Goal: Task Accomplishment & Management: Use online tool/utility

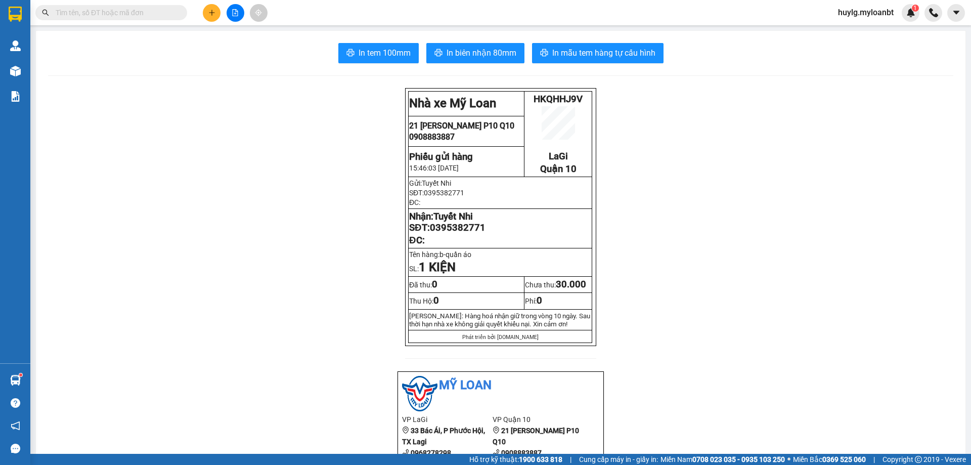
click at [110, 9] on input "text" at bounding box center [115, 12] width 119 height 11
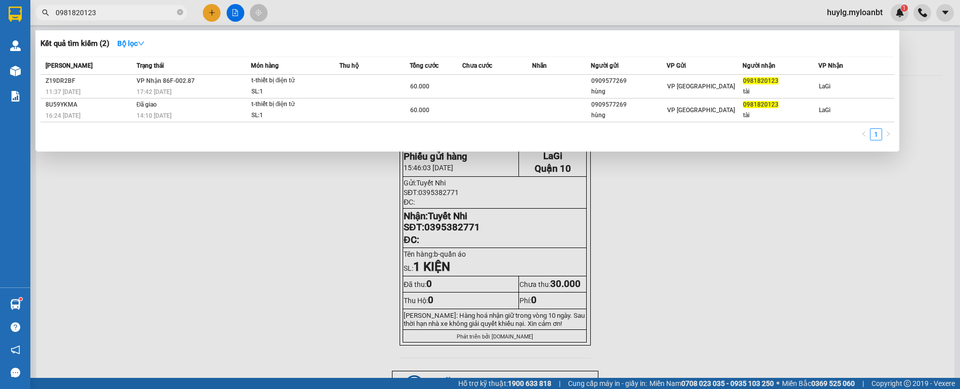
type input "0981820123"
click at [146, 16] on input "0981820123" at bounding box center [115, 12] width 119 height 11
click at [145, 16] on input "0981820123" at bounding box center [115, 12] width 119 height 11
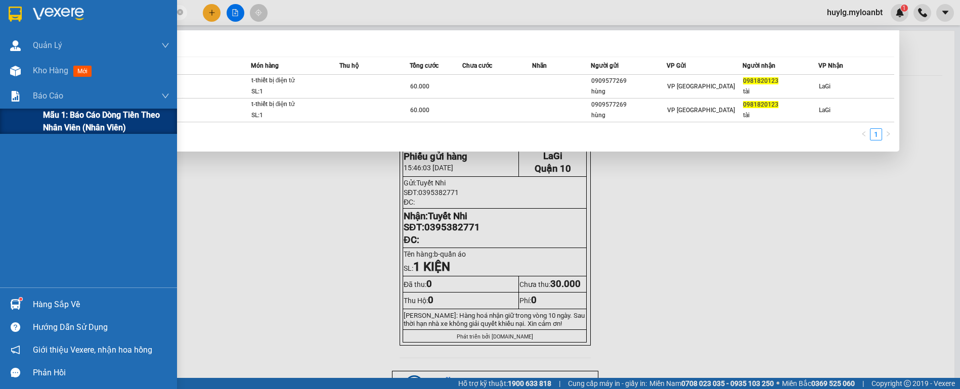
click at [87, 122] on span "Mẫu 1: Báo cáo dòng tiền theo nhân viên (Nhân viên)" at bounding box center [106, 121] width 126 height 25
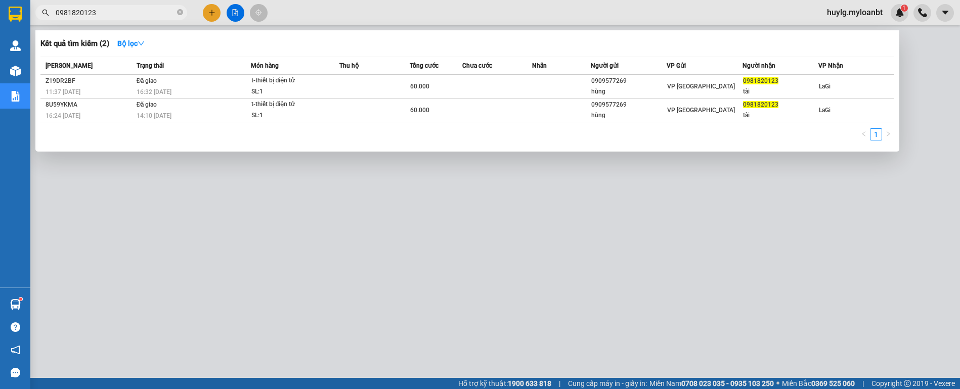
click at [176, 12] on span "0981820123" at bounding box center [111, 12] width 152 height 15
click at [180, 12] on icon "close-circle" at bounding box center [180, 12] width 6 height 6
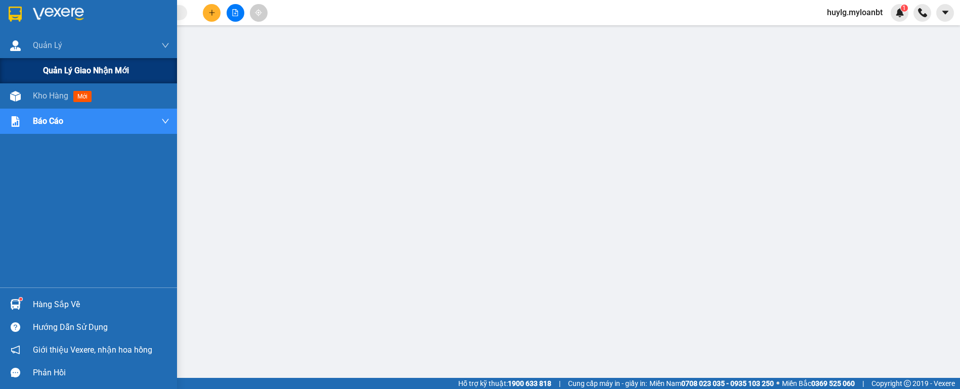
click at [18, 77] on div "Quản lý giao nhận mới" at bounding box center [88, 70] width 177 height 25
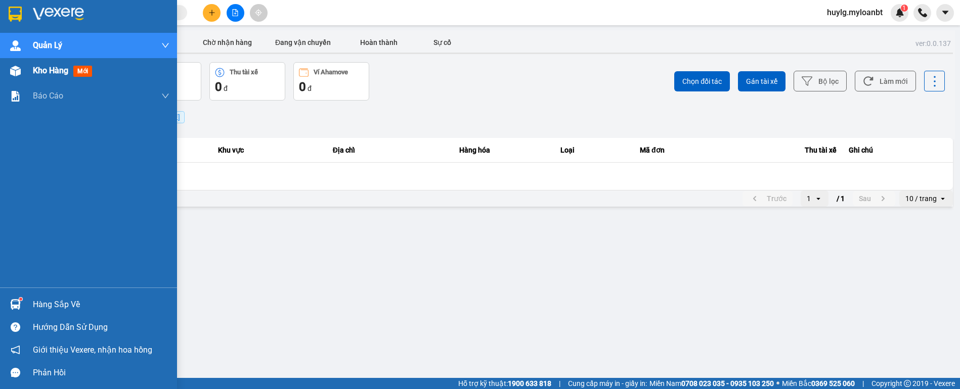
click at [34, 66] on span "Kho hàng" at bounding box center [50, 71] width 35 height 10
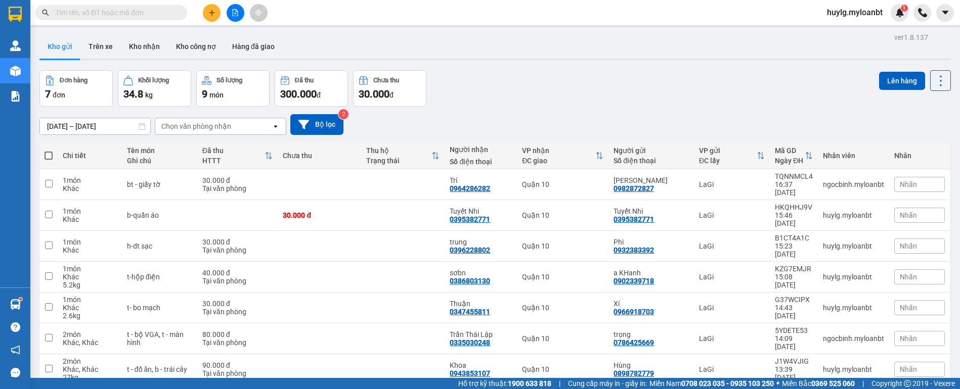
click at [618, 92] on div "Đơn hàng 7 đơn Khối lượng 34.8 kg Số lượng 9 món Đã thu 300.000 đ Chưa thu 30.0…" at bounding box center [494, 88] width 911 height 36
click at [146, 19] on span at bounding box center [111, 12] width 152 height 15
click at [147, 16] on input "text" at bounding box center [115, 12] width 119 height 11
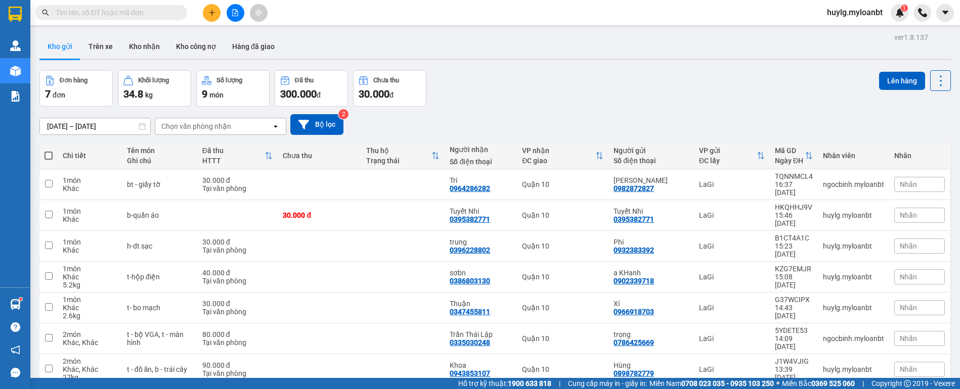
click at [147, 16] on input "text" at bounding box center [115, 12] width 119 height 11
click at [114, 6] on span at bounding box center [111, 12] width 152 height 15
click at [113, 8] on input "text" at bounding box center [115, 12] width 119 height 11
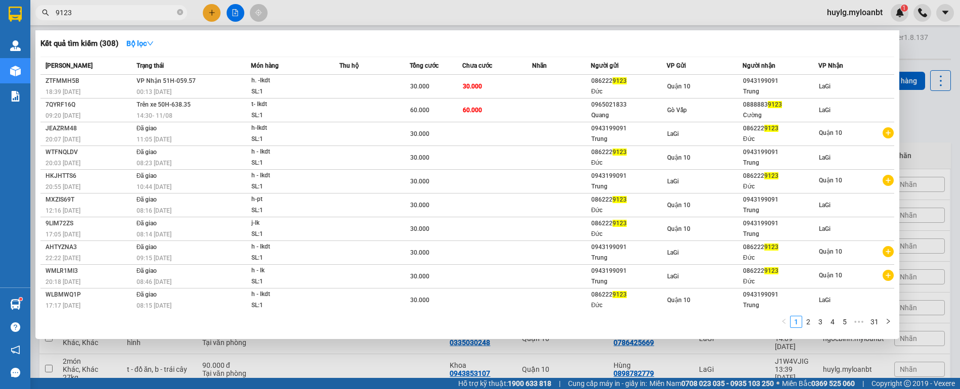
click at [113, 9] on input "9123" at bounding box center [115, 12] width 119 height 11
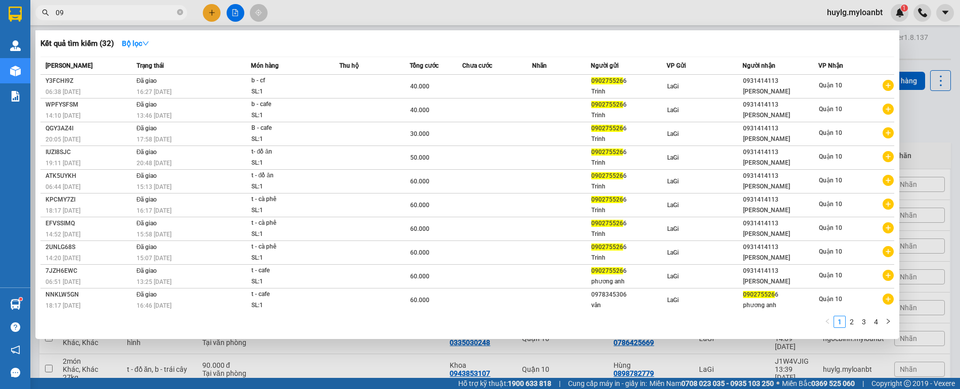
type input "0"
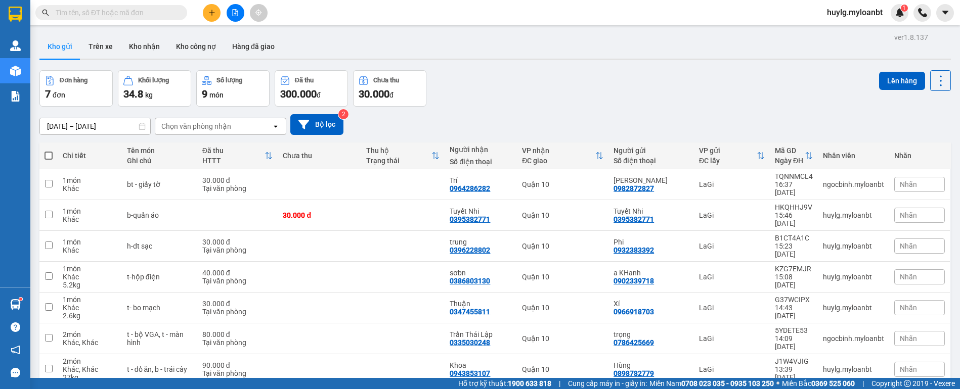
click at [110, 16] on input "text" at bounding box center [115, 12] width 119 height 11
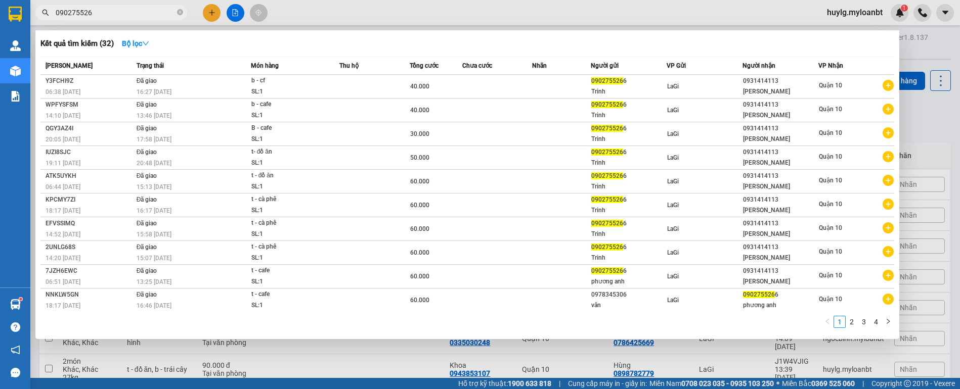
type input "0902755266"
click at [108, 17] on input "0902755266" at bounding box center [115, 12] width 119 height 11
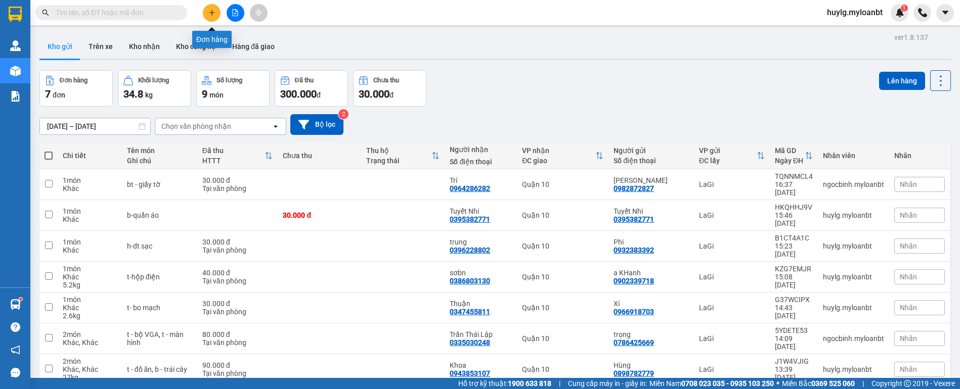
click at [215, 14] on button at bounding box center [212, 13] width 18 height 18
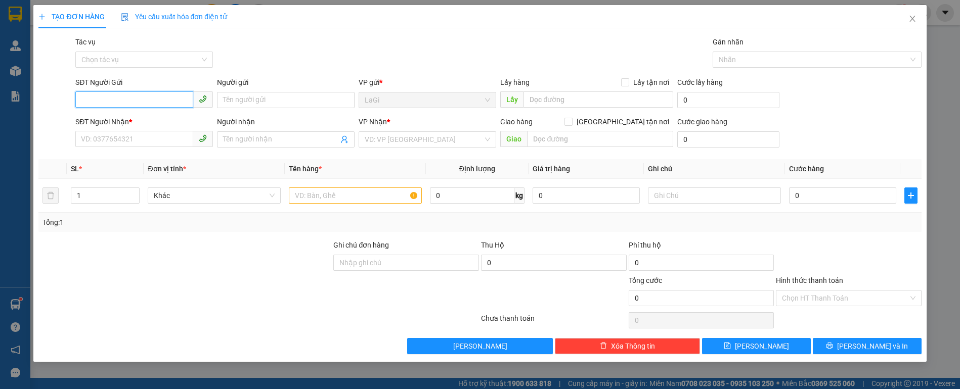
click at [147, 99] on input "SĐT Người Gửi" at bounding box center [134, 100] width 118 height 16
paste input "0902755266"
type input "0902755266"
click at [149, 99] on input "0902755266" at bounding box center [134, 100] width 118 height 16
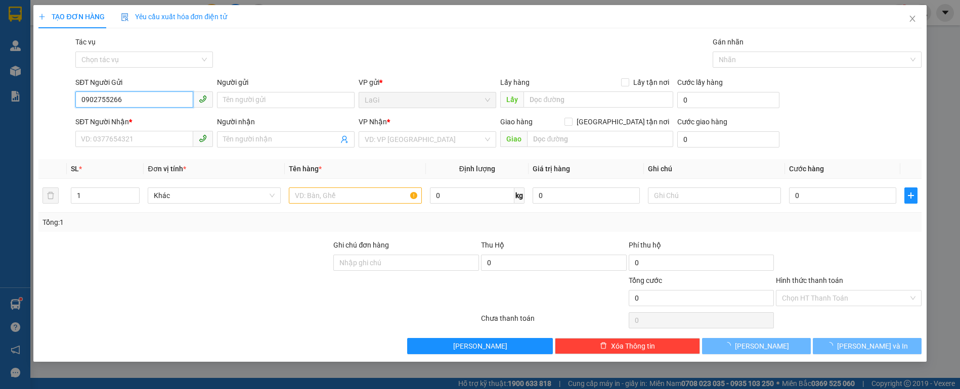
click at [172, 96] on input "0902755266" at bounding box center [134, 100] width 118 height 16
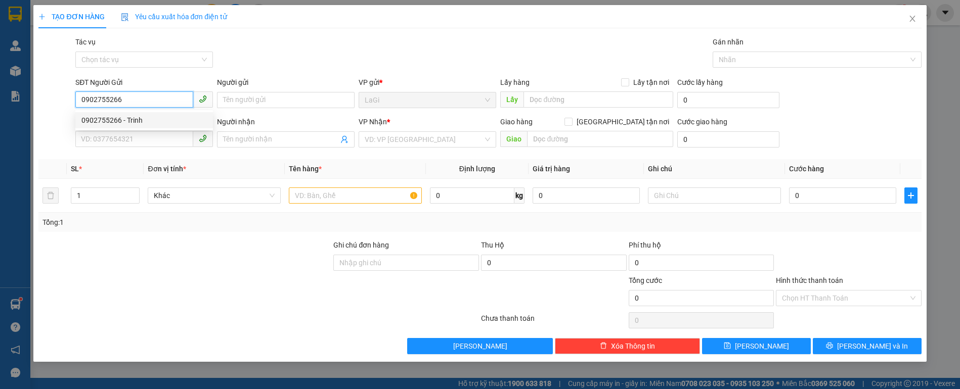
click at [155, 117] on div "0902755266 - Trinh" at bounding box center [143, 120] width 125 height 11
type input "Trinh"
type input "0931414113"
type input "Phương Anh"
type input "0902755266"
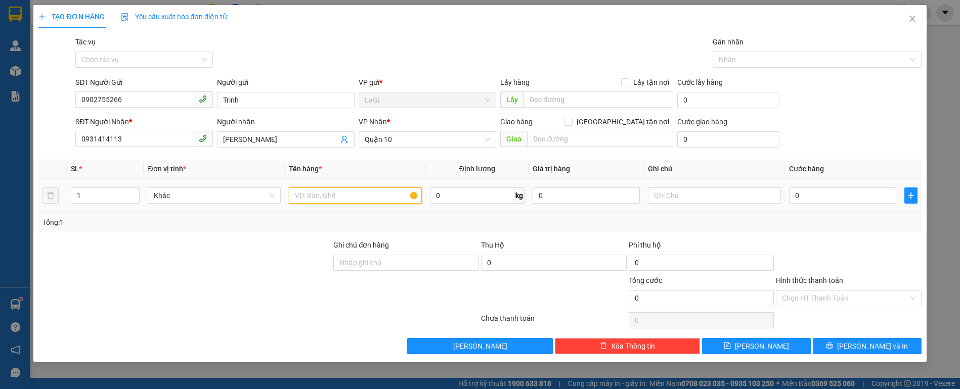
click at [324, 198] on input "text" at bounding box center [355, 196] width 133 height 16
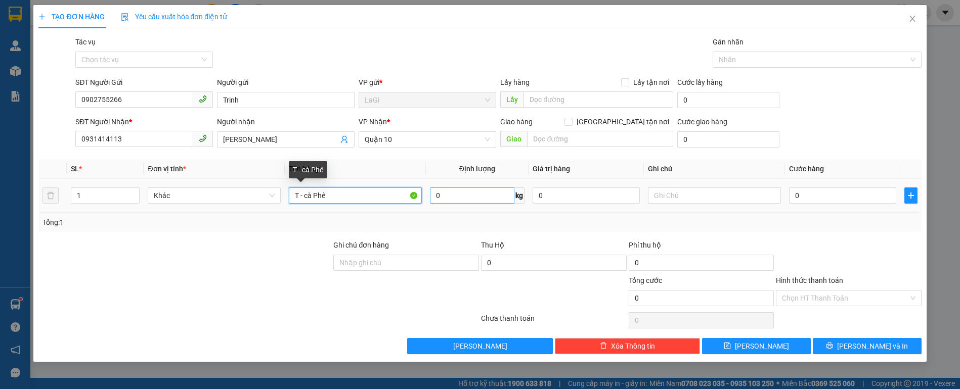
type input "T - cà Phê"
click at [466, 193] on input "0" at bounding box center [472, 196] width 84 height 16
click at [455, 192] on input "0" at bounding box center [472, 196] width 84 height 16
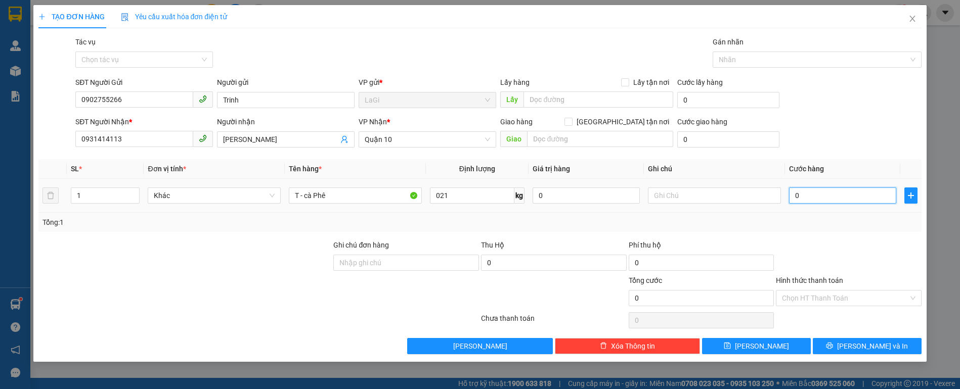
type input "21"
click at [808, 193] on input "0" at bounding box center [842, 196] width 107 height 16
type input "6"
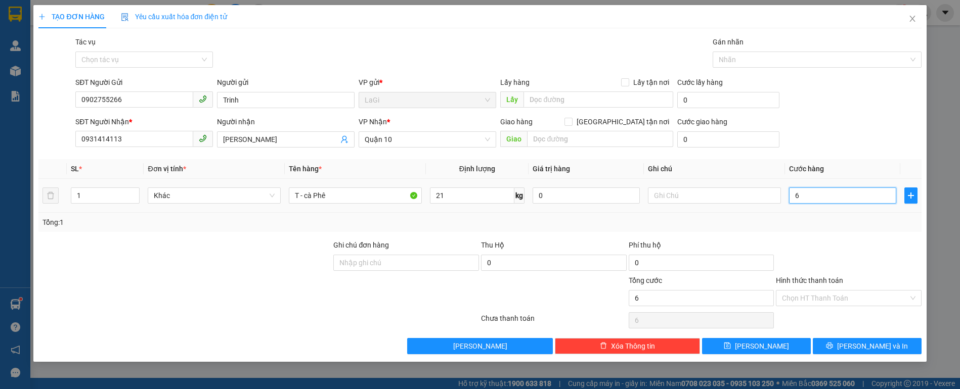
type input "60"
type input "60.000"
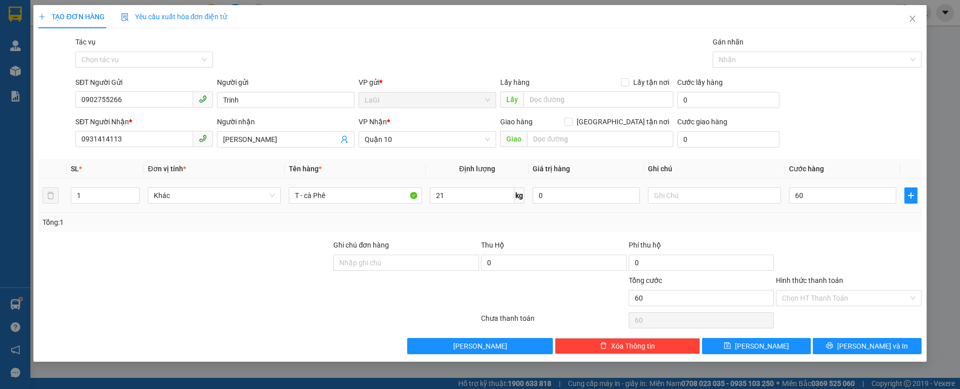
type input "60.000"
click at [823, 228] on div "Tổng: 1" at bounding box center [479, 222] width 874 height 11
click at [847, 338] on button "[PERSON_NAME] và In" at bounding box center [867, 346] width 109 height 16
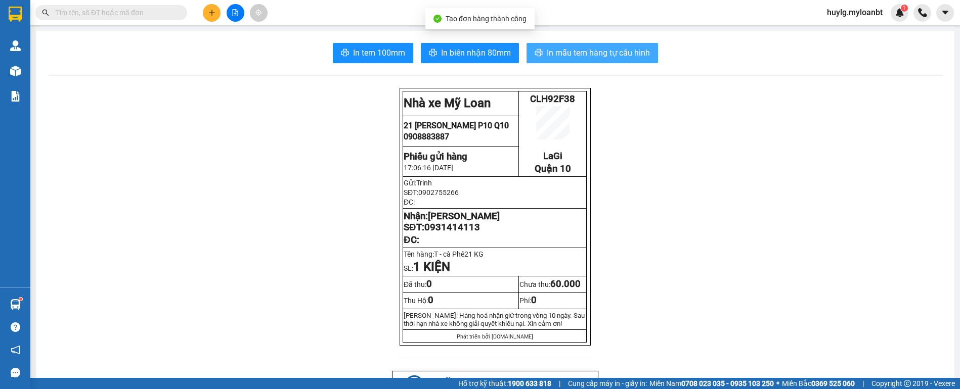
click at [571, 48] on span "In mẫu tem hàng tự cấu hình" at bounding box center [598, 53] width 103 height 13
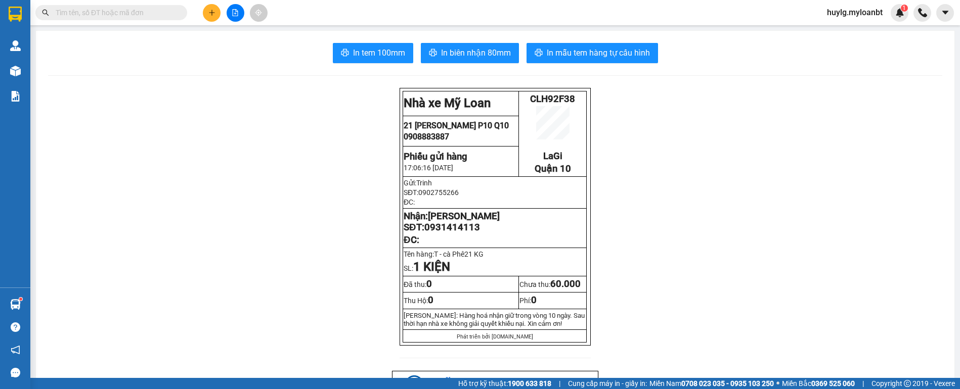
click at [93, 9] on input "text" at bounding box center [115, 12] width 119 height 11
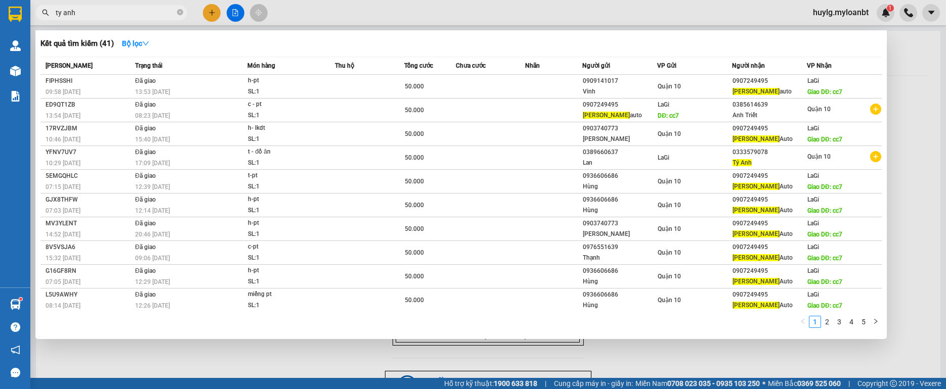
click at [139, 14] on input "ty anh" at bounding box center [115, 12] width 119 height 11
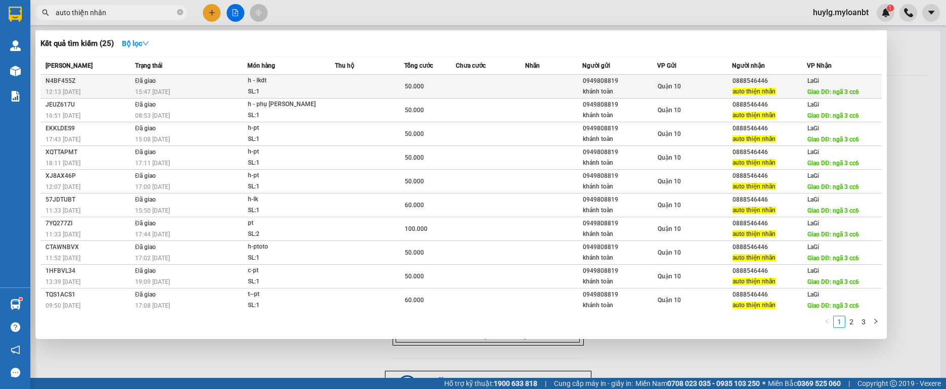
type input "auto thiện nhân"
click at [472, 86] on td at bounding box center [490, 87] width 69 height 24
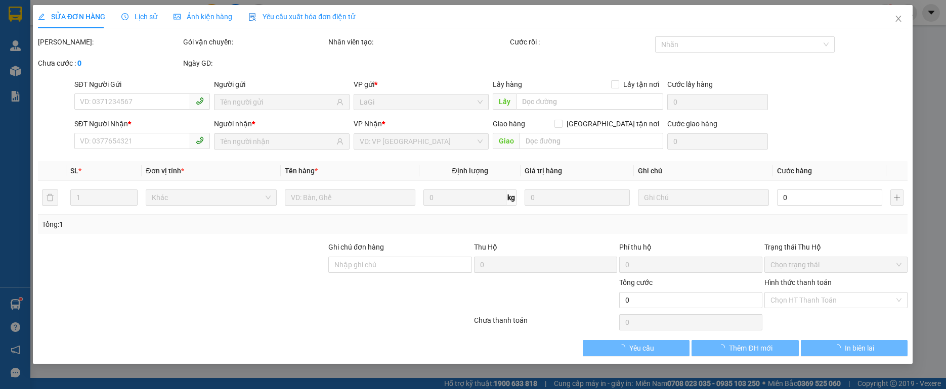
type input "0949808819"
type input "khánh toàn"
type input "0888546446"
type input "auto thiện nhân"
type input "ngã 3 cc6"
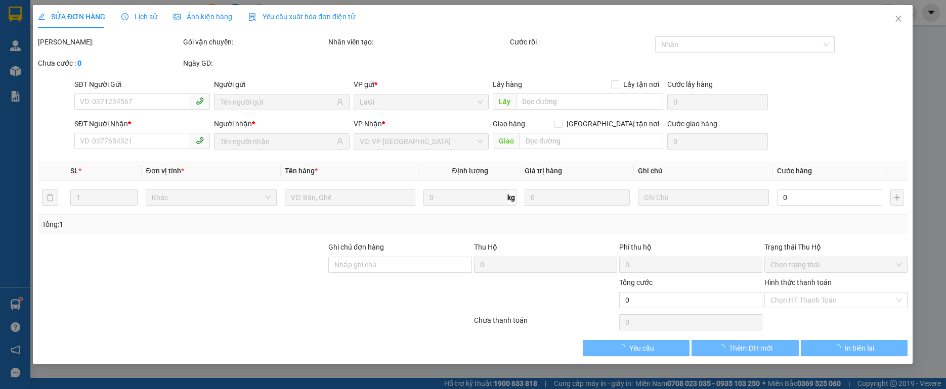
type input "50.000"
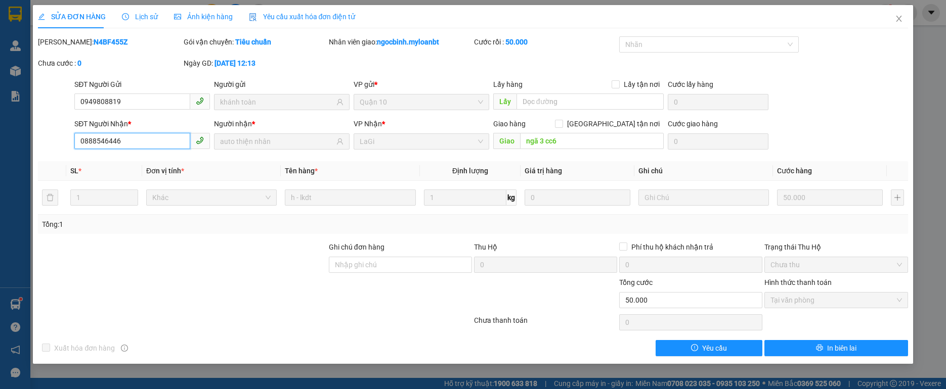
click at [150, 143] on input "0888546446" at bounding box center [132, 141] width 116 height 16
click at [899, 24] on span "Close" at bounding box center [899, 19] width 28 height 28
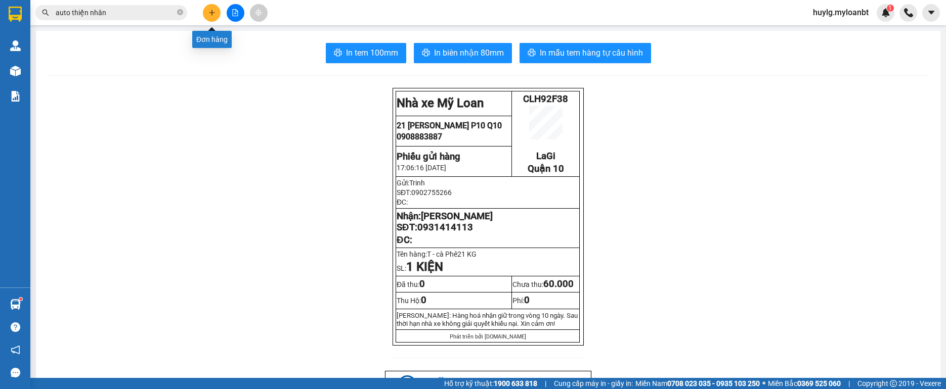
click at [218, 9] on button at bounding box center [212, 13] width 18 height 18
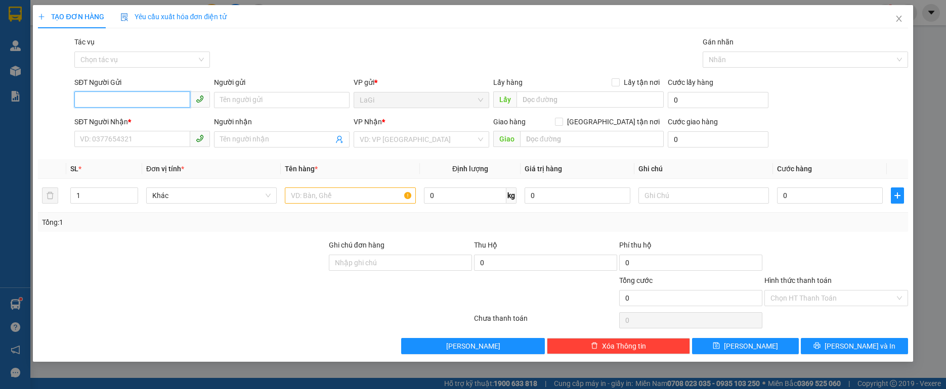
click at [143, 99] on input "SĐT Người Gửi" at bounding box center [132, 100] width 116 height 16
paste input "0888546446"
type input "0888546446"
click at [151, 98] on input "0888546446" at bounding box center [132, 100] width 116 height 16
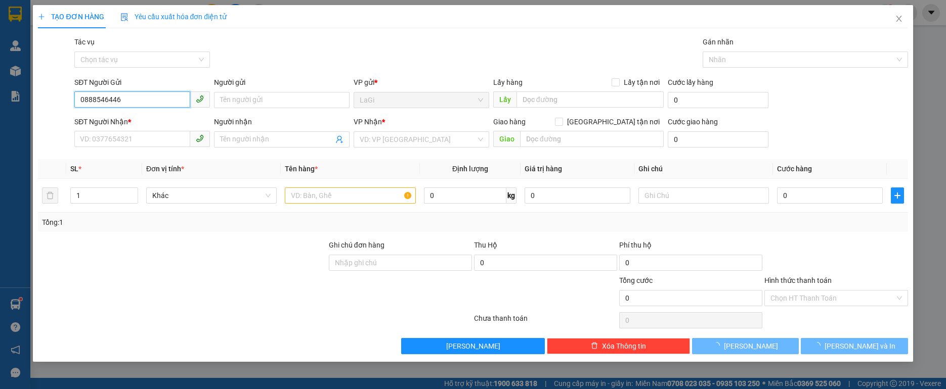
click at [151, 98] on input "0888546446" at bounding box center [132, 100] width 116 height 16
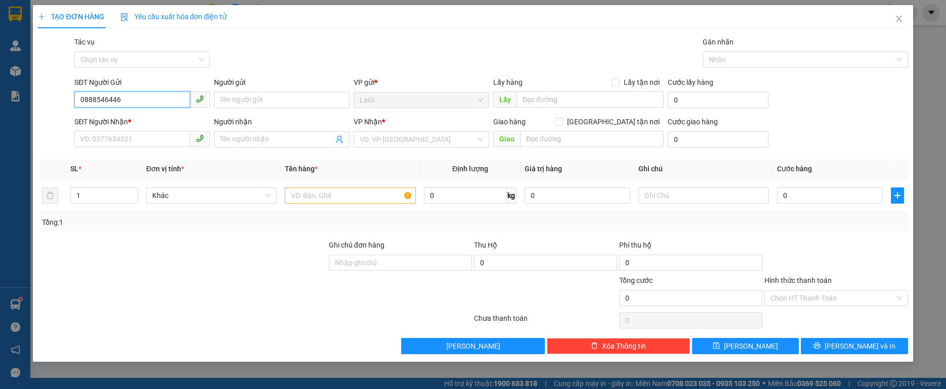
click at [151, 98] on input "0888546446" at bounding box center [132, 100] width 116 height 16
click at [143, 116] on div "0888546446 - auto thiện nhân" at bounding box center [141, 120] width 123 height 11
type input "auto thiện nhân"
type input "0949808819"
type input "khánh toàn"
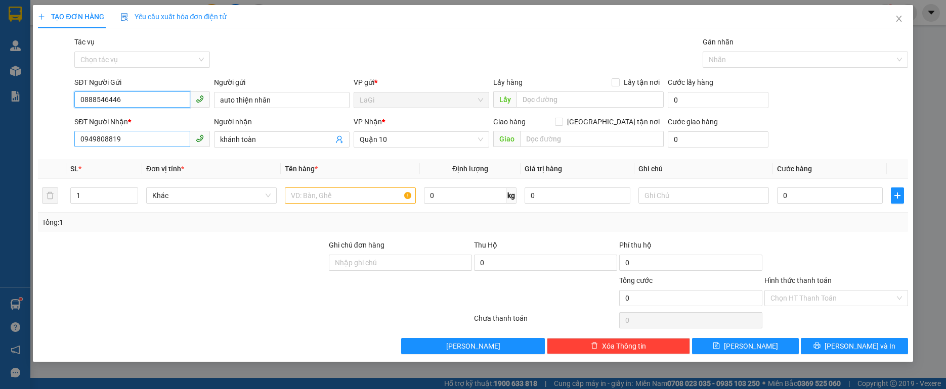
type input "0888546446"
click at [168, 142] on input "0949808819" at bounding box center [132, 139] width 116 height 16
click at [835, 80] on div "SĐT Người Gửi 0888546446 Người gửi auto thiện nhân VP gửi * LaGi Lấy hàng Lấy t…" at bounding box center [490, 94] width 837 height 35
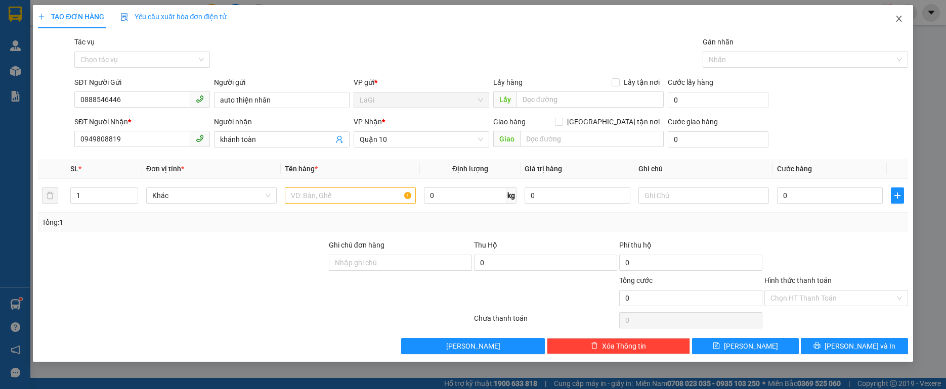
click at [904, 24] on span "Close" at bounding box center [899, 19] width 28 height 28
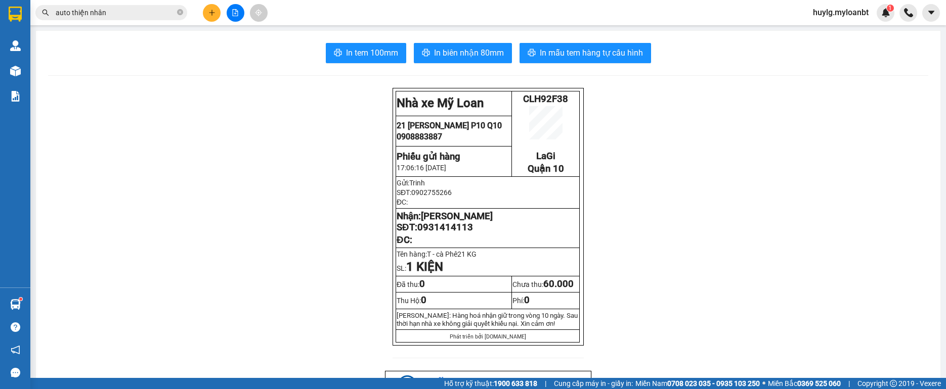
click at [136, 12] on input "auto thiện nhân" at bounding box center [115, 12] width 119 height 11
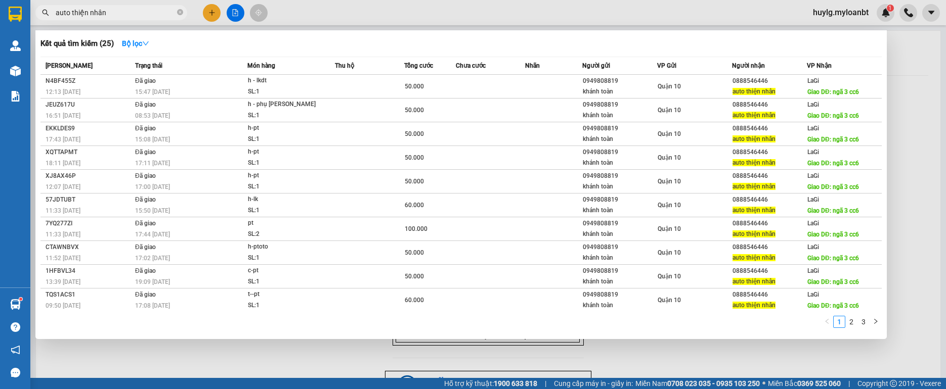
click at [136, 12] on input "auto thiện nhân" at bounding box center [115, 12] width 119 height 11
click at [109, 12] on input "auto thiện nhân" at bounding box center [115, 12] width 119 height 11
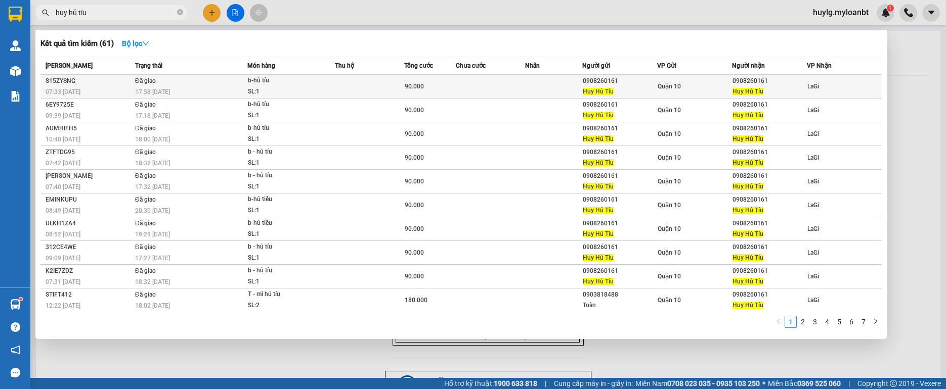
type input "huy hủ tíu"
click at [292, 88] on div "SL: 1" at bounding box center [286, 91] width 76 height 11
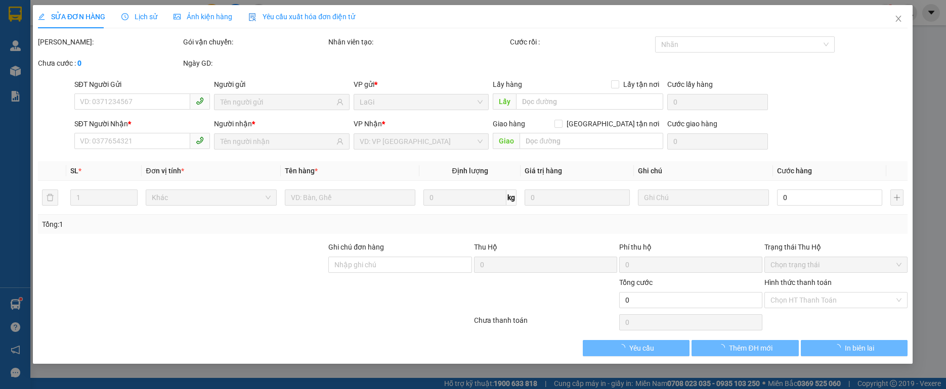
type input "0908260161"
type input "Huy Hủ Tíu"
type input "0908260161"
type input "Huy Hủ Tíu"
type input "90.000"
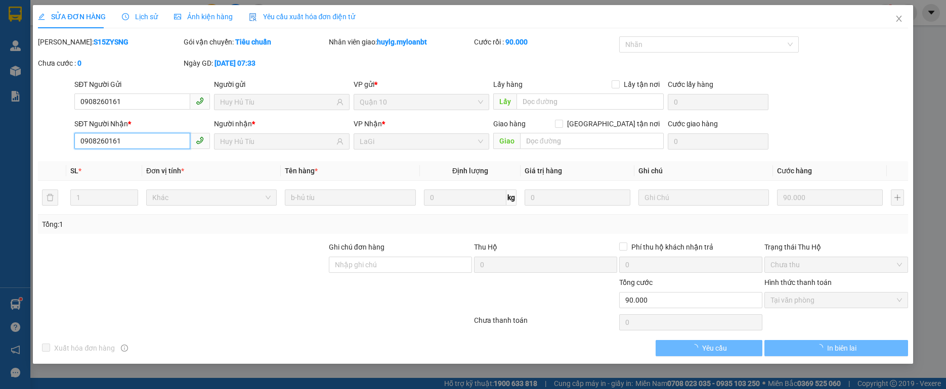
click at [177, 140] on input "0908260161" at bounding box center [132, 141] width 116 height 16
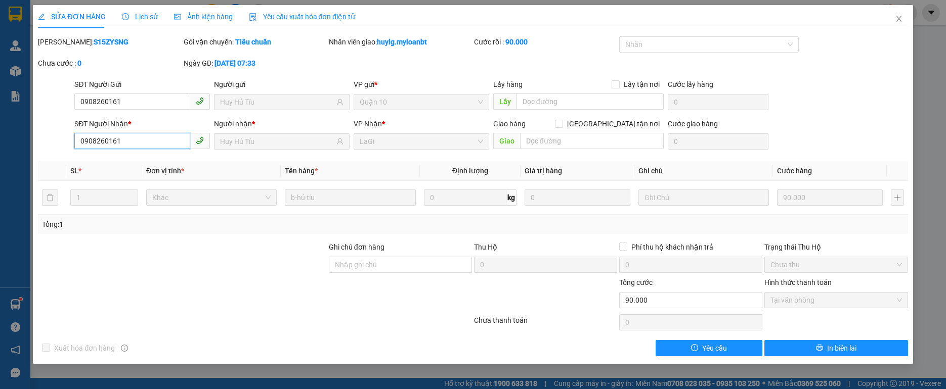
click at [177, 140] on input "0908260161" at bounding box center [132, 141] width 116 height 16
click at [904, 22] on span "Close" at bounding box center [899, 19] width 28 height 28
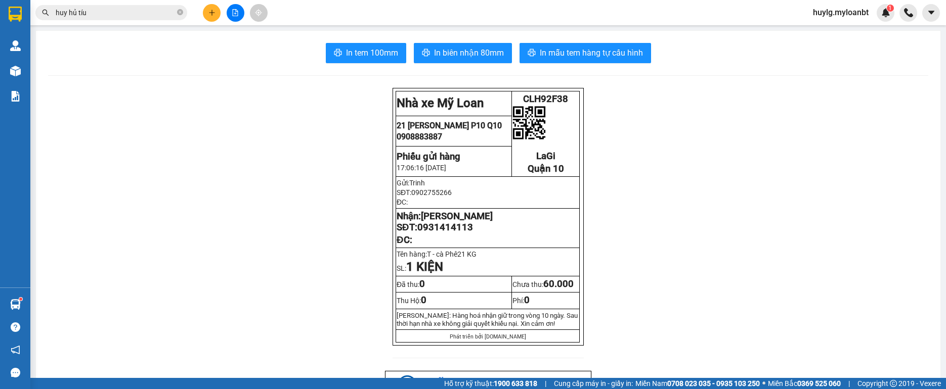
click at [115, 16] on input "huy hủ tíu" at bounding box center [115, 12] width 119 height 11
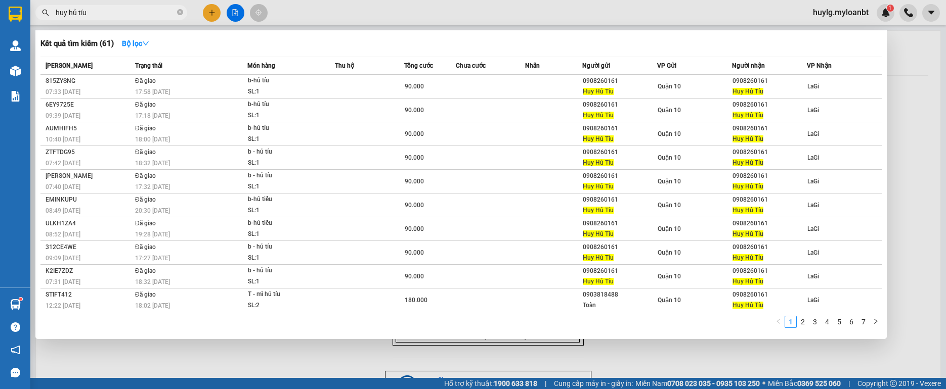
click at [115, 16] on input "huy hủ tíu" at bounding box center [115, 12] width 119 height 11
paste input "0908260161"
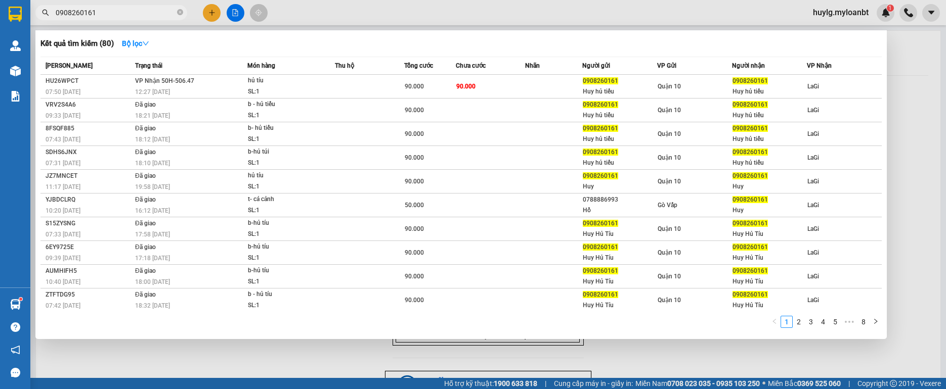
click at [146, 13] on input "0908260161" at bounding box center [115, 12] width 119 height 11
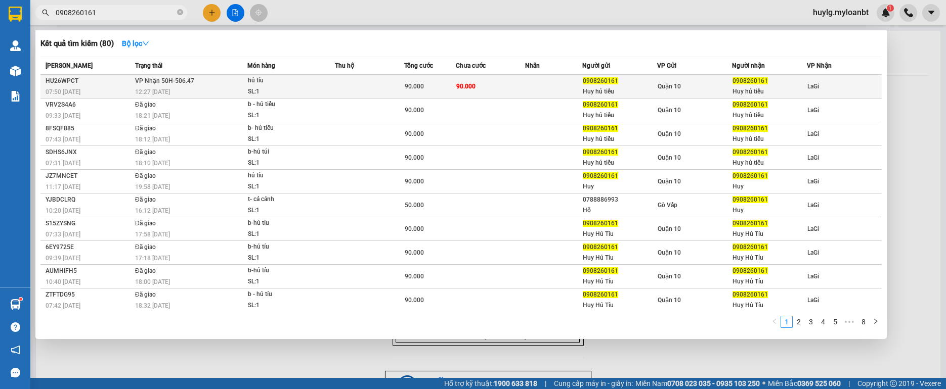
type input "0908260161"
click at [291, 84] on div "hủ tíu" at bounding box center [286, 80] width 76 height 11
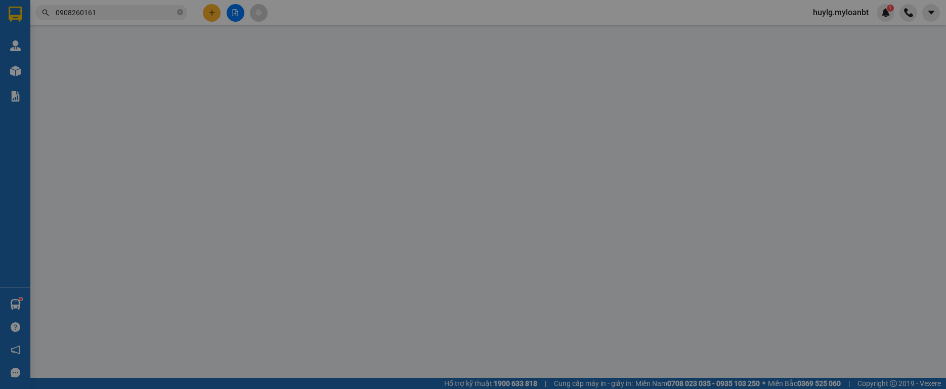
type input "0908260161"
type input "Huy hủ tiếu"
type input "0908260161"
type input "Huy hủ tiếu"
type input "90.000"
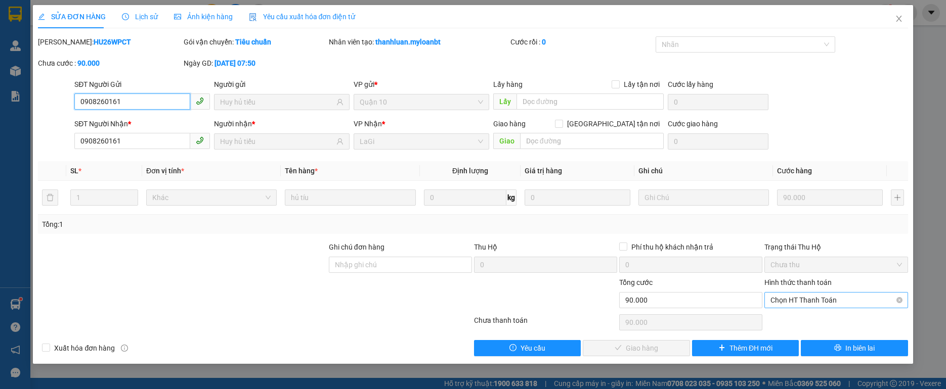
click at [785, 298] on span "Chọn HT Thanh Toán" at bounding box center [835, 300] width 131 height 15
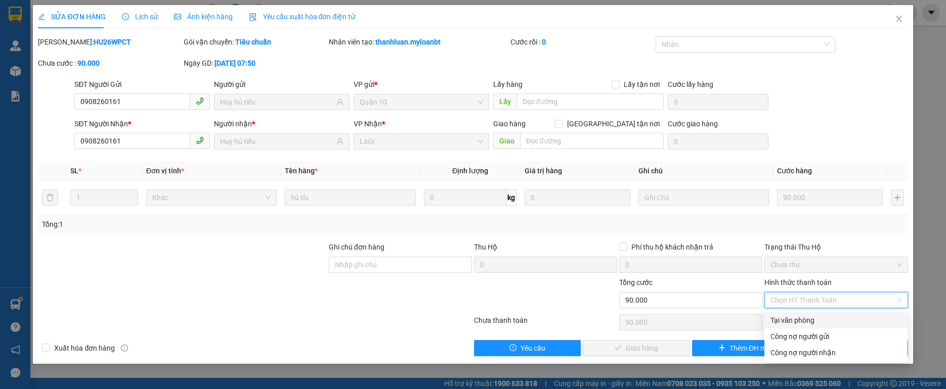
click at [780, 317] on div "Tại văn phòng" at bounding box center [835, 320] width 131 height 11
type input "0"
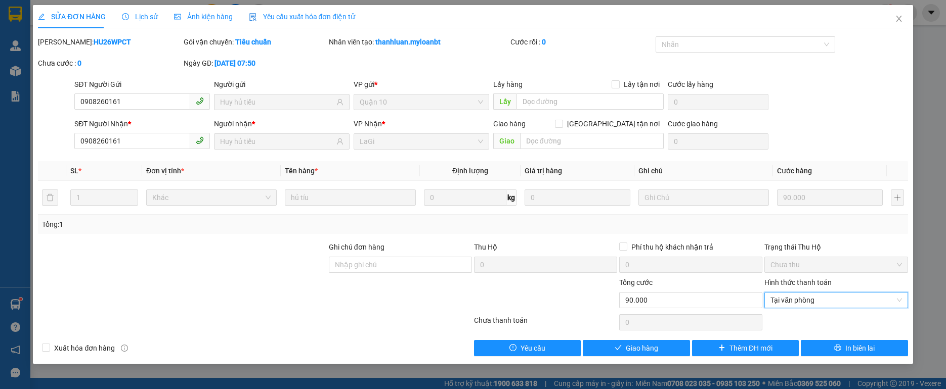
click at [607, 338] on div "Total Paid Fee 0 Total UnPaid Fee 90.000 Cash Collection Total Fee Mã ĐH: HU26W…" at bounding box center [472, 196] width 869 height 320
click at [606, 343] on button "Giao hàng" at bounding box center [636, 348] width 107 height 16
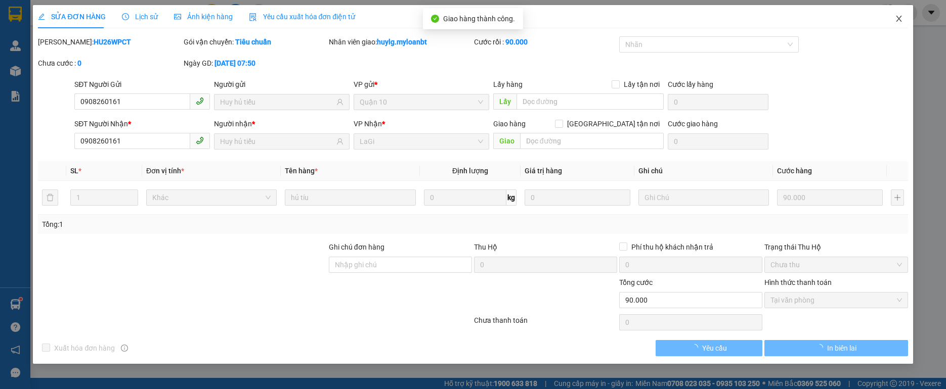
click at [895, 21] on icon "close" at bounding box center [899, 19] width 8 height 8
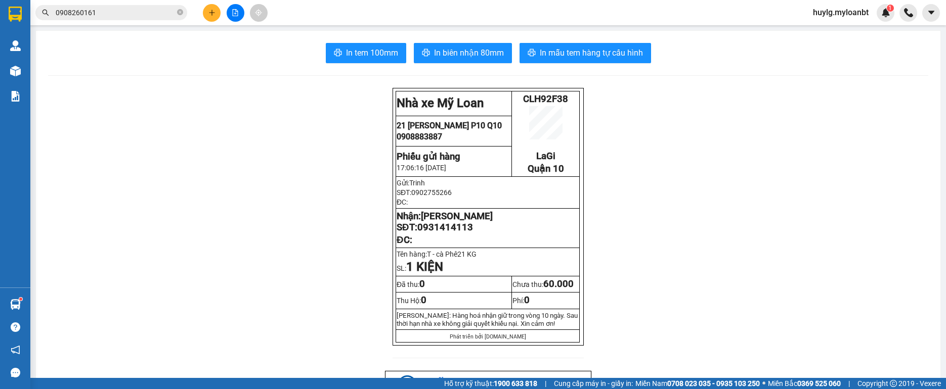
click at [206, 17] on button at bounding box center [212, 13] width 18 height 18
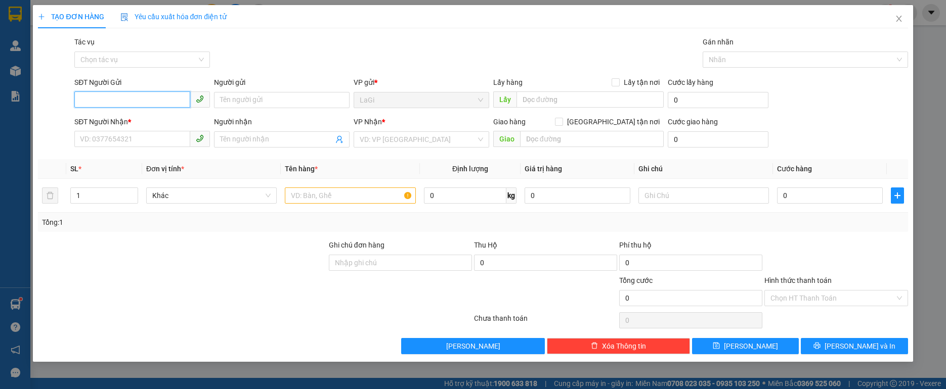
click at [157, 96] on input "SĐT Người Gửi" at bounding box center [132, 100] width 116 height 16
type input "0973559618"
click at [131, 121] on div "0973559618 - Sính" at bounding box center [141, 120] width 123 height 11
type input "Sính"
type input "0937109370"
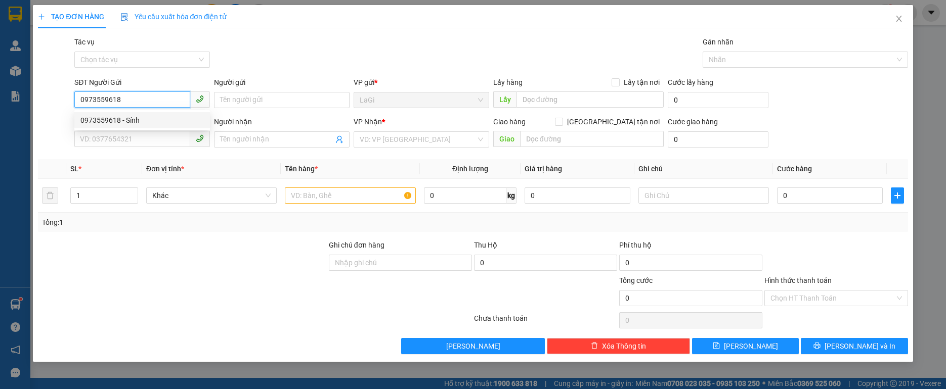
type input "Long"
type input "0973559618"
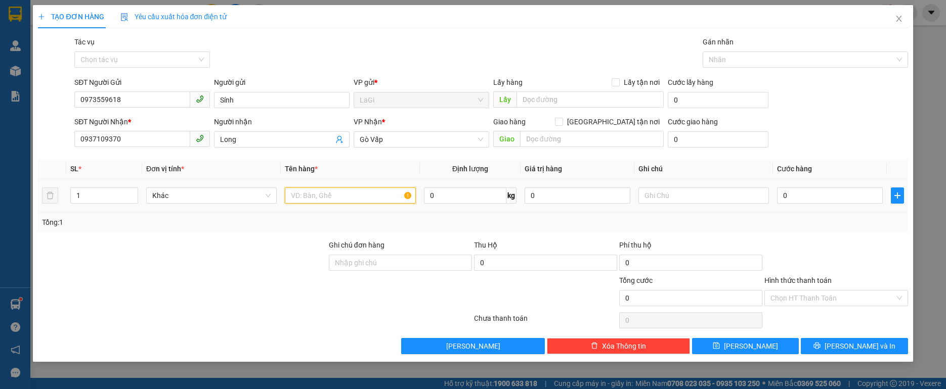
click at [356, 194] on input "text" at bounding box center [350, 196] width 130 height 16
type input "B - thuốc"
click at [799, 193] on input "0" at bounding box center [830, 196] width 106 height 16
type input "4"
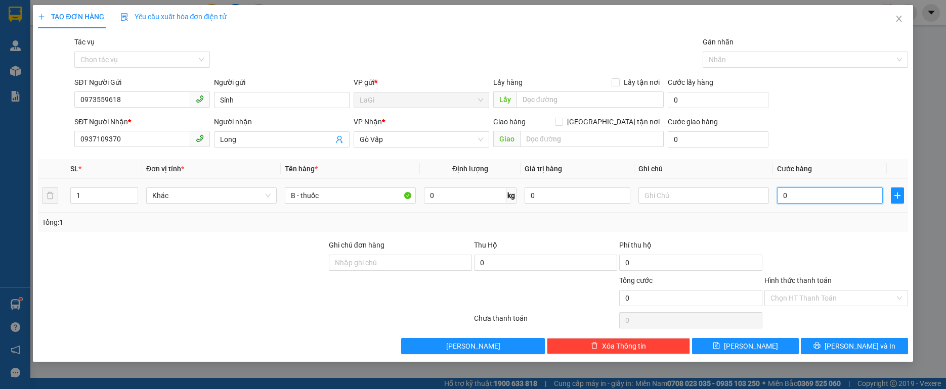
type input "4"
type input "40"
click at [813, 245] on div at bounding box center [835, 257] width 145 height 35
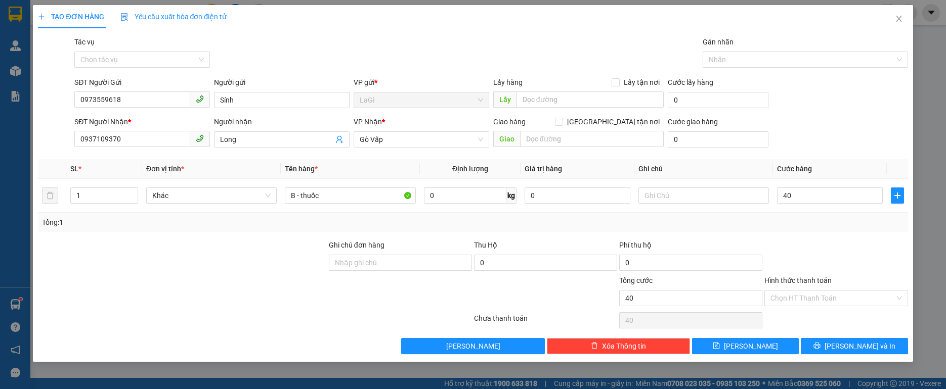
type input "40.000"
click at [857, 287] on div "Hình thức thanh toán" at bounding box center [835, 282] width 143 height 15
click at [845, 294] on input "Hình thức thanh toán" at bounding box center [832, 298] width 124 height 15
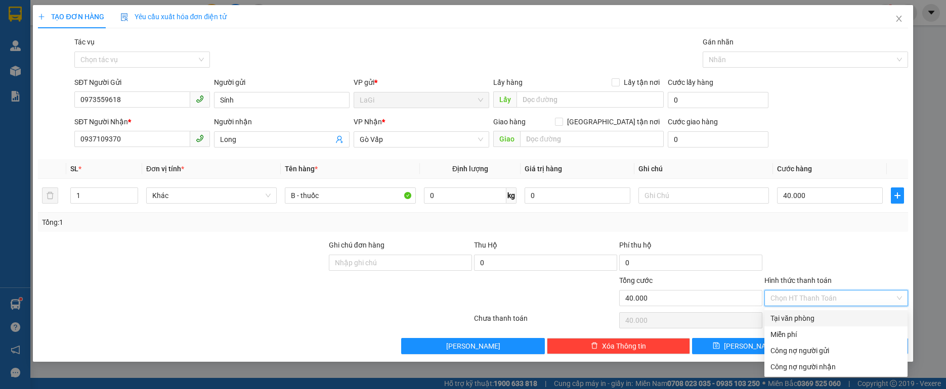
click at [813, 317] on div "Tại văn phòng" at bounding box center [835, 318] width 131 height 11
type input "0"
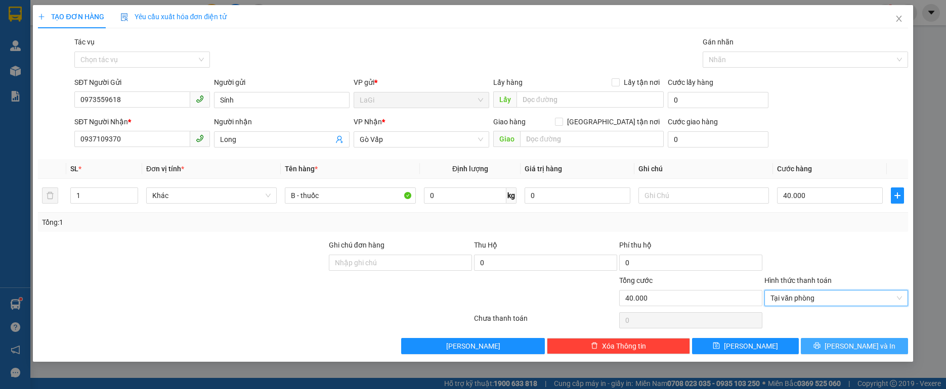
click at [880, 341] on button "[PERSON_NAME] và In" at bounding box center [854, 346] width 107 height 16
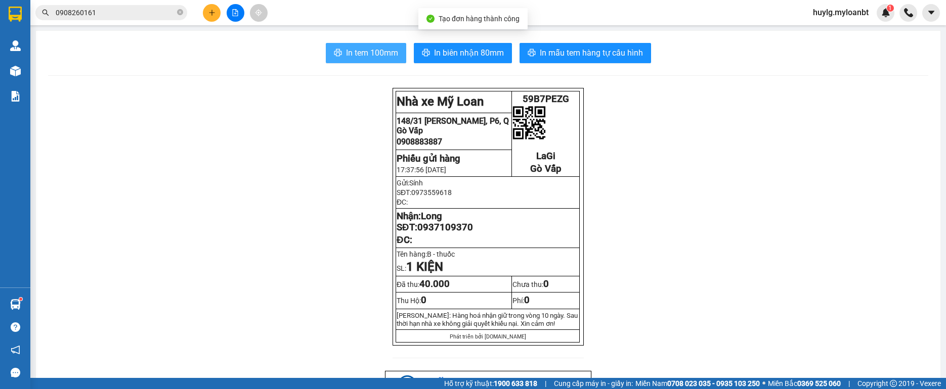
click at [391, 59] on span "In tem 100mm" at bounding box center [372, 53] width 52 height 13
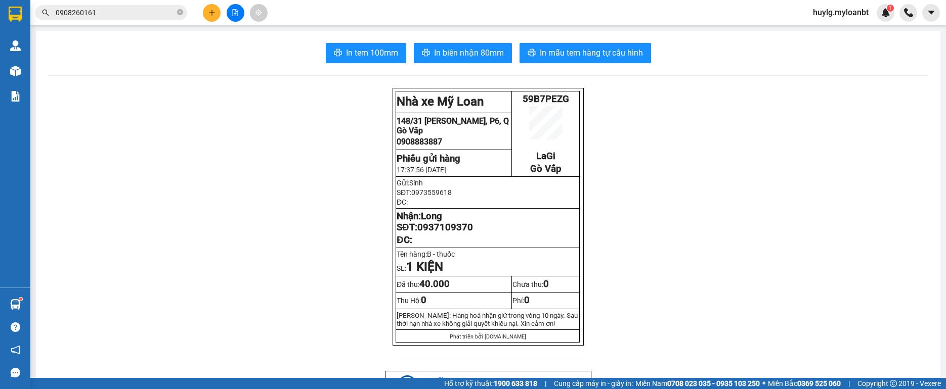
click at [322, 0] on div "Kết quả tìm kiếm ( 80 ) Bộ lọc Mã ĐH Trạng thái Món hàng Thu hộ Tổng cước Chưa …" at bounding box center [473, 12] width 946 height 25
click at [162, 13] on input "0908260161" at bounding box center [115, 12] width 119 height 11
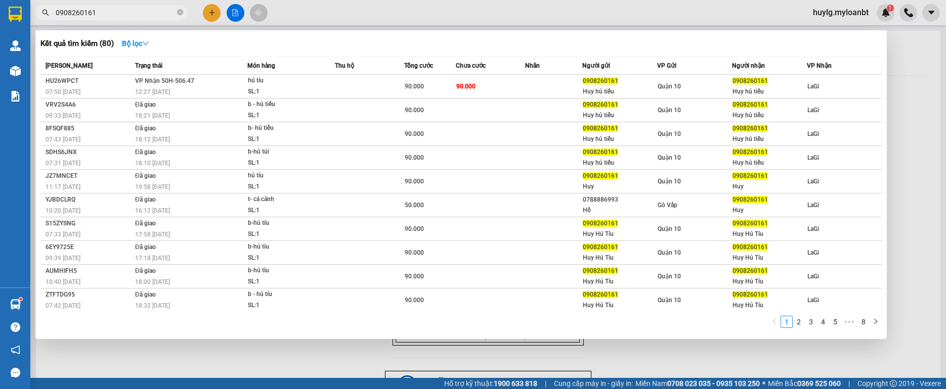
click at [162, 13] on input "0908260161" at bounding box center [115, 12] width 119 height 11
click at [179, 14] on icon "close-circle" at bounding box center [180, 12] width 6 height 6
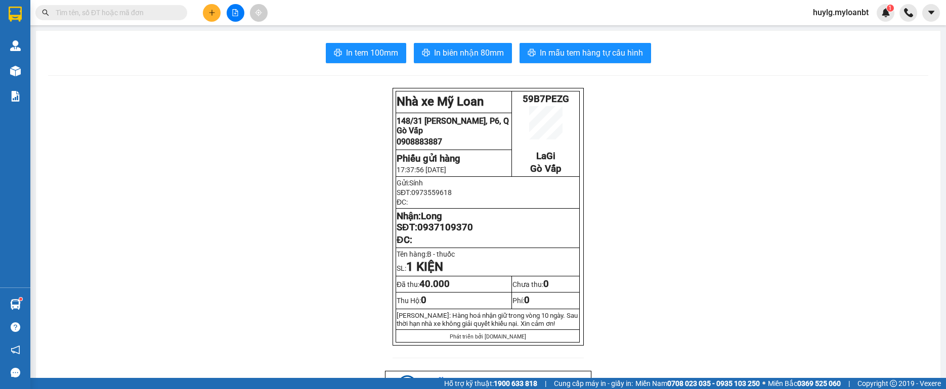
click at [105, 16] on input "text" at bounding box center [115, 12] width 119 height 11
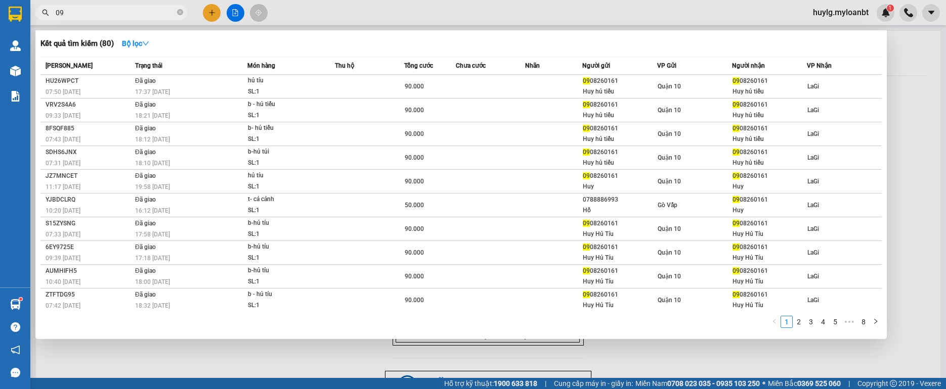
type input "0"
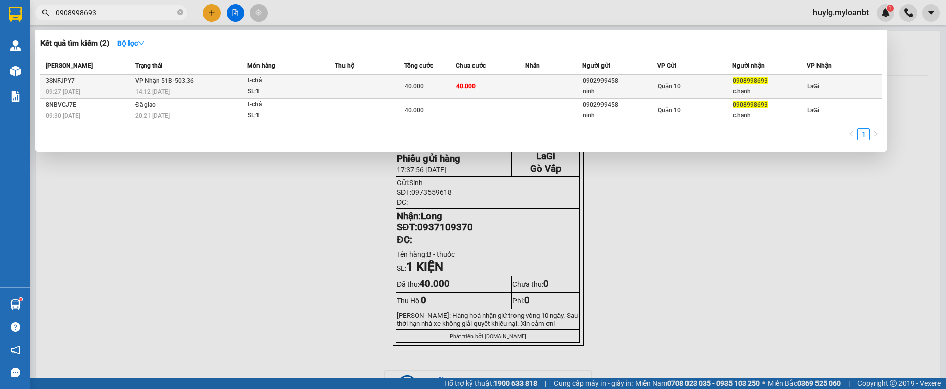
type input "0908998693"
click at [348, 79] on td at bounding box center [369, 87] width 69 height 24
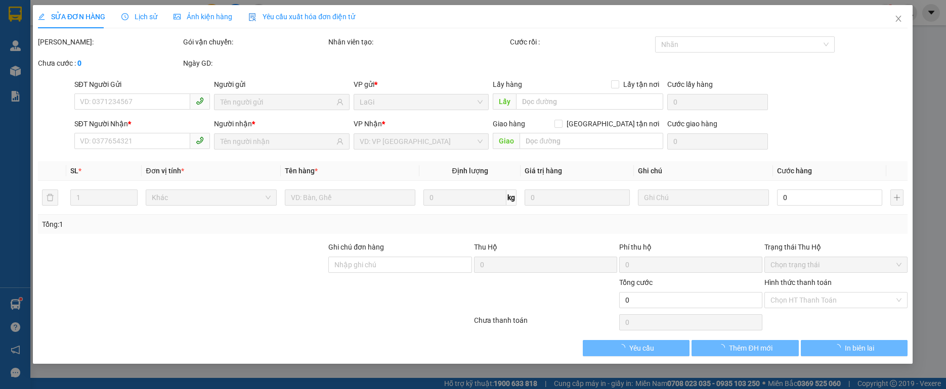
type input "0902999458"
type input "ninh"
type input "0908998693"
type input "c.hạnh"
type input "40.000"
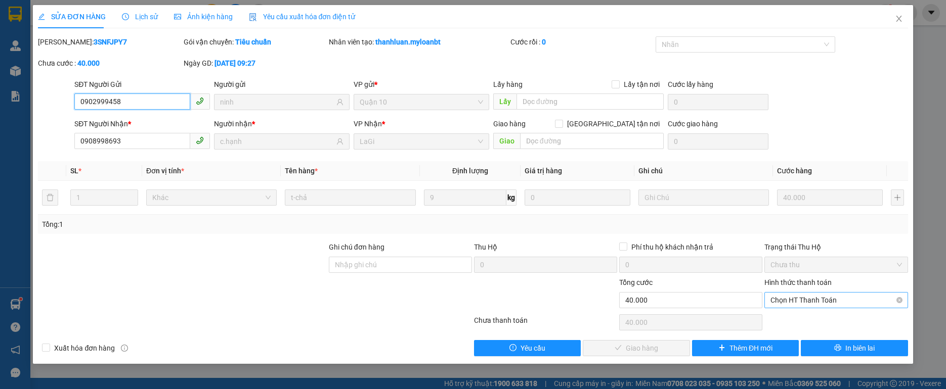
click at [789, 304] on span "Chọn HT Thanh Toán" at bounding box center [835, 300] width 131 height 15
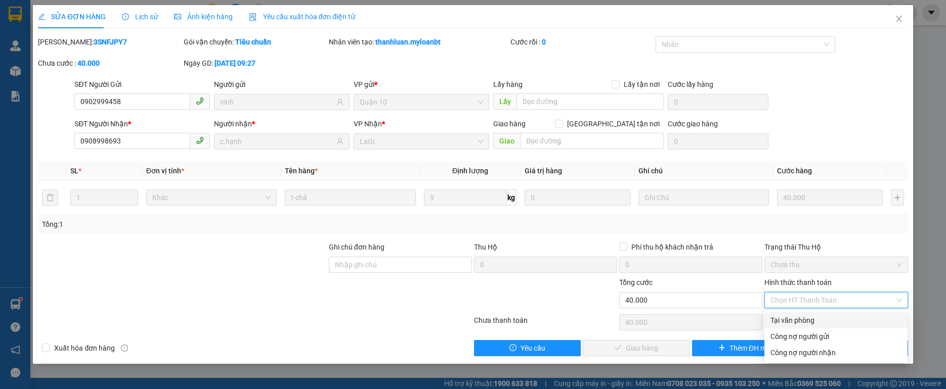
click at [787, 318] on div "Tại văn phòng" at bounding box center [835, 320] width 131 height 11
type input "0"
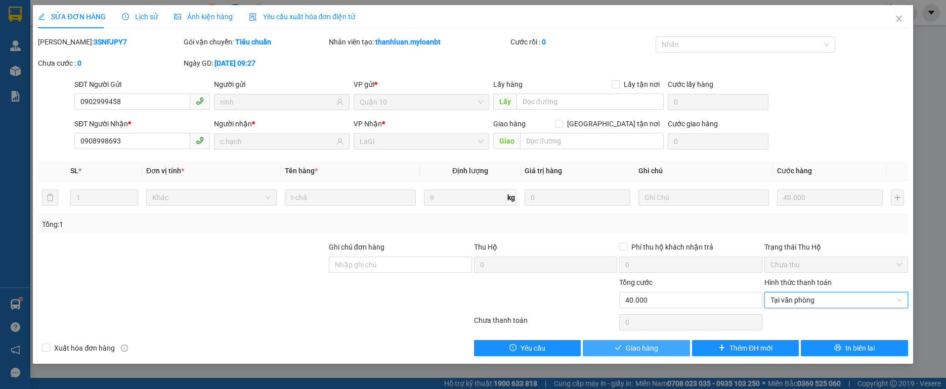
click at [663, 342] on button "Giao hàng" at bounding box center [636, 348] width 107 height 16
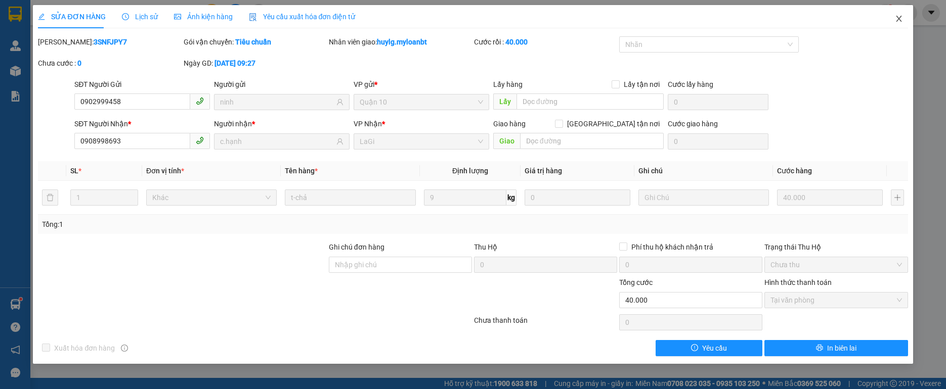
click at [902, 11] on span "Close" at bounding box center [899, 19] width 28 height 28
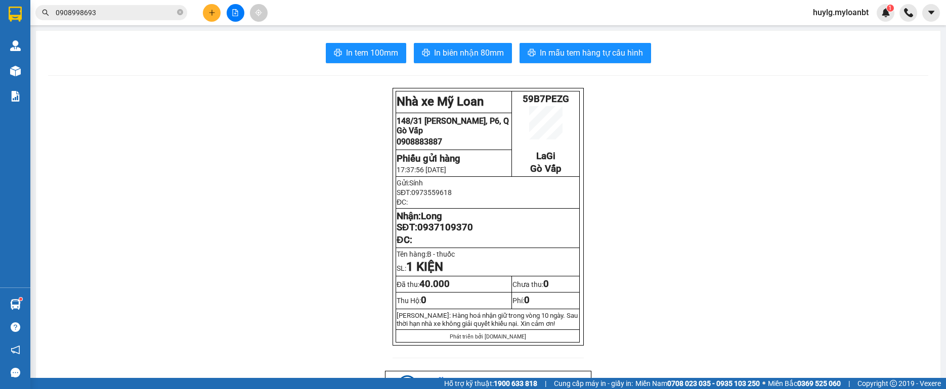
click at [237, 15] on icon "file-add" at bounding box center [235, 12] width 7 height 7
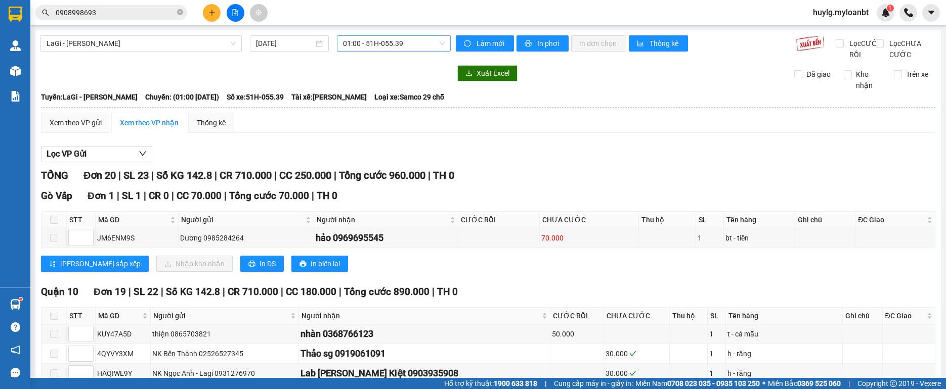
click at [364, 45] on span "01:00 - 51H-055.39" at bounding box center [394, 43] width 102 height 15
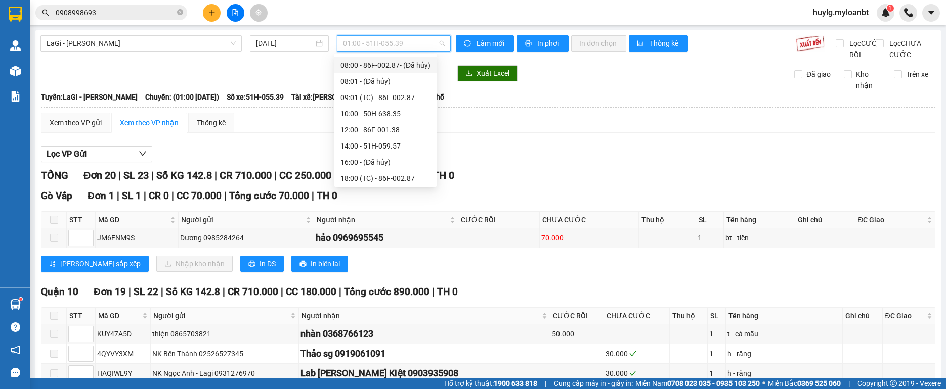
scroll to position [81, 0]
click at [378, 130] on div "14:00 - 51H-059.57" at bounding box center [385, 128] width 90 height 11
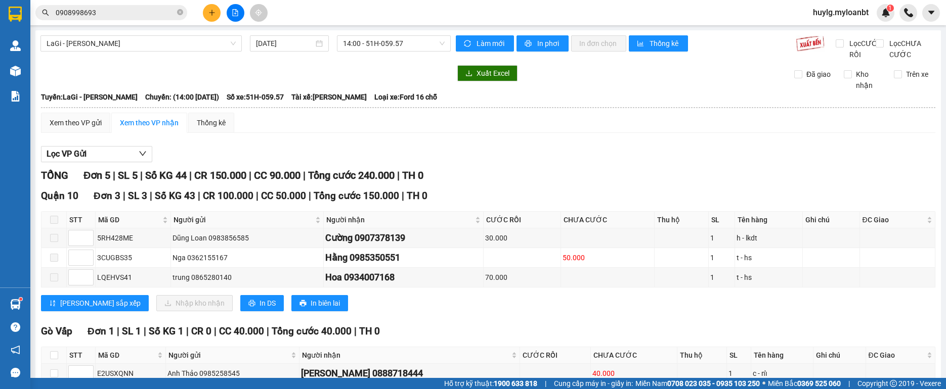
click at [583, 163] on div "Lọc VP Gửi" at bounding box center [488, 154] width 894 height 17
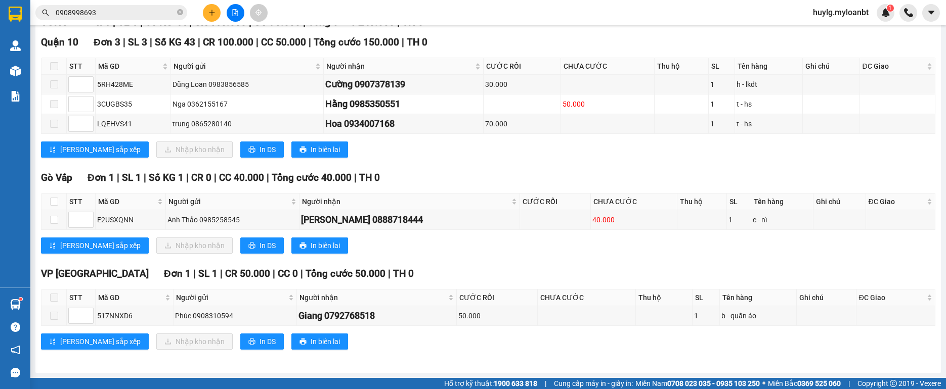
scroll to position [165, 0]
click at [520, 221] on td at bounding box center [555, 220] width 71 height 20
click at [548, 211] on tr "E2USXQNN Anh Thảo 0985258545 kim cúc 0888718444 40.000 1 c - nỉ" at bounding box center [488, 220] width 894 height 20
click at [552, 211] on td at bounding box center [555, 220] width 71 height 20
drag, startPoint x: 554, startPoint y: 218, endPoint x: 591, endPoint y: 223, distance: 36.8
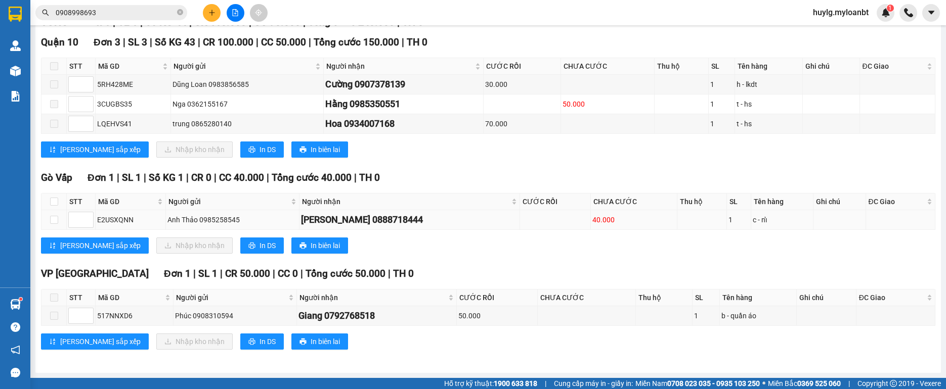
click at [587, 223] on tr "E2USXQNN Anh Thảo 0985258545 kim cúc 0888718444 40.000 1 c - nỉ" at bounding box center [488, 220] width 894 height 20
click at [596, 223] on div "40.000" at bounding box center [633, 219] width 83 height 11
click at [598, 222] on div "40.000" at bounding box center [633, 219] width 83 height 11
drag, startPoint x: 591, startPoint y: 221, endPoint x: 544, endPoint y: 222, distance: 47.6
click at [544, 222] on tr "E2USXQNN Anh Thảo 0985258545 kim cúc 0888718444 40.000 1 c - nỉ" at bounding box center [488, 220] width 894 height 20
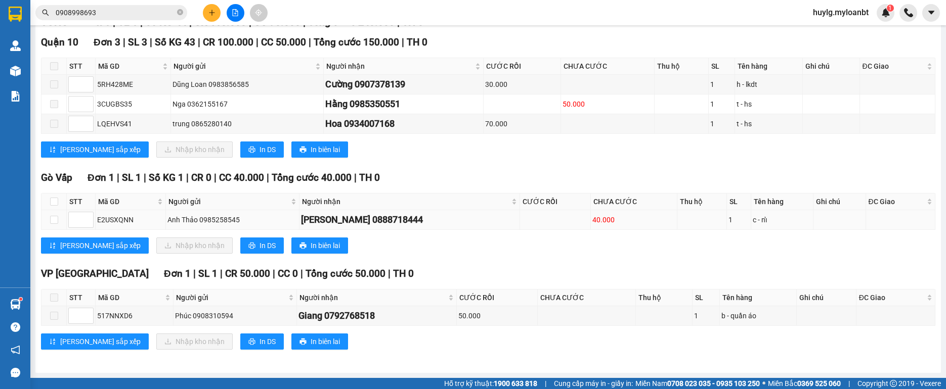
click at [538, 223] on td at bounding box center [555, 220] width 71 height 20
click at [549, 224] on td at bounding box center [555, 220] width 71 height 20
click at [533, 175] on div "Gò Vấp Đơn 1 | SL 1 | Số KG 1 | CR 0 | CC 40.000 | Tổng cước 40.000 | TH 0" at bounding box center [488, 177] width 894 height 15
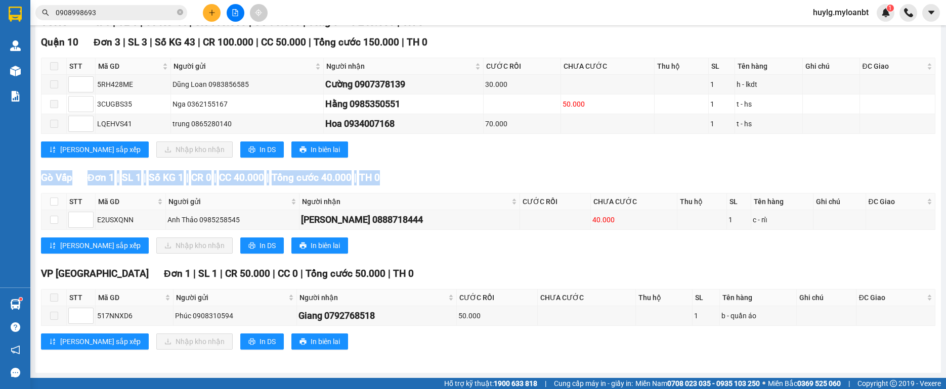
click at [533, 175] on div "Gò Vấp Đơn 1 | SL 1 | Số KG 1 | CR 0 | CC 40.000 | Tổng cước 40.000 | TH 0" at bounding box center [488, 177] width 894 height 15
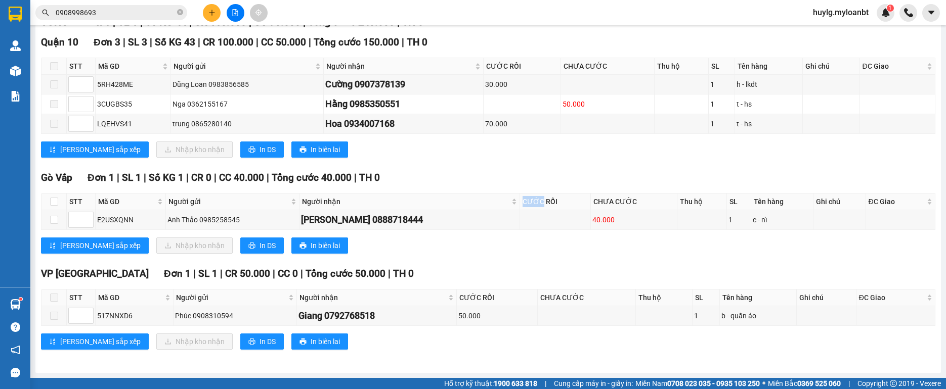
drag, startPoint x: 489, startPoint y: 200, endPoint x: 525, endPoint y: 206, distance: 36.8
click at [524, 206] on th "CƯỚC RỒI" at bounding box center [555, 202] width 71 height 17
click at [544, 171] on div "Gò Vấp Đơn 1 | SL 1 | Số KG 1 | CR 0 | CC 40.000 | Tổng cước 40.000 | TH 0" at bounding box center [488, 177] width 894 height 15
click at [107, 11] on input "0908998693" at bounding box center [115, 12] width 119 height 11
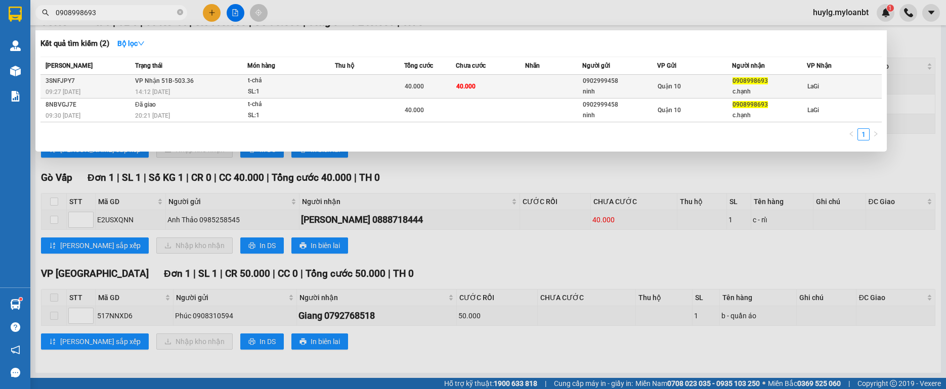
click at [559, 95] on td at bounding box center [554, 87] width 58 height 24
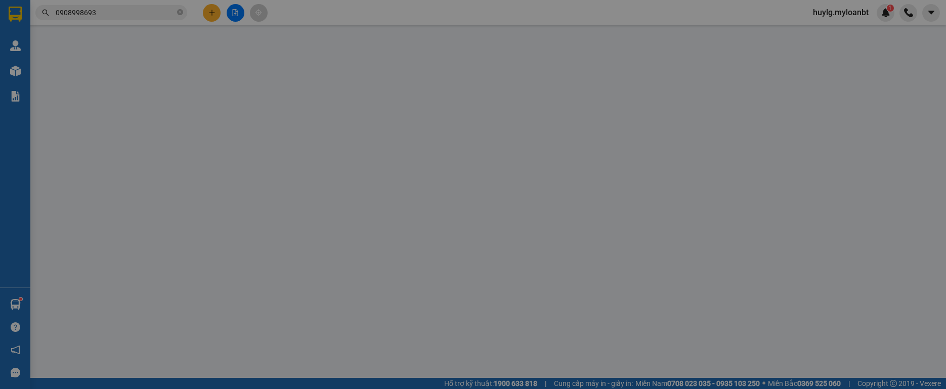
type input "0902999458"
type input "ninh"
type input "0908998693"
type input "c.hạnh"
type input "40.000"
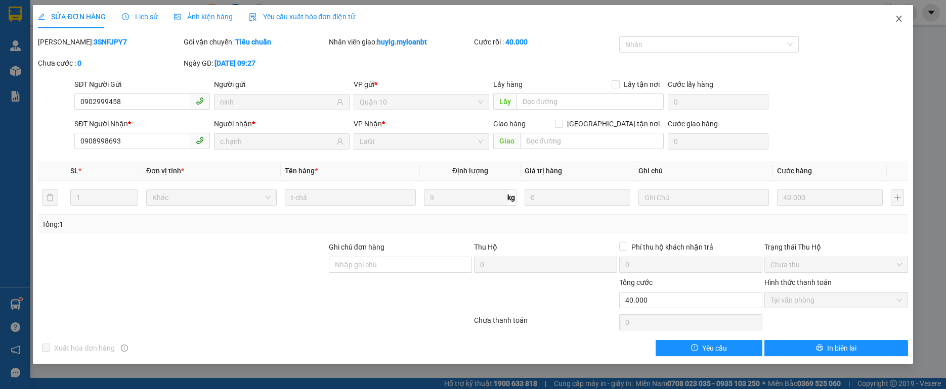
click at [906, 24] on span "Close" at bounding box center [899, 19] width 28 height 28
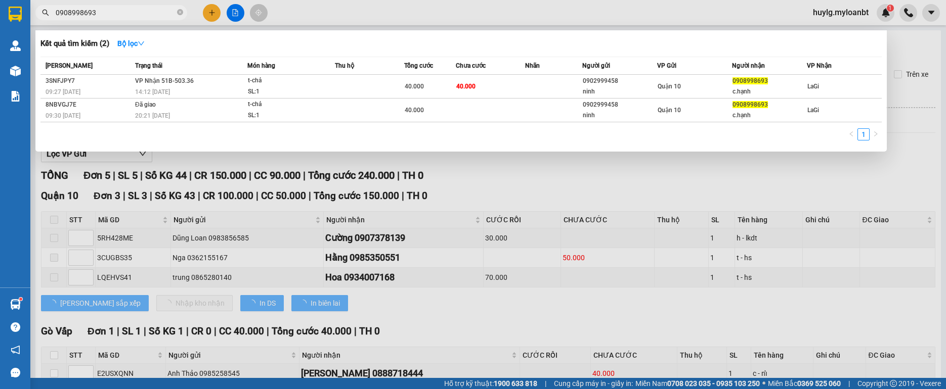
click at [136, 7] on span "0908998693" at bounding box center [111, 12] width 152 height 15
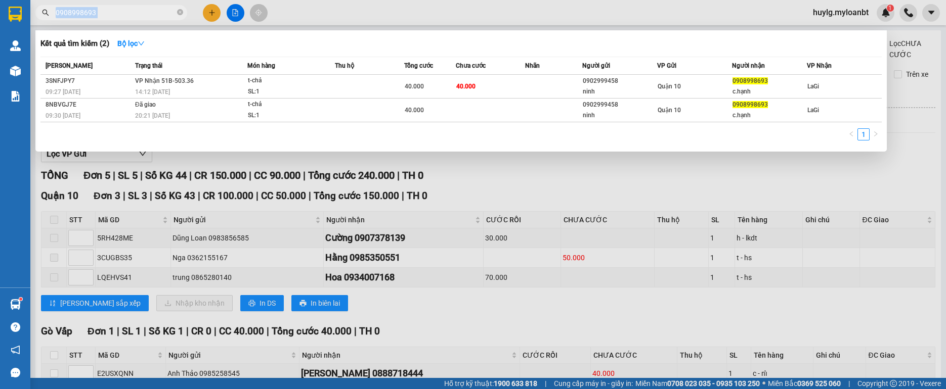
click at [132, 7] on input "0908998693" at bounding box center [115, 12] width 119 height 11
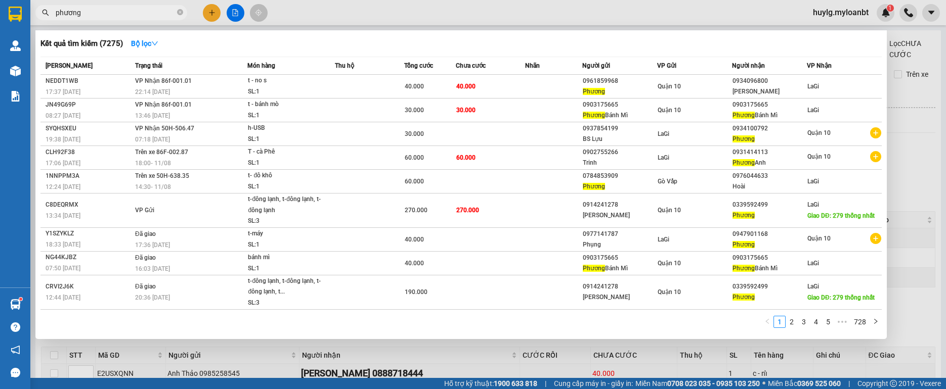
click at [131, 13] on input "phương" at bounding box center [115, 12] width 119 height 11
type input "phương"
click at [212, 14] on div at bounding box center [473, 194] width 946 height 389
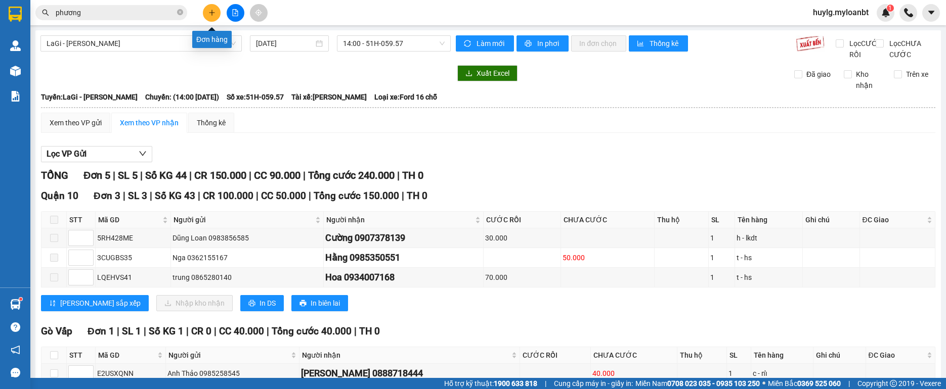
click at [213, 14] on icon "plus" at bounding box center [211, 12] width 7 height 7
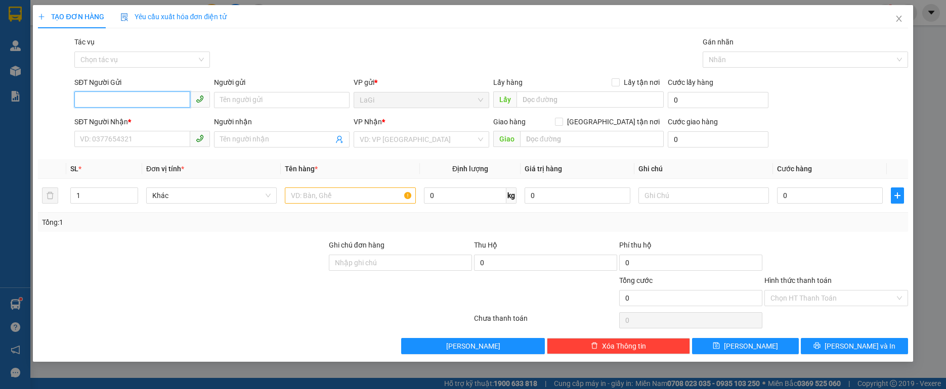
click at [162, 97] on input "SĐT Người Gửi" at bounding box center [132, 100] width 116 height 16
type input "0908570662"
click at [125, 117] on div "0908570662 - Hiệp" at bounding box center [141, 120] width 123 height 11
type input "Hiệp"
type input "0967106130"
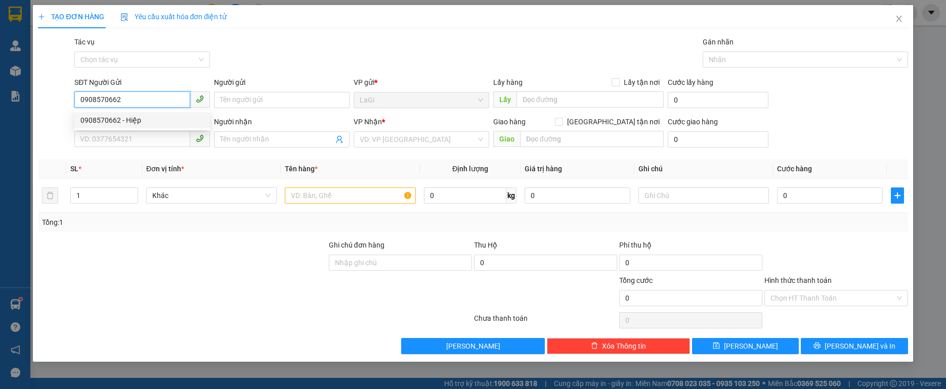
type input "Tín"
type input "0908570662"
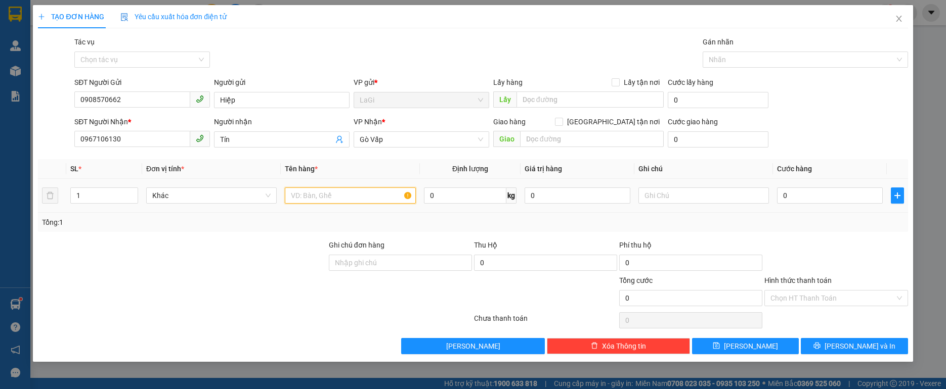
click at [334, 197] on input "text" at bounding box center [350, 196] width 130 height 16
click at [320, 202] on input "C" at bounding box center [350, 196] width 130 height 16
type input "C"
type input "H - lk"
click at [839, 199] on input "0" at bounding box center [830, 196] width 106 height 16
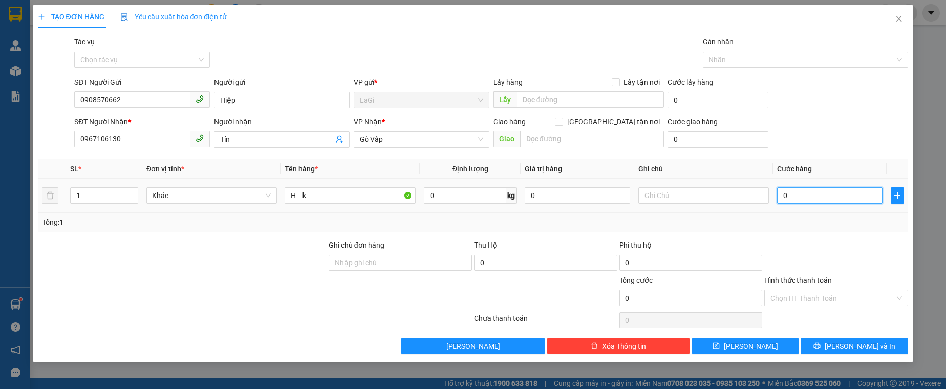
type input "4"
type input "40"
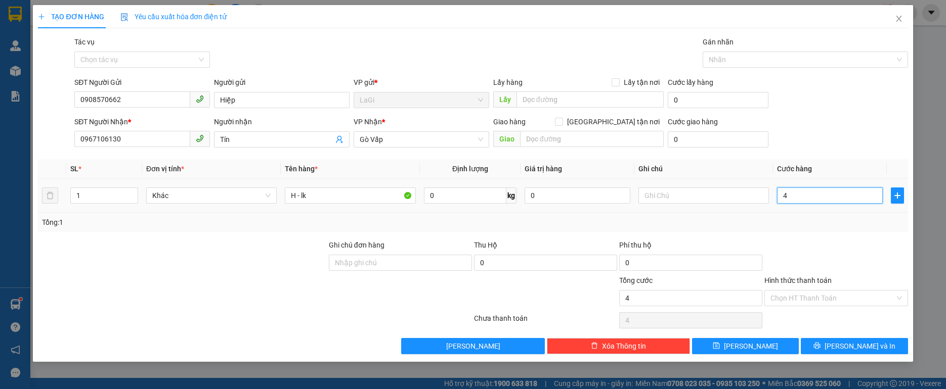
type input "40"
click at [844, 237] on div "Transit Pickup Surcharge Ids Transit Deliver Surcharge Ids Transit Deliver Surc…" at bounding box center [472, 195] width 869 height 318
type input "40.000"
click at [845, 299] on input "Hình thức thanh toán" at bounding box center [832, 298] width 124 height 15
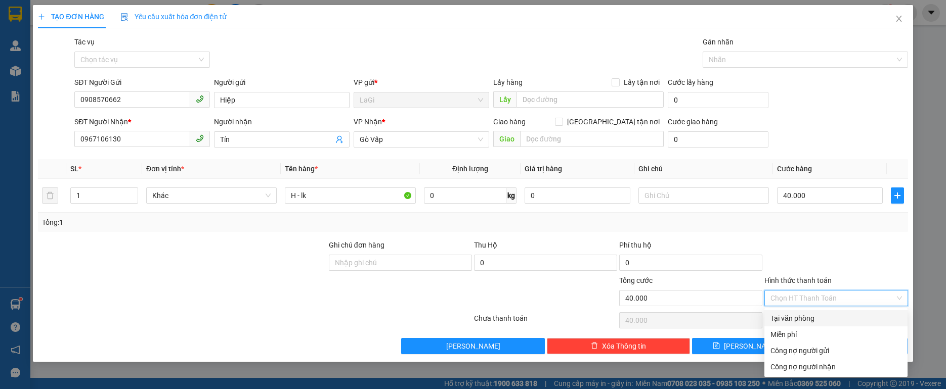
click at [803, 323] on div "Tại văn phòng" at bounding box center [835, 318] width 131 height 11
type input "0"
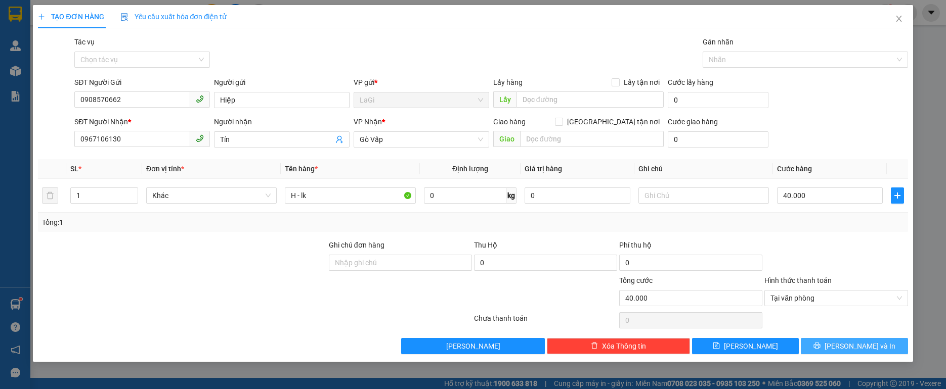
click at [843, 346] on button "[PERSON_NAME] và In" at bounding box center [854, 346] width 107 height 16
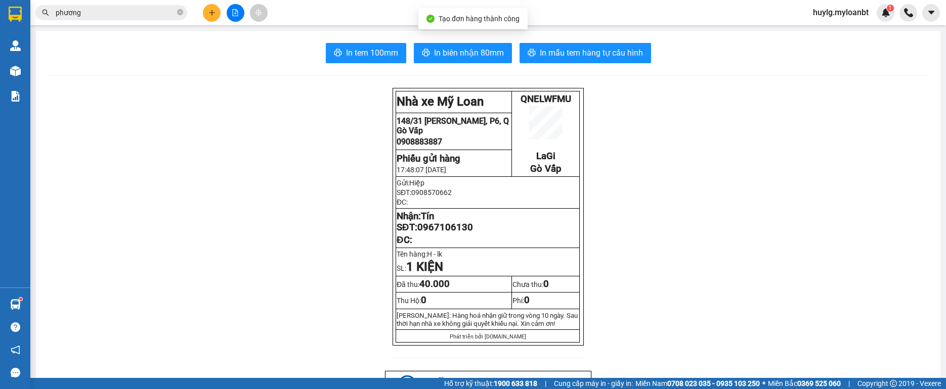
click at [347, 63] on button "In tem 100mm" at bounding box center [366, 53] width 80 height 20
click at [211, 10] on icon "plus" at bounding box center [211, 12] width 7 height 7
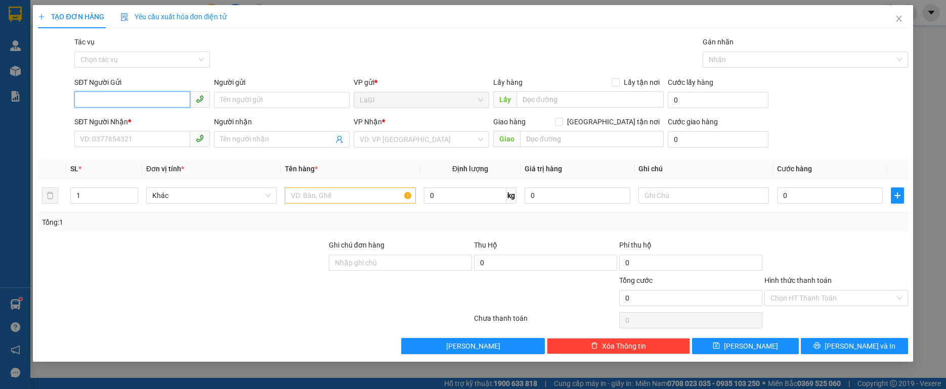
click at [181, 100] on input "SĐT Người Gửi" at bounding box center [132, 100] width 116 height 16
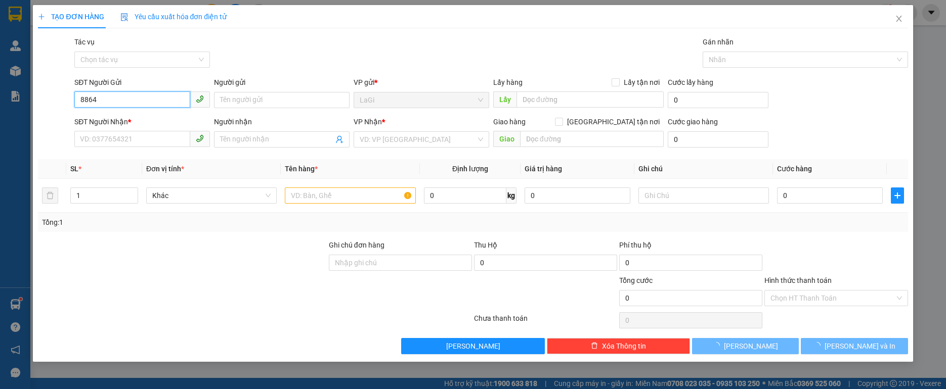
click at [172, 100] on input "8864" at bounding box center [132, 100] width 116 height 16
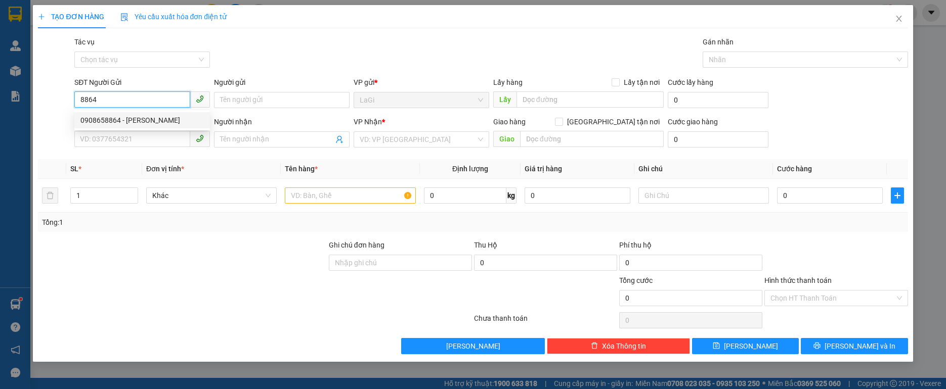
drag, startPoint x: 164, startPoint y: 117, endPoint x: 170, endPoint y: 116, distance: 6.6
click at [164, 117] on div "0908658864 - Huy Hoàng" at bounding box center [141, 120] width 123 height 11
type input "0908658864"
type input "[PERSON_NAME]"
type input "0908838123"
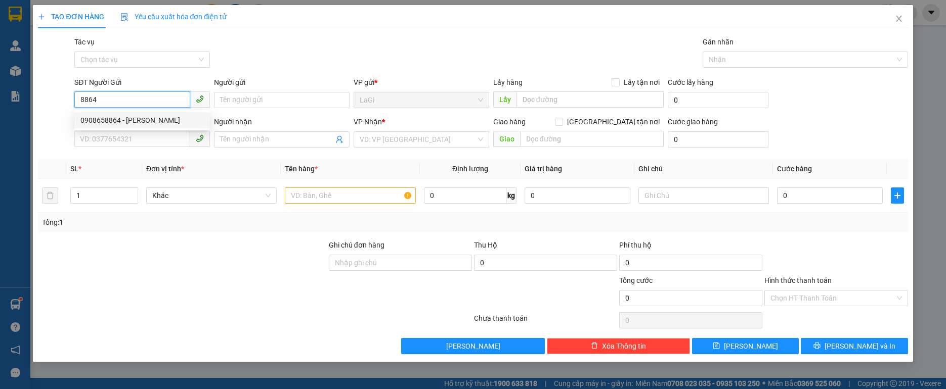
type input "Nghị"
type input "0908658864"
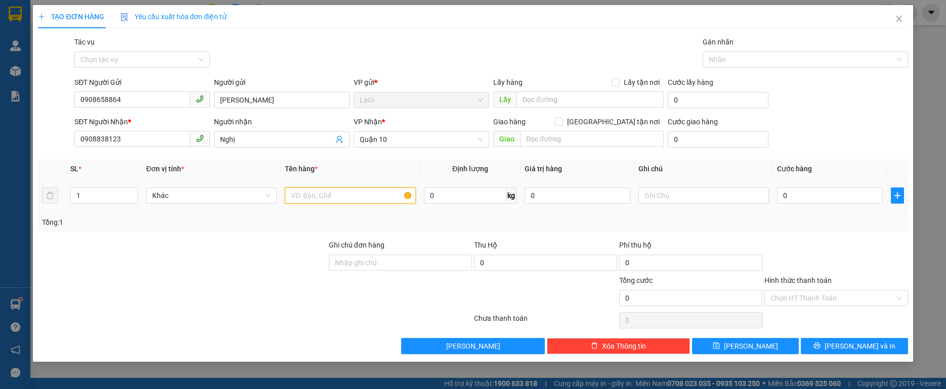
click at [326, 196] on input "text" at bounding box center [350, 196] width 130 height 16
type input "M"
type input "L"
drag, startPoint x: 347, startPoint y: 192, endPoint x: 147, endPoint y: 198, distance: 200.4
click at [148, 198] on tr "1 Khác Nắp Q Láp 0 kg 0 0" at bounding box center [472, 196] width 869 height 34
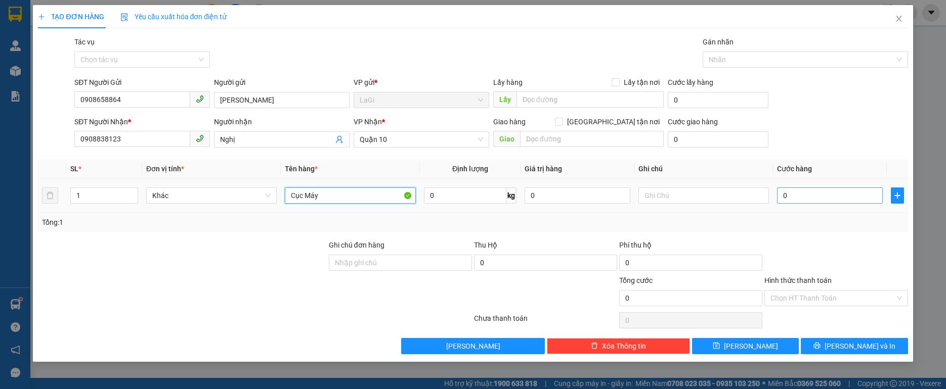
type input "Cục Máy"
click at [787, 188] on input "0" at bounding box center [830, 196] width 106 height 16
type input "4"
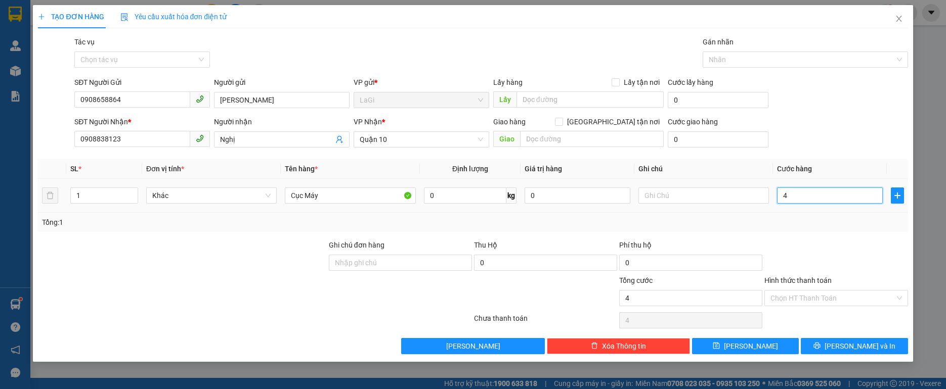
type input "40"
type input "40.000"
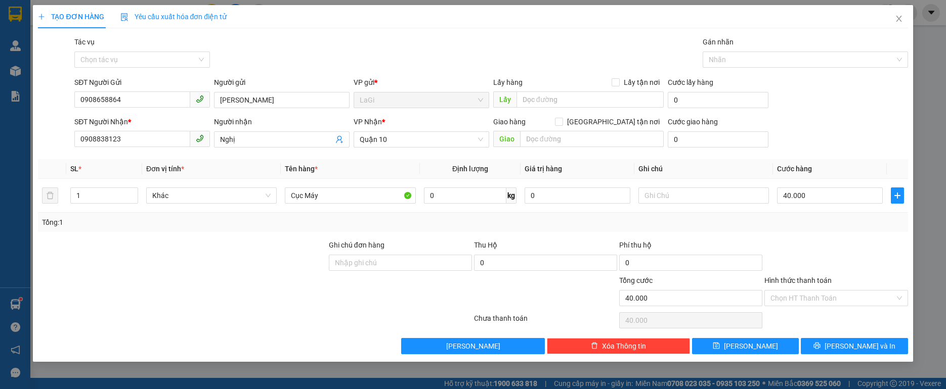
click at [833, 242] on div at bounding box center [835, 257] width 145 height 35
click at [830, 305] on input "Hình thức thanh toán" at bounding box center [832, 298] width 124 height 15
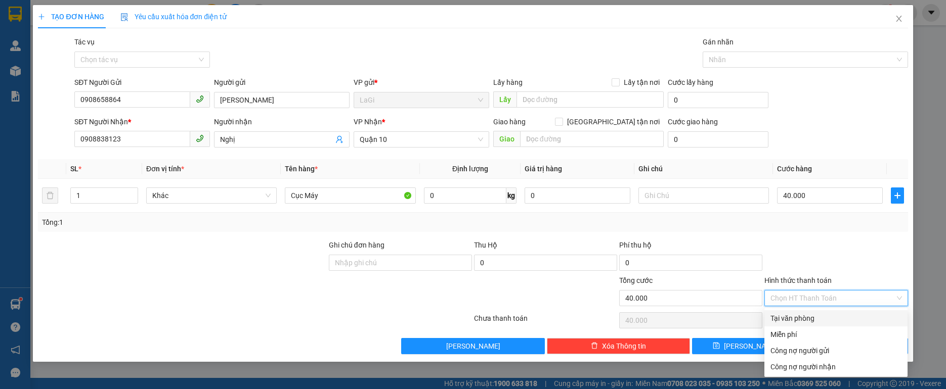
click at [820, 316] on div "Tại văn phòng" at bounding box center [835, 318] width 131 height 11
type input "0"
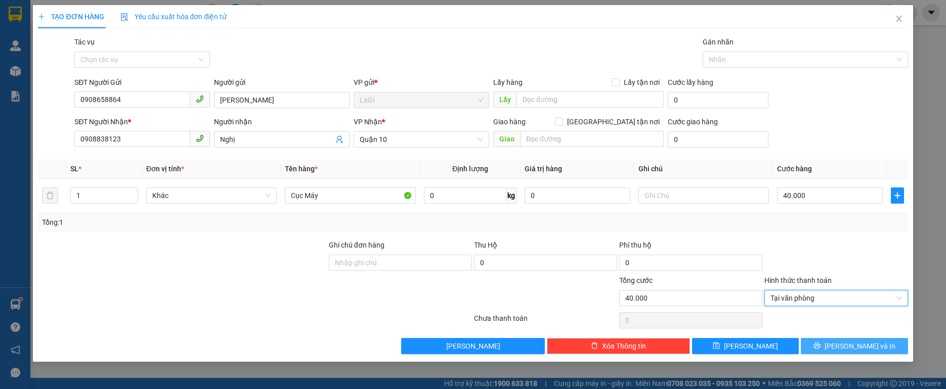
click at [880, 353] on button "[PERSON_NAME] và In" at bounding box center [854, 346] width 107 height 16
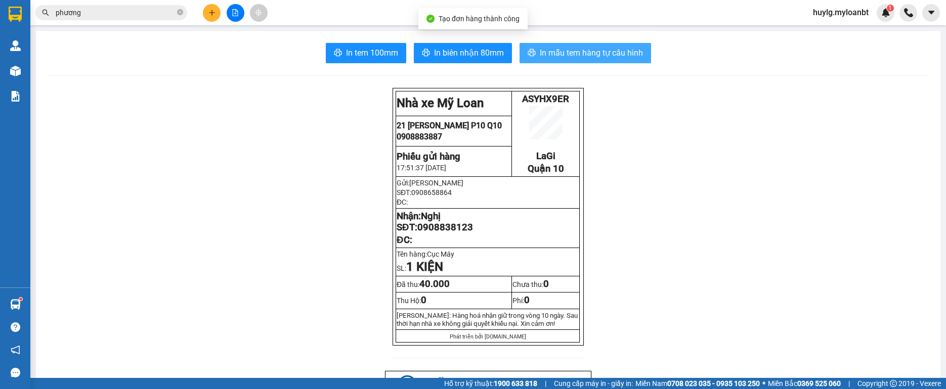
click at [570, 51] on span "In mẫu tem hàng tự cấu hình" at bounding box center [591, 53] width 103 height 13
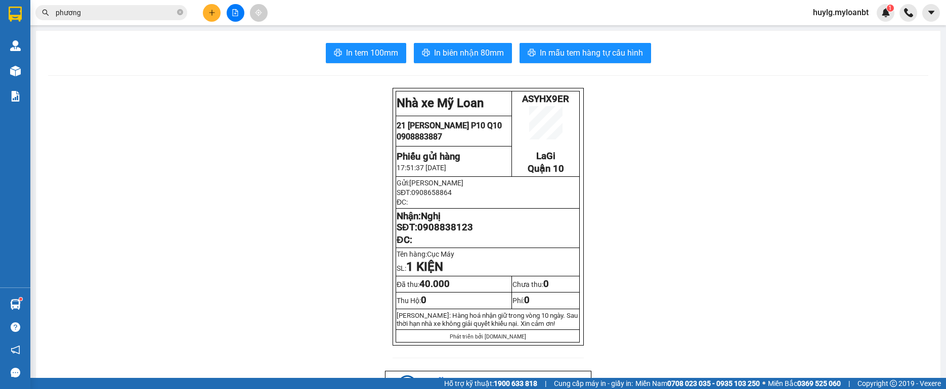
click at [95, 15] on input "phương" at bounding box center [115, 12] width 119 height 11
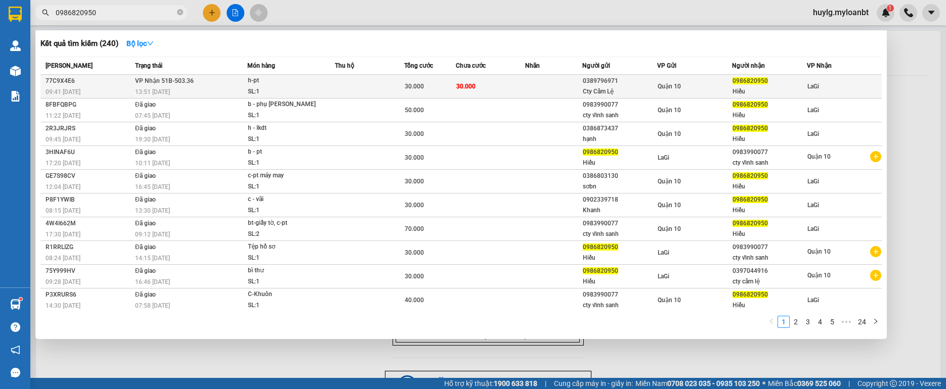
type input "0986820950"
click at [325, 83] on span "h-pt SL: 1" at bounding box center [291, 86] width 86 height 22
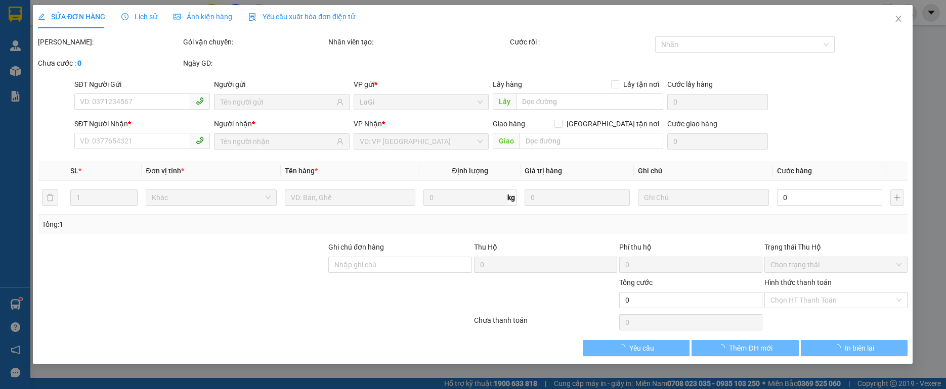
type input "0389796971"
type input "Cty Cẩm Lệ"
type input "0986820950"
type input "Hiếu"
type input "30.000"
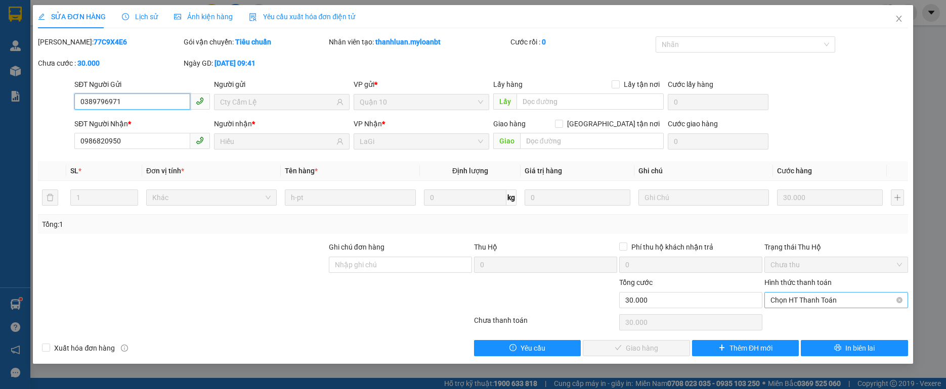
click at [847, 306] on span "Chọn HT Thanh Toán" at bounding box center [835, 300] width 131 height 15
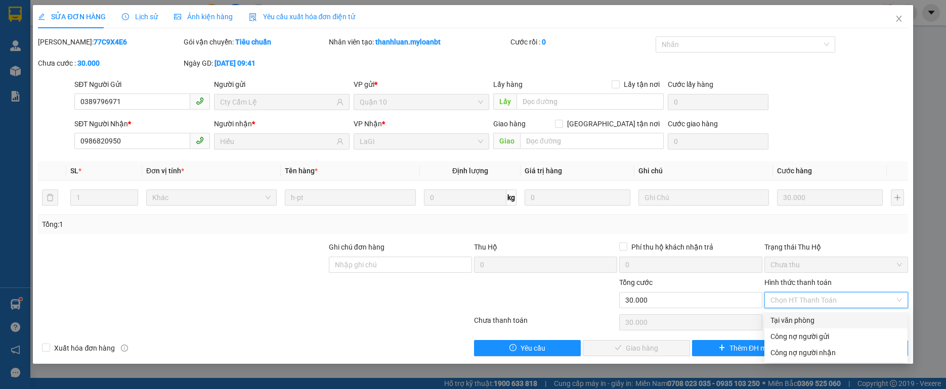
click at [834, 323] on div "Tại văn phòng" at bounding box center [835, 320] width 131 height 11
type input "0"
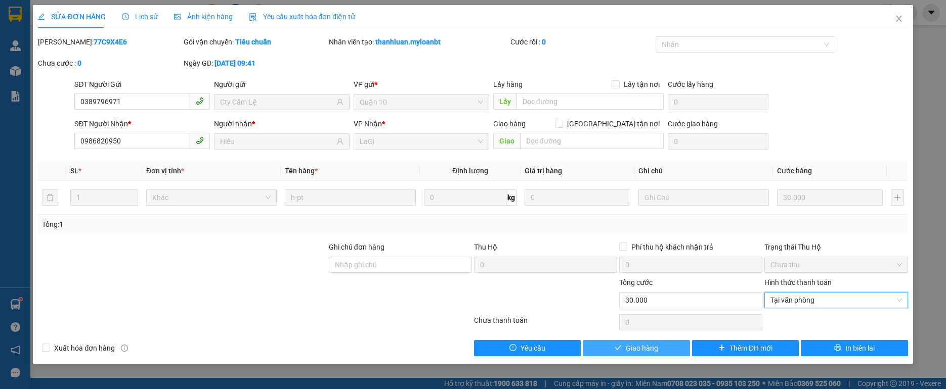
click at [634, 343] on span "Giao hàng" at bounding box center [642, 348] width 32 height 11
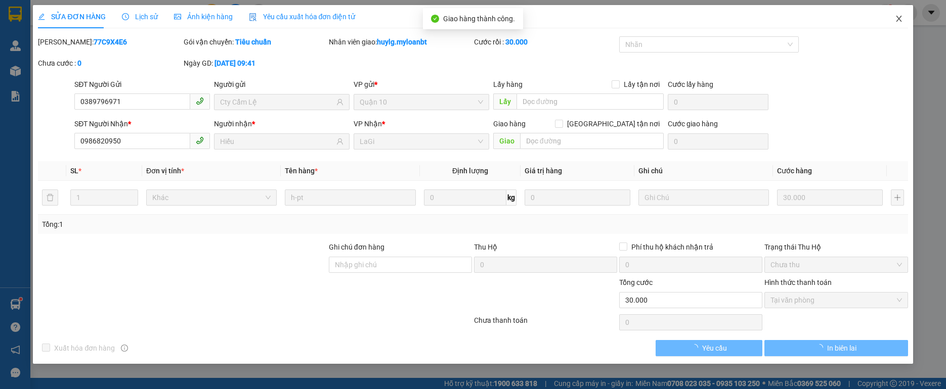
click at [898, 16] on icon "close" at bounding box center [899, 19] width 8 height 8
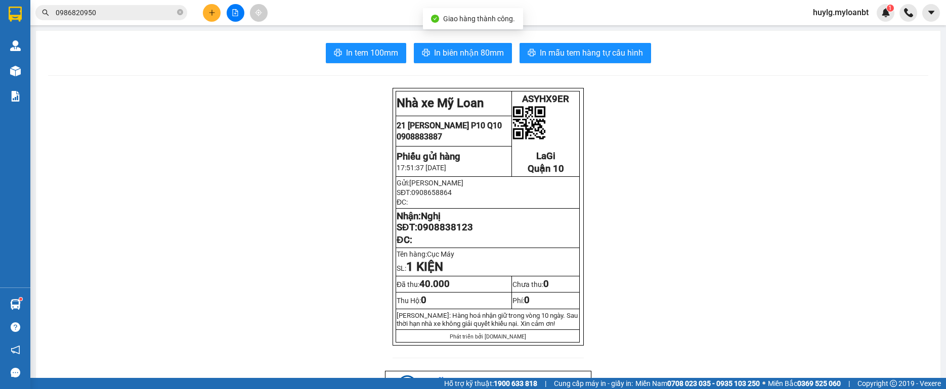
click at [169, 16] on input "0986820950" at bounding box center [115, 12] width 119 height 11
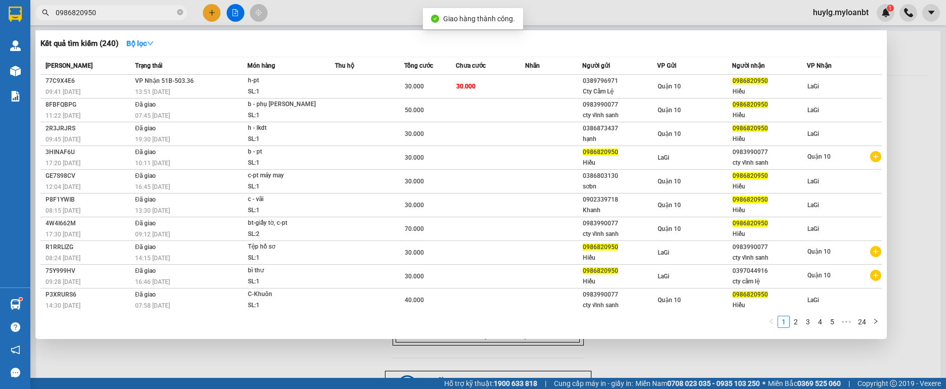
click at [169, 16] on input "0986820950" at bounding box center [115, 12] width 119 height 11
click at [339, 4] on div at bounding box center [473, 194] width 946 height 389
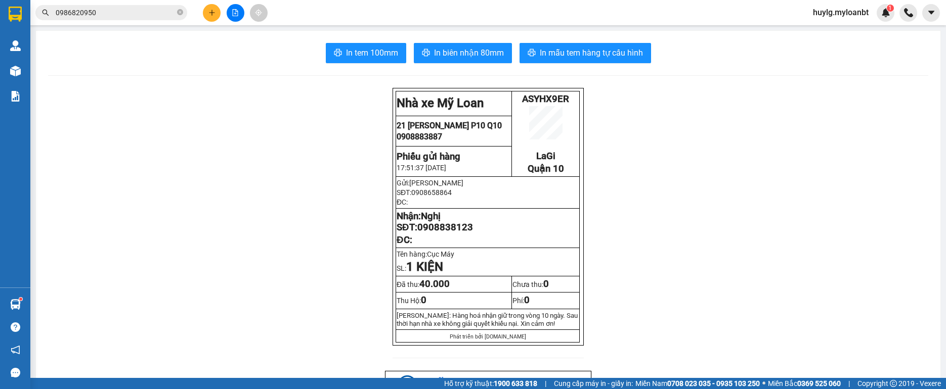
click at [101, 10] on input "0986820950" at bounding box center [115, 12] width 119 height 11
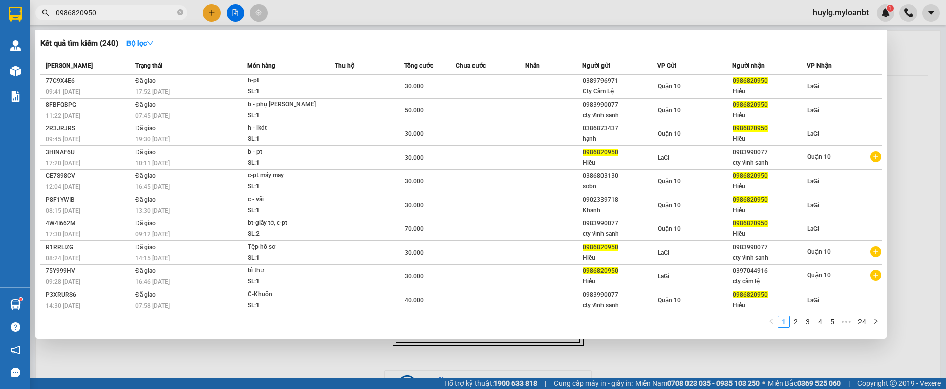
click at [101, 10] on input "0986820950" at bounding box center [115, 12] width 119 height 11
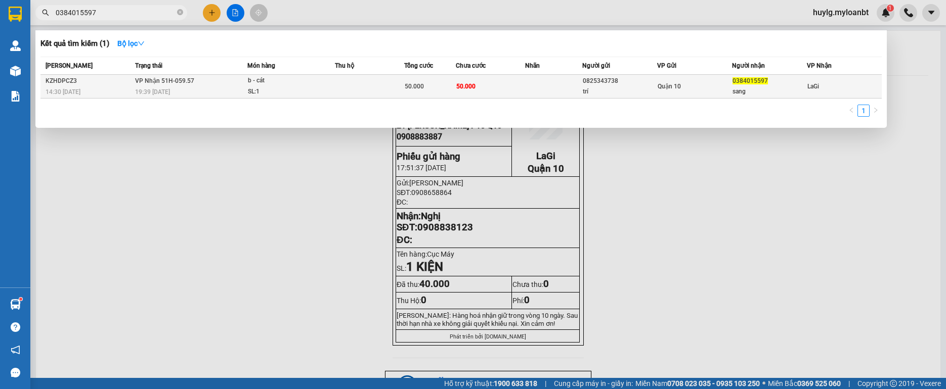
type input "0384015597"
click at [359, 87] on td at bounding box center [369, 87] width 69 height 24
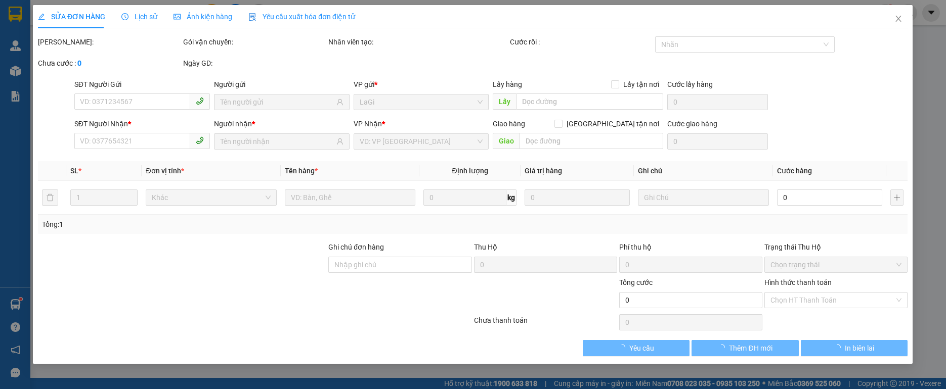
type input "0825343738"
type input "trí"
type input "0384015597"
type input "sang"
type input "50.000"
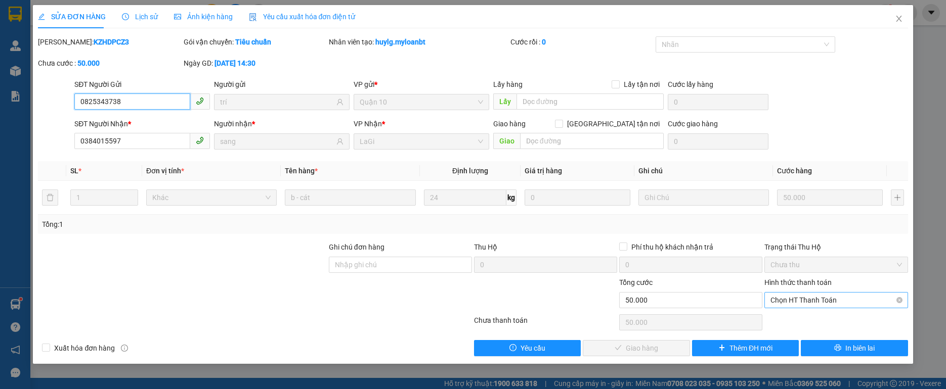
click at [792, 305] on span "Chọn HT Thanh Toán" at bounding box center [835, 300] width 131 height 15
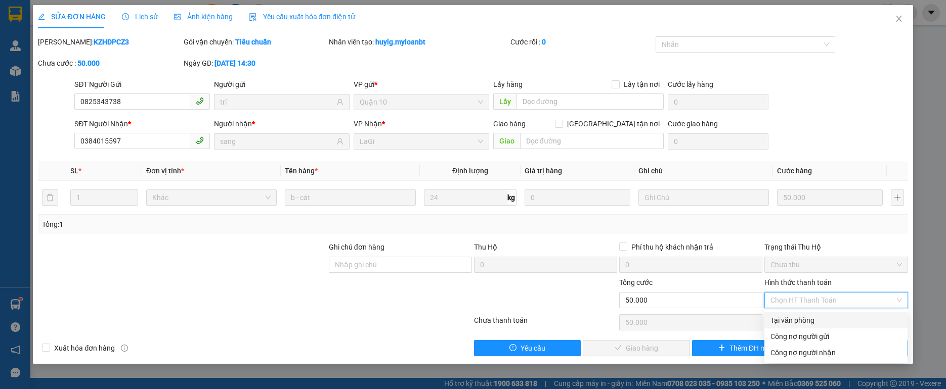
click at [790, 319] on div "Tại văn phòng" at bounding box center [835, 320] width 131 height 11
type input "0"
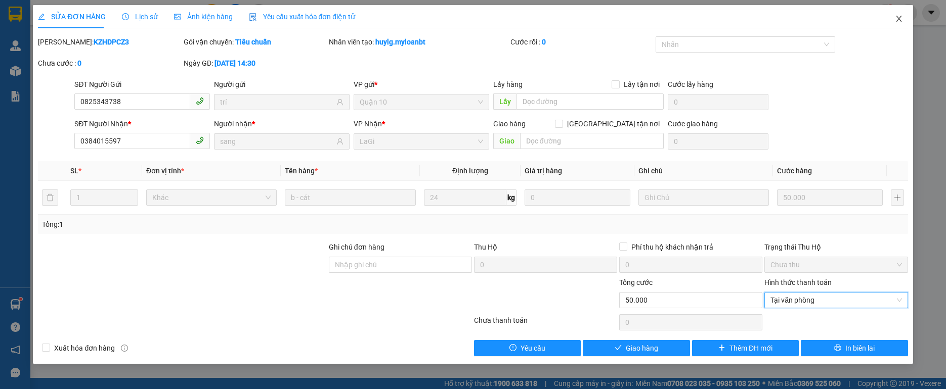
click at [892, 21] on span "Close" at bounding box center [899, 19] width 28 height 28
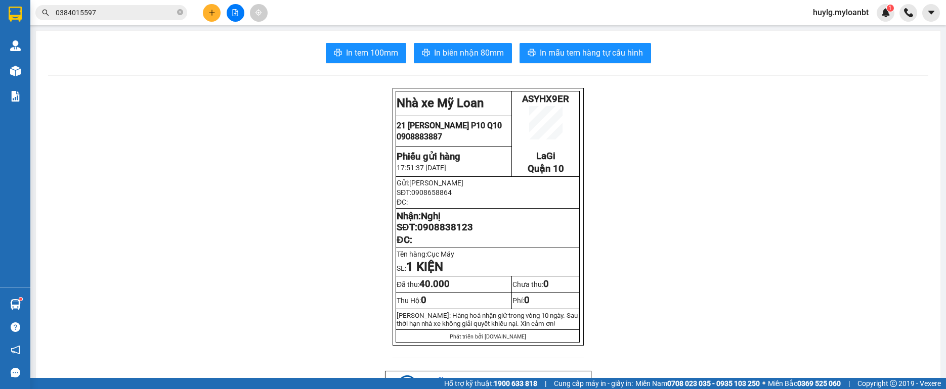
click at [143, 12] on input "0384015597" at bounding box center [115, 12] width 119 height 11
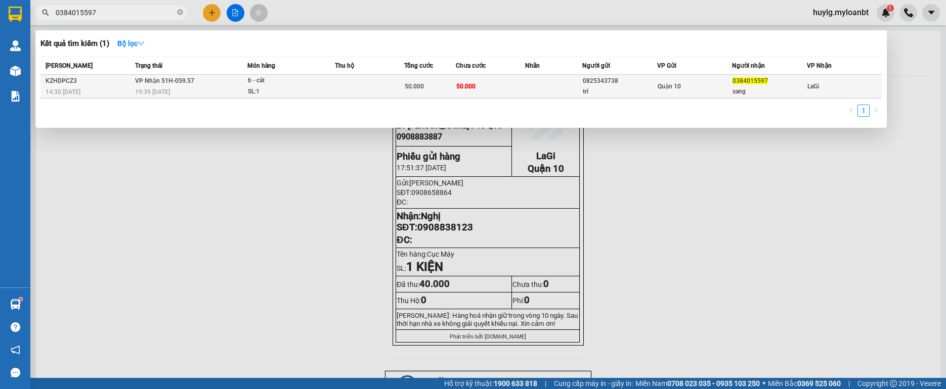
click at [326, 79] on span "b - cát SL: 1" at bounding box center [291, 86] width 86 height 22
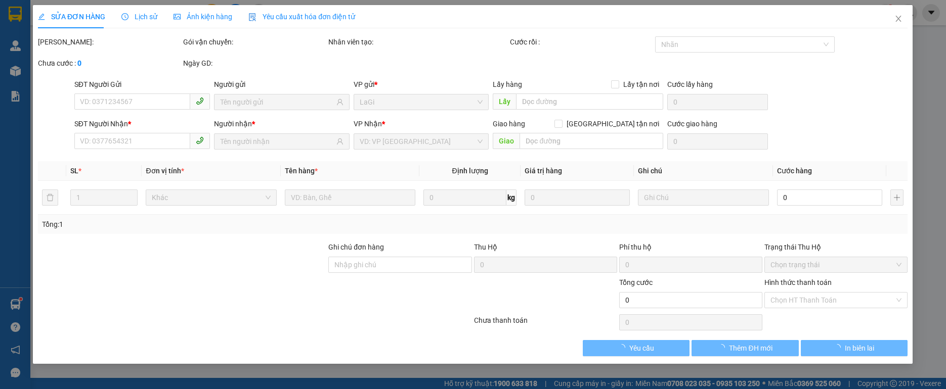
type input "0825343738"
type input "trí"
type input "0384015597"
type input "sang"
type input "50.000"
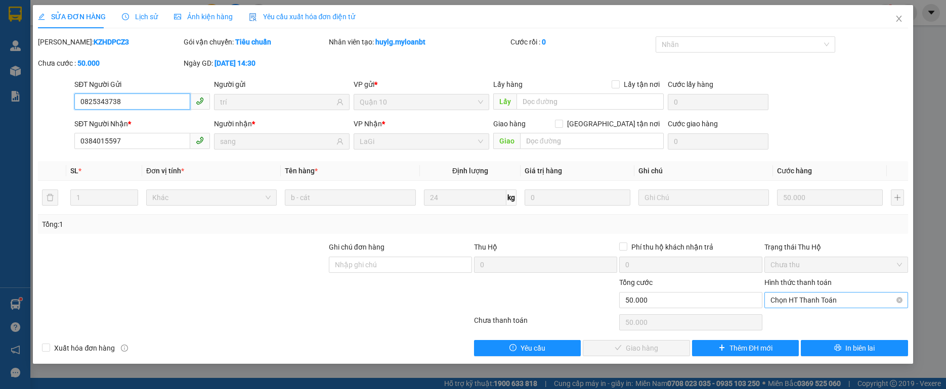
click at [785, 301] on span "Chọn HT Thanh Toán" at bounding box center [835, 300] width 131 height 15
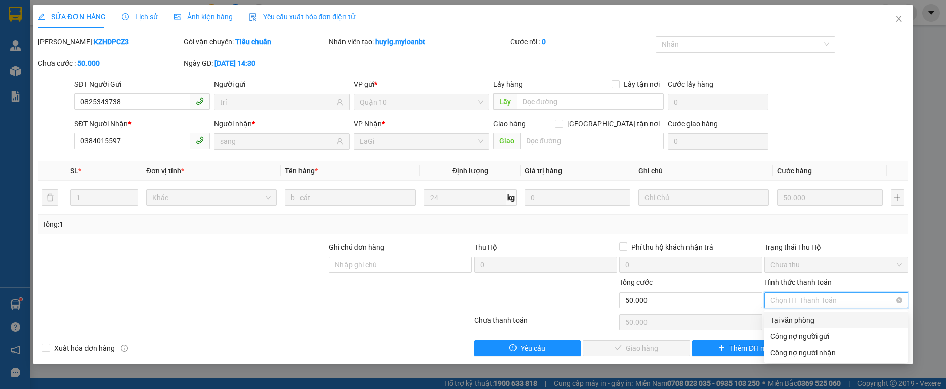
click at [783, 319] on div "Tại văn phòng" at bounding box center [835, 320] width 131 height 11
type input "0"
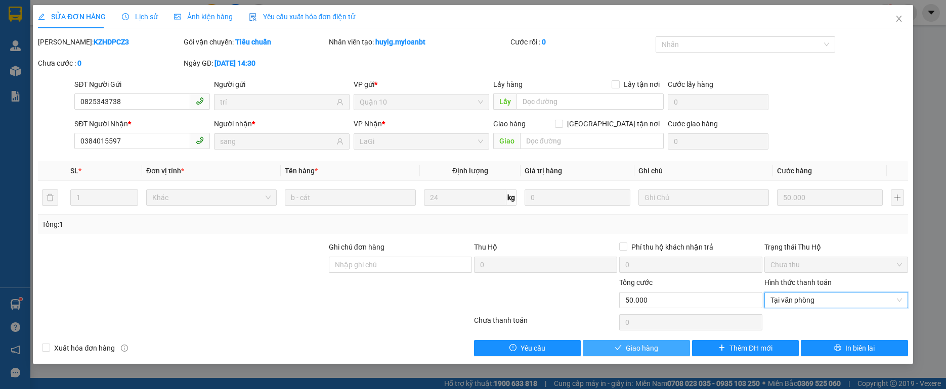
click at [666, 350] on button "Giao hàng" at bounding box center [636, 348] width 107 height 16
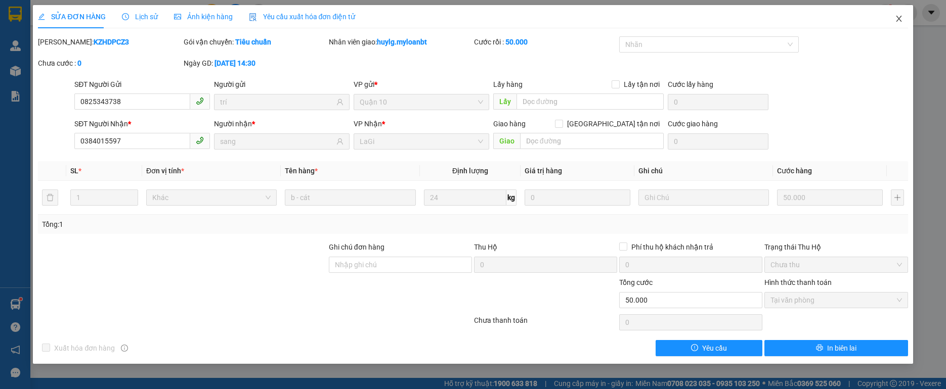
click at [907, 21] on span "Close" at bounding box center [899, 19] width 28 height 28
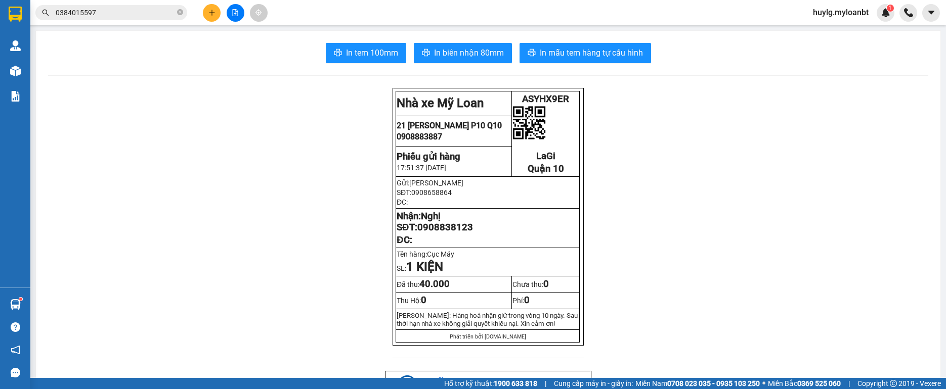
click at [138, 18] on span "0384015597" at bounding box center [111, 12] width 152 height 15
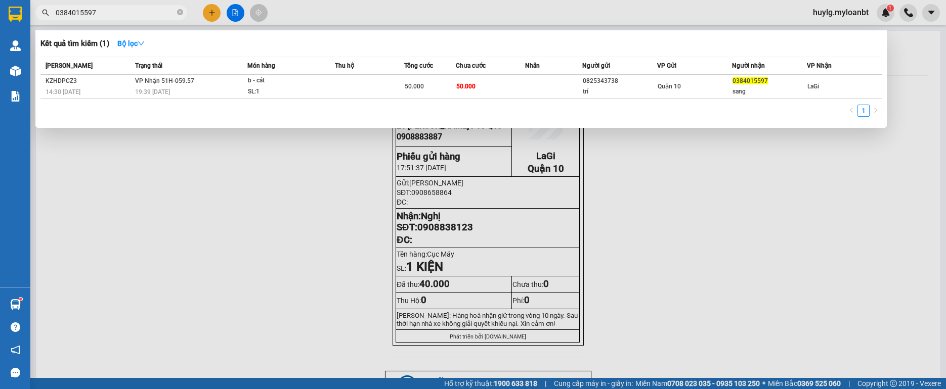
click at [148, 7] on span "0384015597" at bounding box center [111, 12] width 152 height 15
click at [139, 8] on input "0384015597" at bounding box center [115, 12] width 119 height 11
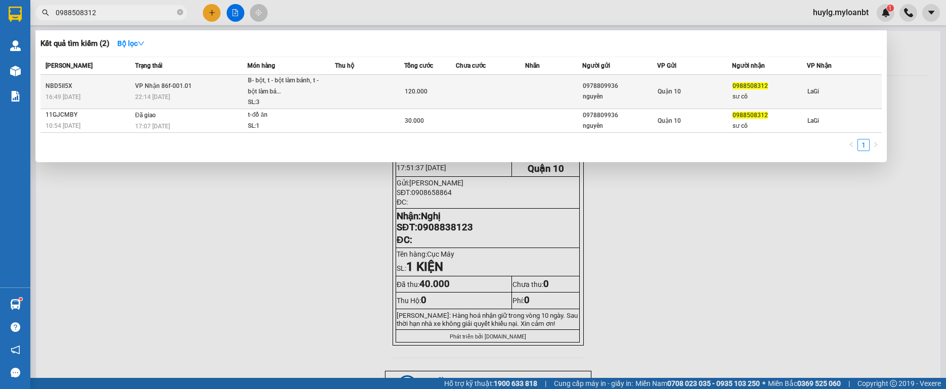
type input "0988508312"
click at [191, 78] on td "VP Nhận 86f-001.01 22:14 - 10/08" at bounding box center [190, 92] width 115 height 34
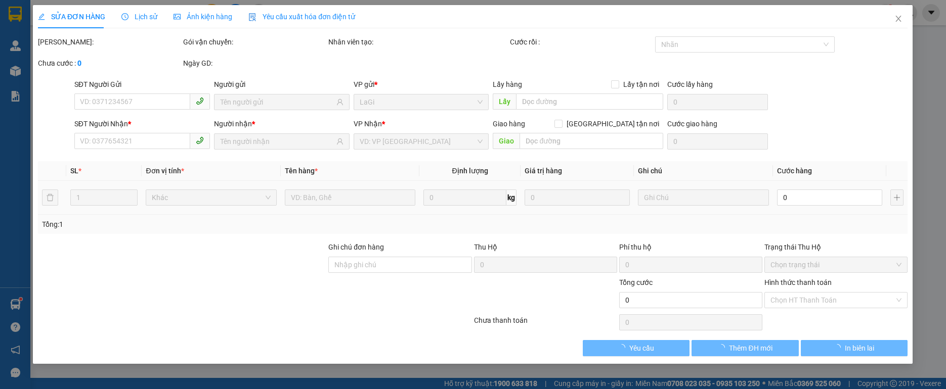
type input "0978809936"
type input "nguyên"
type input "0988508312"
type input "sư cô"
type input "120.000"
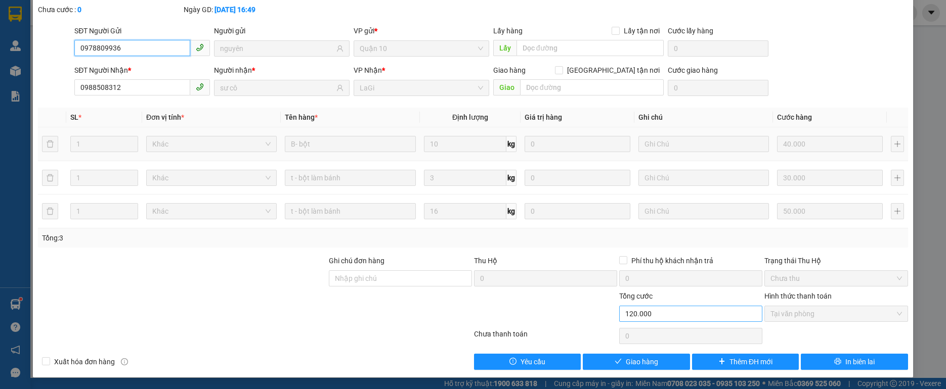
scroll to position [54, 0]
click at [641, 364] on span "Giao hàng" at bounding box center [642, 361] width 32 height 11
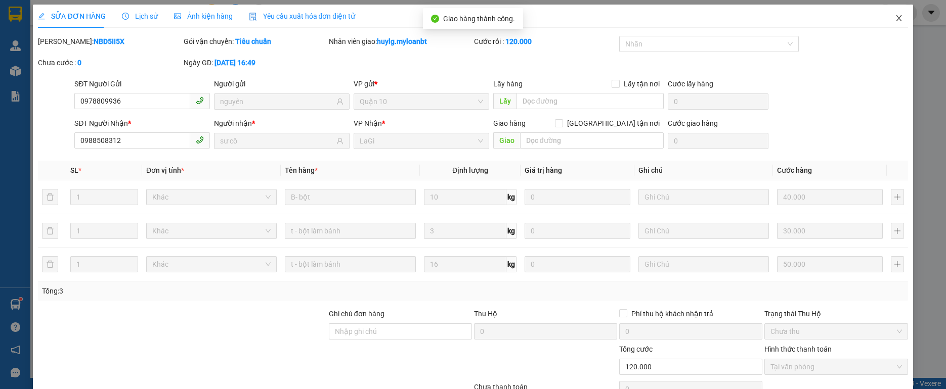
scroll to position [0, 0]
click at [885, 24] on span "Close" at bounding box center [899, 19] width 28 height 28
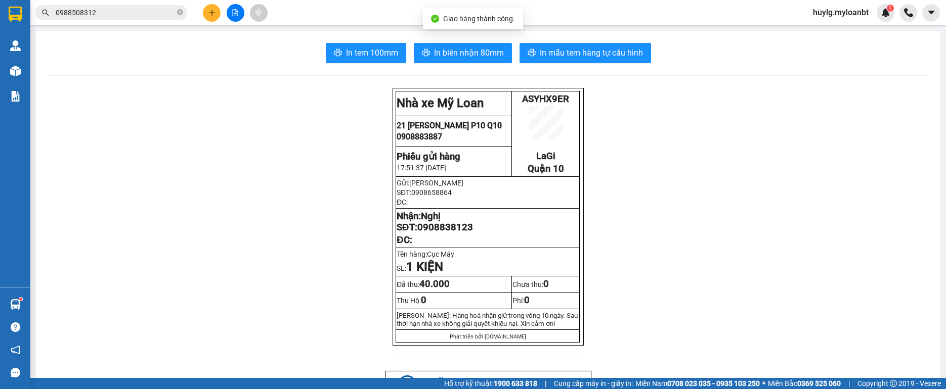
click at [144, 9] on input "0988508312" at bounding box center [115, 12] width 119 height 11
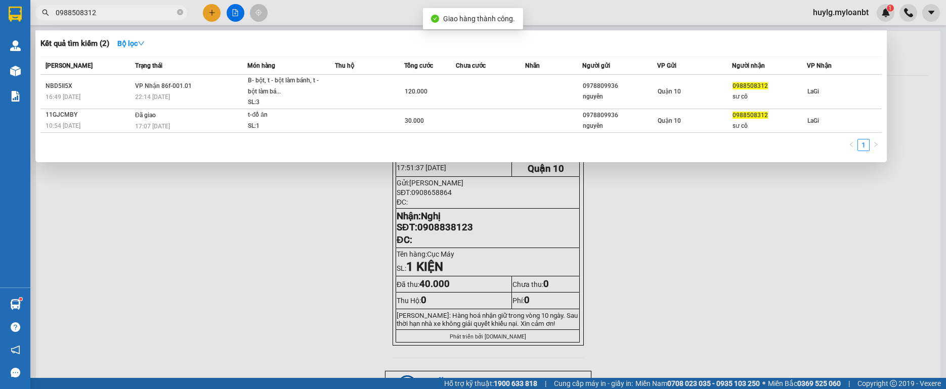
click at [144, 9] on input "0988508312" at bounding box center [115, 12] width 119 height 11
click at [130, 11] on input "0988508312" at bounding box center [115, 12] width 119 height 11
click at [136, 10] on input "0988508312" at bounding box center [115, 12] width 119 height 11
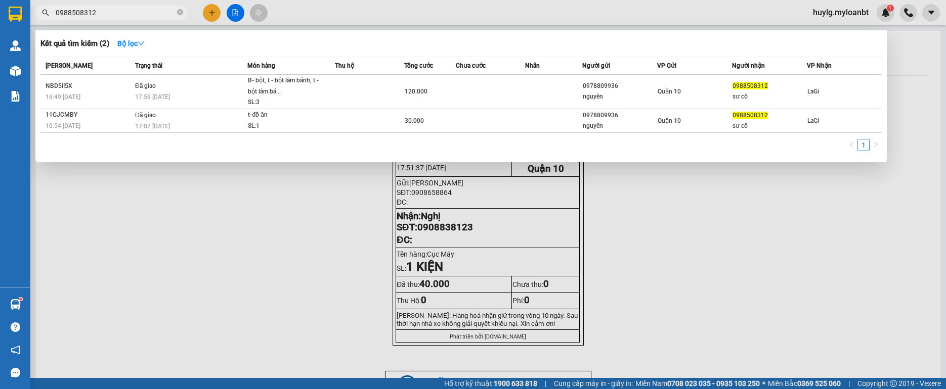
click at [136, 10] on input "0988508312" at bounding box center [115, 12] width 119 height 11
click at [181, 12] on icon "close-circle" at bounding box center [180, 12] width 6 height 6
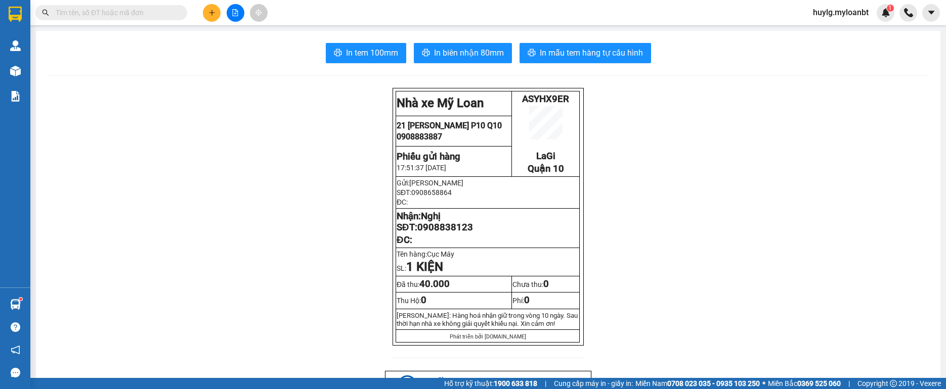
click at [164, 13] on input "text" at bounding box center [115, 12] width 119 height 11
click at [172, 11] on input "text" at bounding box center [115, 12] width 119 height 11
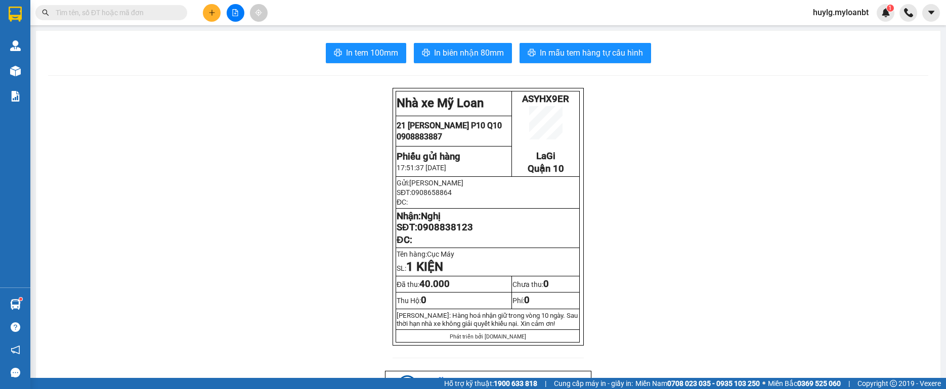
click at [172, 11] on input "text" at bounding box center [115, 12] width 119 height 11
click at [215, 15] on button at bounding box center [212, 13] width 18 height 18
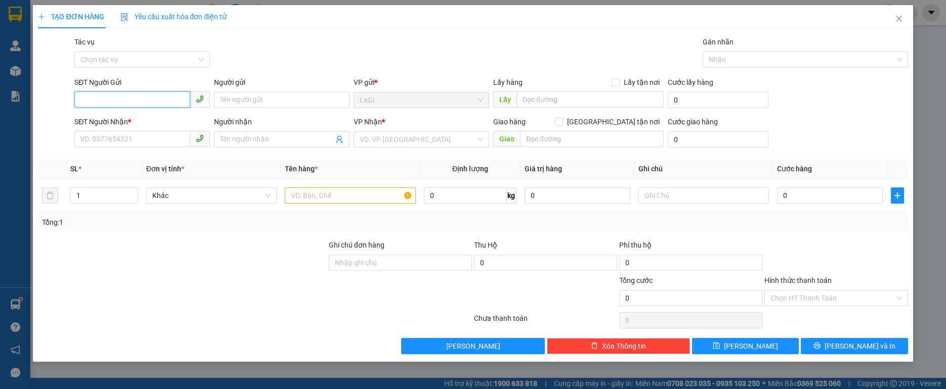
click at [159, 106] on input "SĐT Người Gửi" at bounding box center [132, 100] width 116 height 16
type input "0944882426"
click at [158, 117] on div "0944882426 - Phúc Lagi" at bounding box center [141, 120] width 123 height 11
type input "Phúc Lagi"
type input "0919061091"
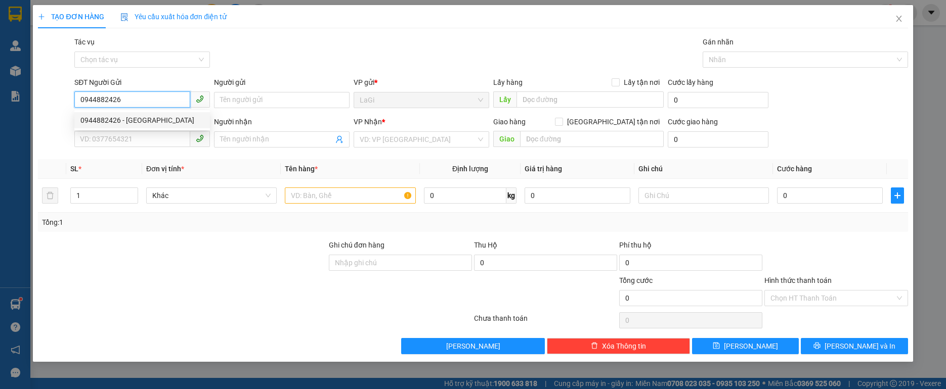
type input "Thảo sg"
type input "0944882426"
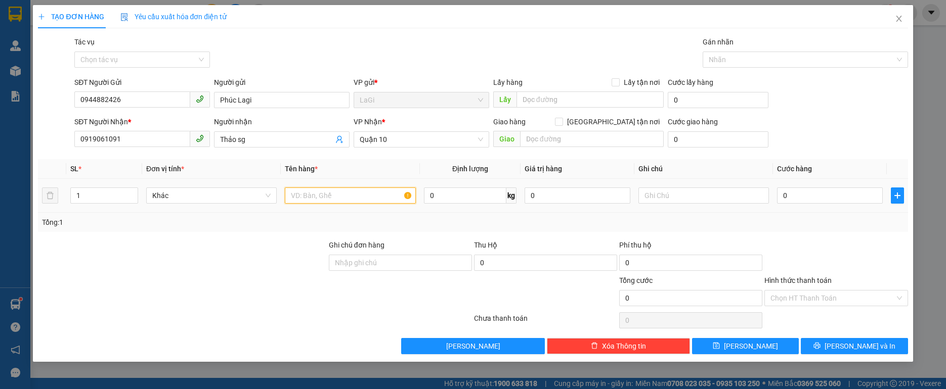
click at [315, 190] on input "text" at bounding box center [350, 196] width 130 height 16
type input "h- răng"
click at [816, 187] on div "0" at bounding box center [830, 196] width 106 height 20
click at [807, 190] on input "0" at bounding box center [830, 196] width 106 height 16
type input "3"
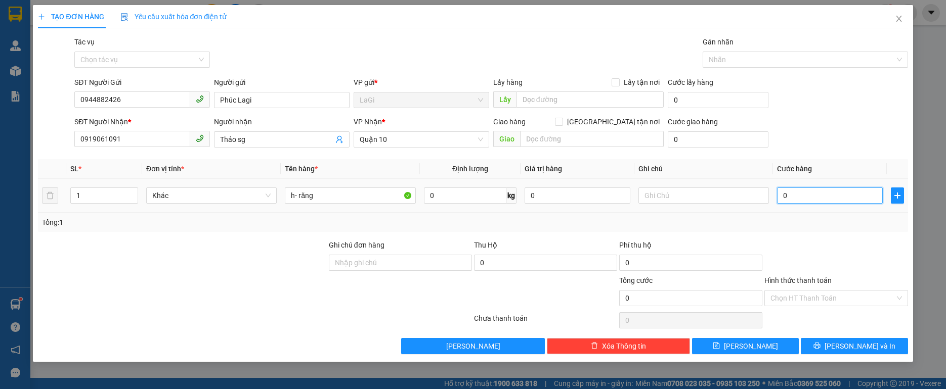
type input "3"
type input "30"
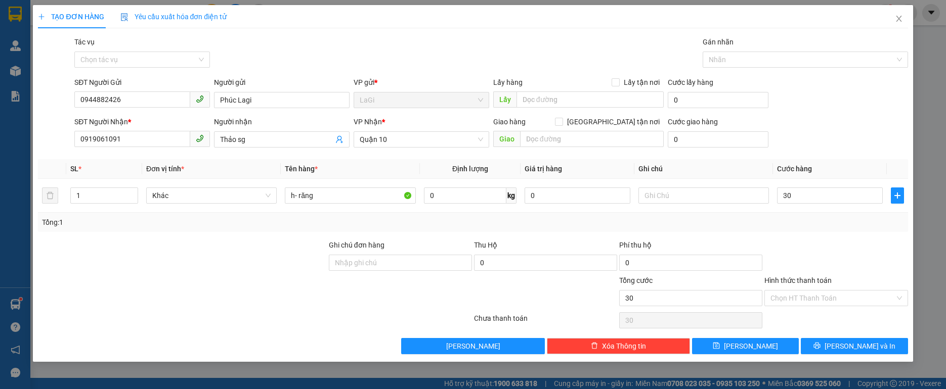
type input "30.000"
click at [840, 238] on div "Transit Pickup Surcharge Ids Transit Deliver Surcharge Ids Transit Deliver Surc…" at bounding box center [472, 195] width 869 height 318
click at [860, 309] on div "Hình thức thanh toán Chọn HT Thanh Toán" at bounding box center [835, 292] width 143 height 35
click at [859, 304] on input "Hình thức thanh toán" at bounding box center [832, 298] width 124 height 15
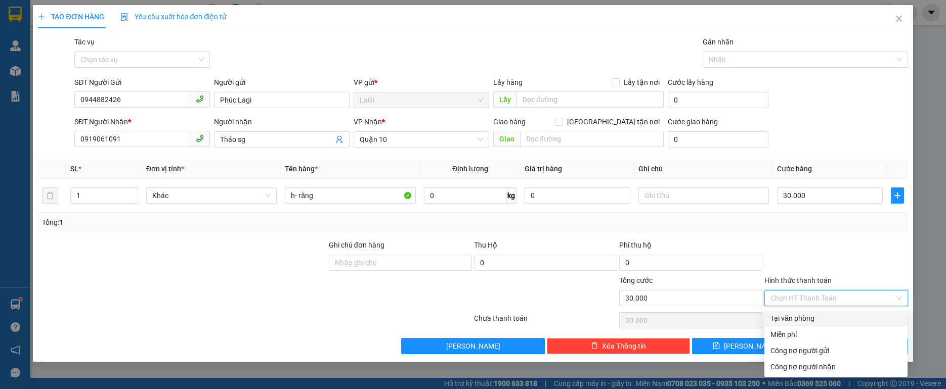
click at [845, 315] on div "Tại văn phòng" at bounding box center [835, 318] width 131 height 11
type input "0"
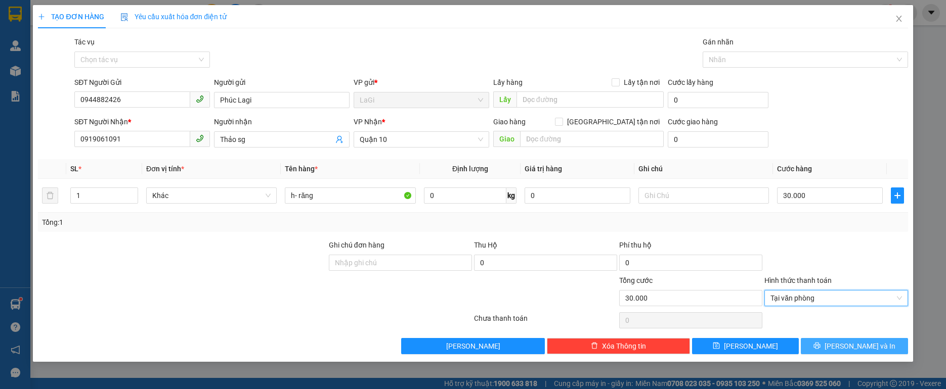
click at [863, 342] on span "[PERSON_NAME] và In" at bounding box center [859, 346] width 71 height 11
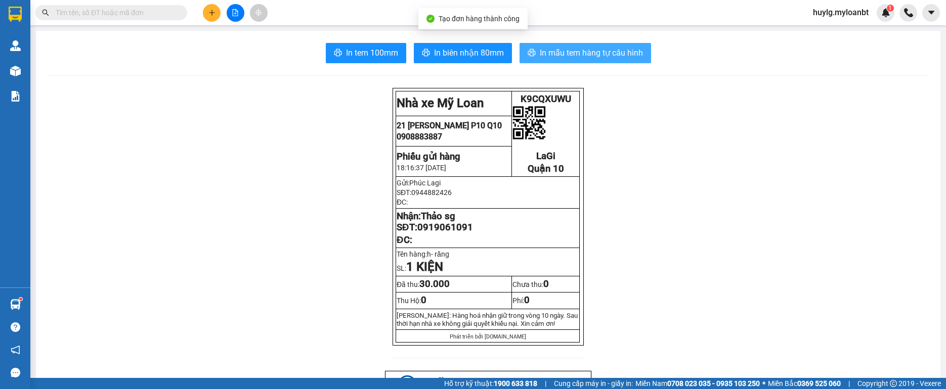
click at [568, 44] on button "In mẫu tem hàng tự cấu hình" at bounding box center [585, 53] width 132 height 20
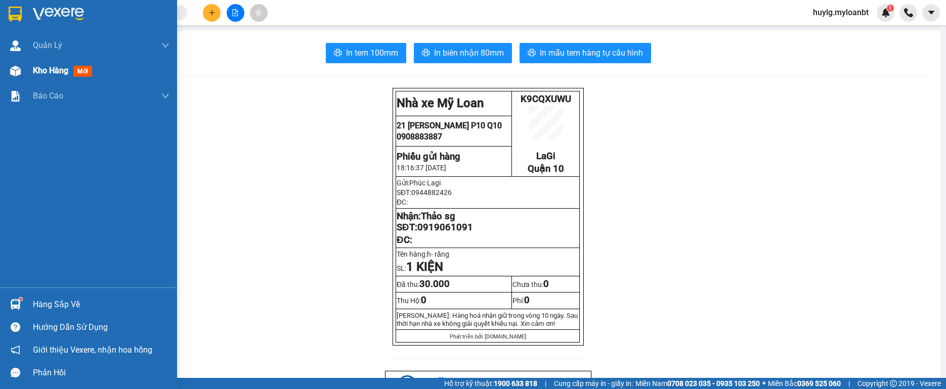
click at [50, 72] on span "Kho hàng" at bounding box center [50, 71] width 35 height 10
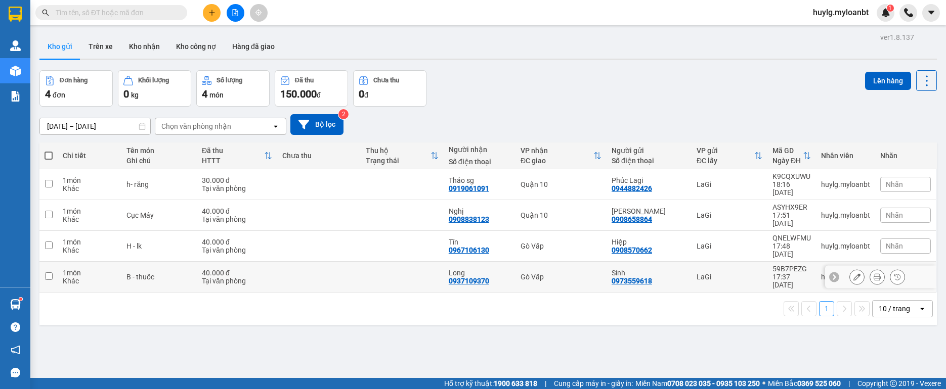
click at [365, 262] on td at bounding box center [402, 277] width 83 height 31
checkbox input "true"
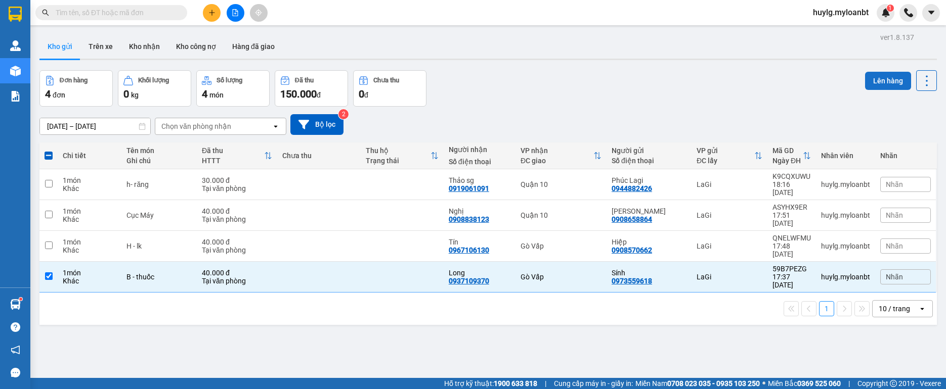
click at [877, 83] on button "Lên hàng" at bounding box center [888, 81] width 46 height 18
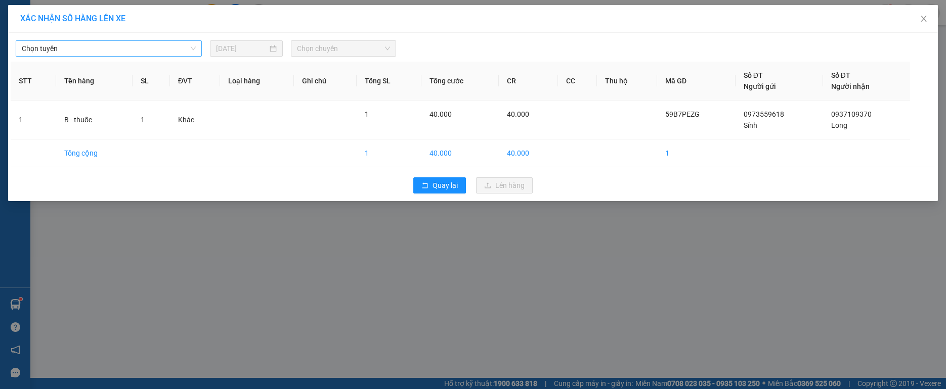
click at [116, 41] on div "Chọn tuyến 11/08/2025 Chọn chuyến" at bounding box center [473, 45] width 925 height 21
click at [116, 42] on span "Chọn tuyến" at bounding box center [109, 48] width 174 height 15
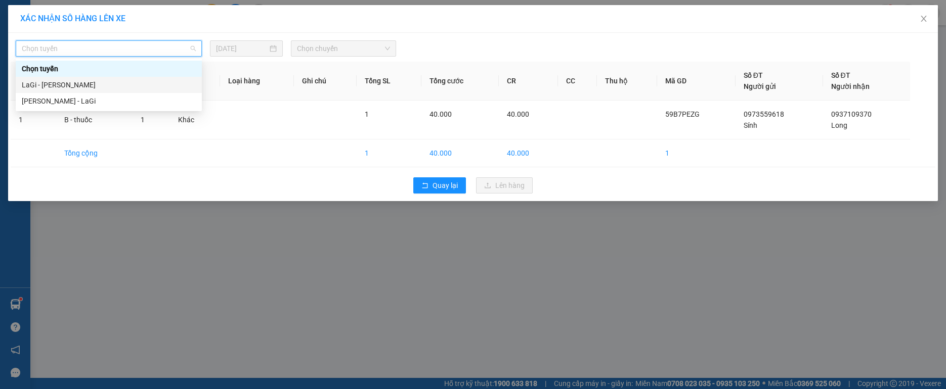
click at [122, 84] on div "LaGi - Hồ Chí Minh" at bounding box center [109, 84] width 174 height 11
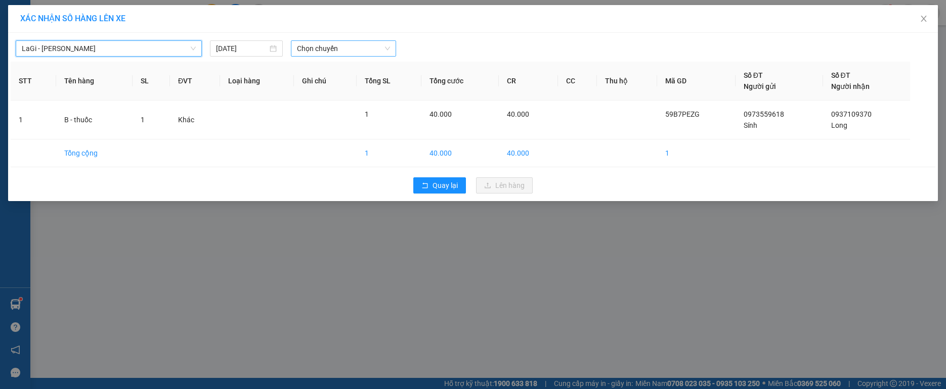
click at [336, 45] on span "Chọn chuyến" at bounding box center [343, 48] width 93 height 15
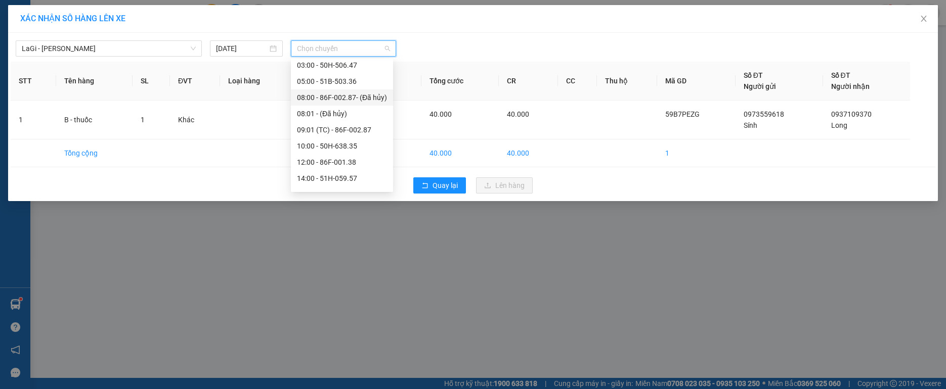
scroll to position [81, 0]
click at [348, 163] on div "18:00 (TC) - 86F-002.87" at bounding box center [342, 165] width 90 height 11
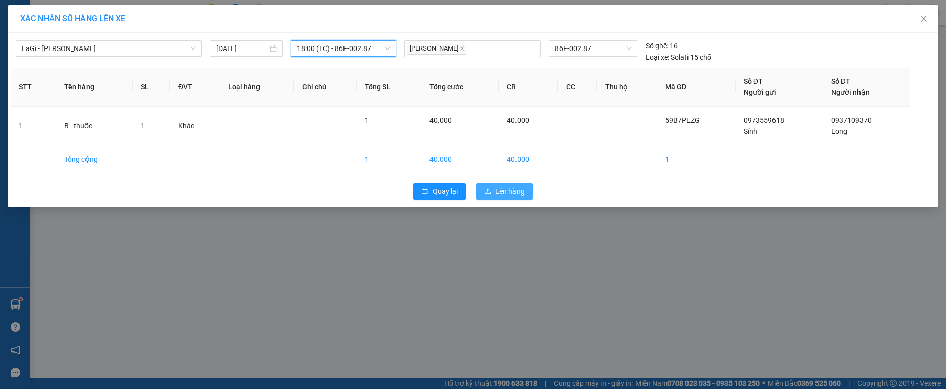
click at [505, 189] on span "Lên hàng" at bounding box center [509, 191] width 29 height 11
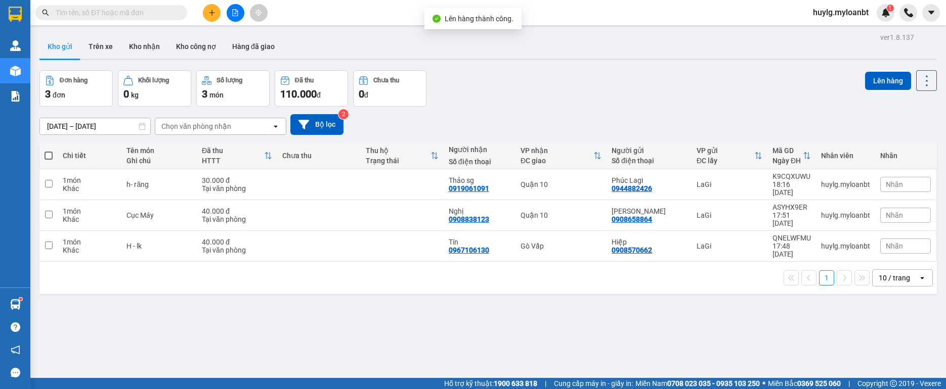
click at [726, 108] on div "09/08/2025 – 11/08/2025 Press the down arrow key to interact with the calendar …" at bounding box center [487, 125] width 897 height 36
click at [109, 9] on input "text" at bounding box center [115, 12] width 119 height 11
click at [104, 10] on input "text" at bounding box center [115, 12] width 119 height 11
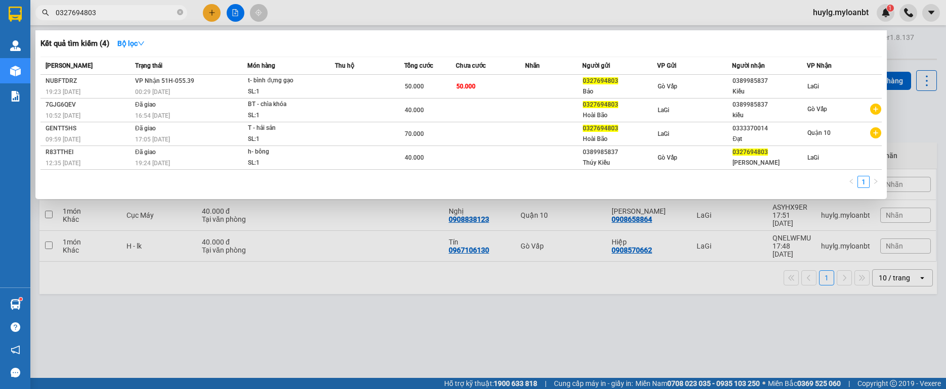
type input "0327694803"
click at [267, 346] on div at bounding box center [473, 194] width 946 height 389
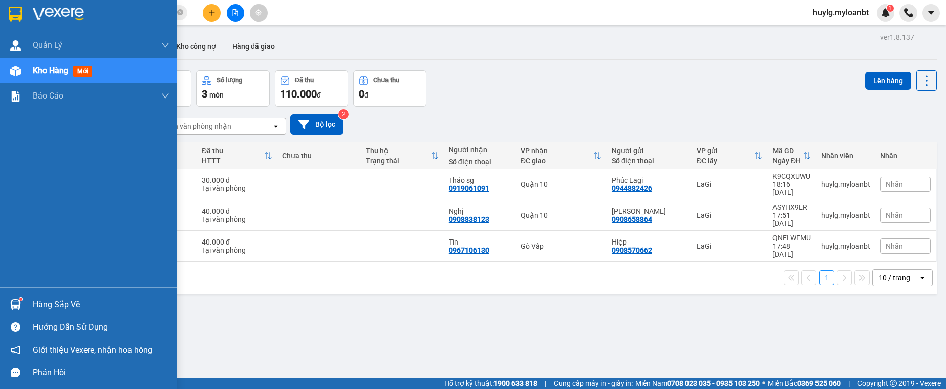
click at [22, 305] on div at bounding box center [16, 305] width 18 height 18
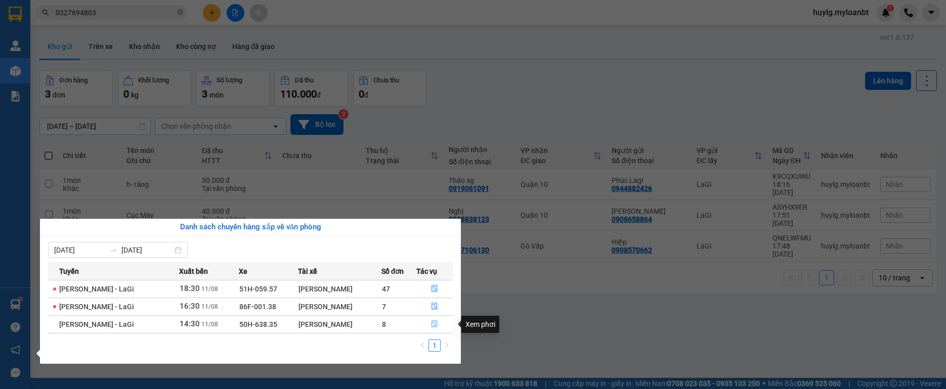
click at [444, 322] on button "button" at bounding box center [435, 325] width 36 height 16
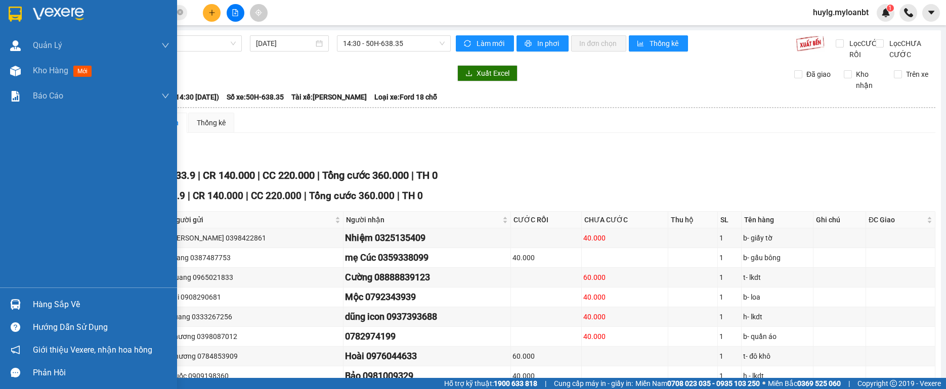
click at [20, 308] on img at bounding box center [15, 304] width 11 height 11
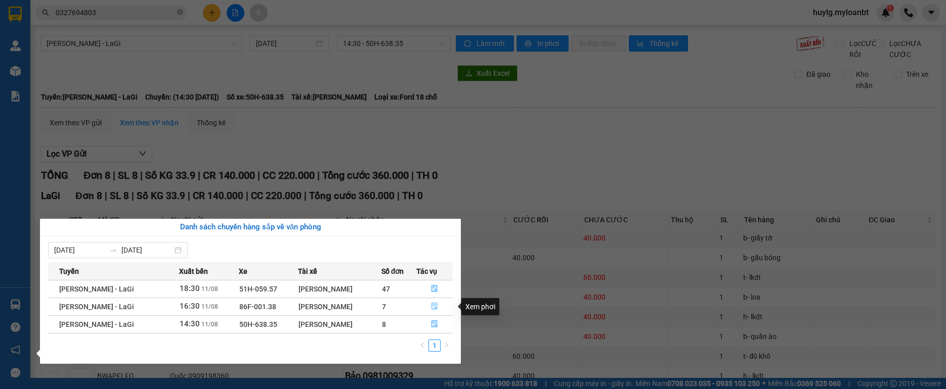
click at [430, 305] on button "button" at bounding box center [435, 307] width 36 height 16
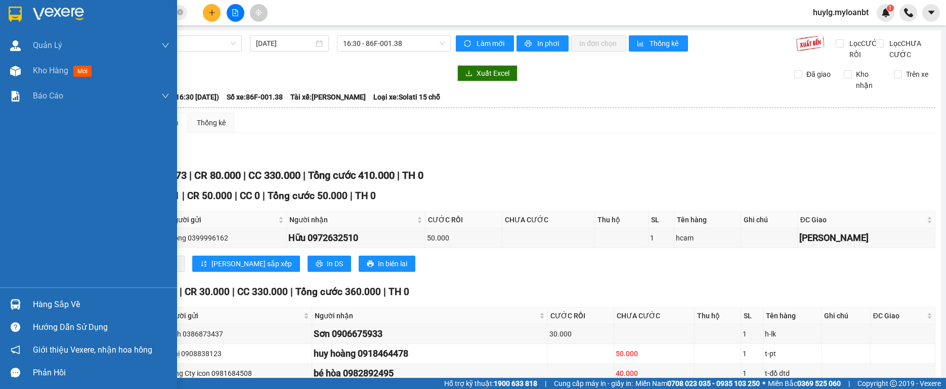
click at [15, 308] on img at bounding box center [15, 304] width 11 height 11
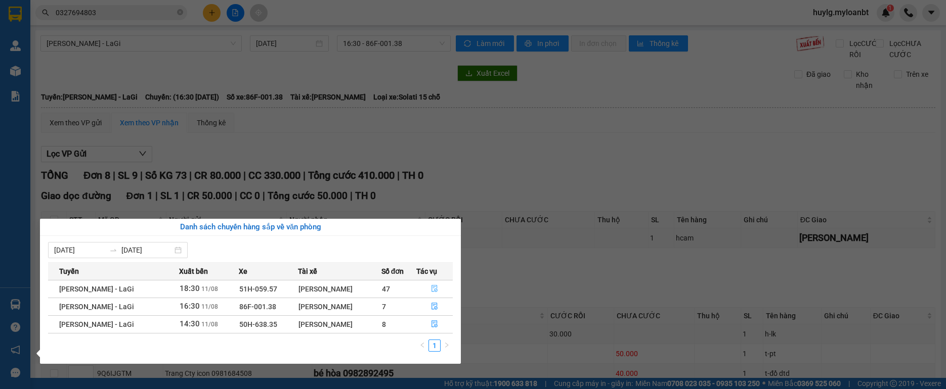
click at [436, 285] on icon "file-done" at bounding box center [434, 288] width 7 height 7
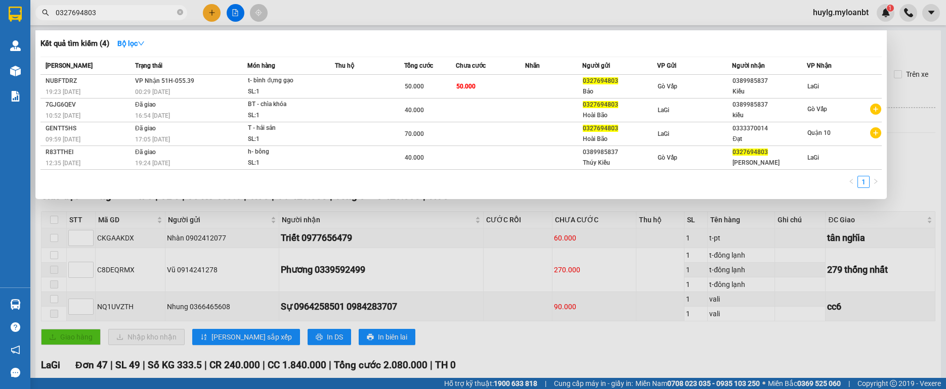
click at [110, 8] on input "0327694803" at bounding box center [115, 12] width 119 height 11
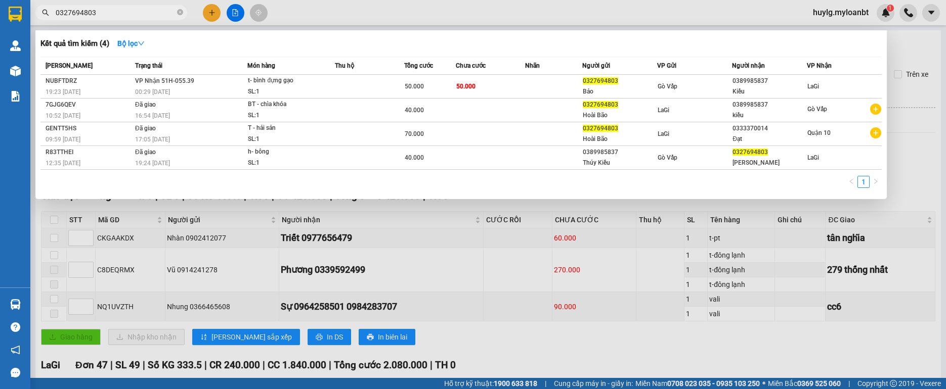
click at [110, 8] on input "0327694803" at bounding box center [115, 12] width 119 height 11
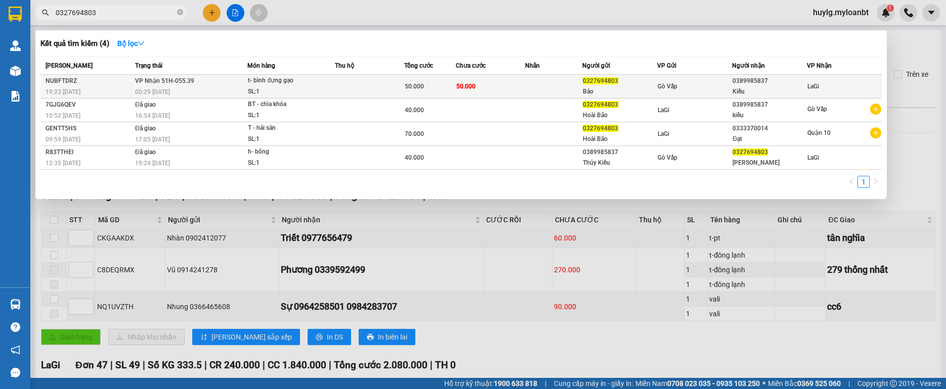
click at [375, 91] on td at bounding box center [369, 87] width 69 height 24
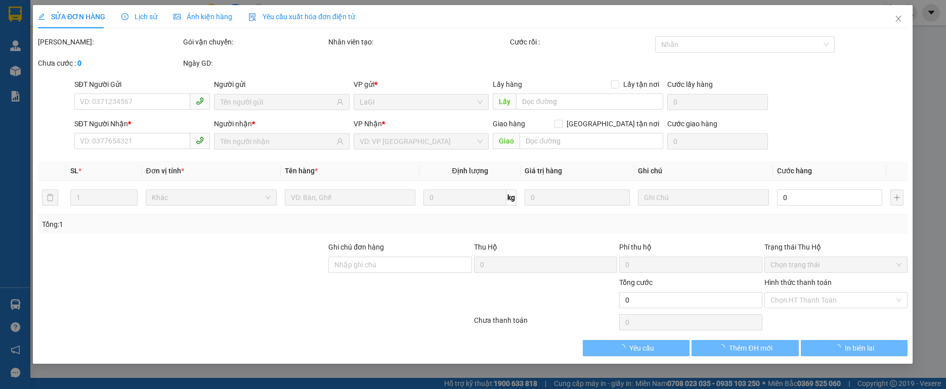
type input "0327694803"
type input "Bảo"
type input "0389985837"
type input "Kiều"
type input "50.000"
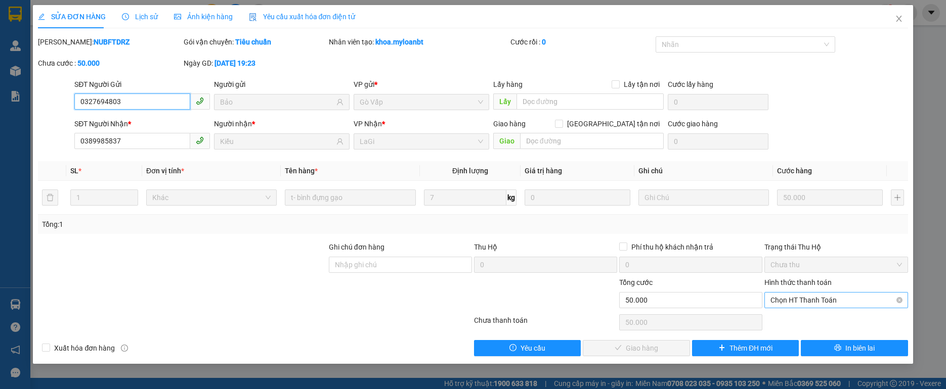
click at [807, 304] on span "Chọn HT Thanh Toán" at bounding box center [835, 300] width 131 height 15
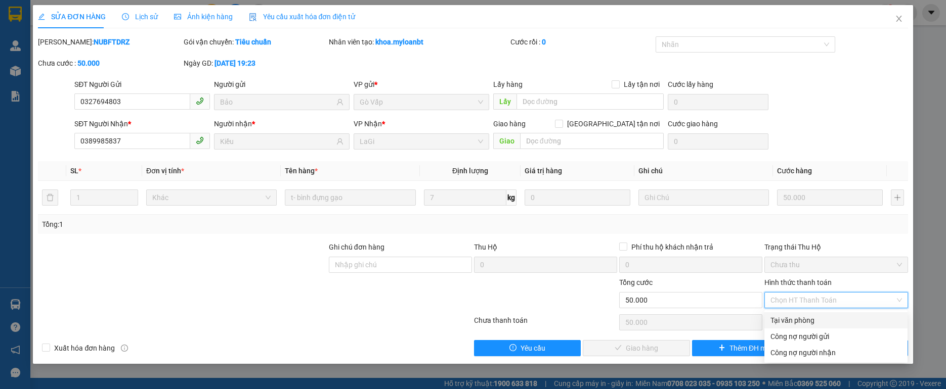
click at [793, 319] on div "Tại văn phòng" at bounding box center [835, 320] width 131 height 11
type input "0"
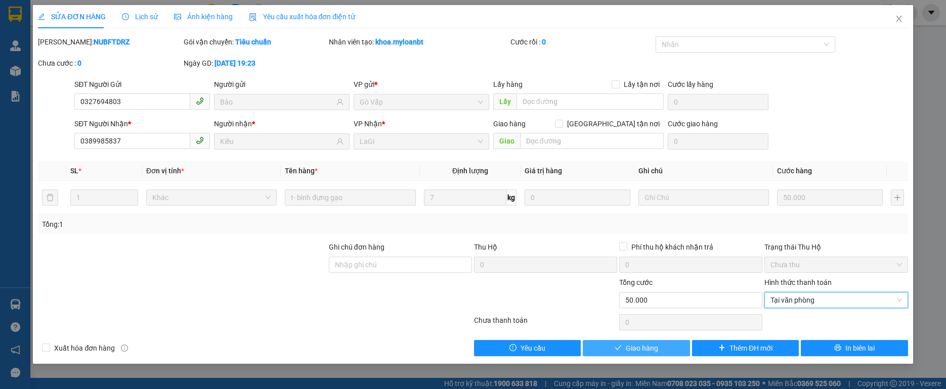
click at [637, 346] on span "Giao hàng" at bounding box center [642, 348] width 32 height 11
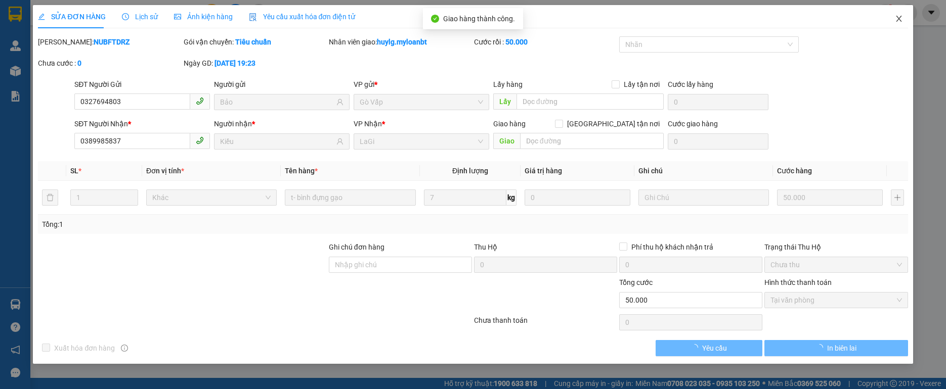
click at [901, 17] on icon "close" at bounding box center [899, 19] width 8 height 8
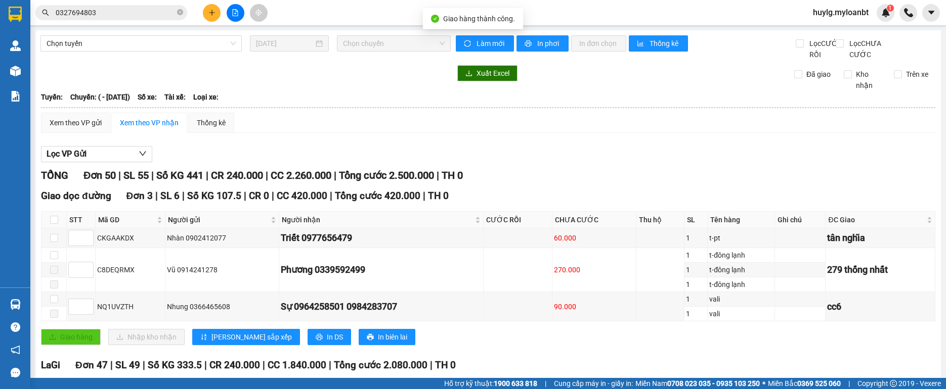
click at [118, 4] on div "Kết quả tìm kiếm ( 4 ) Bộ lọc Mã ĐH Trạng thái Món hàng Thu hộ Tổng cước Chưa c…" at bounding box center [473, 12] width 946 height 25
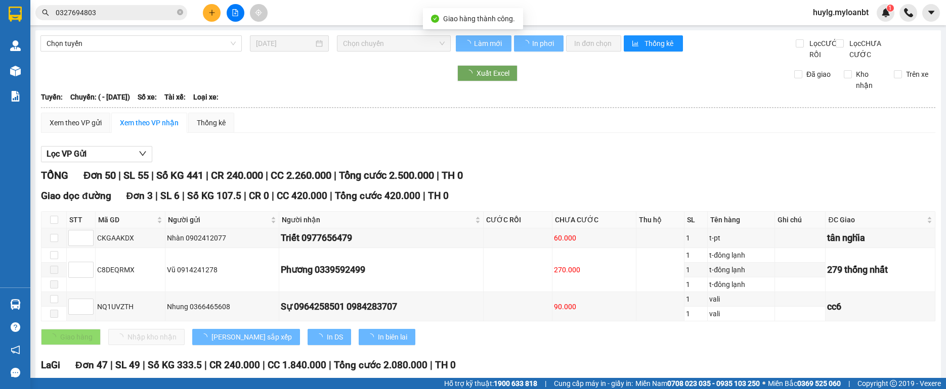
click at [103, 14] on input "0327694803" at bounding box center [115, 12] width 119 height 11
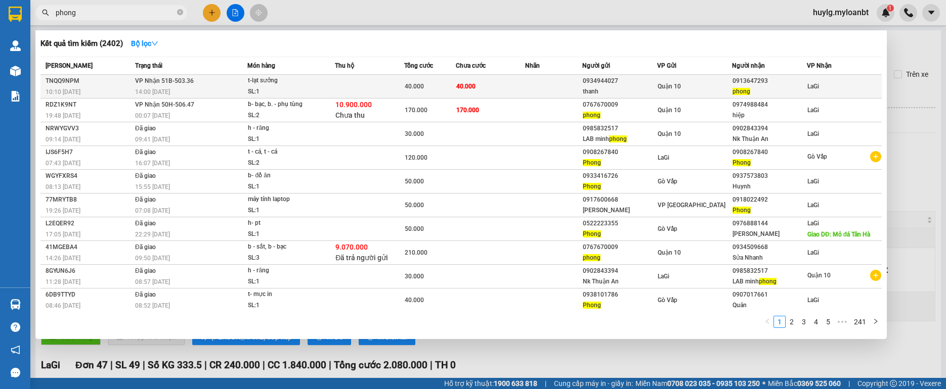
type input "phong"
click at [315, 76] on div "t-lạt sưởng" at bounding box center [286, 80] width 76 height 11
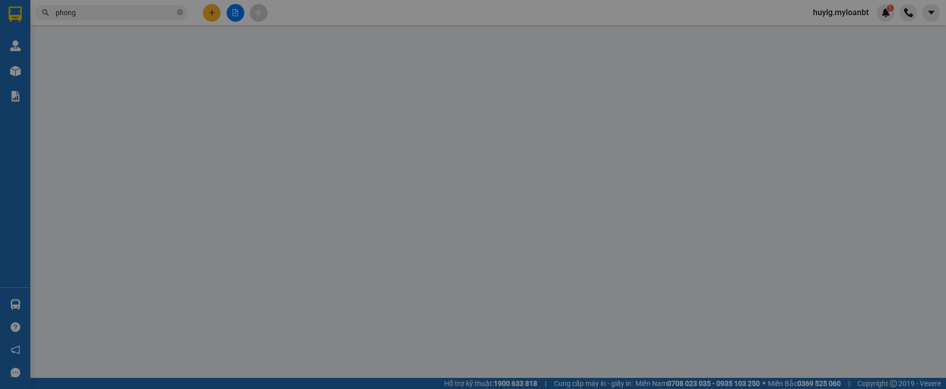
type input "0934944027"
type input "thanh"
type input "0913647293"
type input "phong"
type input "40.000"
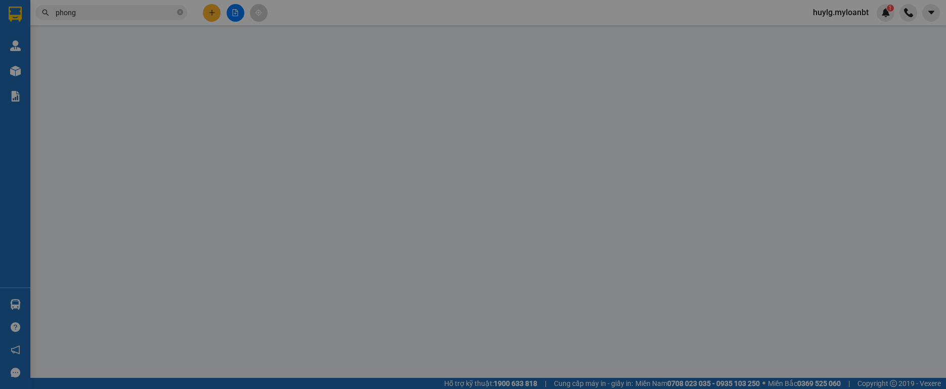
type input "40.000"
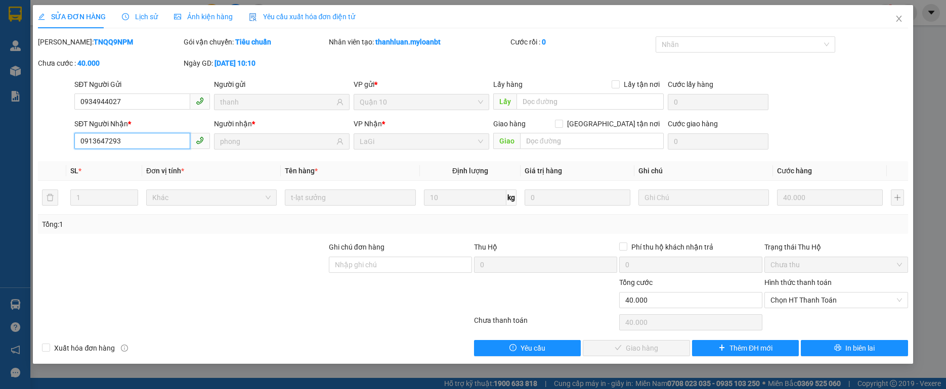
click at [161, 134] on input "0913647293" at bounding box center [132, 141] width 116 height 16
click at [895, 17] on icon "close" at bounding box center [899, 19] width 8 height 8
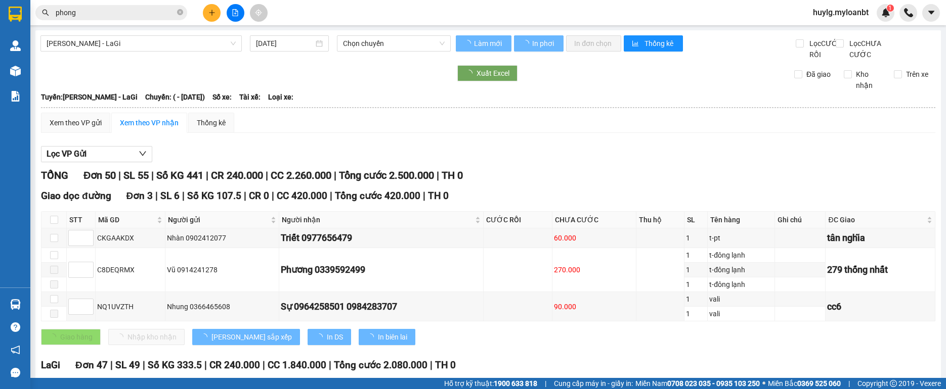
click at [120, 15] on input "phong" at bounding box center [115, 12] width 119 height 11
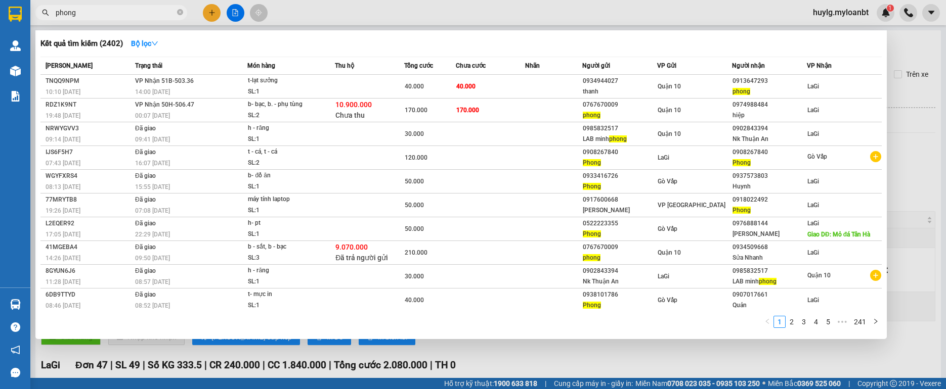
click at [120, 15] on input "phong" at bounding box center [115, 12] width 119 height 11
paste input "0913647293"
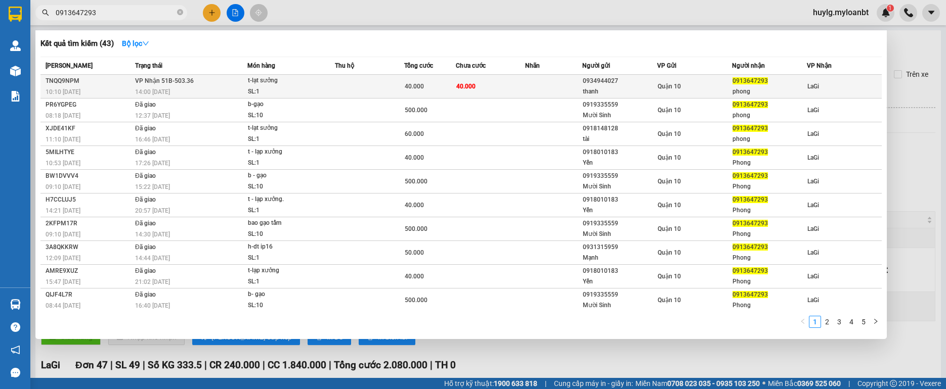
type input "0913647293"
click at [313, 83] on div "t-lạt sưởng" at bounding box center [286, 80] width 76 height 11
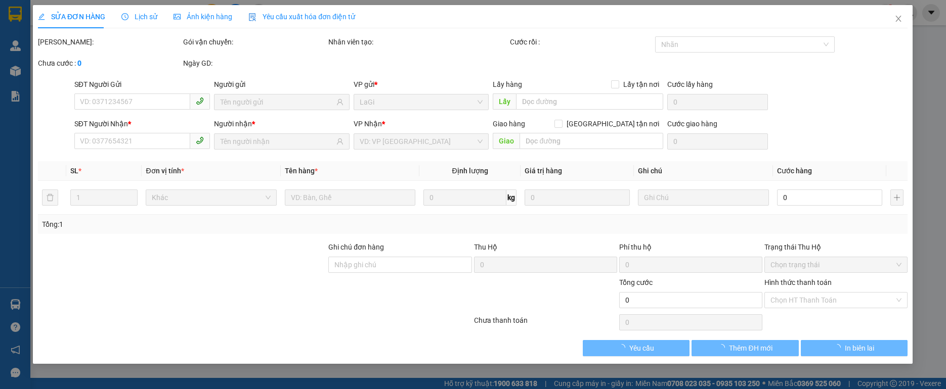
type input "0934944027"
type input "thanh"
type input "0913647293"
type input "phong"
type input "40.000"
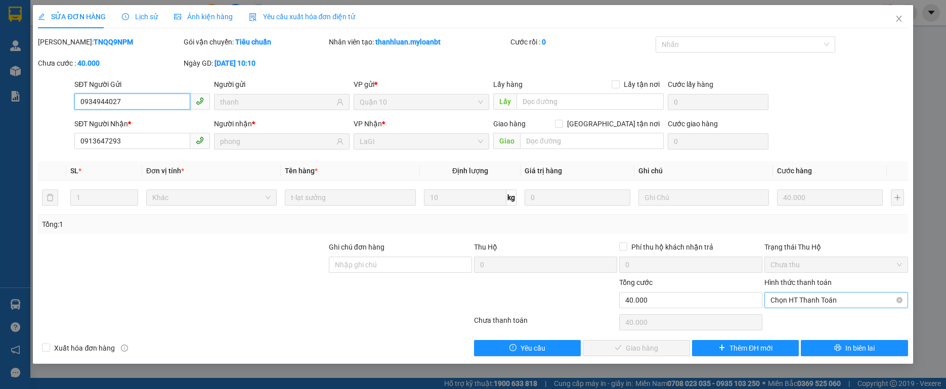
click at [796, 295] on span "Chọn HT Thanh Toán" at bounding box center [835, 300] width 131 height 15
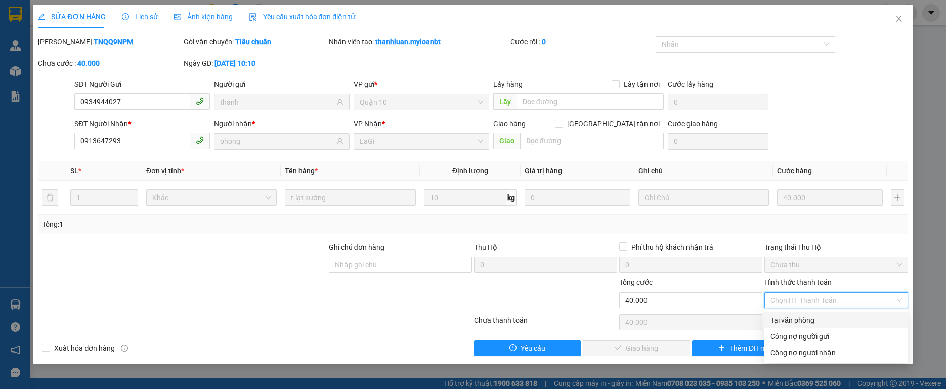
click at [784, 313] on div "Tại văn phòng" at bounding box center [835, 321] width 143 height 16
type input "0"
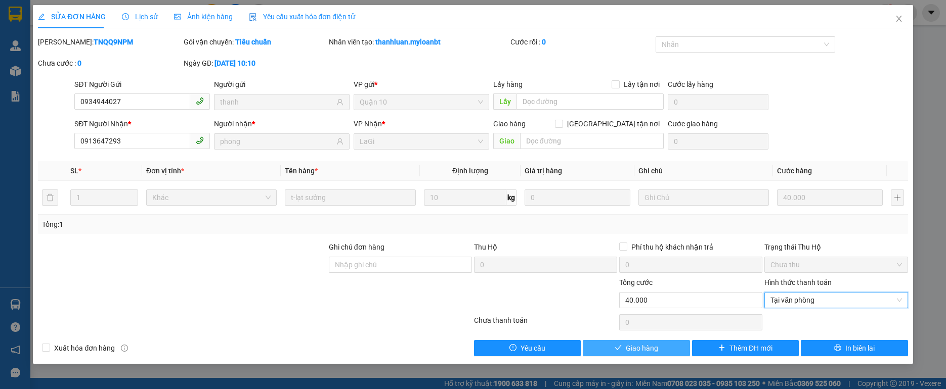
click at [665, 342] on button "Giao hàng" at bounding box center [636, 348] width 107 height 16
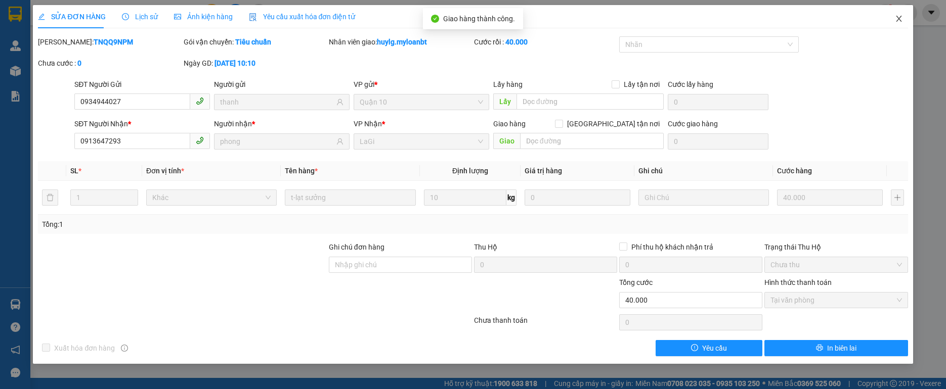
click at [902, 21] on icon "close" at bounding box center [899, 19] width 8 height 8
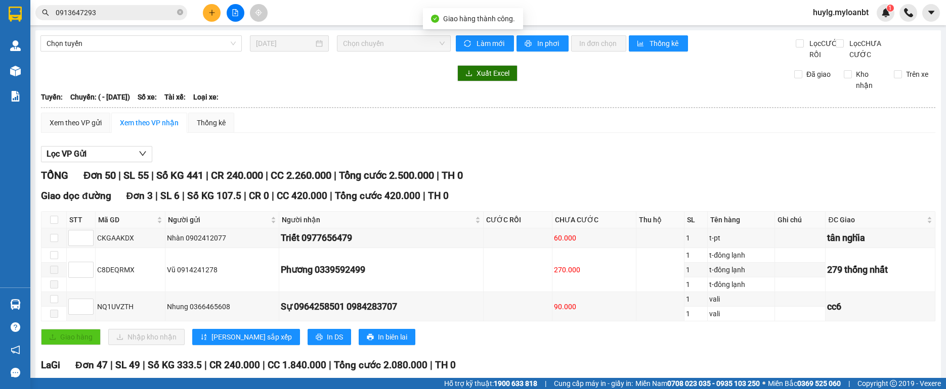
click at [112, 16] on input "0913647293" at bounding box center [115, 12] width 119 height 11
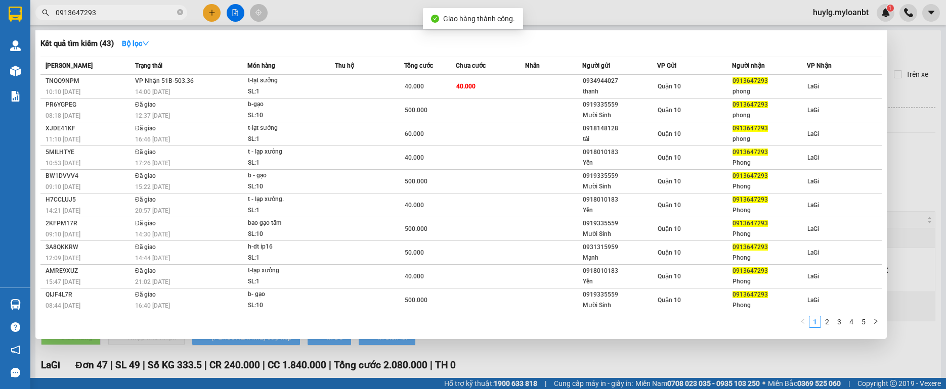
click at [112, 16] on input "0913647293" at bounding box center [115, 12] width 119 height 11
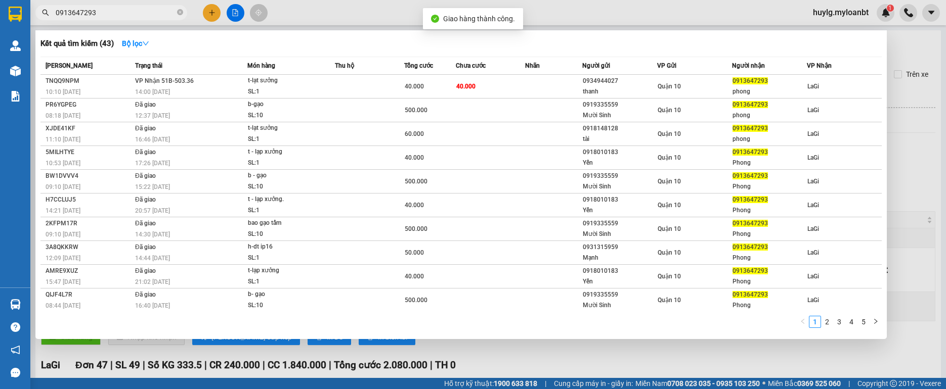
click at [112, 16] on input "0913647293" at bounding box center [115, 12] width 119 height 11
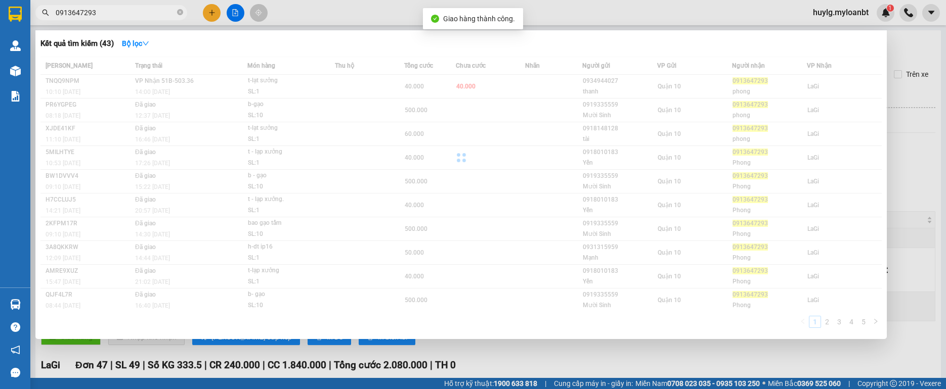
click at [112, 16] on input "0913647293" at bounding box center [115, 12] width 119 height 11
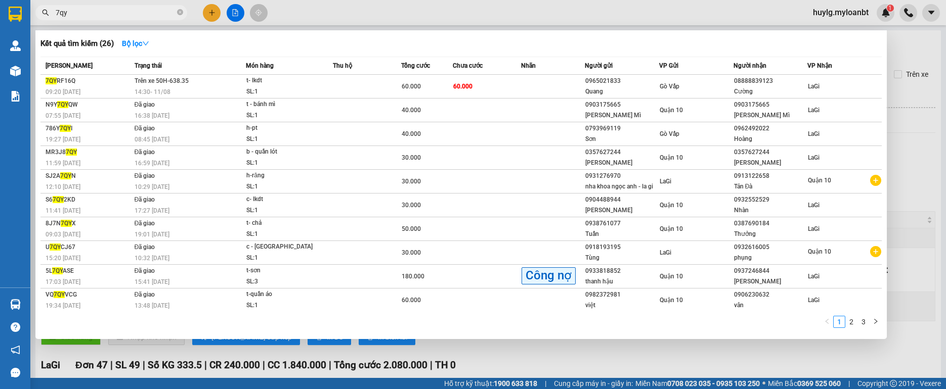
click at [132, 11] on input "7qy" at bounding box center [115, 12] width 119 height 11
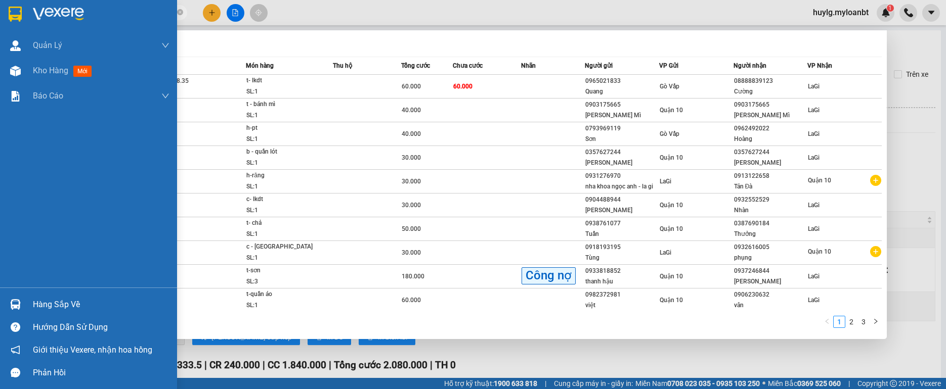
type input "7qy"
click at [23, 301] on div at bounding box center [16, 305] width 18 height 18
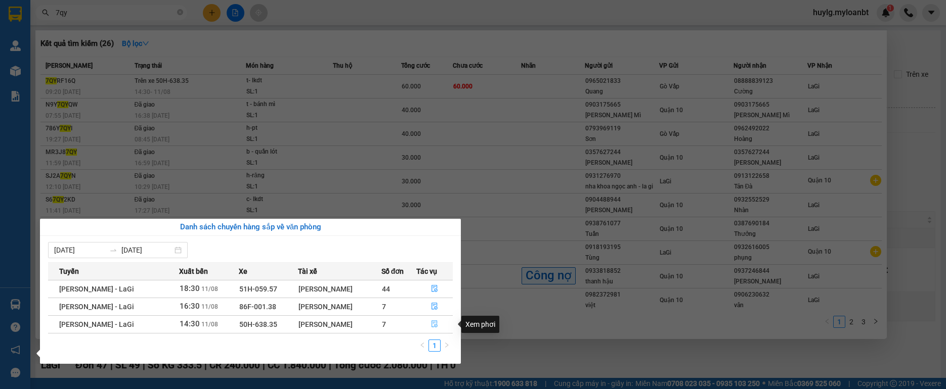
click at [430, 323] on button "button" at bounding box center [435, 325] width 36 height 16
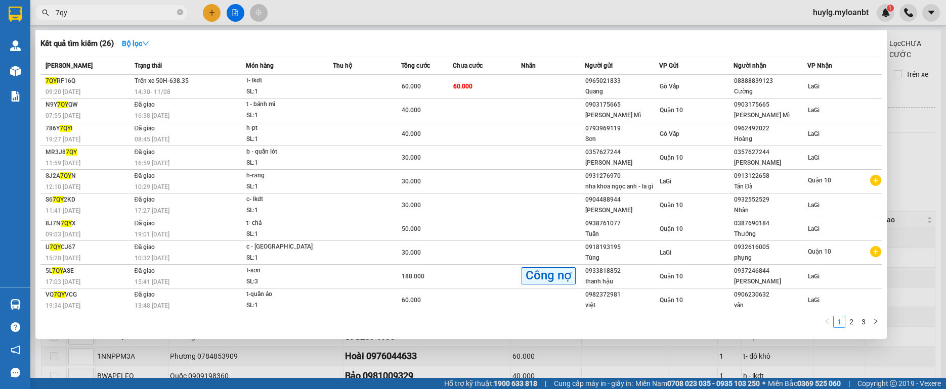
click at [392, 351] on div at bounding box center [473, 194] width 946 height 389
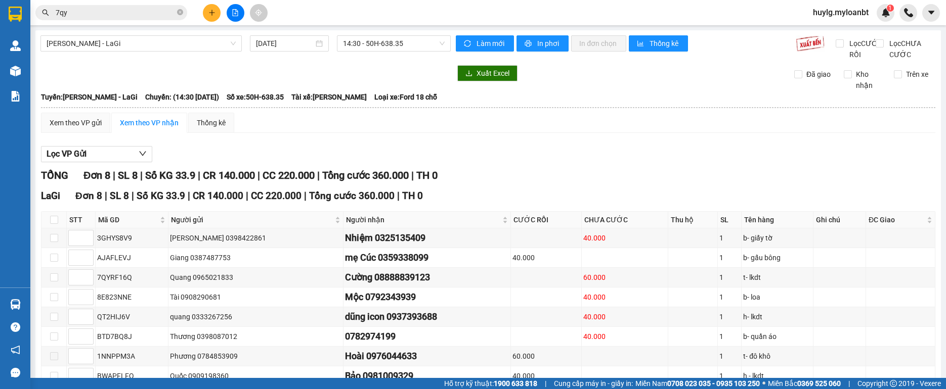
click at [146, 15] on input "7qy" at bounding box center [115, 12] width 119 height 11
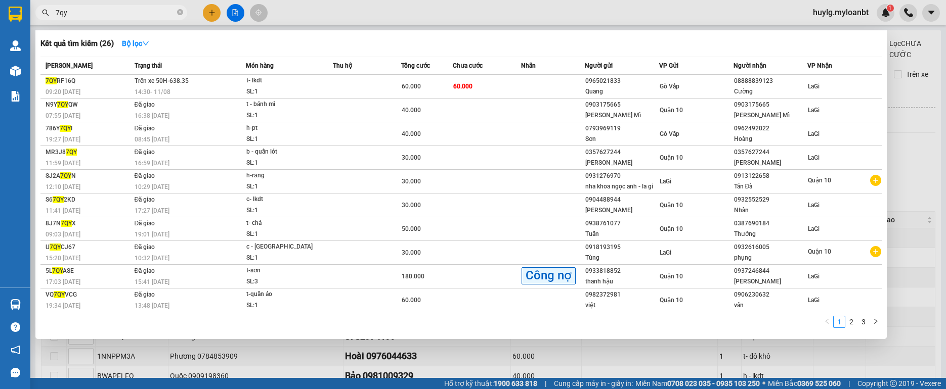
click at [66, 352] on div at bounding box center [473, 194] width 946 height 389
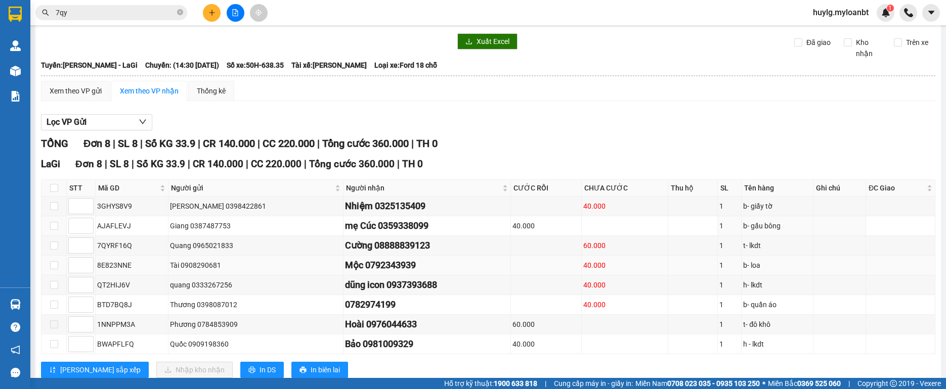
scroll to position [71, 0]
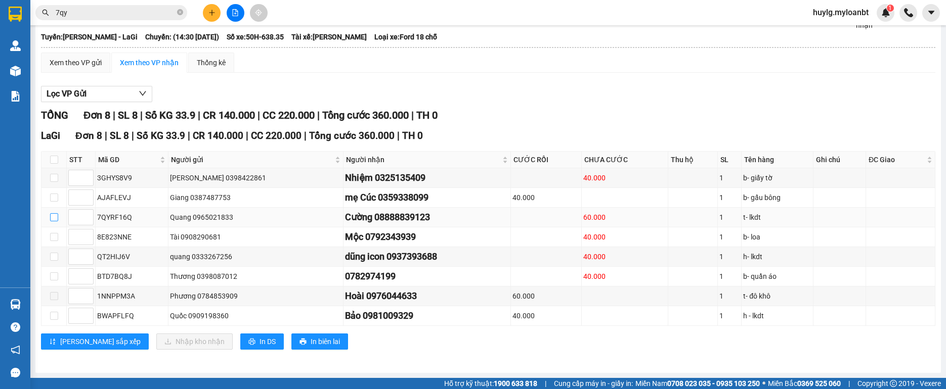
click at [54, 214] on input "checkbox" at bounding box center [54, 217] width 8 height 8
checkbox input "true"
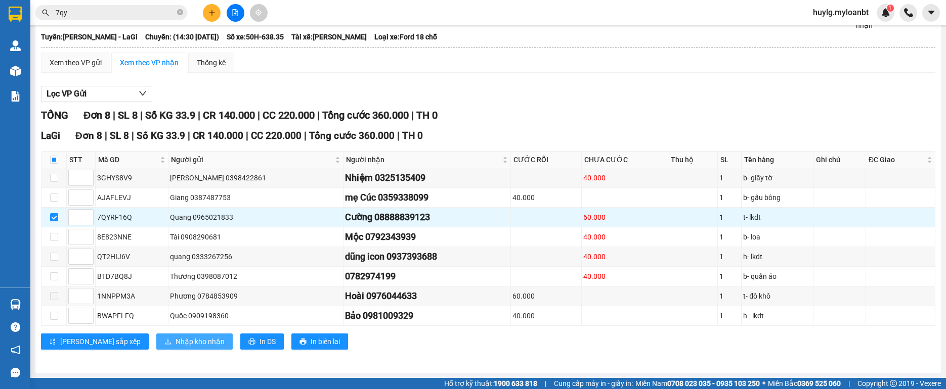
click at [164, 339] on icon "download" at bounding box center [167, 341] width 7 height 7
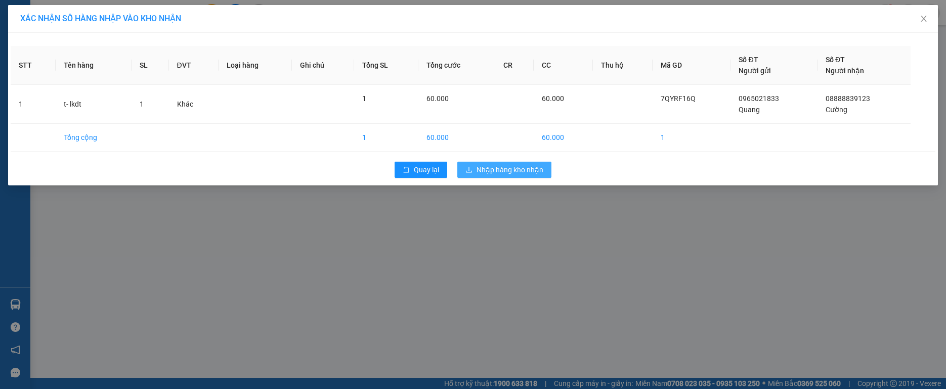
click at [531, 166] on span "Nhập hàng kho nhận" at bounding box center [509, 169] width 67 height 11
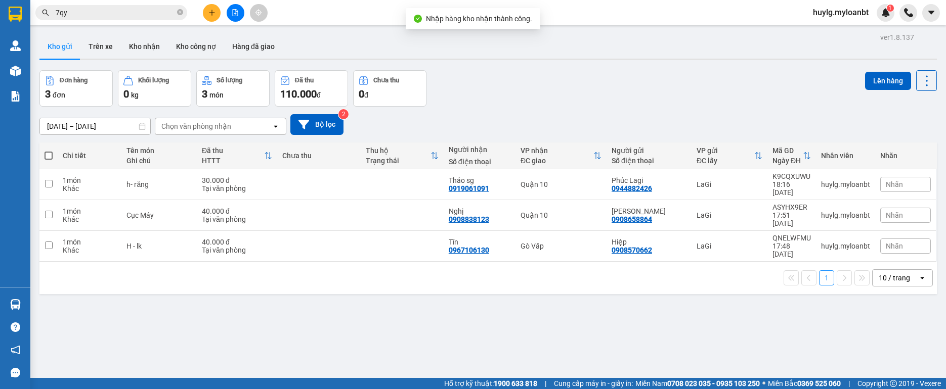
click at [128, 15] on input "7qy" at bounding box center [115, 12] width 119 height 11
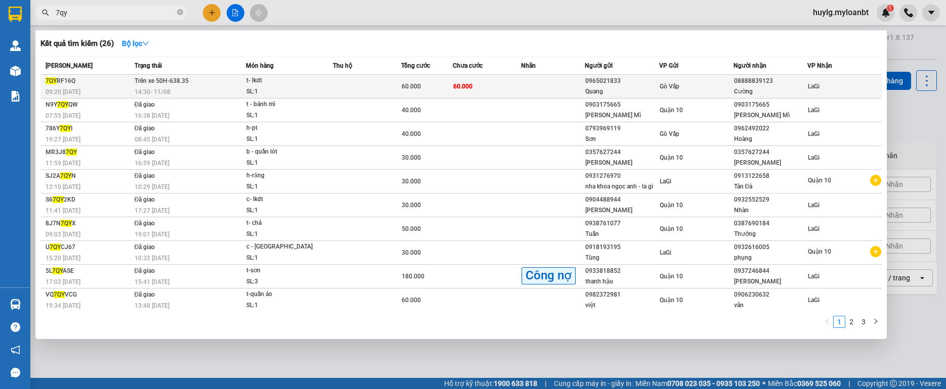
click at [277, 81] on div "t- lkdt" at bounding box center [284, 80] width 76 height 11
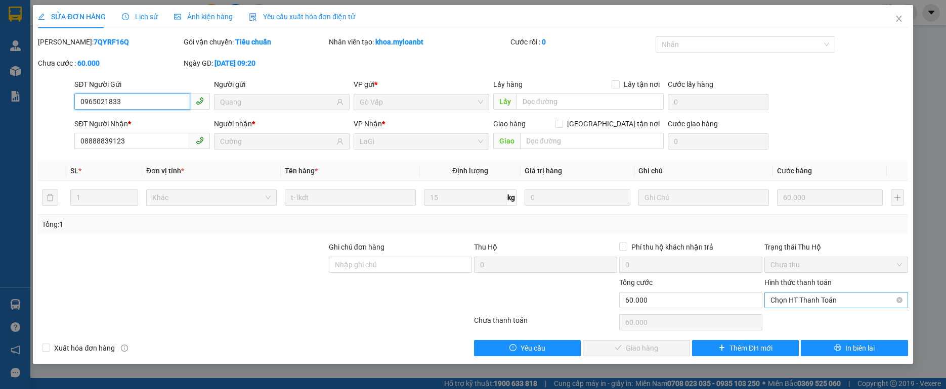
click at [807, 302] on span "Chọn HT Thanh Toán" at bounding box center [835, 300] width 131 height 15
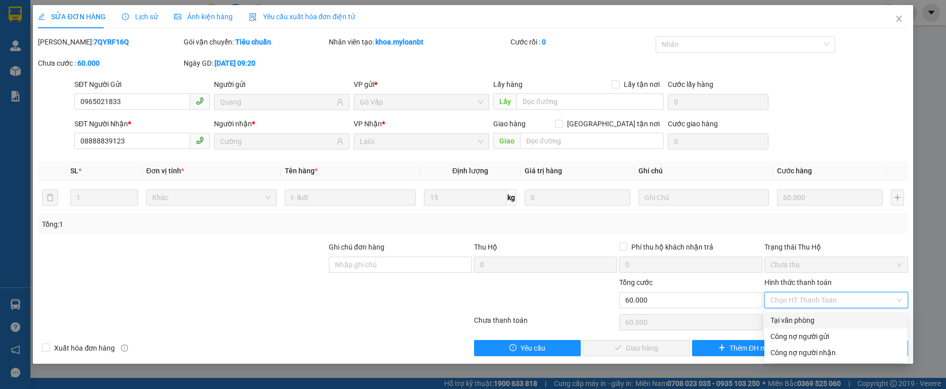
click at [786, 313] on div "Tại văn phòng" at bounding box center [835, 321] width 143 height 16
type input "0"
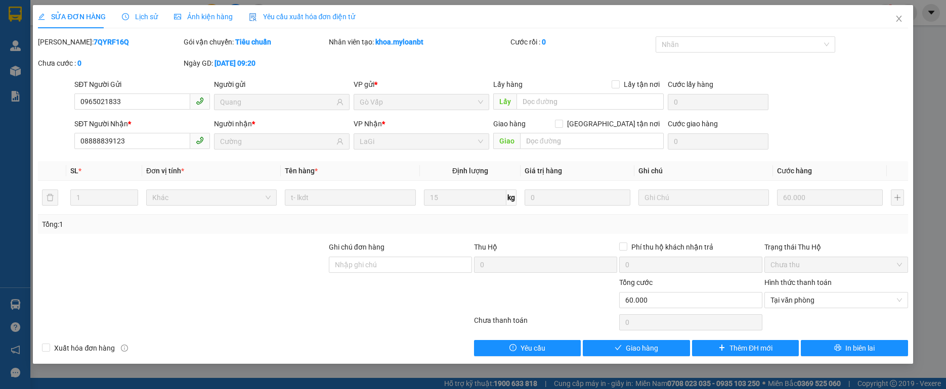
click at [646, 338] on div "Total Paid Fee 0 Total UnPaid Fee 60.000 Cash Collection Total Fee Mã ĐH: 7QYRF…" at bounding box center [472, 196] width 869 height 320
click at [642, 343] on span "Giao hàng" at bounding box center [642, 348] width 32 height 11
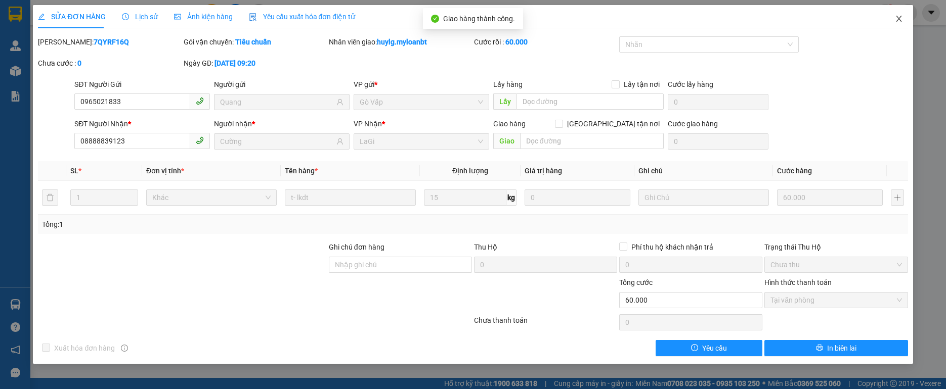
click at [897, 17] on icon "close" at bounding box center [899, 19] width 6 height 6
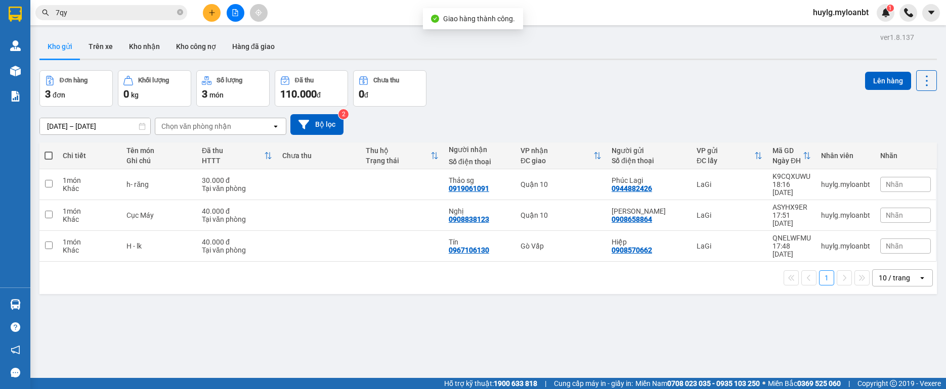
click at [121, 19] on span "7qy" at bounding box center [111, 12] width 152 height 15
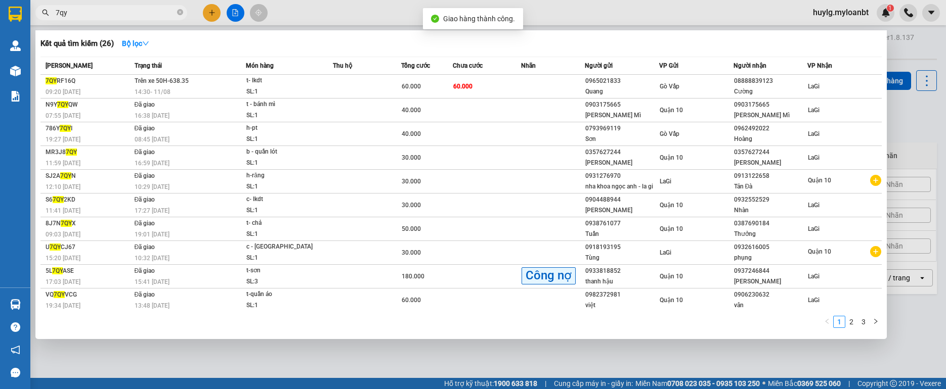
click at [121, 19] on span "7qy" at bounding box center [111, 12] width 152 height 15
click at [123, 18] on span "7qy" at bounding box center [111, 12] width 152 height 15
click at [137, 7] on input "7qy" at bounding box center [115, 12] width 119 height 11
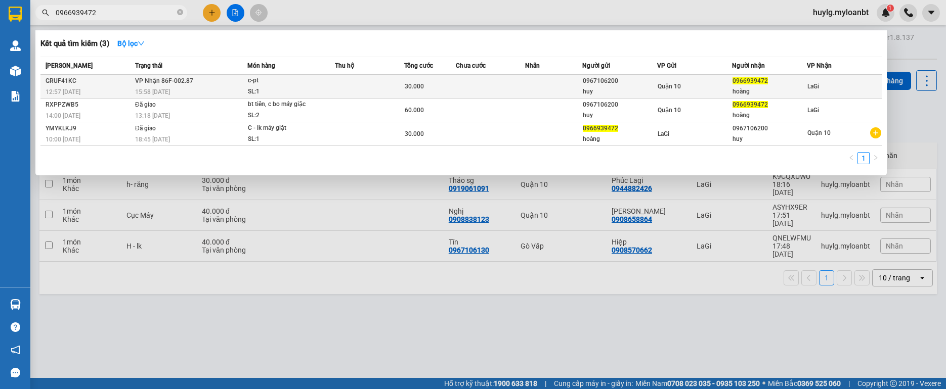
type input "0966939472"
click at [296, 79] on div "c-pt" at bounding box center [286, 80] width 76 height 11
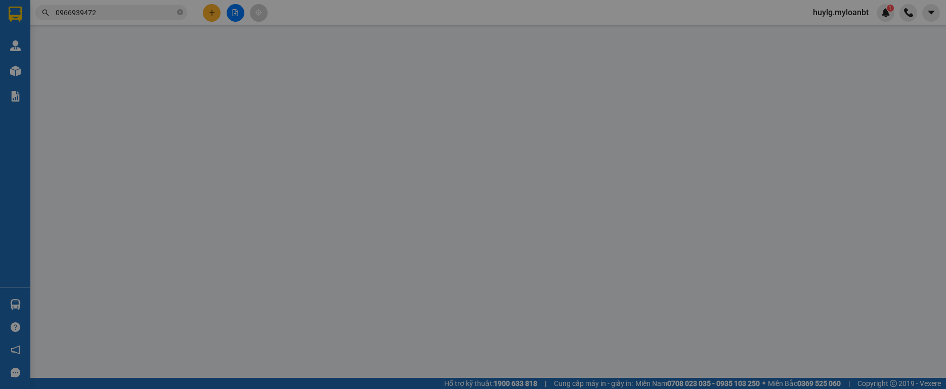
type input "0967106200"
type input "huy"
type input "0966939472"
type input "hoàng"
type input "30.000"
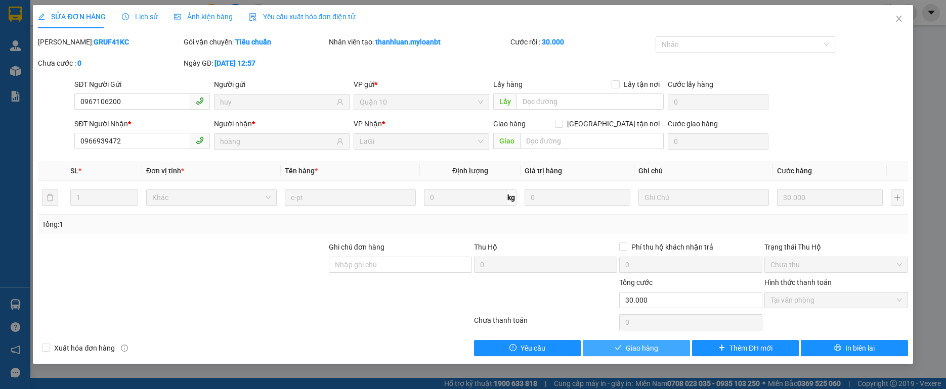
click at [628, 347] on span "Giao hàng" at bounding box center [642, 348] width 32 height 11
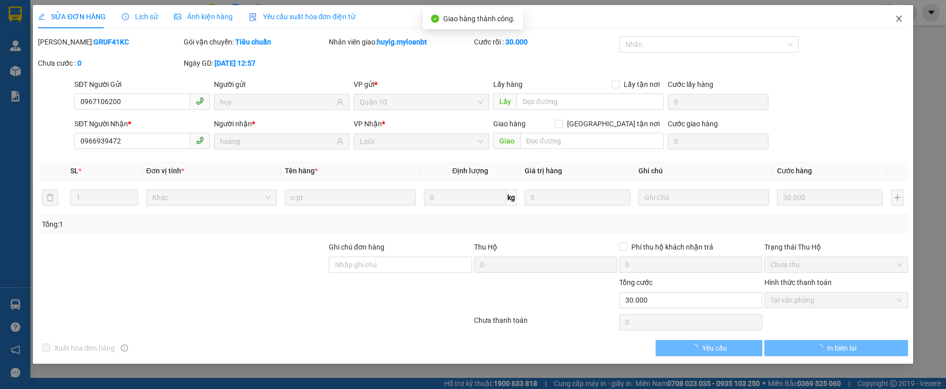
click at [900, 24] on span "Close" at bounding box center [899, 19] width 28 height 28
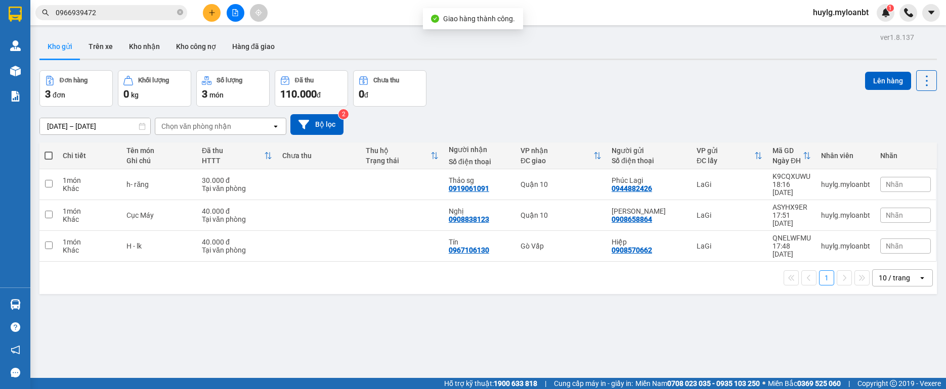
click at [117, 12] on input "0966939472" at bounding box center [115, 12] width 119 height 11
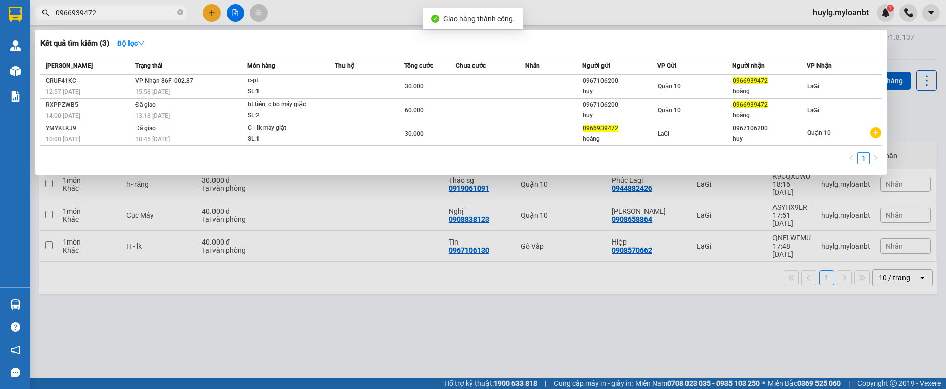
click at [117, 12] on input "0966939472" at bounding box center [115, 12] width 119 height 11
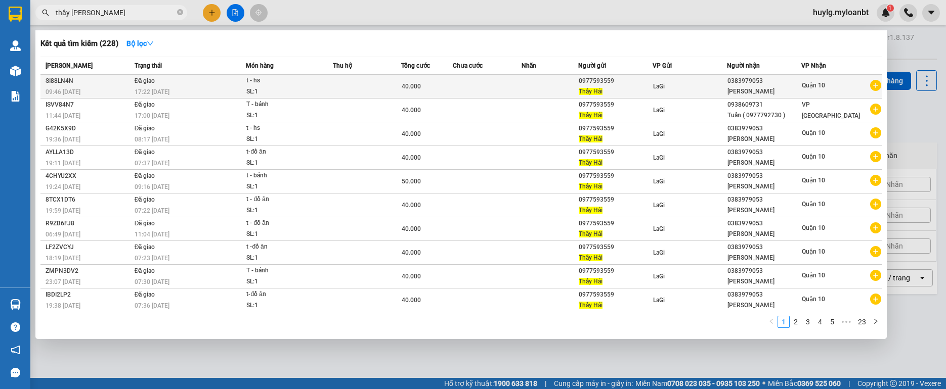
type input "thầy hải"
click at [526, 89] on td at bounding box center [549, 87] width 57 height 24
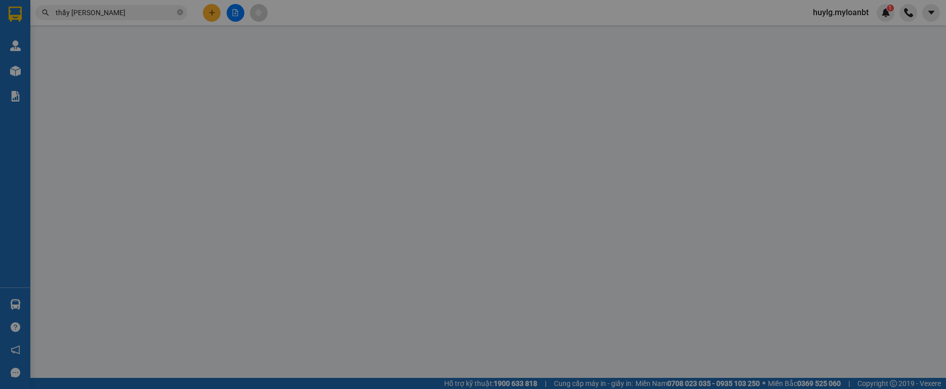
type input "0977593559"
type input "0383979053"
type input "40.000"
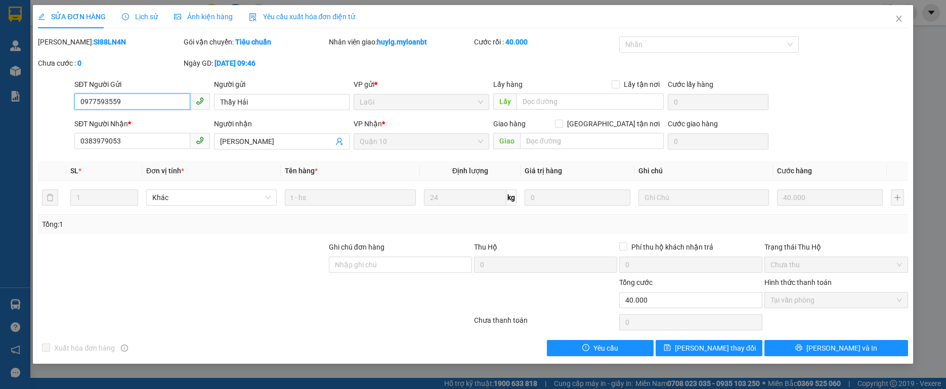
click at [158, 107] on input "0977593559" at bounding box center [132, 102] width 116 height 16
click at [157, 107] on input "0977593559" at bounding box center [132, 102] width 116 height 16
click at [908, 17] on span "Close" at bounding box center [899, 19] width 28 height 28
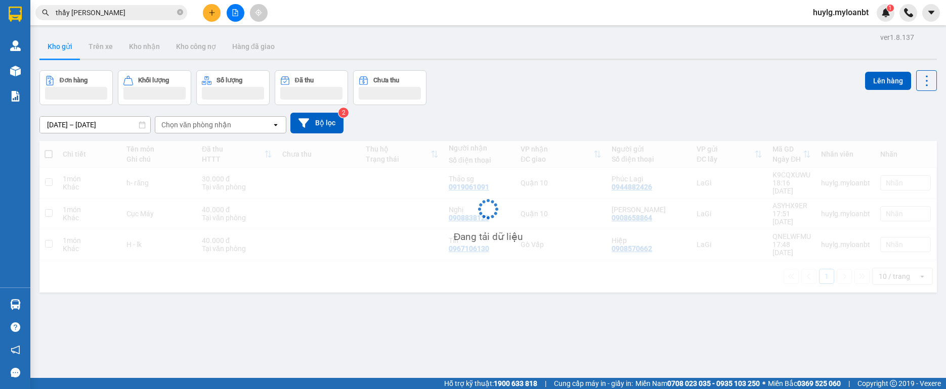
click at [213, 19] on button at bounding box center [212, 13] width 18 height 18
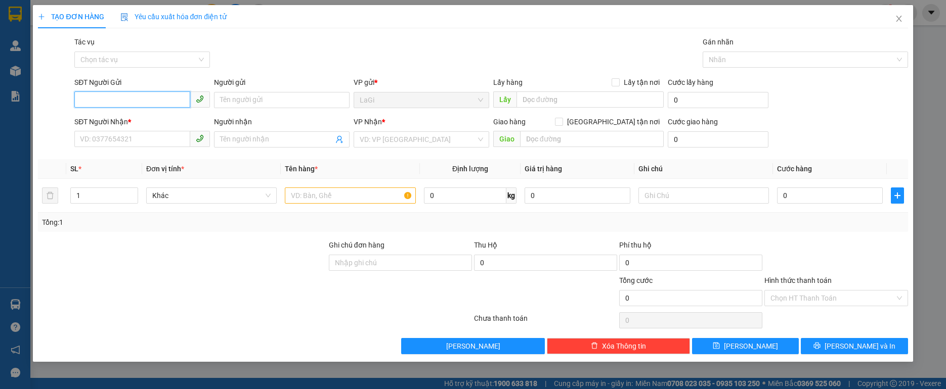
click at [134, 100] on input "SĐT Người Gửi" at bounding box center [132, 100] width 116 height 16
paste input "0977593559"
type input "0977593559"
click at [153, 100] on input "0977593559" at bounding box center [132, 100] width 116 height 16
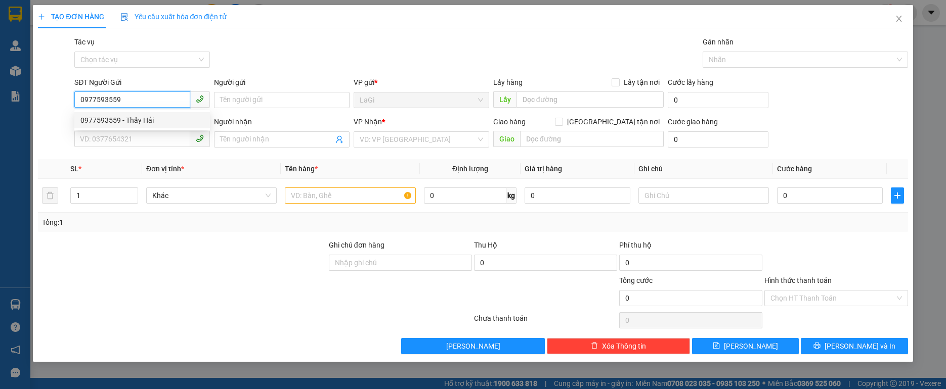
click at [164, 122] on div "0977593559 - Thầy Hải" at bounding box center [141, 120] width 123 height 11
type input "Thầy Hải"
type input "0383979053"
type input "[PERSON_NAME]"
type input "0977593559"
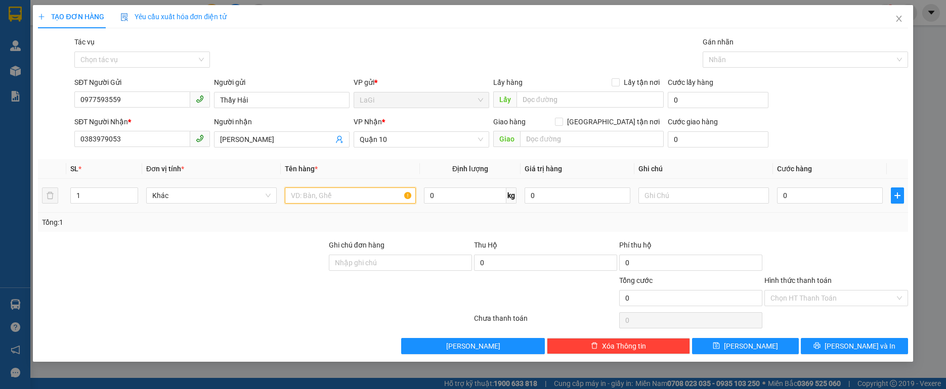
click at [318, 201] on input "text" at bounding box center [350, 196] width 130 height 16
type input "T - đồ ăn"
click at [804, 199] on input "0" at bounding box center [830, 196] width 106 height 16
type input "4"
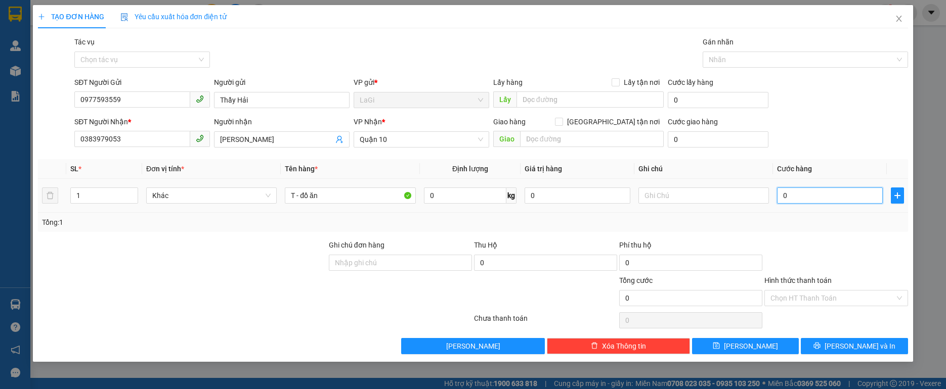
type input "4"
type input "40"
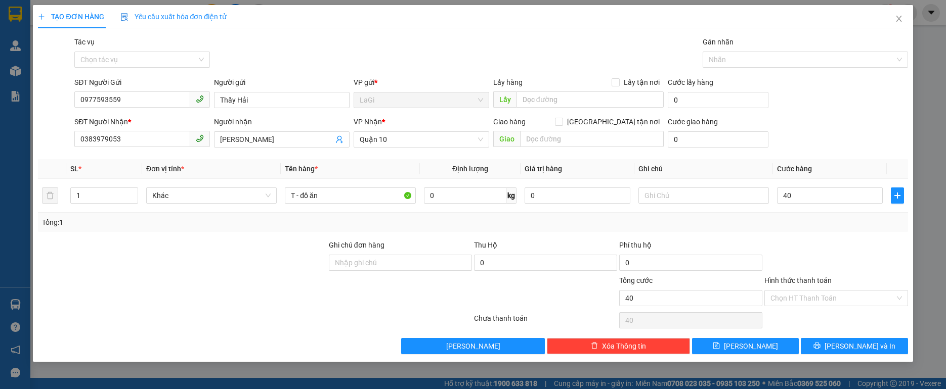
type input "40.000"
click at [802, 232] on div "Transit Pickup Surcharge Ids Transit Deliver Surcharge Ids Transit Deliver Surc…" at bounding box center [472, 195] width 869 height 318
click at [811, 297] on input "Hình thức thanh toán" at bounding box center [832, 298] width 124 height 15
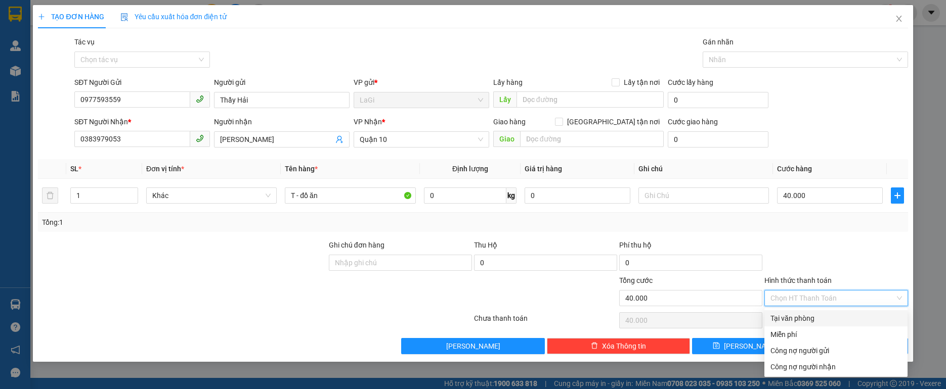
click at [804, 316] on div "Tại văn phòng" at bounding box center [835, 318] width 131 height 11
type input "0"
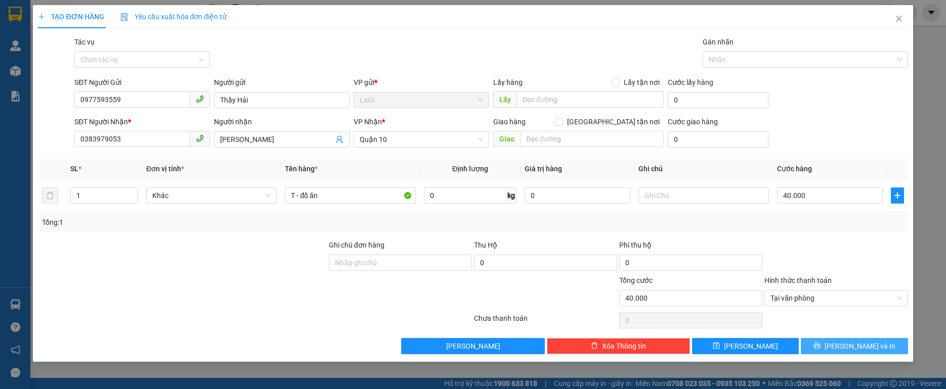
click at [828, 345] on button "[PERSON_NAME] và In" at bounding box center [854, 346] width 107 height 16
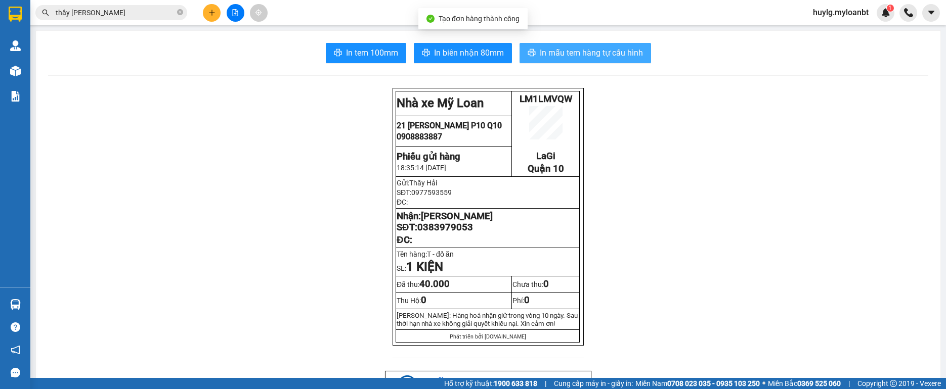
click at [574, 57] on span "In mẫu tem hàng tự cấu hình" at bounding box center [591, 53] width 103 height 13
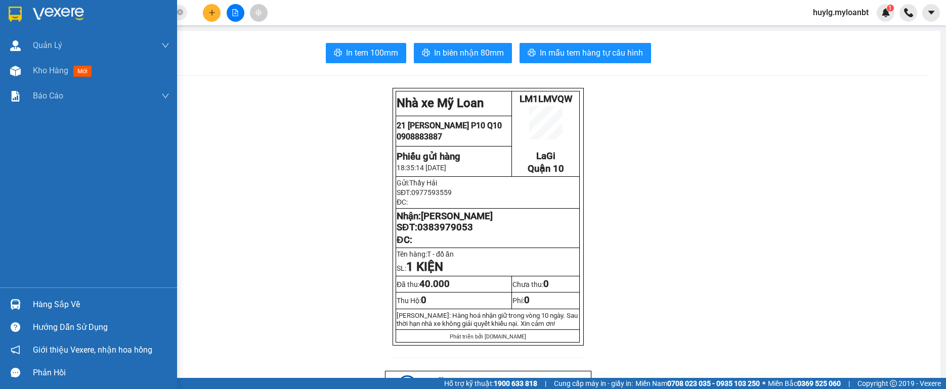
click at [11, 302] on img at bounding box center [15, 304] width 11 height 11
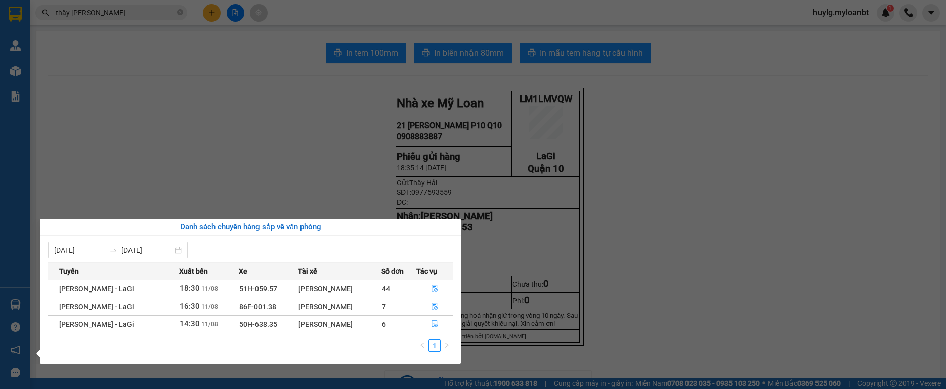
click at [269, 151] on section "Kết quả tìm kiếm ( 228 ) Bộ lọc Mã ĐH Trạng thái Món hàng Thu hộ Tổng cước Chưa…" at bounding box center [473, 194] width 946 height 389
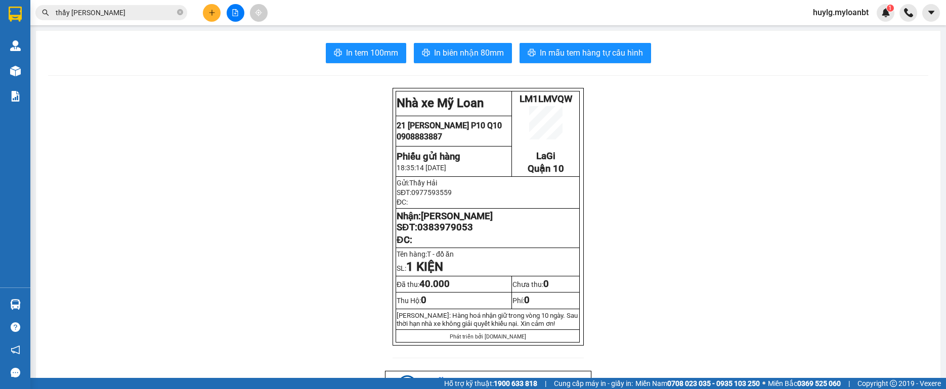
click at [143, 10] on input "thầy hải" at bounding box center [115, 12] width 119 height 11
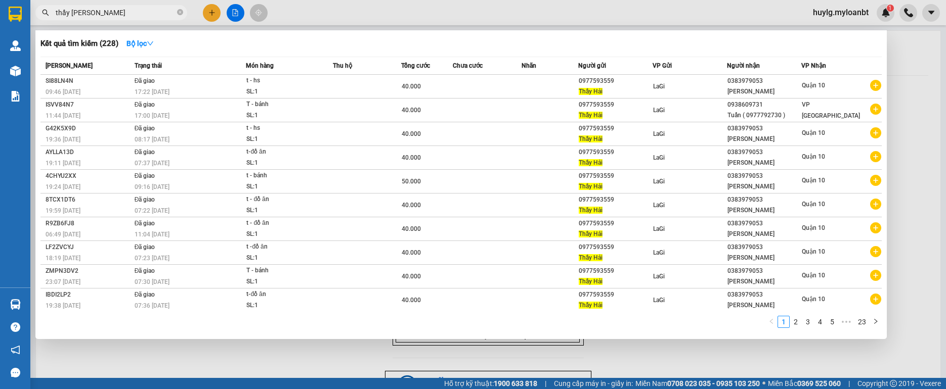
click at [143, 10] on input "thầy hải" at bounding box center [115, 12] width 119 height 11
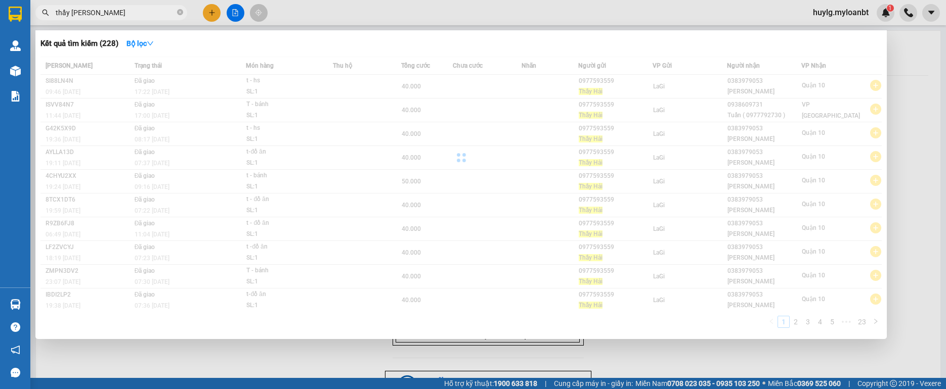
click at [143, 10] on input "thầy hải" at bounding box center [115, 12] width 119 height 11
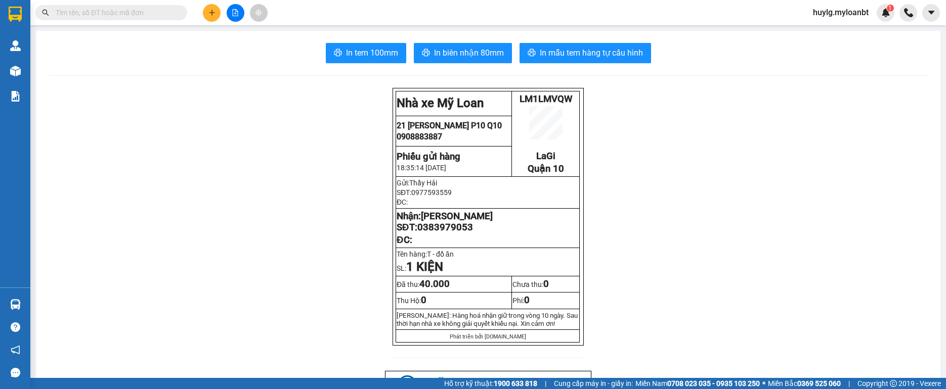
click at [209, 14] on icon "plus" at bounding box center [211, 12] width 7 height 7
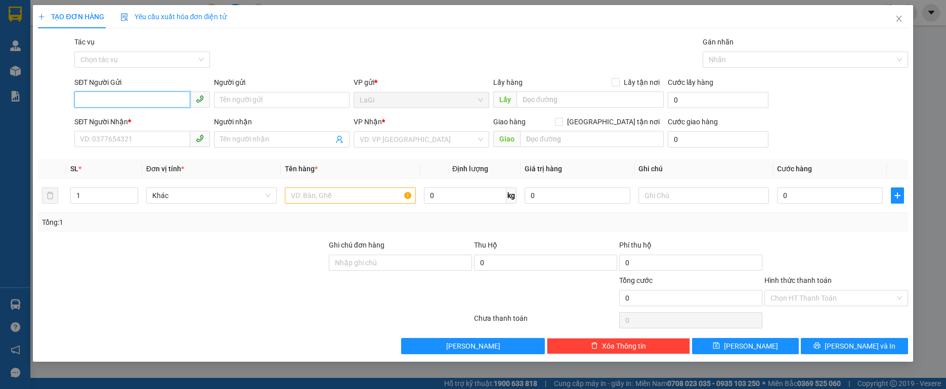
click at [160, 95] on input "SĐT Người Gửi" at bounding box center [132, 100] width 116 height 16
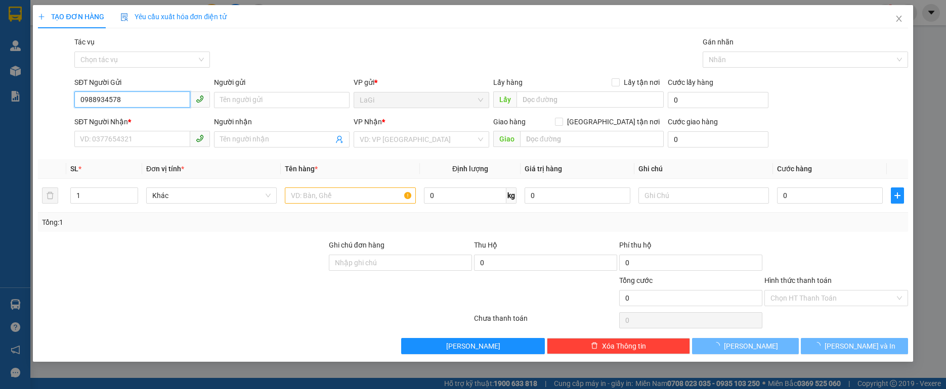
click at [160, 95] on input "0988934578" at bounding box center [132, 100] width 116 height 16
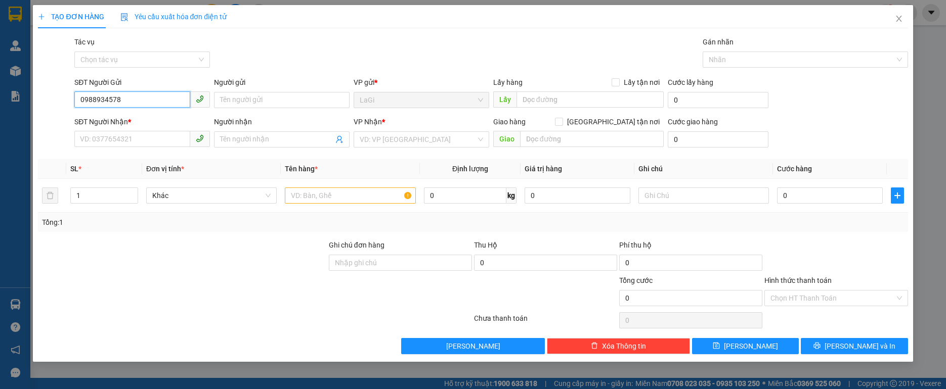
click at [160, 95] on input "0988934578" at bounding box center [132, 100] width 116 height 16
click at [172, 120] on div "0988934578 - bs long lagi" at bounding box center [141, 120] width 123 height 11
click at [315, 190] on input "text" at bounding box center [350, 196] width 130 height 16
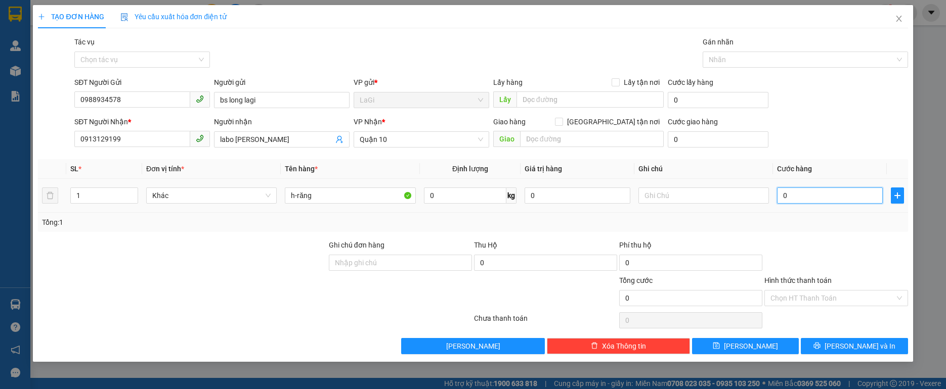
click at [807, 194] on input "0" at bounding box center [830, 196] width 106 height 16
click at [824, 223] on div "Tổng: 1" at bounding box center [472, 222] width 861 height 11
click at [873, 298] on input "Hình thức thanh toán" at bounding box center [832, 298] width 124 height 15
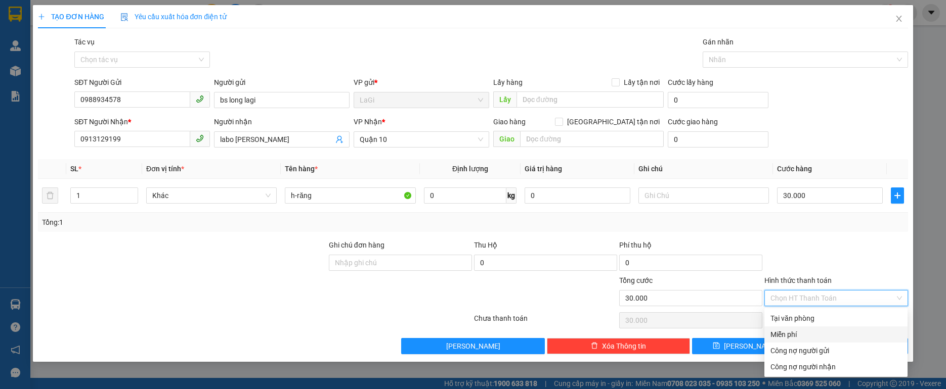
click at [789, 328] on div "Miễn phí" at bounding box center [835, 335] width 143 height 16
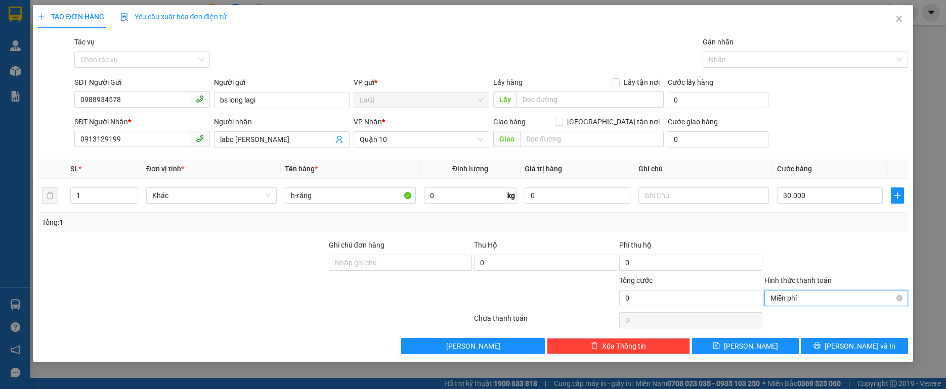
click at [820, 301] on span "Miễn phí" at bounding box center [835, 298] width 131 height 15
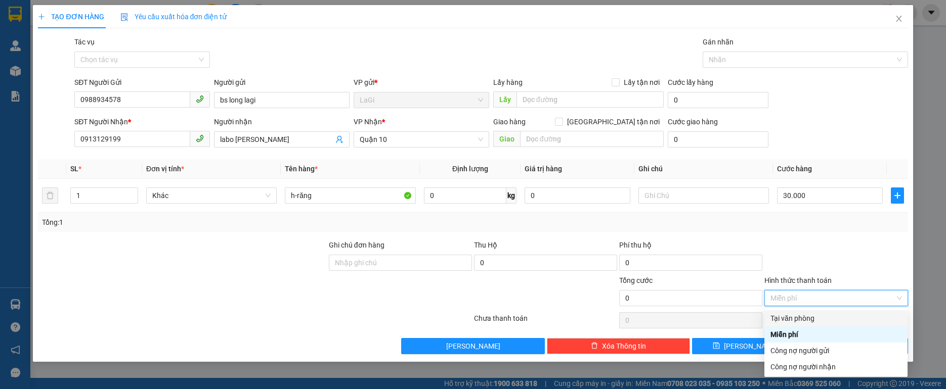
click at [811, 313] on div "Tại văn phòng" at bounding box center [835, 318] width 131 height 11
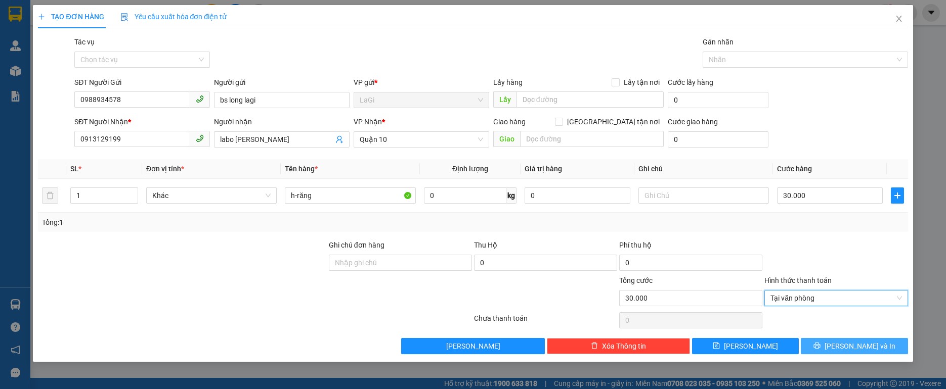
click at [843, 340] on button "[PERSON_NAME] và In" at bounding box center [854, 346] width 107 height 16
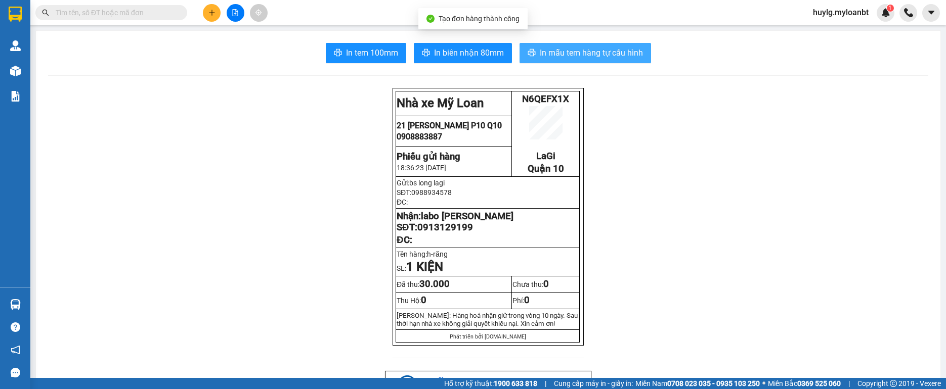
click at [602, 50] on span "In mẫu tem hàng tự cấu hình" at bounding box center [591, 53] width 103 height 13
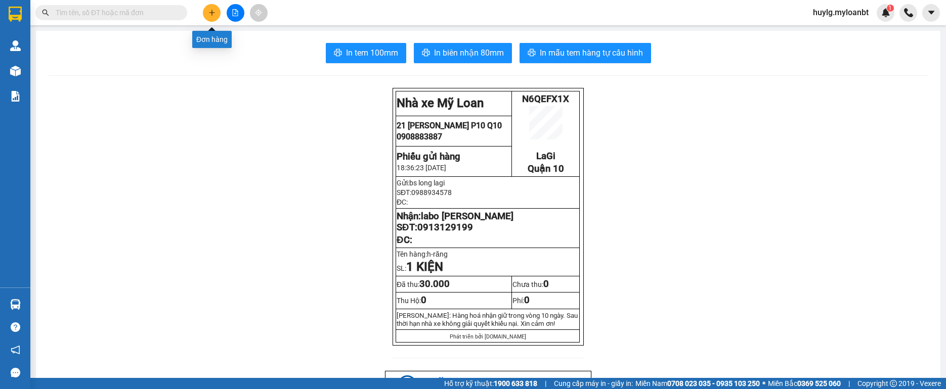
click at [216, 18] on button at bounding box center [212, 13] width 18 height 18
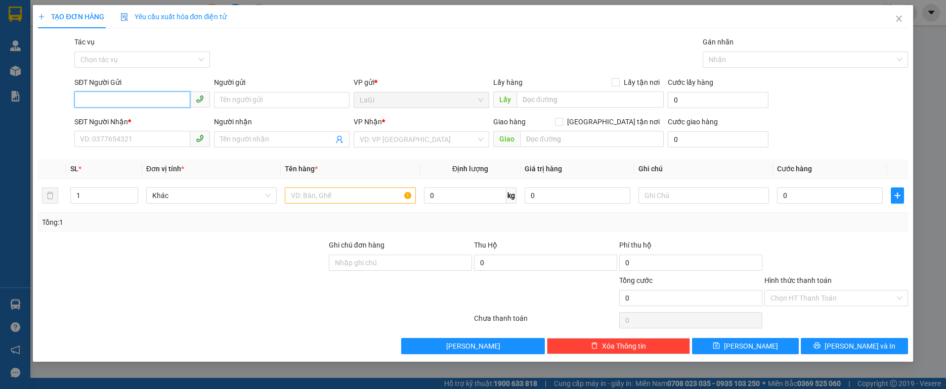
click at [165, 107] on input "SĐT Người Gửi" at bounding box center [132, 100] width 116 height 16
click at [171, 119] on div "0988934578 - bs long lagi" at bounding box center [141, 120] width 123 height 11
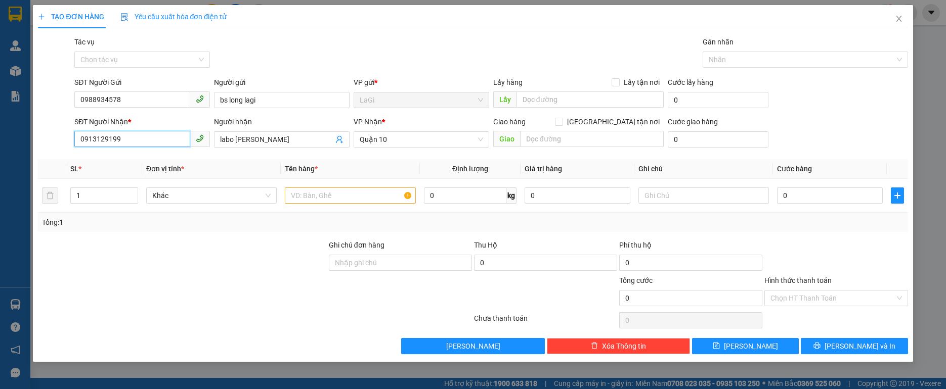
click at [151, 133] on input "0913129199" at bounding box center [132, 139] width 116 height 16
click at [146, 177] on div "0918144468 - labo mident" at bounding box center [141, 175] width 123 height 11
click at [372, 195] on input "text" at bounding box center [350, 196] width 130 height 16
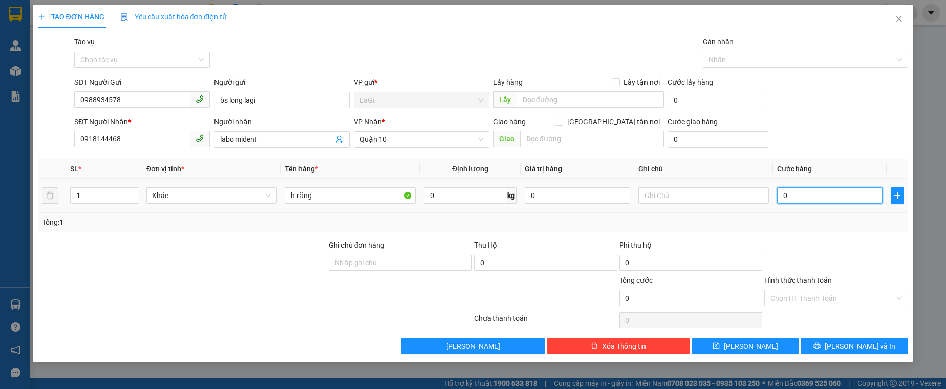
click at [809, 195] on input "0" at bounding box center [830, 196] width 106 height 16
click at [821, 249] on div at bounding box center [835, 257] width 145 height 35
click at [840, 302] on input "Hình thức thanh toán" at bounding box center [832, 298] width 124 height 15
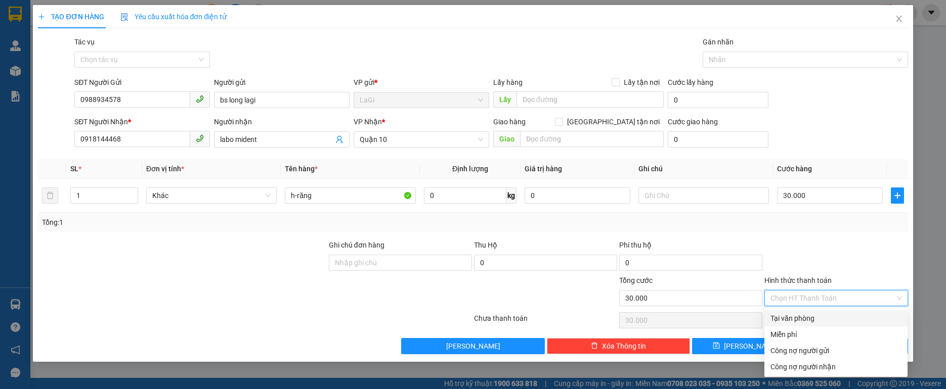
drag, startPoint x: 824, startPoint y: 318, endPoint x: 834, endPoint y: 321, distance: 10.2
click at [825, 318] on div "Tại văn phòng" at bounding box center [835, 318] width 131 height 11
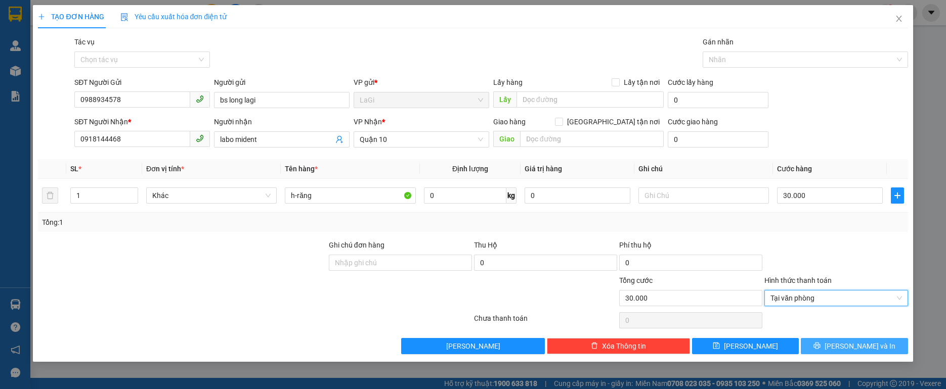
click at [845, 345] on button "[PERSON_NAME] và In" at bounding box center [854, 346] width 107 height 16
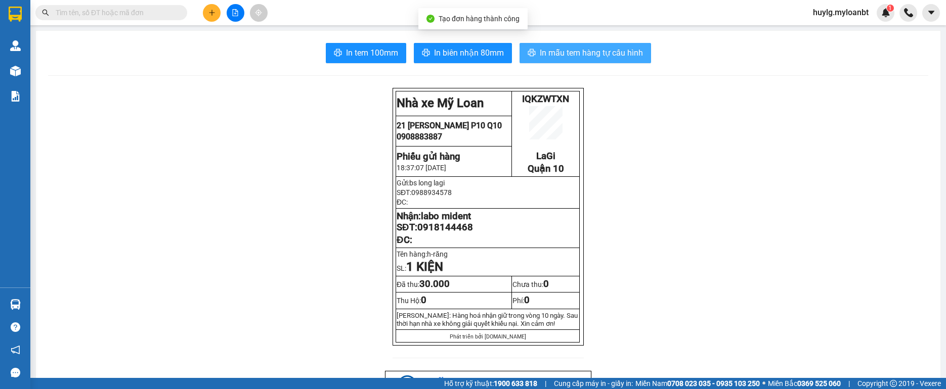
click at [588, 48] on span "In mẫu tem hàng tự cấu hình" at bounding box center [591, 53] width 103 height 13
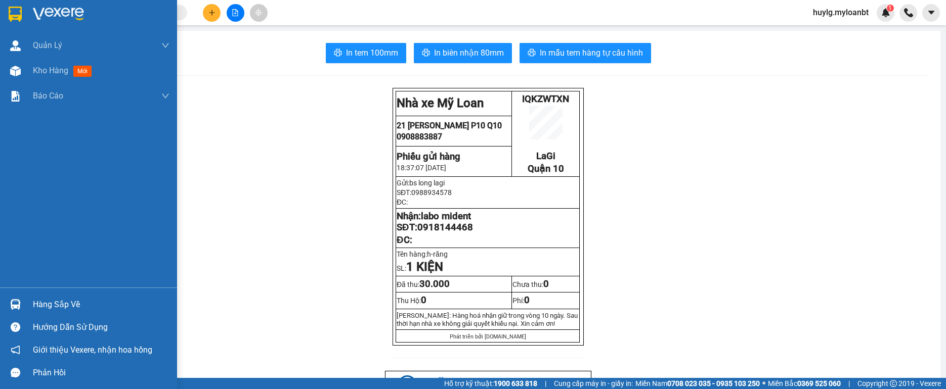
click at [22, 293] on div "Hàng sắp về Hướng dẫn sử dụng Giới thiệu Vexere, nhận hoa hồng Phản hồi" at bounding box center [88, 336] width 177 height 97
click at [67, 305] on div "Hàng sắp về" at bounding box center [101, 304] width 137 height 15
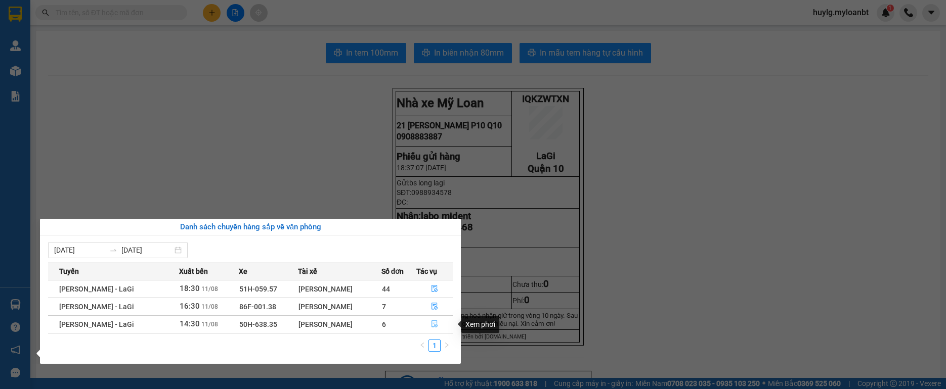
click at [433, 329] on button "button" at bounding box center [435, 325] width 36 height 16
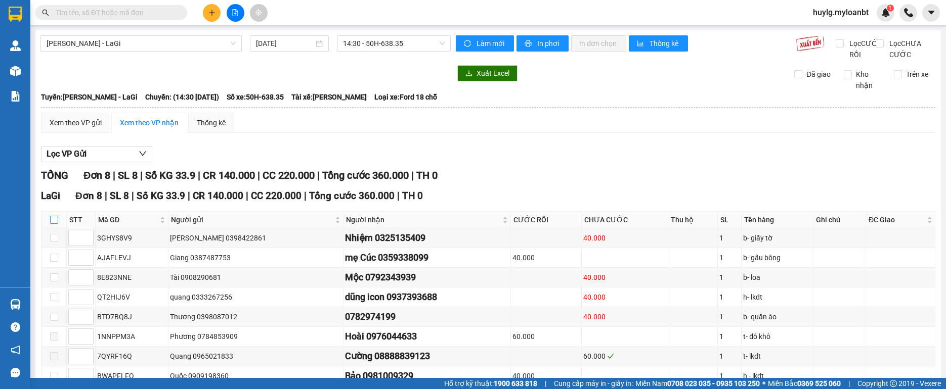
click at [56, 224] on input "checkbox" at bounding box center [54, 220] width 8 height 8
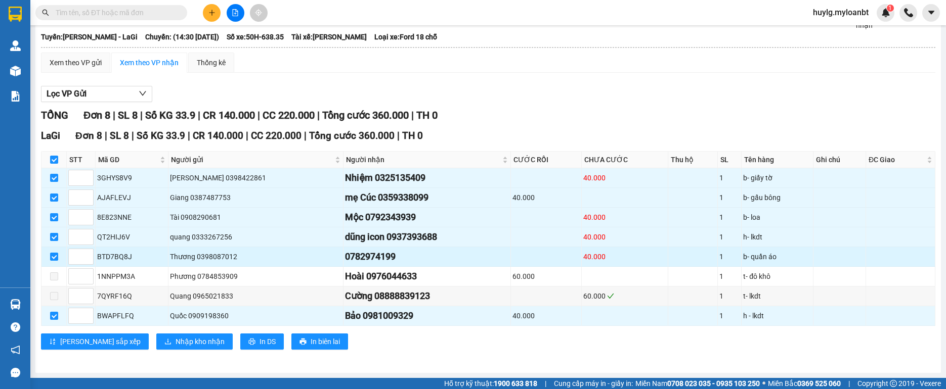
scroll to position [71, 0]
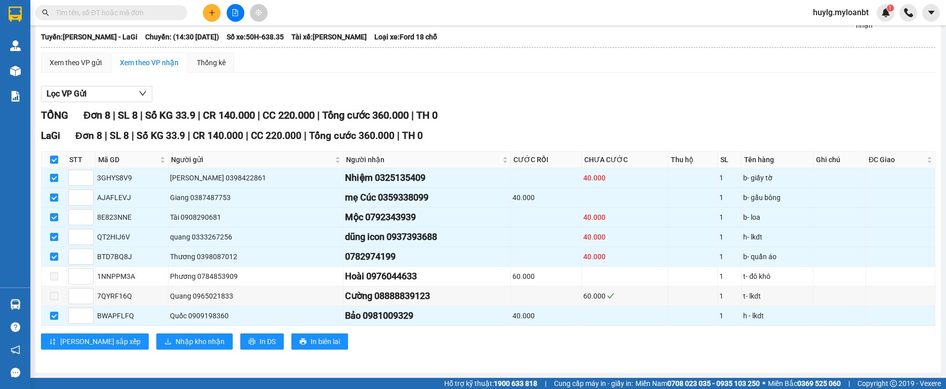
click at [677, 96] on div "Lọc VP Gửi" at bounding box center [488, 94] width 894 height 17
click at [659, 108] on div "TỔNG Đơn 8 | SL 8 | Số KG 33.9 | CR 140.000 | CC 220.000 | Tổng cước 360.000 | …" at bounding box center [488, 116] width 894 height 16
click at [443, 335] on div "Lưu sắp xếp Nhập kho nhận In DS In biên lai" at bounding box center [488, 342] width 894 height 16
click at [158, 11] on input "text" at bounding box center [115, 12] width 119 height 11
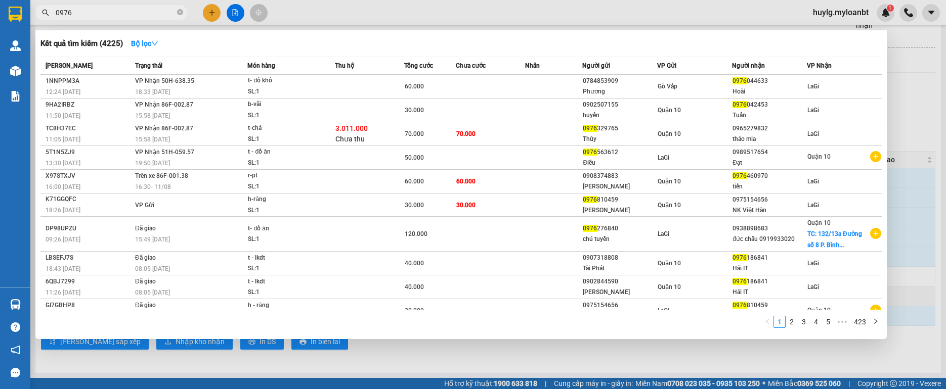
click at [158, 11] on input "0976" at bounding box center [115, 12] width 119 height 11
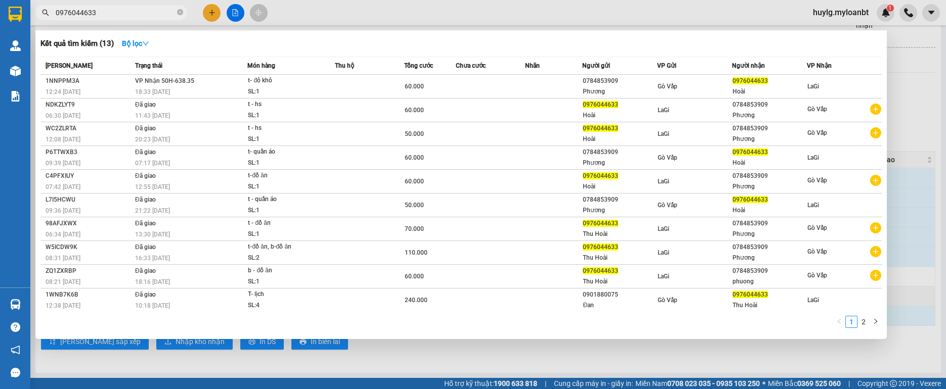
click at [29, 313] on div "Hàng sắp về" at bounding box center [15, 304] width 30 height 23
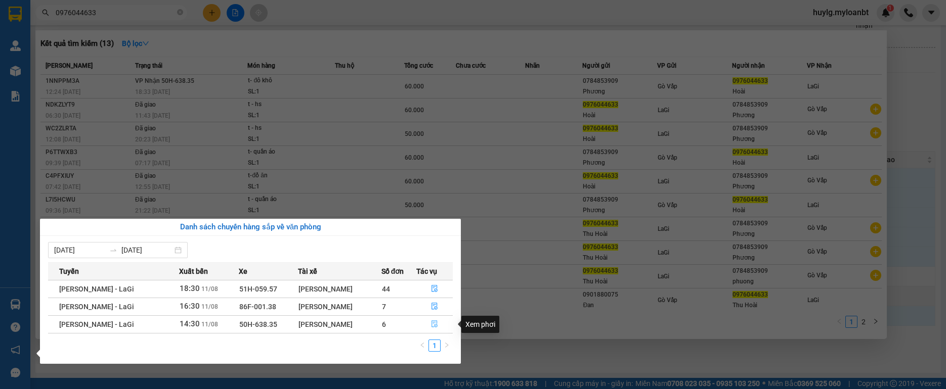
click at [434, 323] on icon "file-done" at bounding box center [434, 324] width 7 height 7
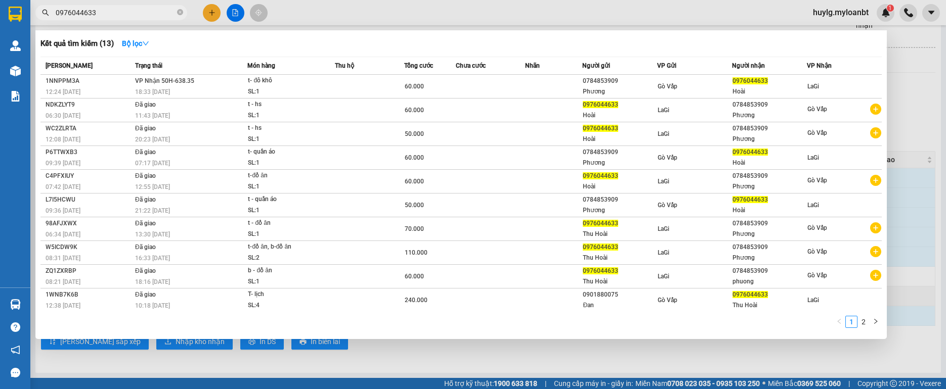
click at [368, 350] on div at bounding box center [473, 194] width 946 height 389
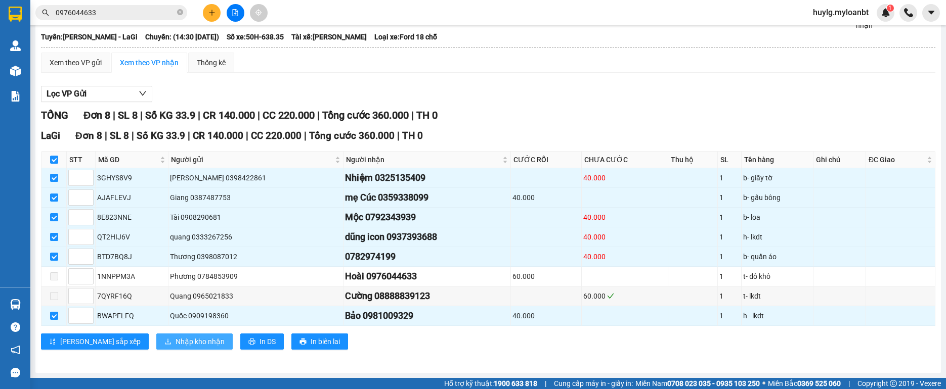
click at [176, 338] on span "Nhập kho nhận" at bounding box center [200, 341] width 49 height 11
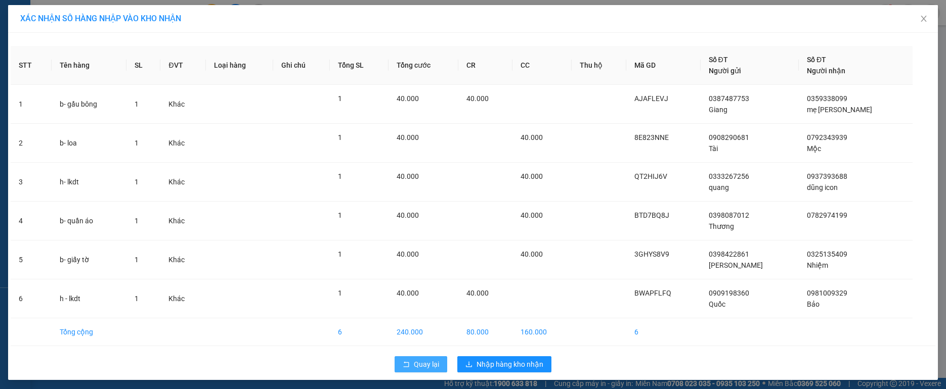
click at [414, 363] on span "Quay lại" at bounding box center [426, 364] width 25 height 11
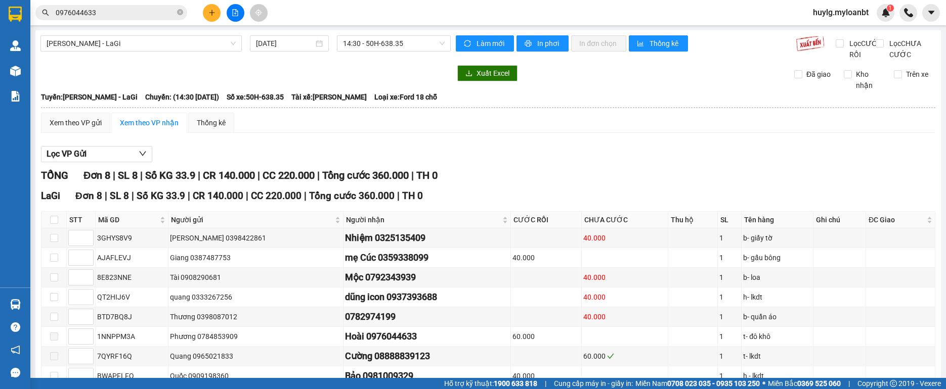
click at [318, 133] on div "Xem theo VP gửi Xem theo VP nhận Thống kê" at bounding box center [488, 123] width 894 height 20
click at [209, 8] on button at bounding box center [212, 13] width 18 height 18
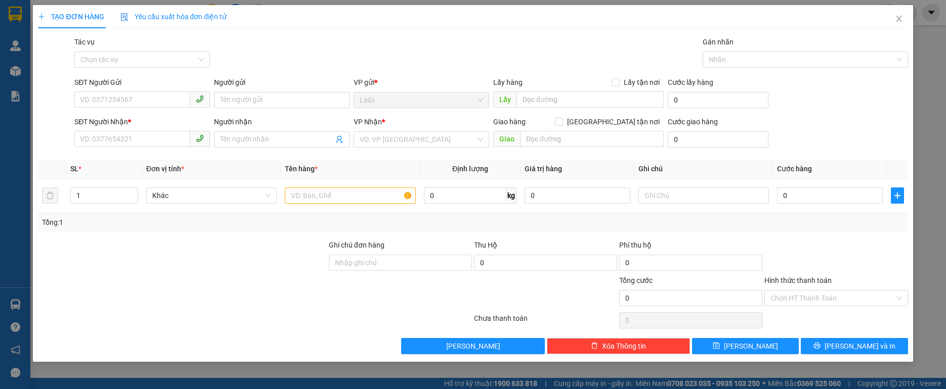
click at [156, 90] on div "SĐT Người Gửi" at bounding box center [142, 84] width 136 height 15
click at [149, 94] on input "SĐT Người Gửi" at bounding box center [132, 100] width 116 height 16
click at [148, 94] on input "SĐT Người Gửi" at bounding box center [132, 100] width 116 height 16
click at [240, 96] on input "Người gửi" at bounding box center [282, 100] width 136 height 16
click at [150, 134] on input "SĐT Người Nhận *" at bounding box center [132, 139] width 116 height 16
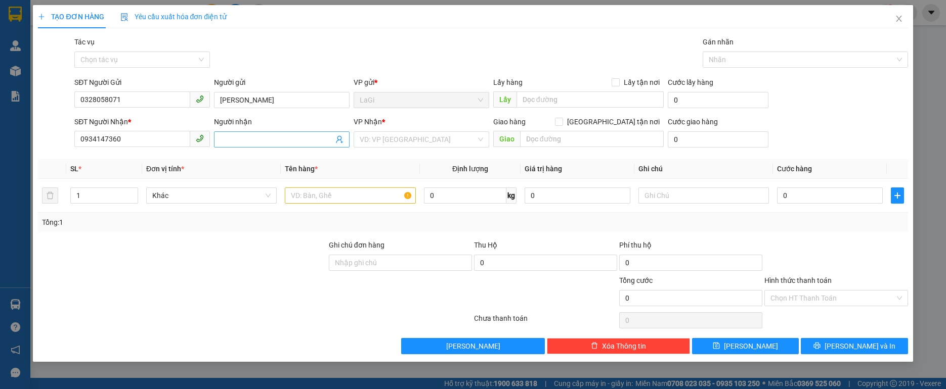
click at [252, 139] on input "Người nhận" at bounding box center [276, 139] width 113 height 11
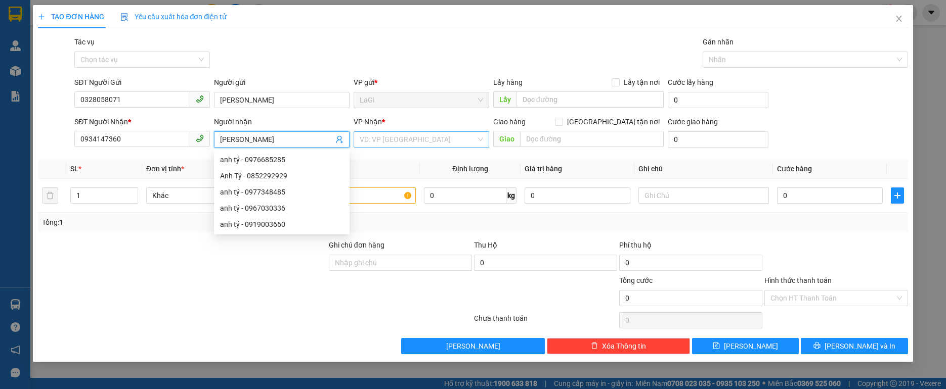
click at [464, 137] on input "search" at bounding box center [418, 139] width 116 height 15
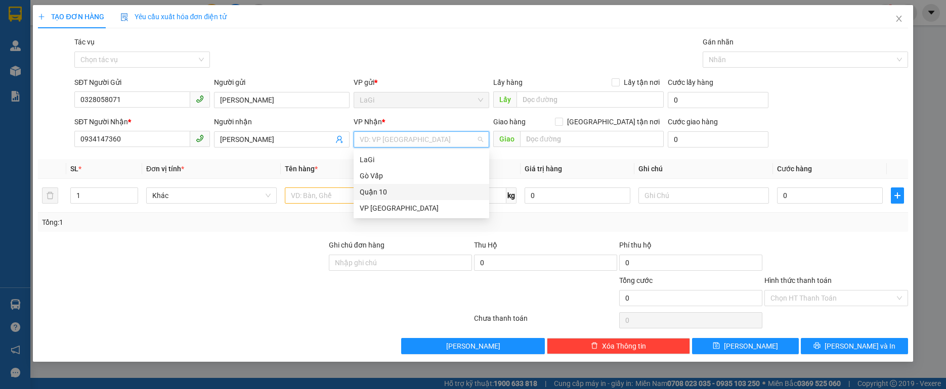
click at [402, 191] on div "Quận 10" at bounding box center [421, 192] width 123 height 11
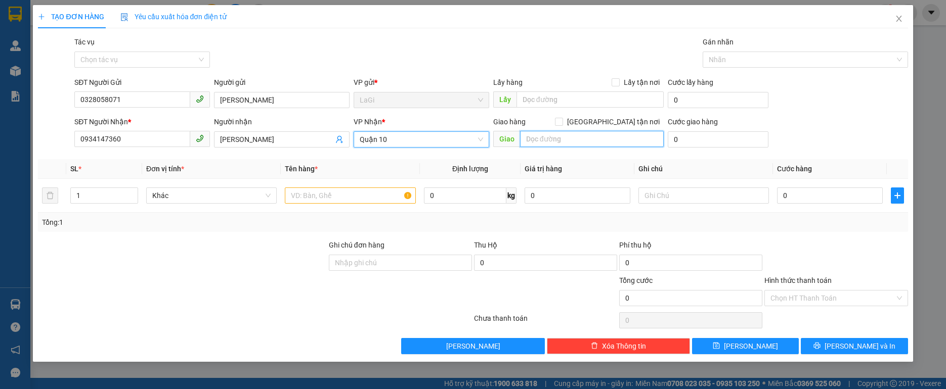
click at [581, 133] on input "text" at bounding box center [592, 139] width 144 height 16
click at [593, 135] on input "50 Phan Văn Hân, P.19, Q. Bình Thạnh" at bounding box center [592, 139] width 144 height 16
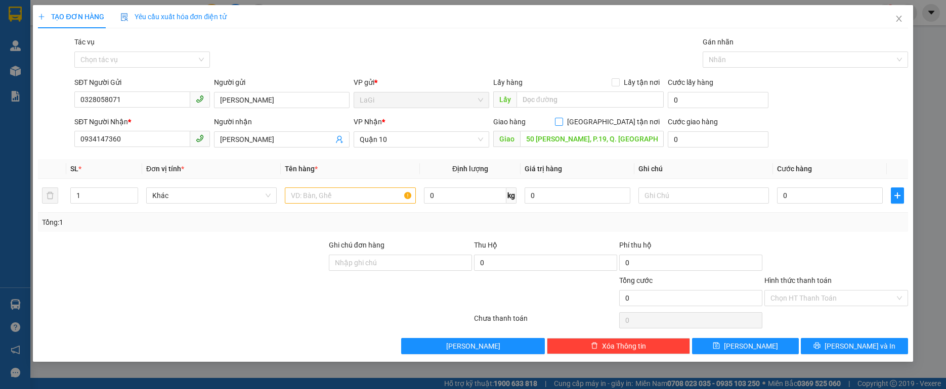
click at [615, 126] on label "[GEOGRAPHIC_DATA] tận nơi" at bounding box center [609, 121] width 109 height 11
click at [562, 125] on input "[GEOGRAPHIC_DATA] tận nơi" at bounding box center [558, 121] width 7 height 7
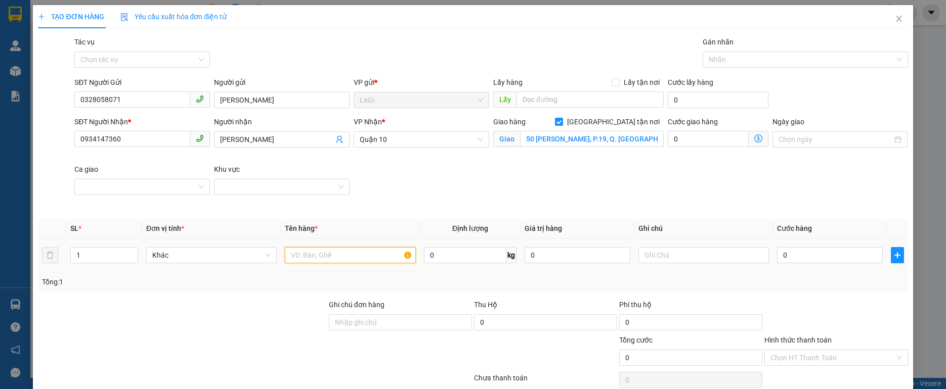
click at [366, 259] on input "text" at bounding box center [350, 255] width 130 height 16
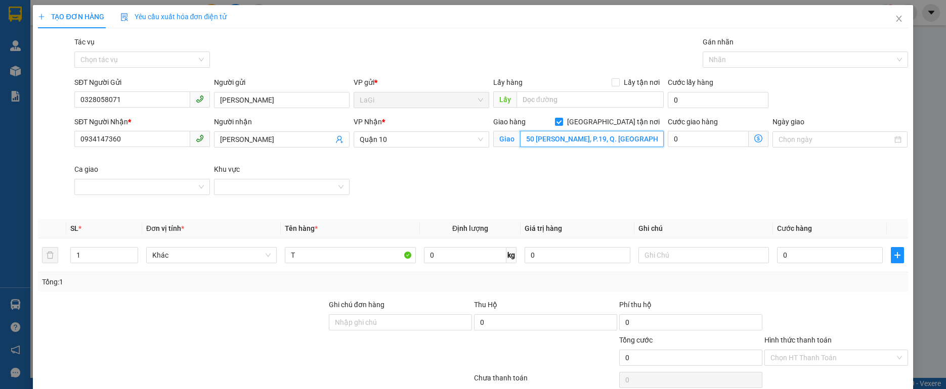
click at [588, 138] on input "50 Phan Văn Hân, P.19, Q. Bình Thạnh" at bounding box center [592, 139] width 144 height 16
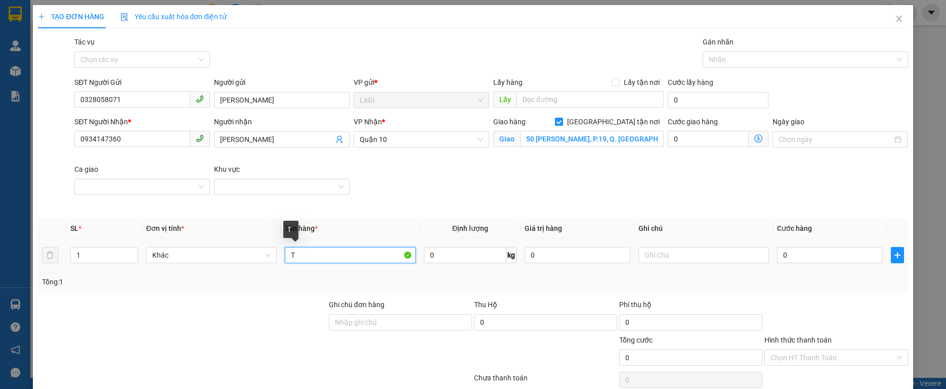
click at [367, 251] on input "T" at bounding box center [350, 255] width 130 height 16
click at [802, 256] on input "0" at bounding box center [830, 255] width 106 height 16
click at [842, 304] on div at bounding box center [835, 316] width 145 height 35
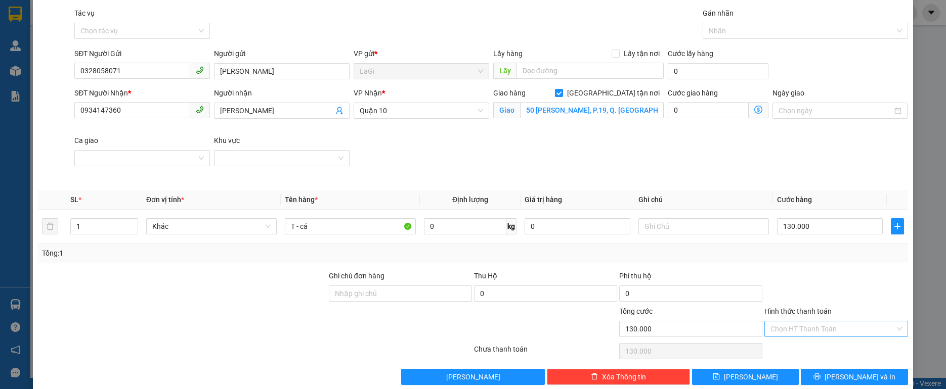
scroll to position [45, 0]
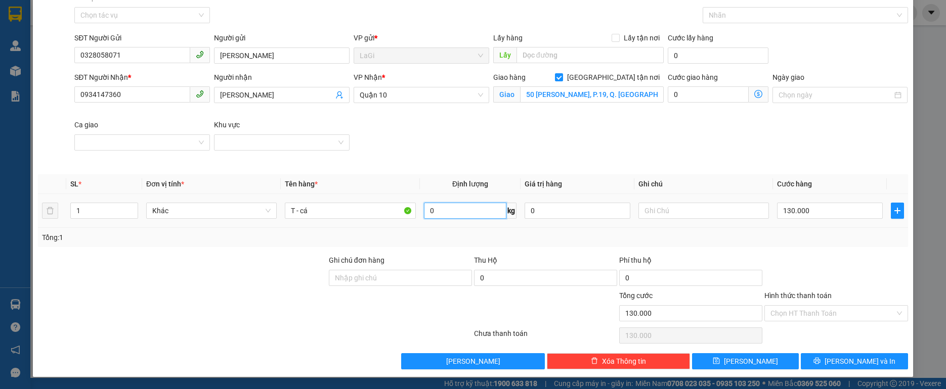
click at [437, 205] on input "0" at bounding box center [465, 211] width 83 height 16
click at [438, 207] on input "0" at bounding box center [465, 211] width 83 height 16
click at [851, 252] on div "Transit Pickup Surcharge Ids Transit Deliver Surcharge Ids Transit Deliver Surc…" at bounding box center [472, 181] width 869 height 378
click at [861, 362] on span "[PERSON_NAME] và In" at bounding box center [859, 361] width 71 height 11
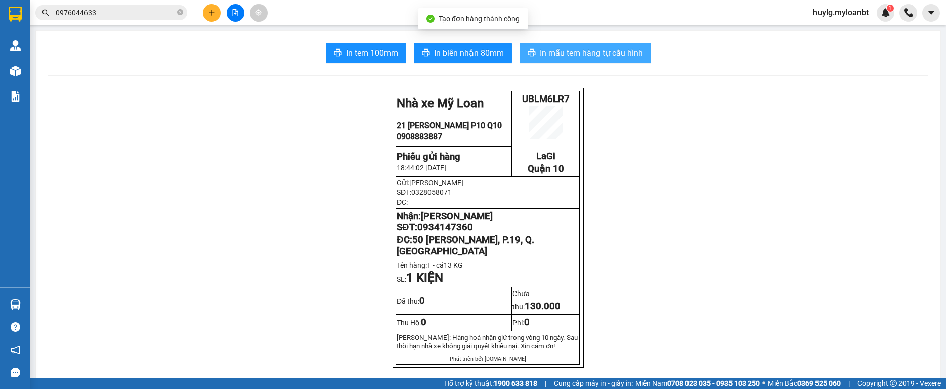
click at [575, 52] on span "In mẫu tem hàng tự cấu hình" at bounding box center [591, 53] width 103 height 13
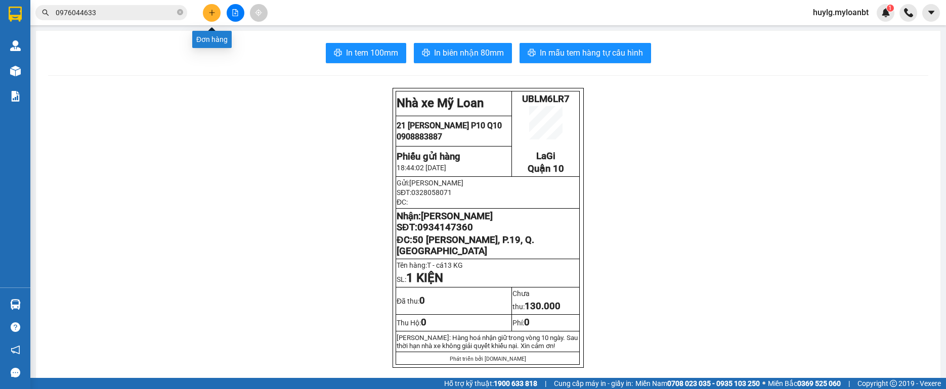
click at [209, 12] on icon "plus" at bounding box center [211, 12] width 7 height 7
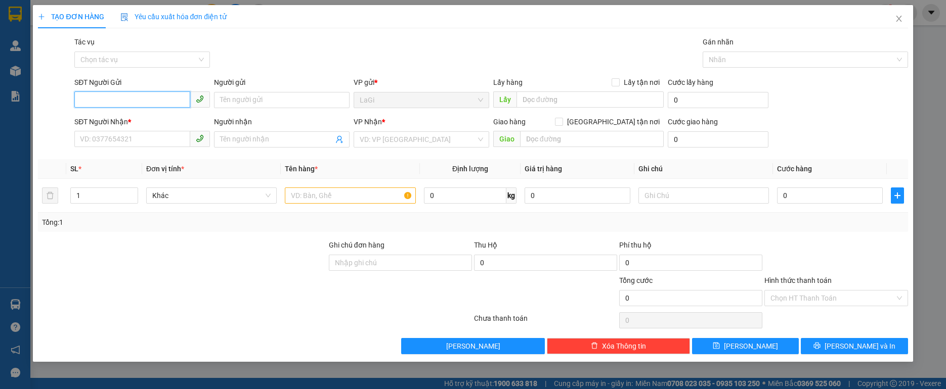
click at [98, 100] on input "SĐT Người Gửi" at bounding box center [132, 100] width 116 height 16
click at [141, 118] on div "0907422432 - BS Pho" at bounding box center [141, 120] width 123 height 11
click at [337, 192] on input "text" at bounding box center [350, 196] width 130 height 16
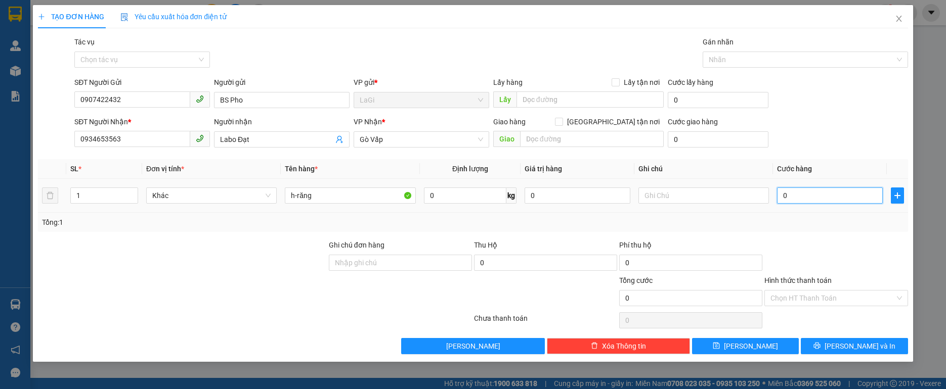
click at [820, 196] on input "0" at bounding box center [830, 196] width 106 height 16
click at [838, 260] on div at bounding box center [835, 257] width 145 height 35
click at [824, 185] on td "30.000" at bounding box center [830, 196] width 114 height 34
click at [820, 189] on input "30.000" at bounding box center [830, 196] width 106 height 16
click at [820, 190] on input "30.000" at bounding box center [830, 196] width 106 height 16
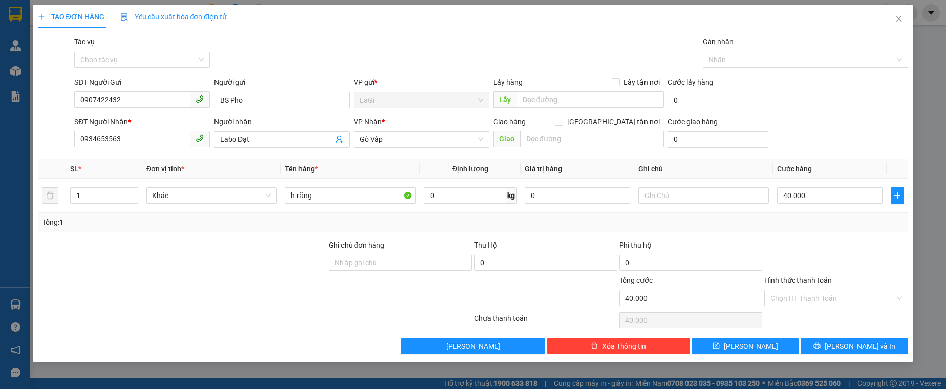
click at [837, 233] on div "Transit Pickup Surcharge Ids Transit Deliver Surcharge Ids Transit Deliver Surc…" at bounding box center [472, 195] width 869 height 318
click at [834, 293] on input "Hình thức thanh toán" at bounding box center [832, 298] width 124 height 15
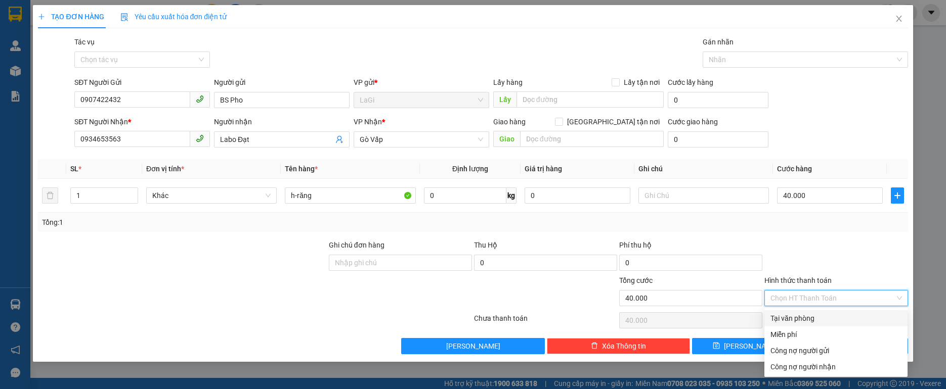
click at [808, 311] on div "Tại văn phòng" at bounding box center [835, 319] width 143 height 16
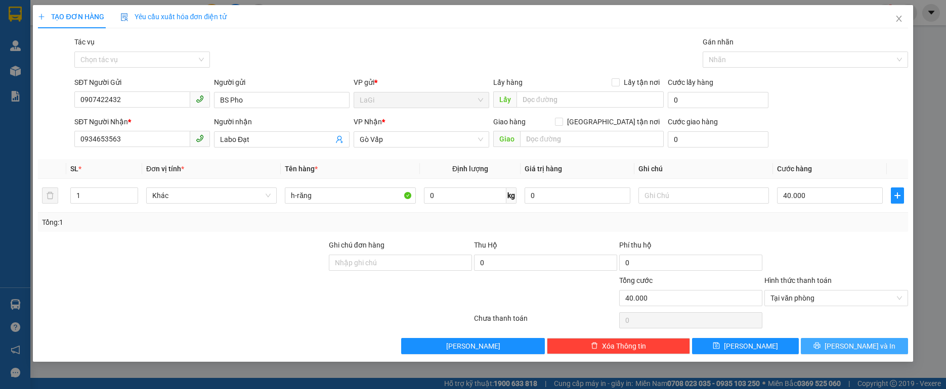
click at [859, 349] on span "[PERSON_NAME] và In" at bounding box center [859, 346] width 71 height 11
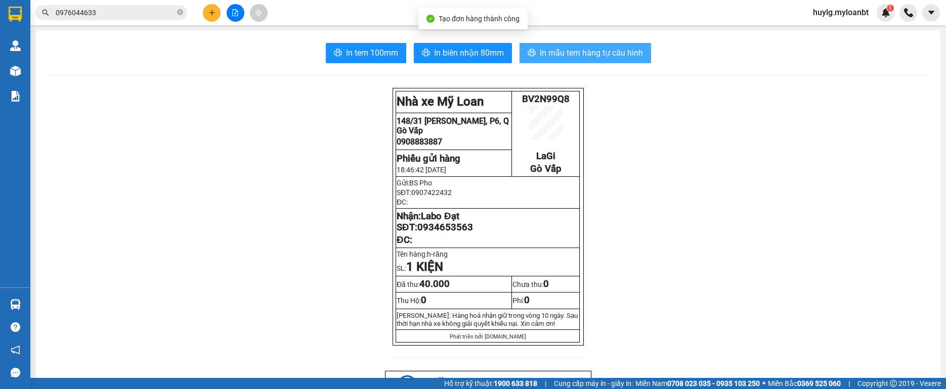
click at [609, 49] on span "In mẫu tem hàng tự cấu hình" at bounding box center [591, 53] width 103 height 13
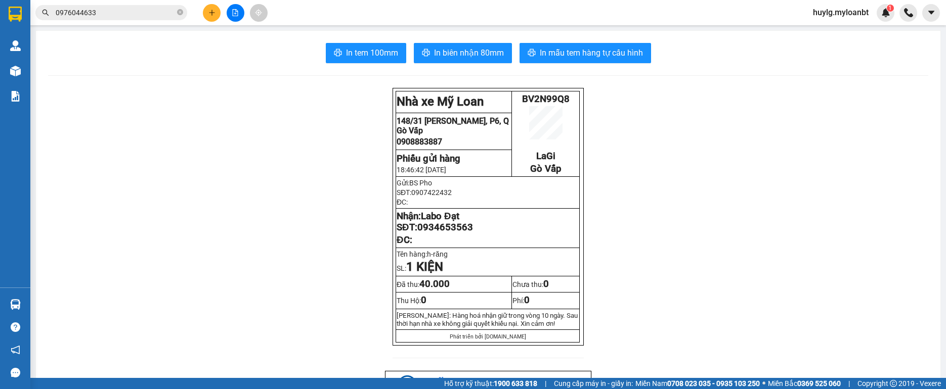
click at [374, 60] on button "In tem 100mm" at bounding box center [366, 53] width 80 height 20
click at [814, 6] on span "huylg.myloanbt" at bounding box center [841, 12] width 72 height 13
click at [821, 26] on span "Đăng xuất" at bounding box center [844, 31] width 51 height 11
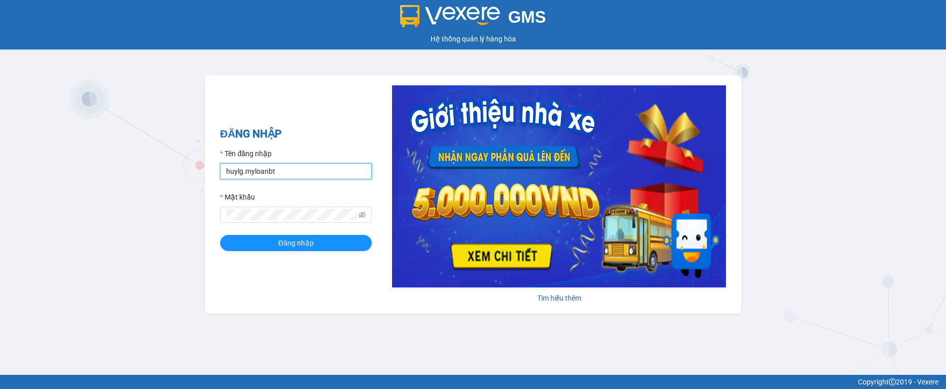
click at [300, 164] on input "huylg.myloanbt" at bounding box center [296, 171] width 152 height 16
type input "phantanthanh.myloanbt"
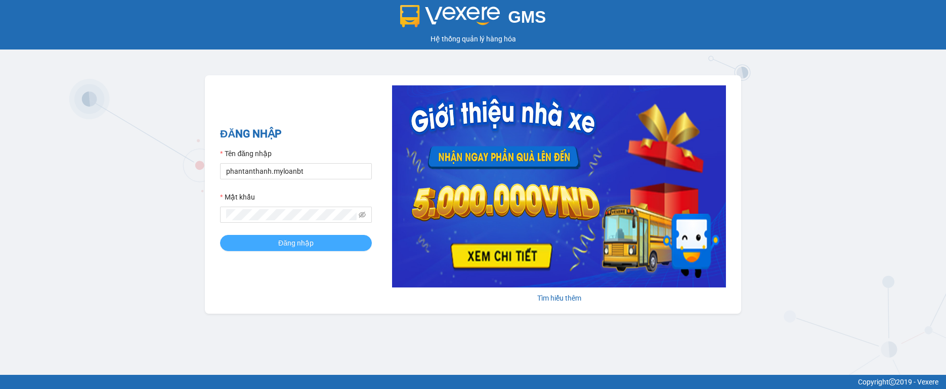
click at [267, 235] on button "Đăng nhập" at bounding box center [296, 243] width 152 height 16
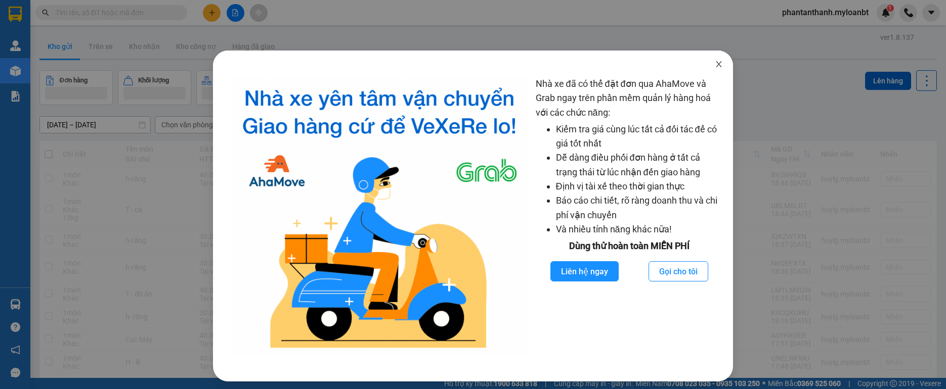
click at [710, 56] on span "Close" at bounding box center [719, 65] width 28 height 28
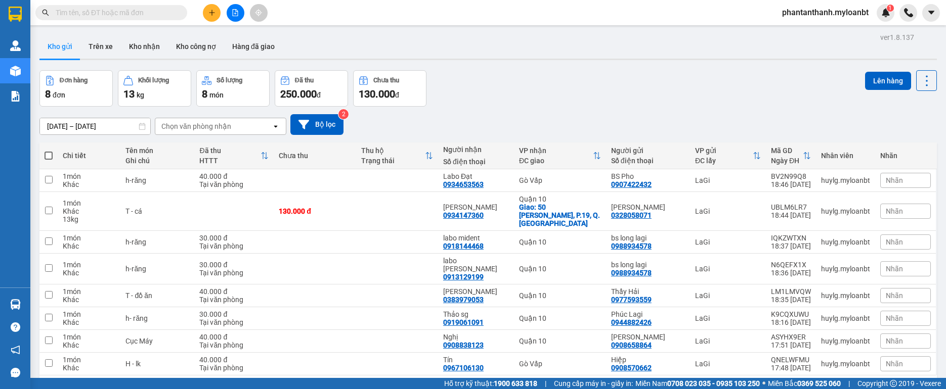
click at [132, 15] on input "text" at bounding box center [115, 12] width 119 height 11
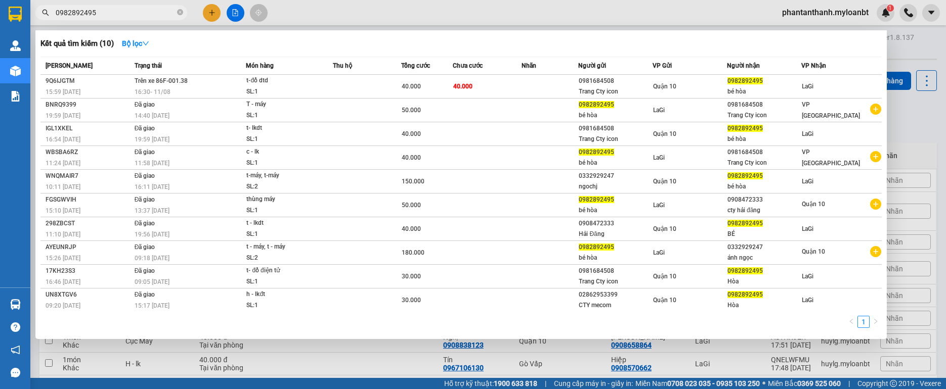
type input "0982892495"
click at [173, 5] on span "0982892495" at bounding box center [111, 12] width 152 height 15
click at [178, 11] on icon "close-circle" at bounding box center [180, 12] width 6 height 6
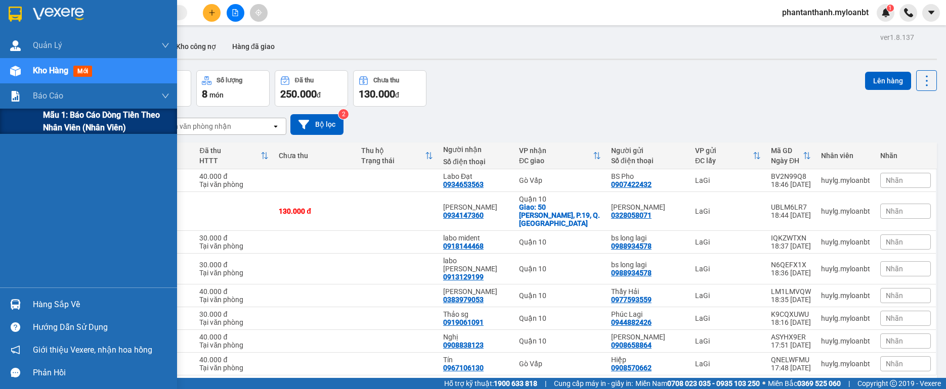
click at [82, 125] on span "Mẫu 1: Báo cáo dòng tiền theo nhân viên (Nhân viên)" at bounding box center [106, 121] width 126 height 25
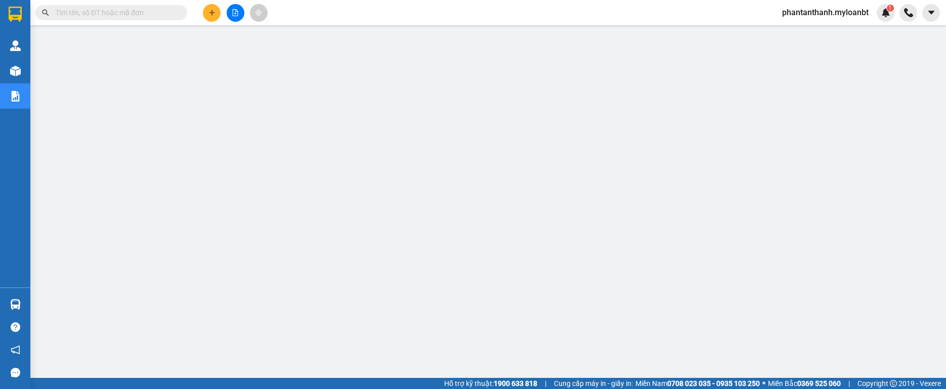
click at [158, 12] on input "text" at bounding box center [115, 12] width 119 height 11
click at [170, 9] on input "text" at bounding box center [115, 12] width 119 height 11
click at [166, 17] on input "text" at bounding box center [115, 12] width 119 height 11
click at [209, 14] on icon "plus" at bounding box center [211, 12] width 7 height 7
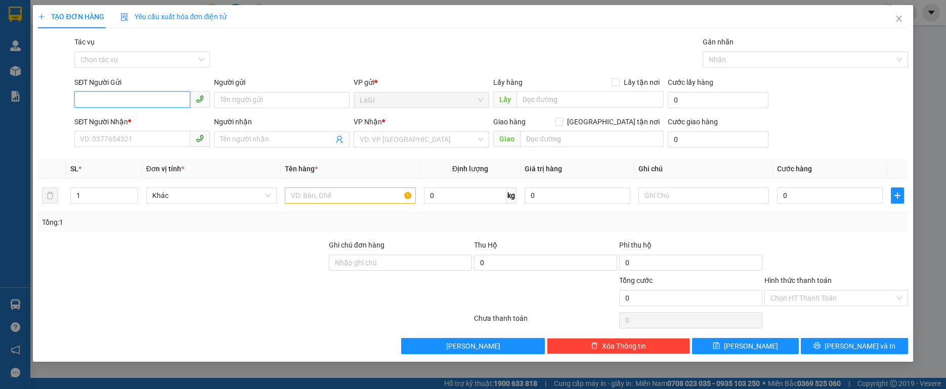
click at [161, 99] on input "SĐT Người Gửi" at bounding box center [132, 100] width 116 height 16
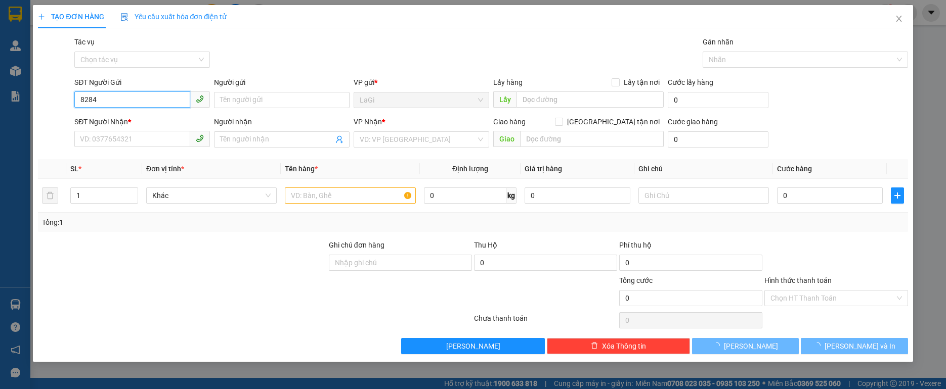
click at [158, 100] on input "8284" at bounding box center [132, 100] width 116 height 16
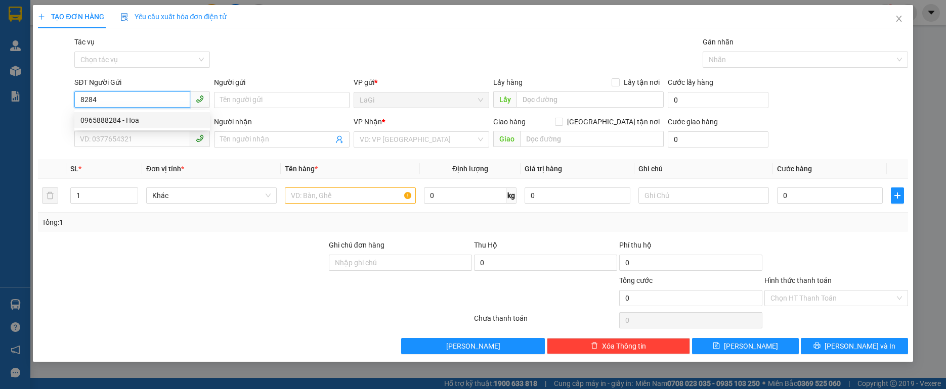
click at [167, 123] on div "0965888284 - Hoa" at bounding box center [141, 120] width 123 height 11
type input "0965888284"
type input "Hoa"
type input "0899996179"
type input "[PERSON_NAME]"
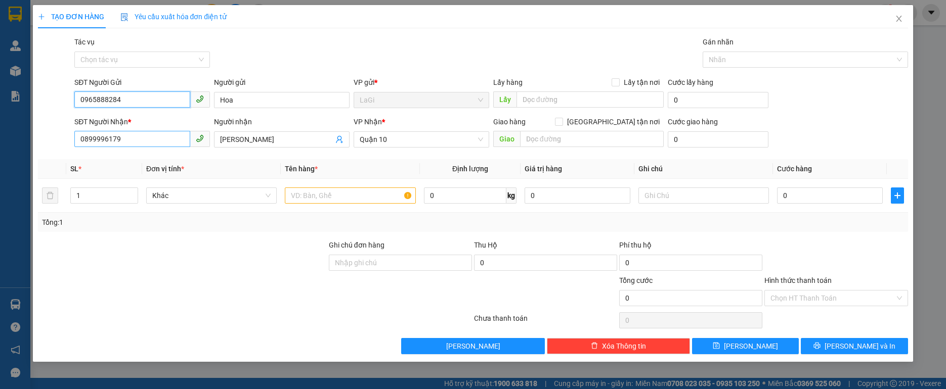
type input "0965888284"
click at [136, 138] on input "0899996179" at bounding box center [132, 139] width 116 height 16
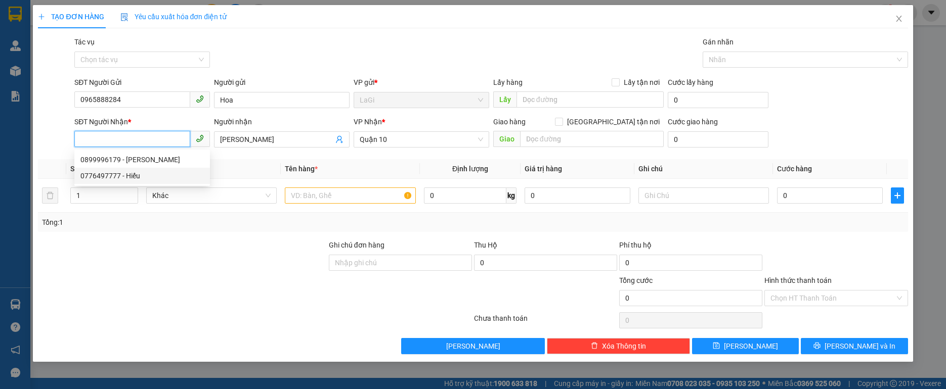
click at [144, 170] on div "0776497777 - Hiếu" at bounding box center [141, 175] width 123 height 11
type input "0776497777"
type input "Hiếu"
type input "0776497777"
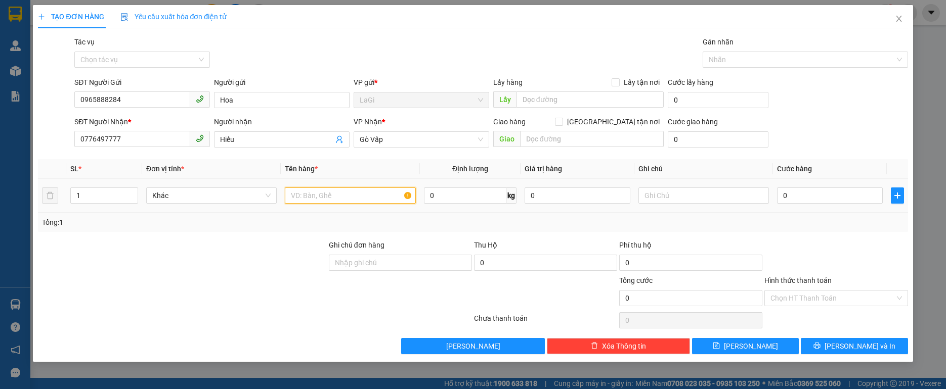
click at [345, 200] on input "text" at bounding box center [350, 196] width 130 height 16
type input "h -răng"
click at [803, 198] on input "0" at bounding box center [830, 196] width 106 height 16
type input "4"
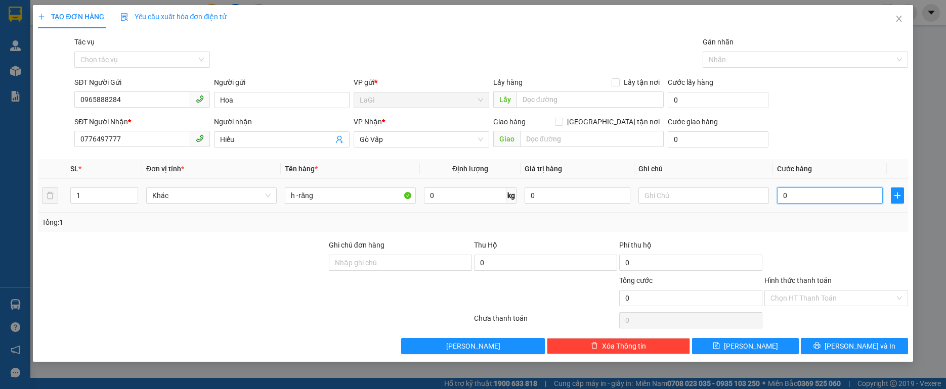
type input "4"
type input "40"
type input "40.000"
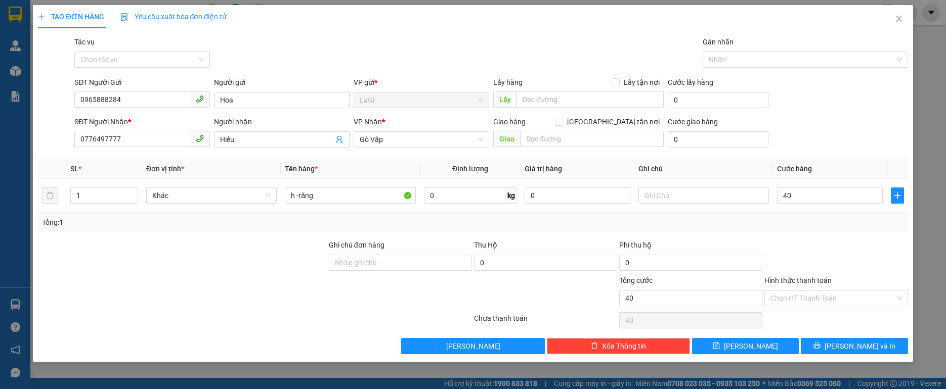
type input "40.000"
click at [816, 237] on div "Transit Pickup Surcharge Ids Transit Deliver Surcharge Ids Transit Deliver Surc…" at bounding box center [472, 195] width 869 height 318
click at [842, 335] on div "Transit Pickup Surcharge Ids Transit Deliver Surcharge Ids Transit Deliver Surc…" at bounding box center [472, 195] width 869 height 318
click at [842, 337] on div "Transit Pickup Surcharge Ids Transit Deliver Surcharge Ids Transit Deliver Surc…" at bounding box center [472, 195] width 869 height 318
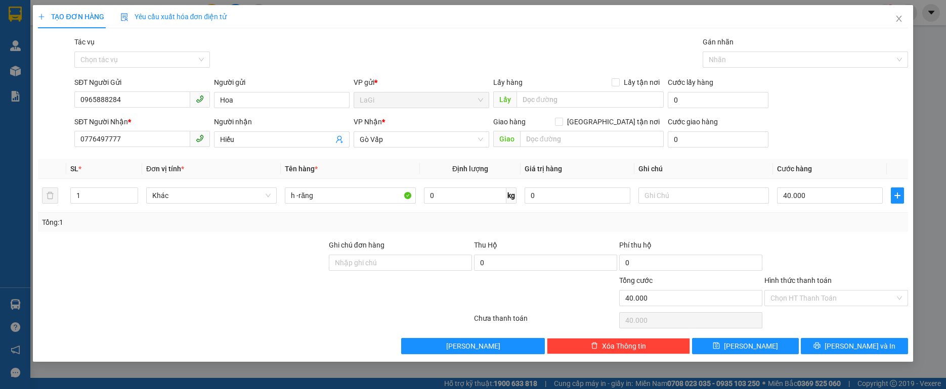
click at [842, 337] on div "Transit Pickup Surcharge Ids Transit Deliver Surcharge Ids Transit Deliver Surc…" at bounding box center [472, 195] width 869 height 318
click at [840, 341] on button "[PERSON_NAME] và In" at bounding box center [854, 346] width 107 height 16
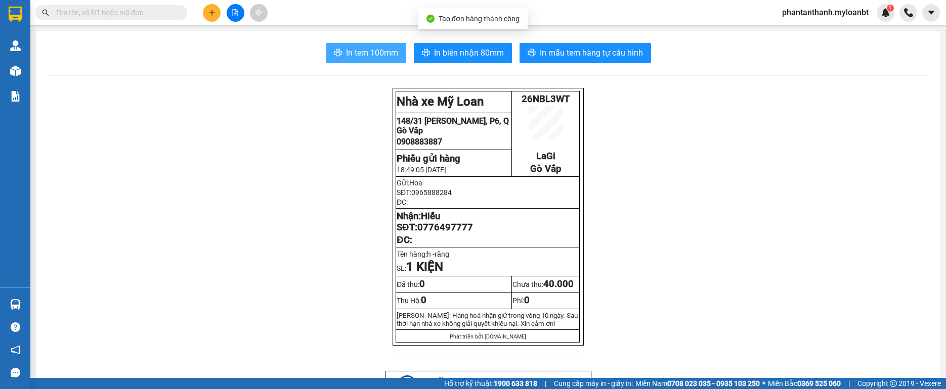
click at [360, 49] on span "In tem 100mm" at bounding box center [372, 53] width 52 height 13
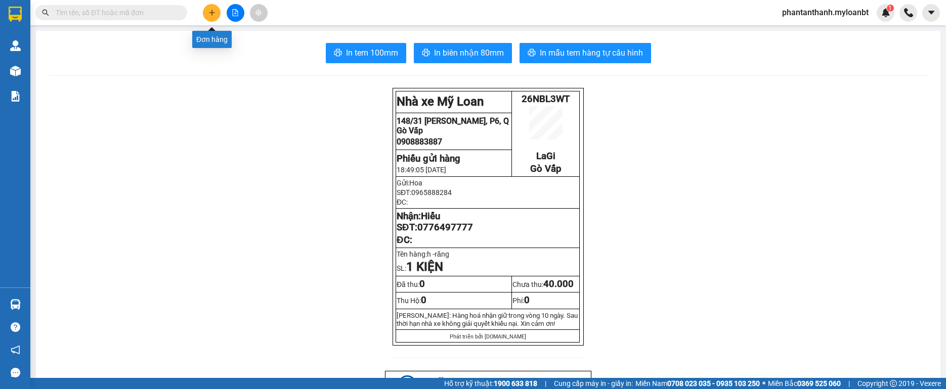
click at [214, 19] on button at bounding box center [212, 13] width 18 height 18
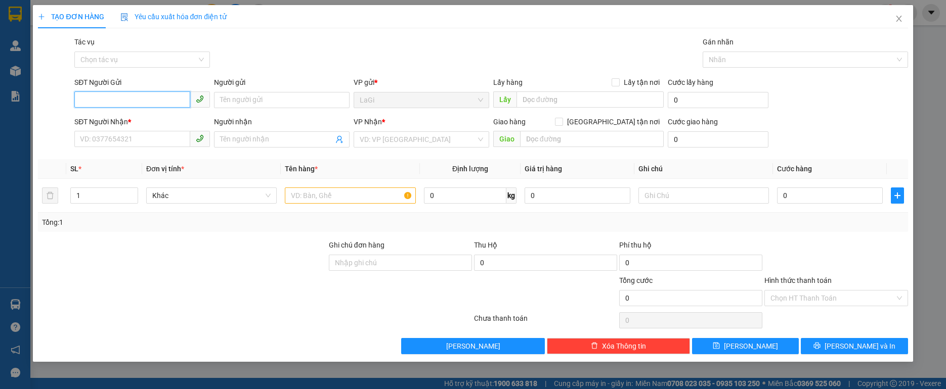
click at [145, 107] on input "SĐT Người Gửi" at bounding box center [132, 100] width 116 height 16
click at [153, 122] on div "0965888284 - Hoa" at bounding box center [141, 120] width 123 height 11
type input "0965888284"
type input "Hoa"
type input "0776497777"
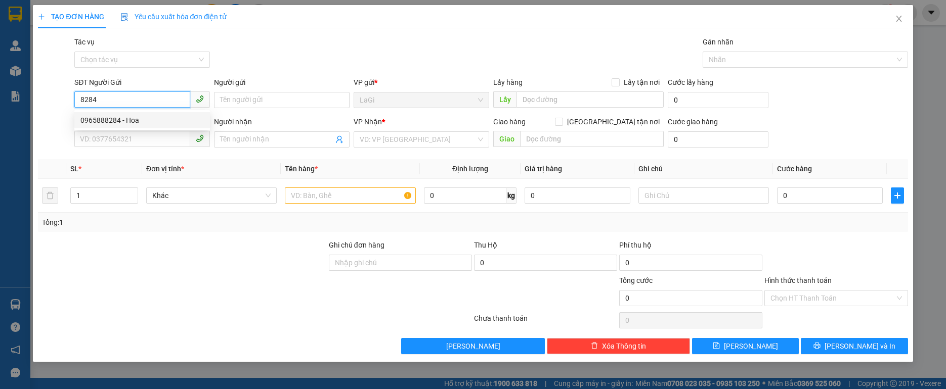
type input "Hiếu"
type input "0965888284"
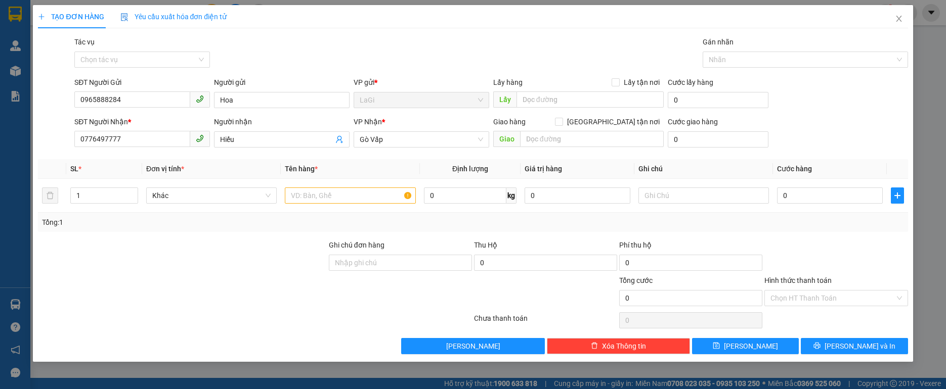
click at [120, 130] on div "SĐT Người Nhận *" at bounding box center [142, 123] width 136 height 15
click at [135, 138] on input "0776497777" at bounding box center [132, 139] width 116 height 16
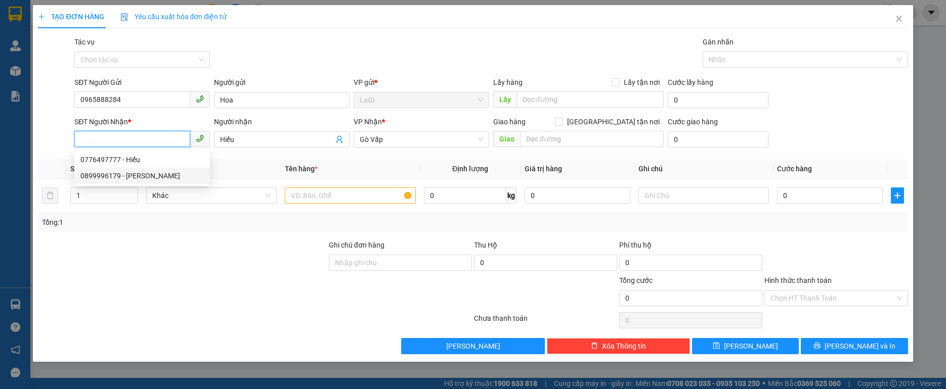
click at [162, 171] on div "0899996179 - [PERSON_NAME]" at bounding box center [141, 175] width 123 height 11
type input "0899996179"
type input "[PERSON_NAME]"
type input "0899996179"
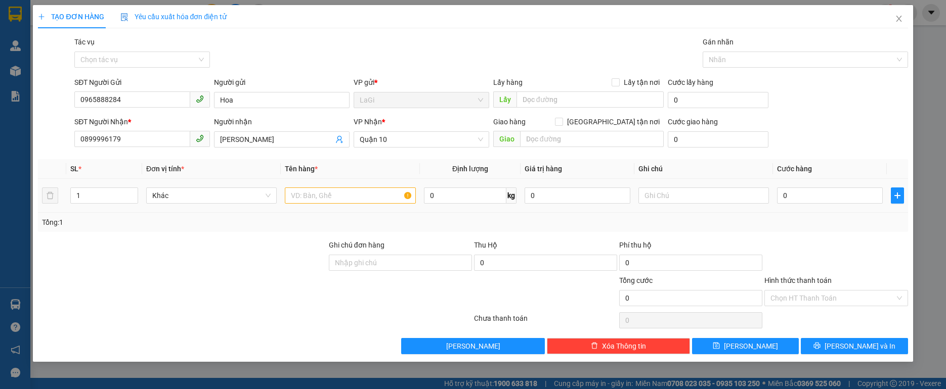
click at [349, 204] on div at bounding box center [350, 196] width 130 height 20
click at [352, 195] on input "text" at bounding box center [350, 196] width 130 height 16
type input "h-răng"
click at [832, 197] on input "0" at bounding box center [830, 196] width 106 height 16
type input "3"
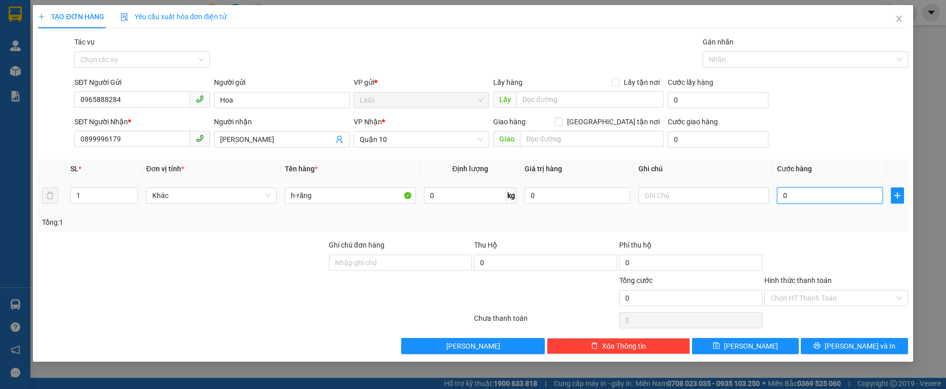
type input "3"
type input "30"
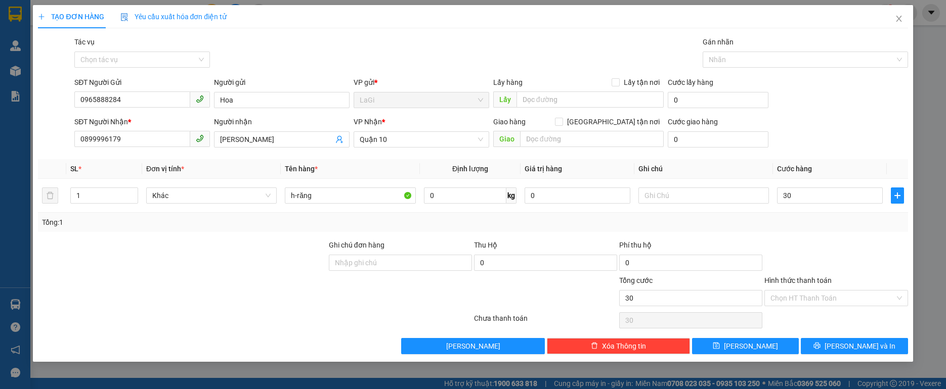
click at [841, 258] on div at bounding box center [835, 257] width 145 height 35
type input "30.000"
click at [853, 342] on span "[PERSON_NAME] và In" at bounding box center [859, 346] width 71 height 11
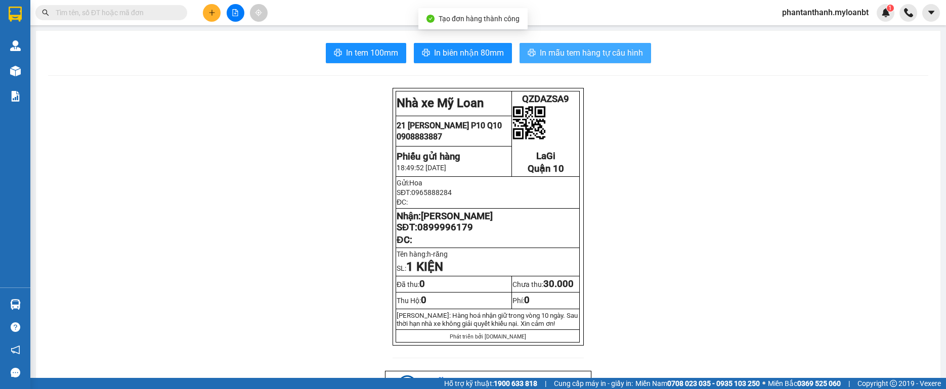
click at [595, 54] on span "In mẫu tem hàng tự cấu hình" at bounding box center [591, 53] width 103 height 13
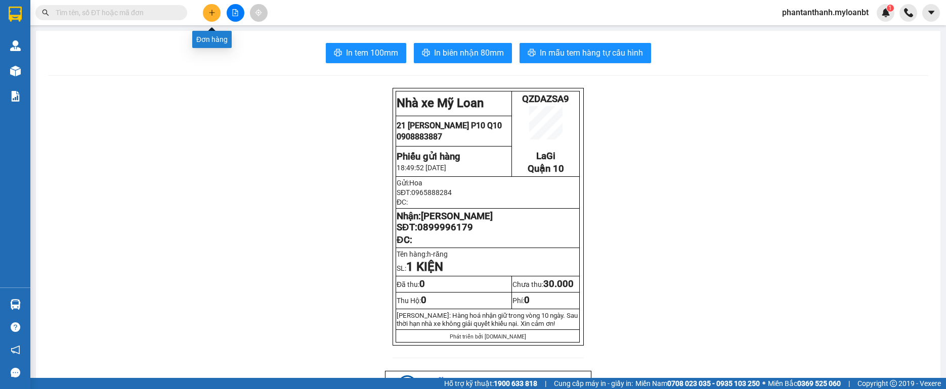
click at [210, 14] on icon "plus" at bounding box center [211, 12] width 7 height 7
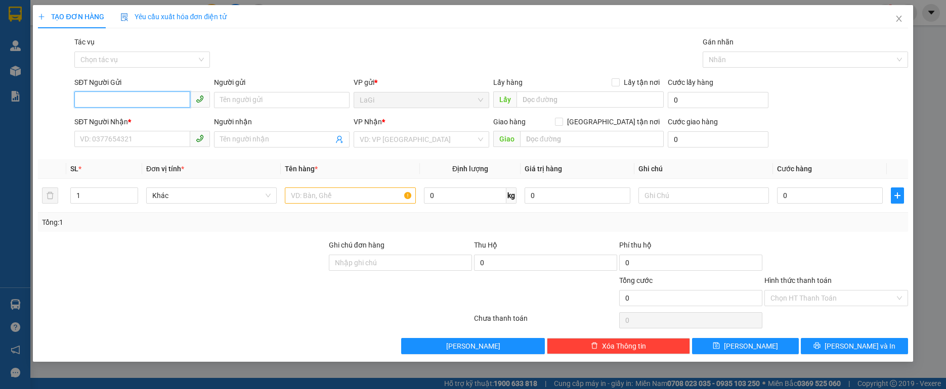
click at [141, 99] on input "SĐT Người Gửi" at bounding box center [132, 100] width 116 height 16
click at [123, 117] on div "0918452010 - Thành" at bounding box center [141, 120] width 123 height 11
type input "0918452010"
type input "Thành"
type input "0837522095"
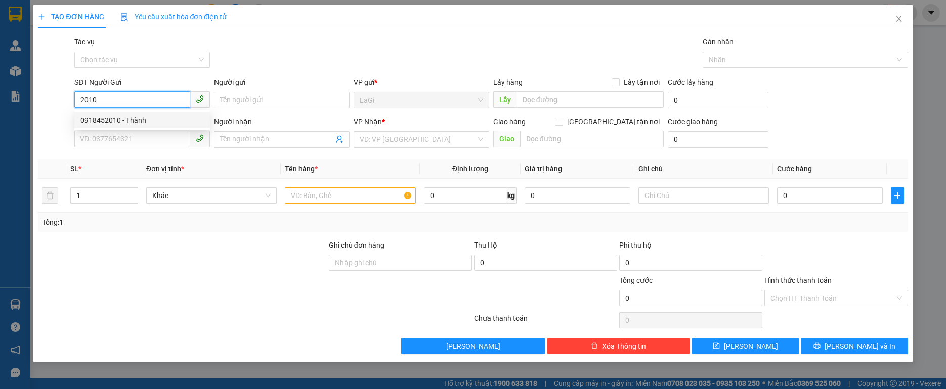
type input "[PERSON_NAME]"
type input "0918452010"
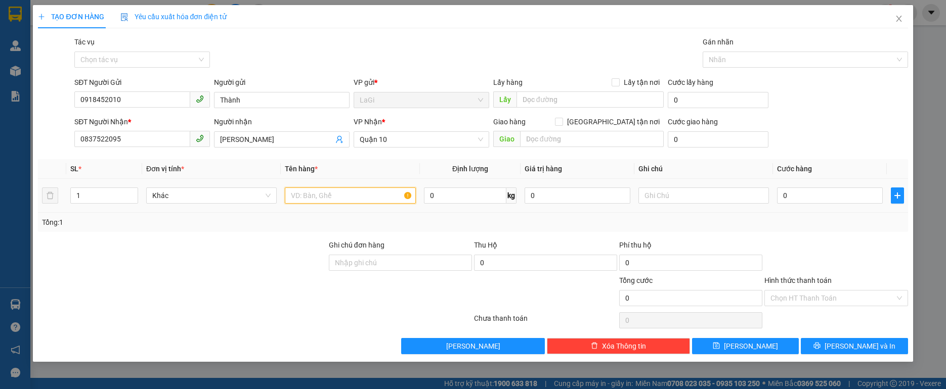
click at [332, 199] on input "text" at bounding box center [350, 196] width 130 height 16
type input "h-răng"
click at [822, 204] on div "0" at bounding box center [830, 196] width 106 height 20
click at [818, 196] on input "0" at bounding box center [830, 196] width 106 height 16
type input "3"
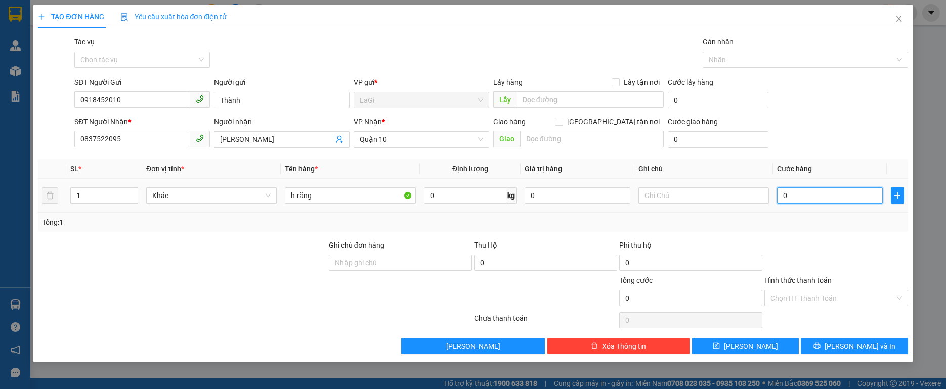
type input "3"
type input "30"
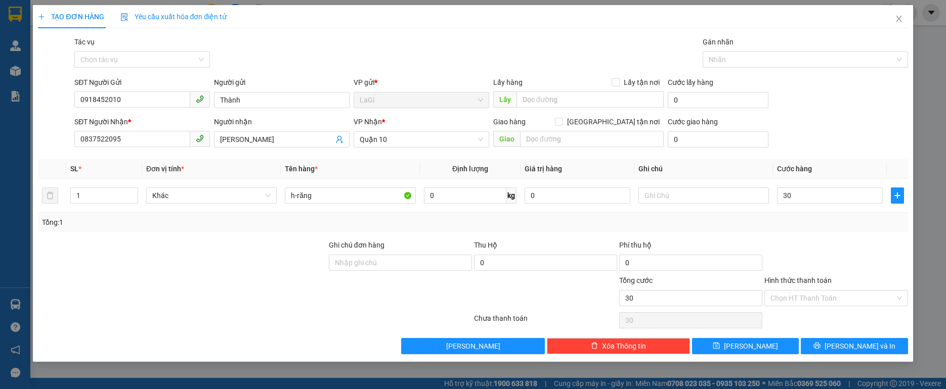
type input "30.000"
click at [827, 237] on div "Transit Pickup Surcharge Ids Transit Deliver Surcharge Ids Transit Deliver Surc…" at bounding box center [472, 195] width 869 height 318
click at [831, 339] on button "[PERSON_NAME] và In" at bounding box center [854, 346] width 107 height 16
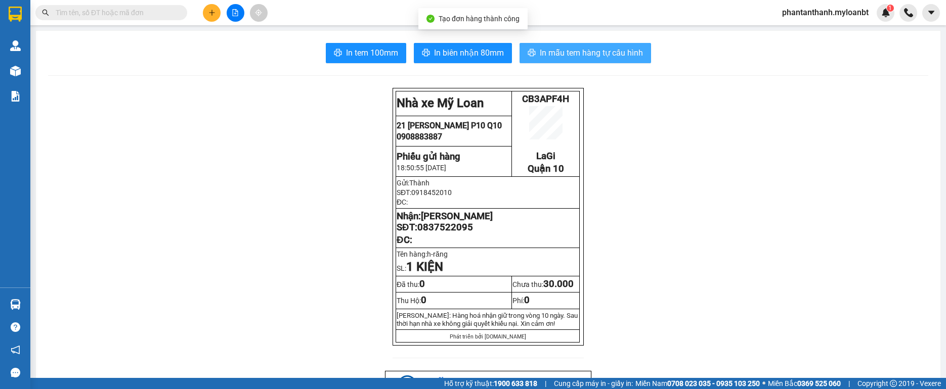
click at [575, 60] on button "In mẫu tem hàng tự cấu hình" at bounding box center [585, 53] width 132 height 20
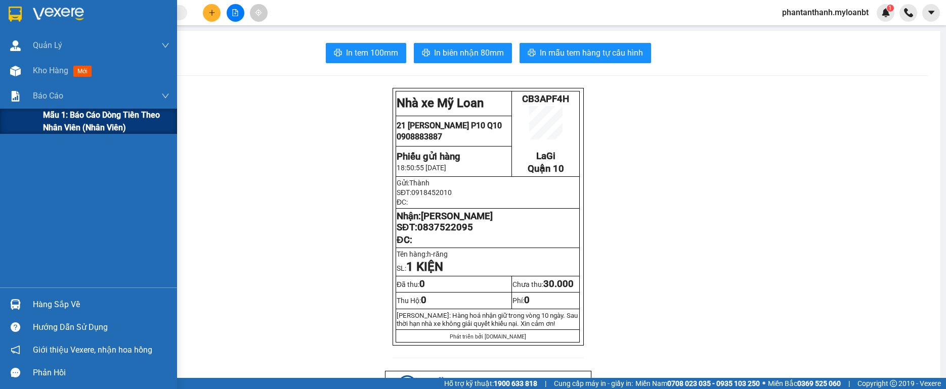
click at [55, 115] on span "Mẫu 1: Báo cáo dòng tiền theo nhân viên (Nhân viên)" at bounding box center [106, 121] width 126 height 25
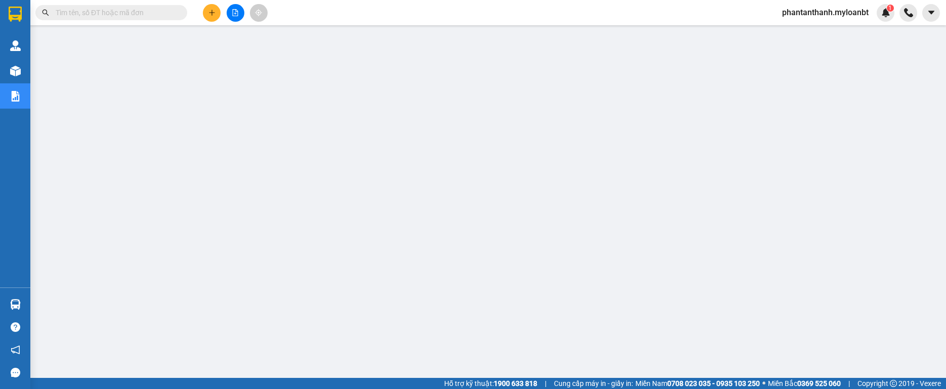
click at [94, 23] on div "Kết quả tìm kiếm ( 10 ) Bộ lọc Mã ĐH Trạng thái Món hàng Thu hộ Tổng cước Chưa …" at bounding box center [473, 12] width 946 height 25
click at [96, 22] on div "Kết quả tìm kiếm ( 10 ) Bộ lọc Mã ĐH Trạng thái Món hàng Thu hộ Tổng cước Chưa …" at bounding box center [473, 12] width 946 height 25
click at [100, 16] on input "text" at bounding box center [115, 12] width 119 height 11
click at [117, 2] on div "Kết quả tìm kiếm ( 10 ) Bộ lọc Mã ĐH Trạng thái Món hàng Thu hộ Tổng cước Chưa …" at bounding box center [473, 12] width 946 height 25
click at [120, 9] on input "text" at bounding box center [115, 12] width 119 height 11
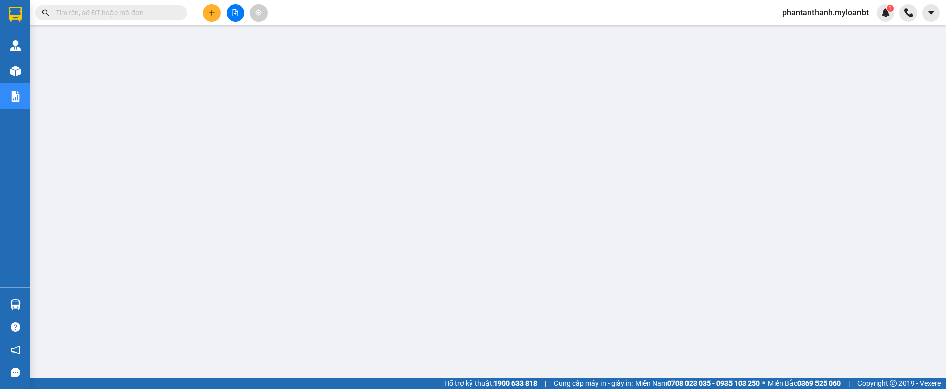
click at [119, 15] on input "text" at bounding box center [115, 12] width 119 height 11
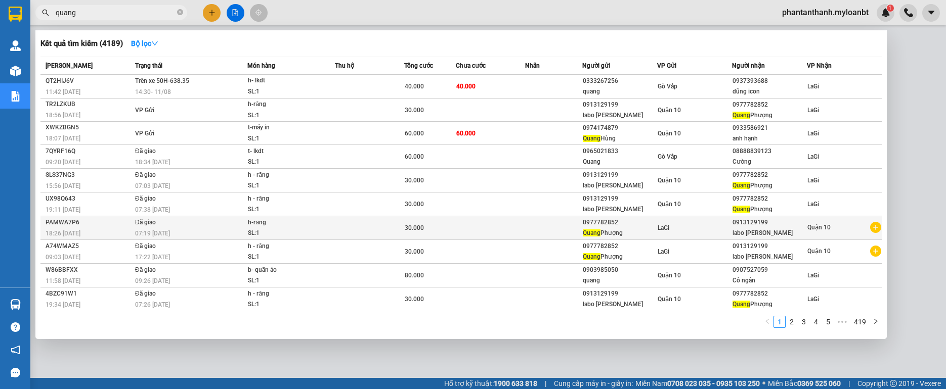
type input "quang"
click at [672, 228] on div "LaGi" at bounding box center [695, 228] width 74 height 11
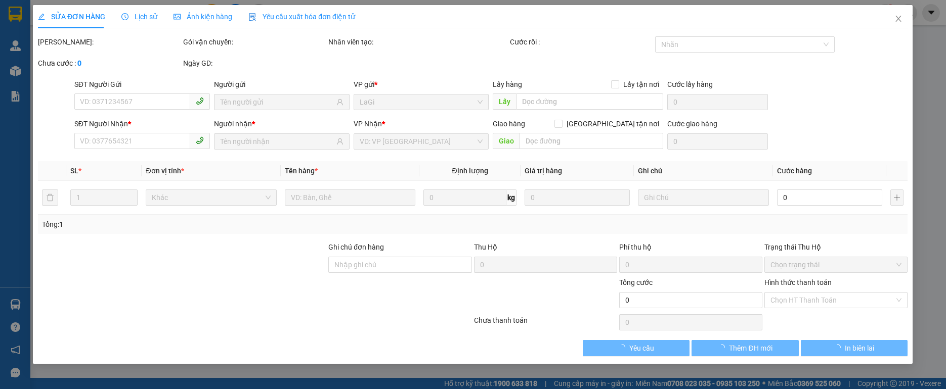
type input "0977782852"
type input "0913129199"
type input "30.000"
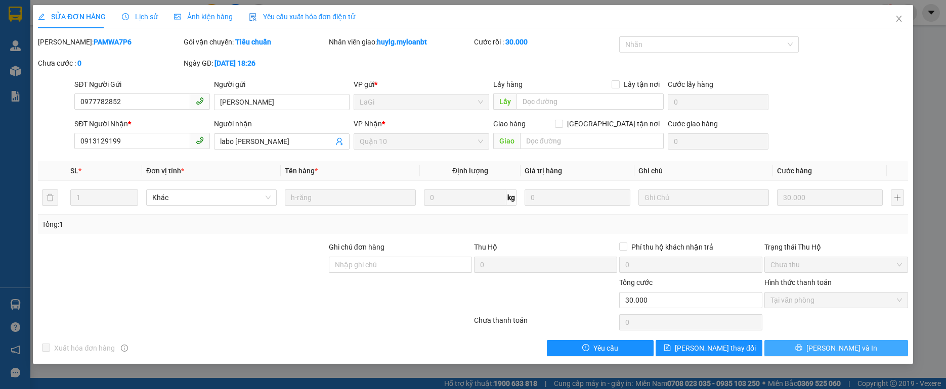
click at [870, 340] on button "[PERSON_NAME] và In" at bounding box center [835, 348] width 143 height 16
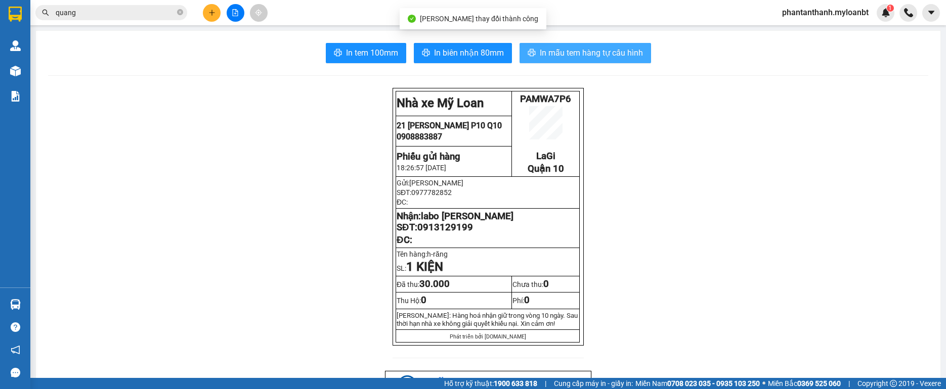
click at [550, 50] on span "In mẫu tem hàng tự cấu hình" at bounding box center [591, 53] width 103 height 13
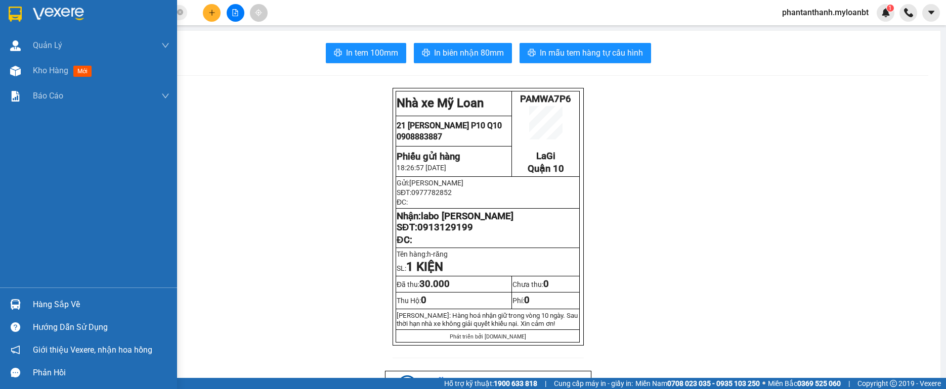
click at [33, 312] on div "Hàng sắp về" at bounding box center [101, 304] width 137 height 15
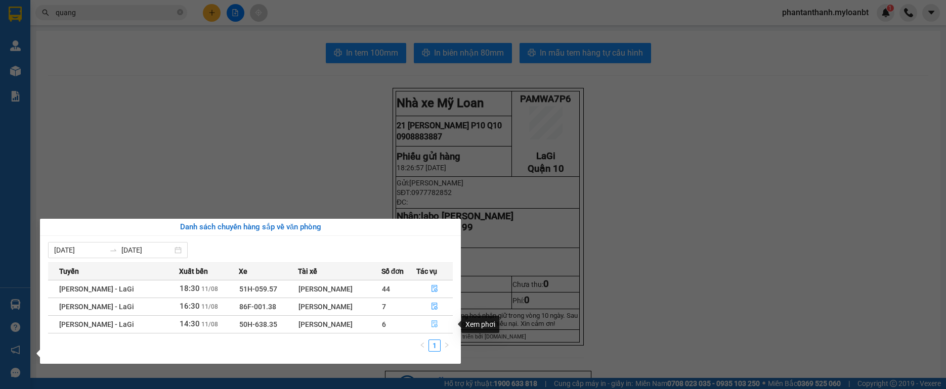
click at [430, 326] on button "button" at bounding box center [435, 325] width 36 height 16
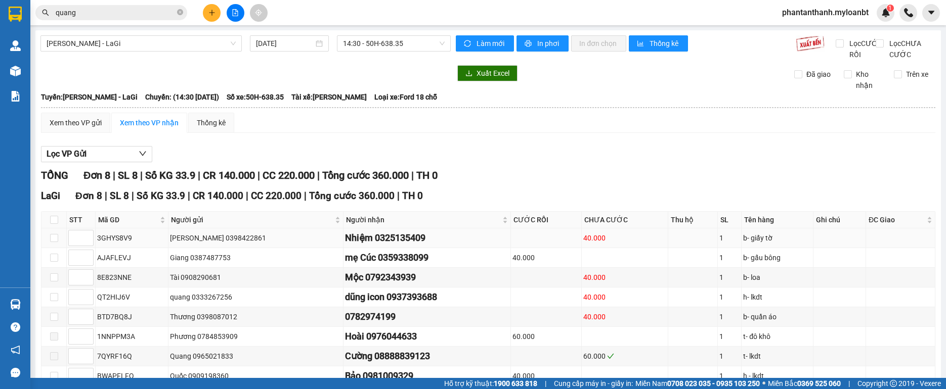
scroll to position [71, 0]
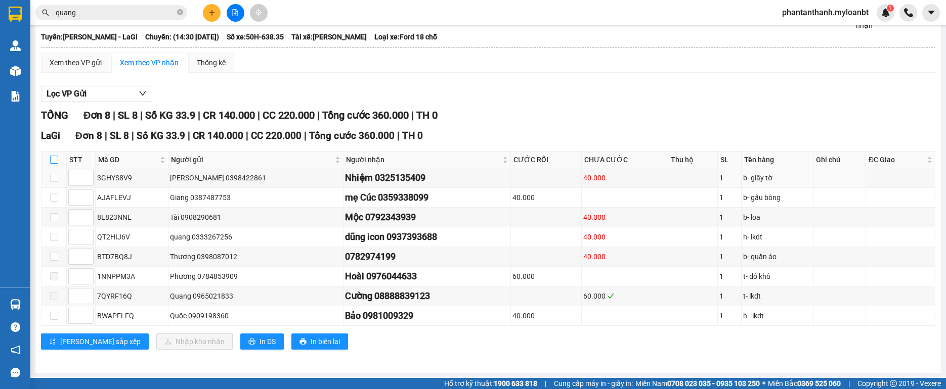
click at [51, 161] on input "checkbox" at bounding box center [54, 160] width 8 height 8
checkbox input "true"
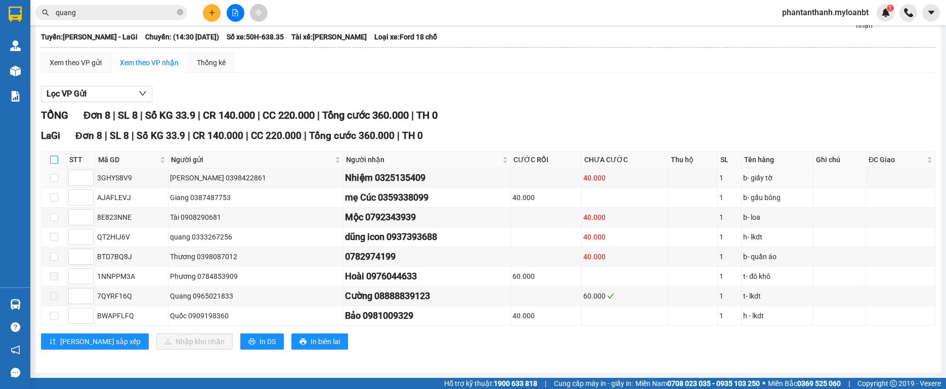
checkbox input "true"
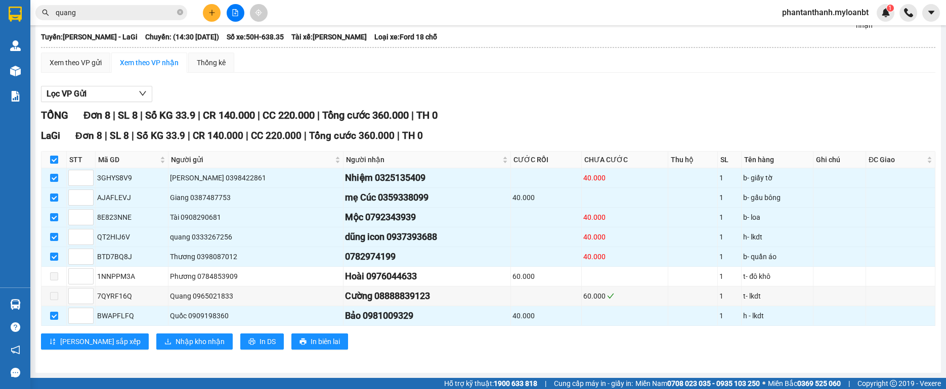
click at [51, 161] on input "checkbox" at bounding box center [54, 160] width 8 height 8
checkbox input "false"
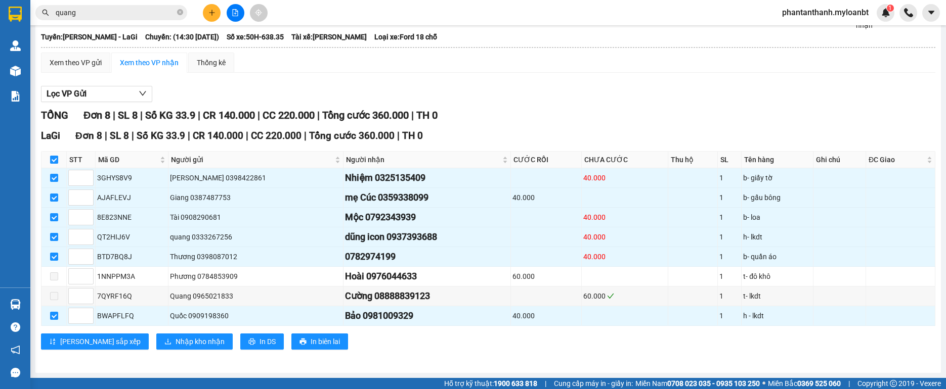
checkbox input "false"
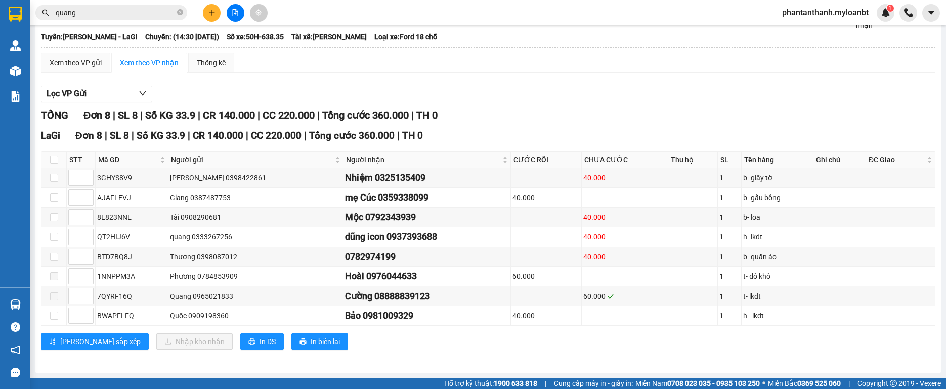
click at [215, 6] on button at bounding box center [212, 13] width 18 height 18
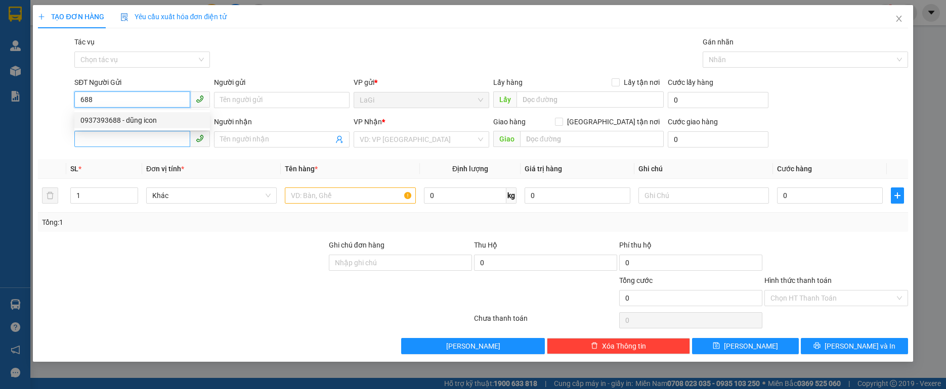
drag, startPoint x: 162, startPoint y: 119, endPoint x: 160, endPoint y: 144, distance: 25.4
click at [162, 120] on div "0937393688 - dũng icon" at bounding box center [141, 120] width 123 height 11
type input "0937393688"
type input "dũng icon"
type input "0562494949"
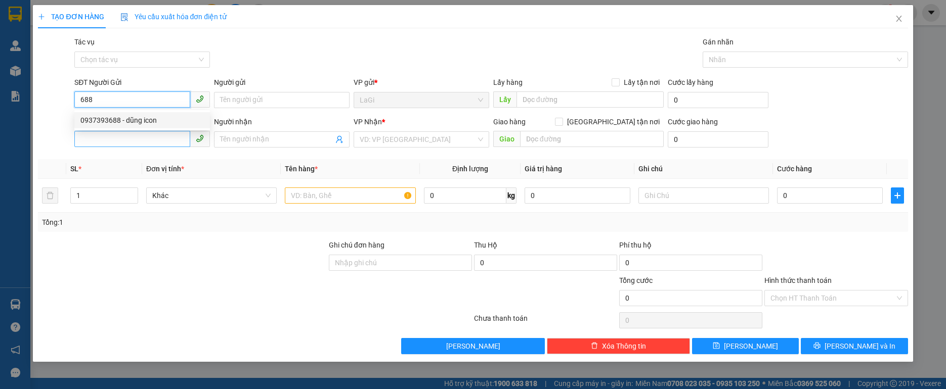
type input "dương"
type input "0937393688"
click at [160, 144] on input "0562494949" at bounding box center [132, 139] width 116 height 16
click at [158, 143] on input "0562494949" at bounding box center [132, 139] width 116 height 16
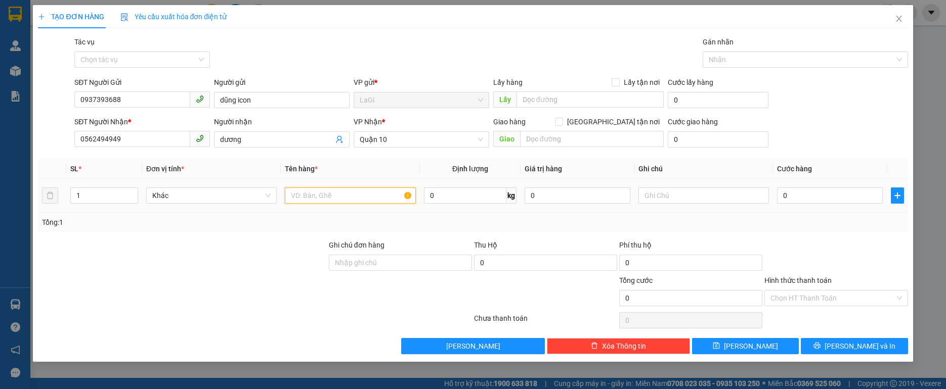
click at [332, 199] on input "text" at bounding box center [350, 196] width 130 height 16
type input "h - lkdt1"
type input "0"
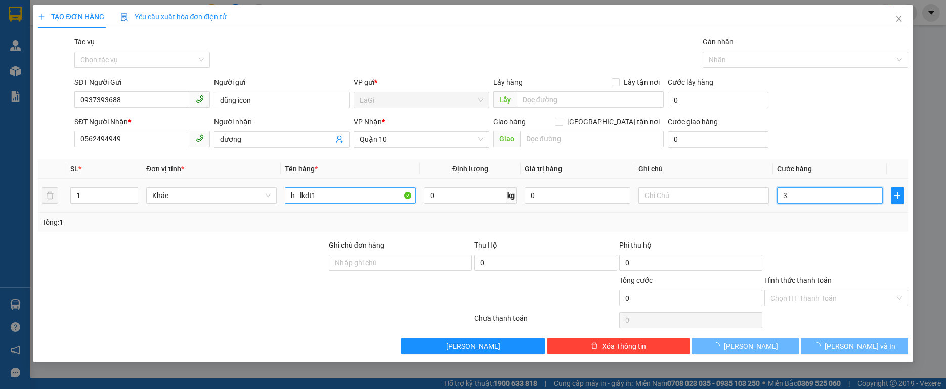
type input "30"
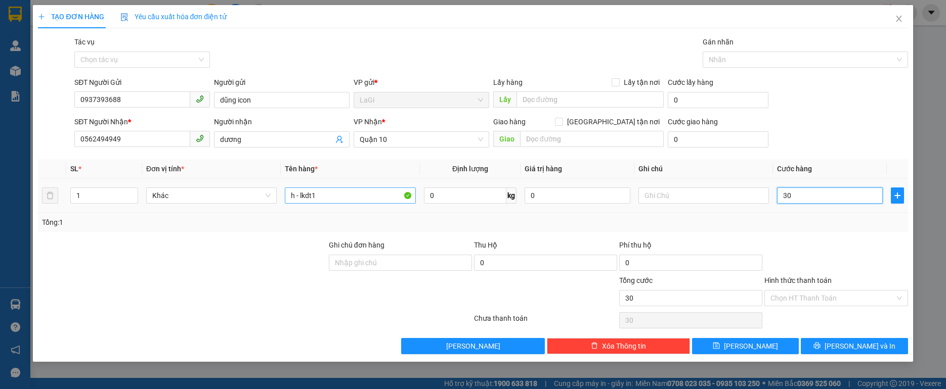
type input "30"
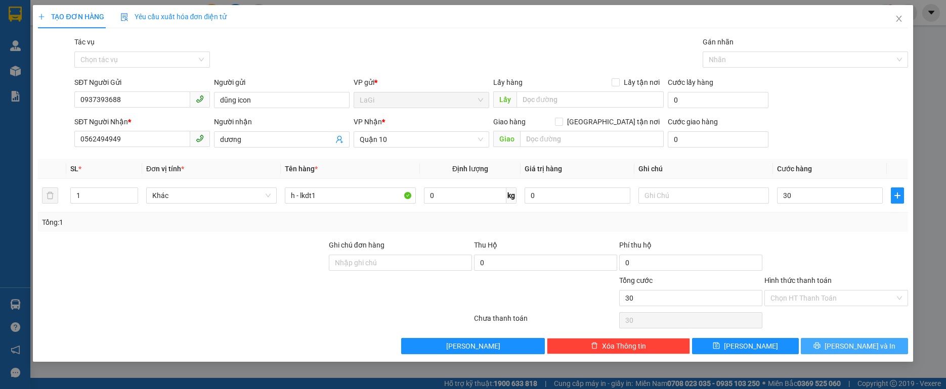
type input "30.000"
click at [855, 349] on span "[PERSON_NAME] và In" at bounding box center [859, 346] width 71 height 11
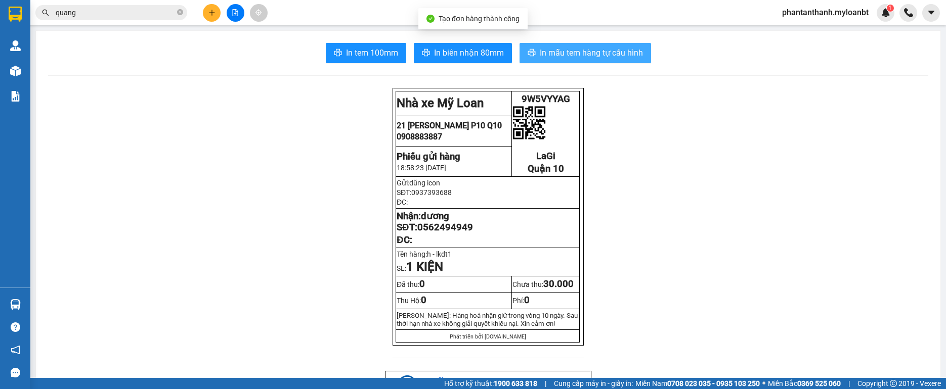
drag, startPoint x: 608, startPoint y: 58, endPoint x: 608, endPoint y: 49, distance: 9.6
click at [608, 58] on span "In mẫu tem hàng tự cấu hình" at bounding box center [591, 53] width 103 height 13
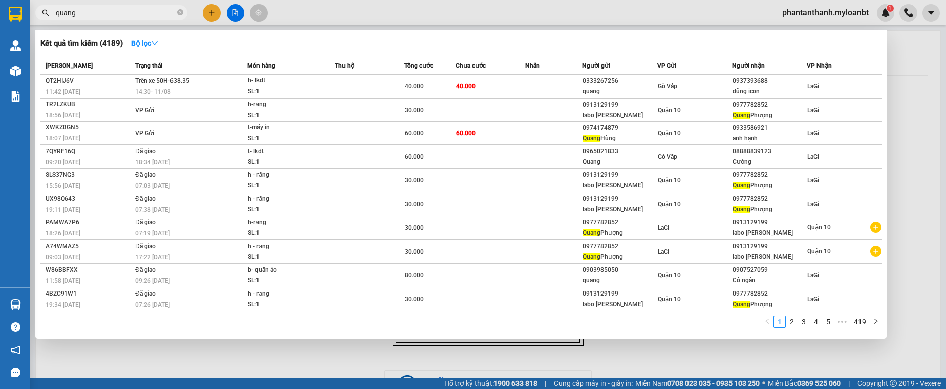
click at [117, 9] on input "quang" at bounding box center [115, 12] width 119 height 11
type input "q"
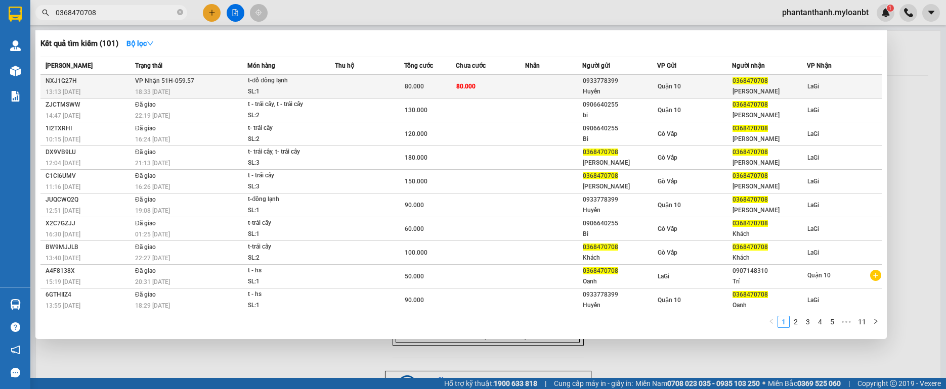
type input "0368470708"
click at [265, 83] on div "t-đồ đông lạnh" at bounding box center [286, 80] width 76 height 11
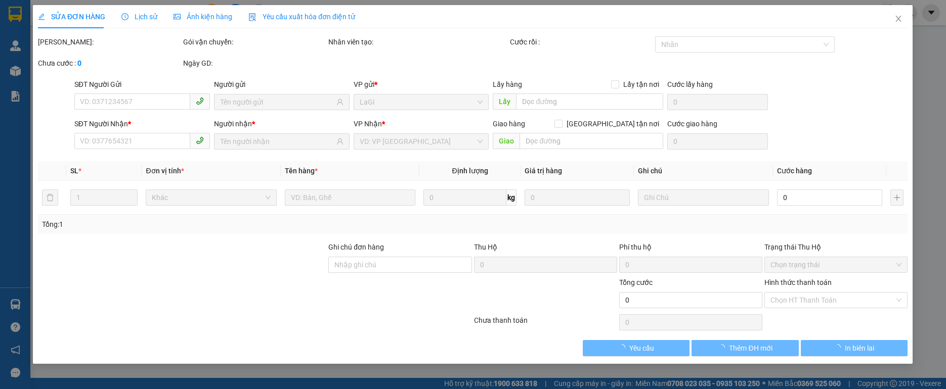
type input "0933778399"
type input "Huyền"
type input "0368470708"
type input "[PERSON_NAME]"
type input "80.000"
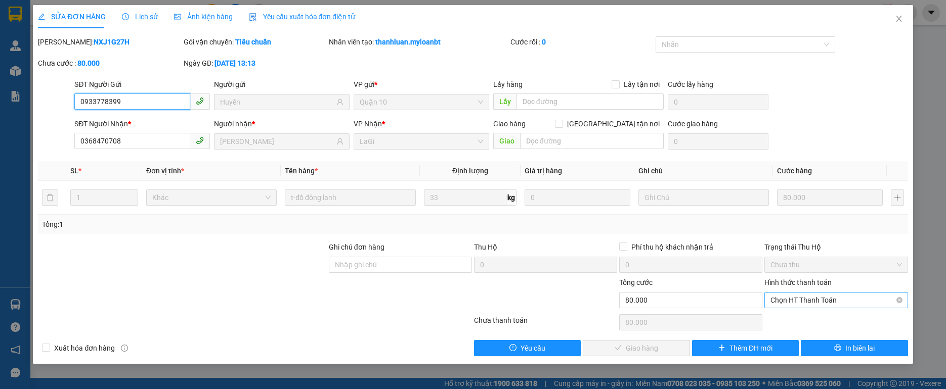
click at [792, 302] on span "Chọn HT Thanh Toán" at bounding box center [835, 300] width 131 height 15
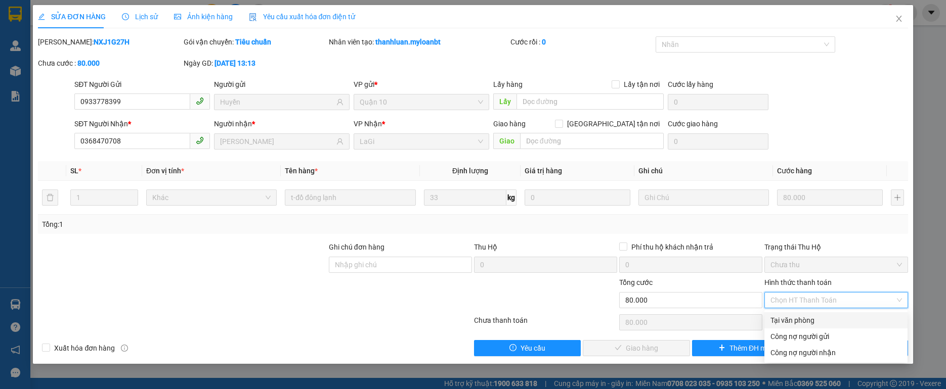
click at [785, 316] on div "Tại văn phòng" at bounding box center [835, 320] width 131 height 11
type input "0"
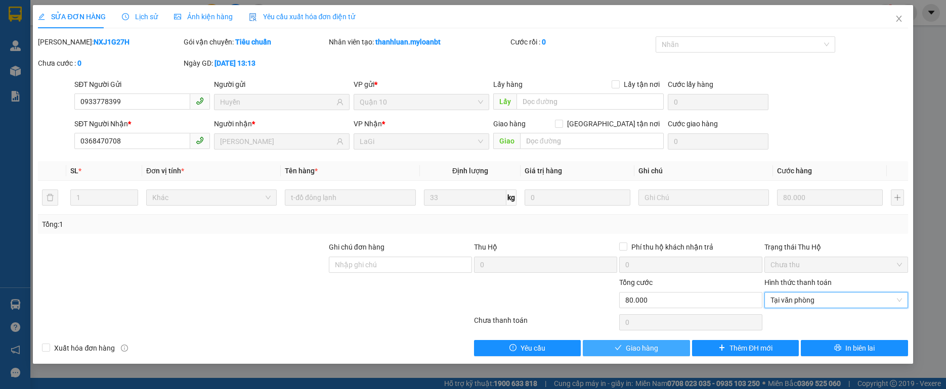
click at [662, 356] on div "SỬA ĐƠN HÀNG Lịch sử Ảnh kiện hàng Yêu cầu xuất hóa đơn điện tử Total Paid Fee …" at bounding box center [473, 184] width 880 height 359
click at [660, 353] on button "Giao hàng" at bounding box center [636, 348] width 107 height 16
click at [658, 351] on button "Giao hàng" at bounding box center [636, 348] width 107 height 16
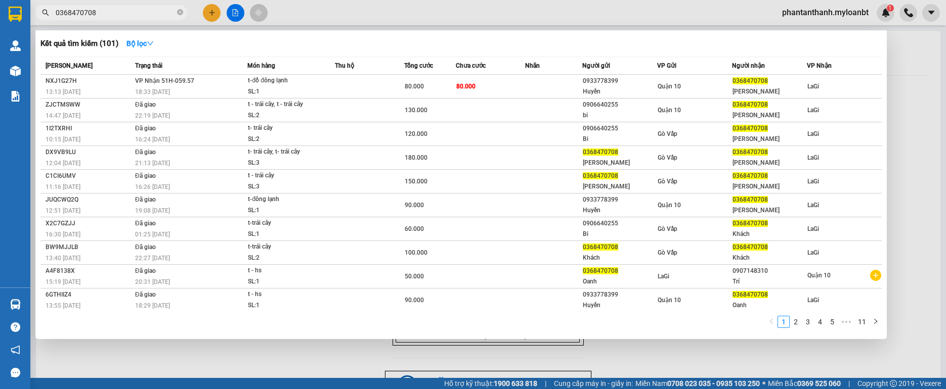
click at [134, 15] on input "0368470708" at bounding box center [115, 12] width 119 height 11
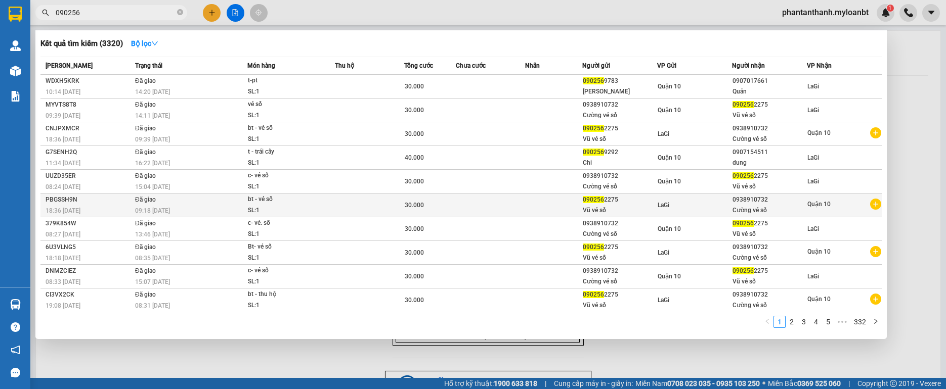
type input "090256"
click at [769, 204] on div "0938910732" at bounding box center [769, 200] width 74 height 11
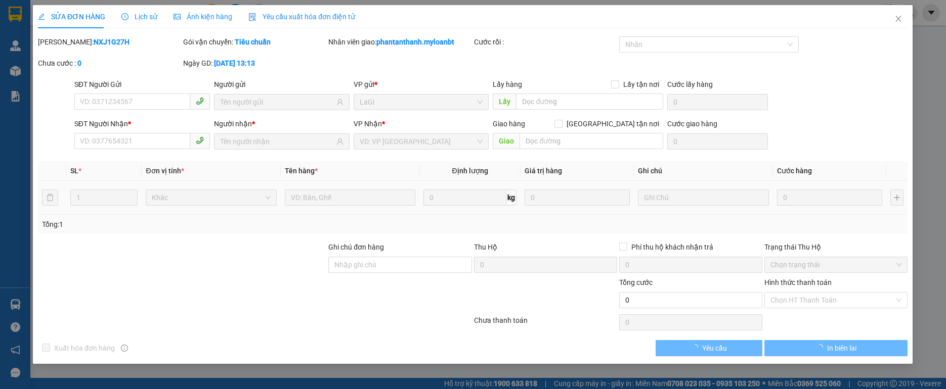
type input "0902562275"
type input "0938910732"
type input "30.000"
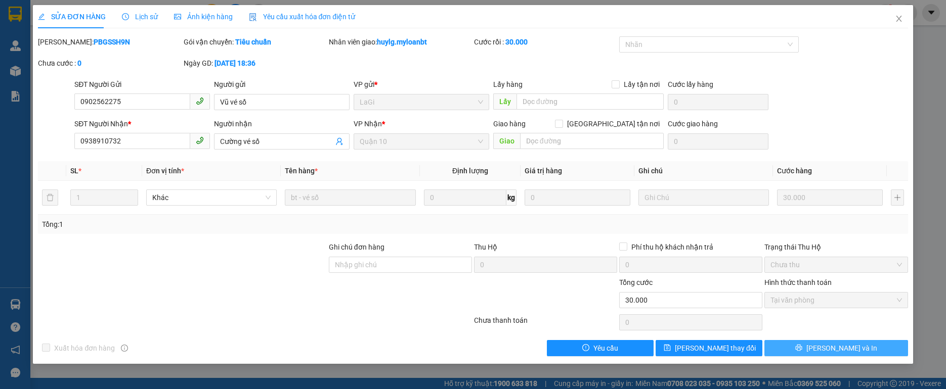
click at [857, 349] on button "[PERSON_NAME] và In" at bounding box center [835, 348] width 143 height 16
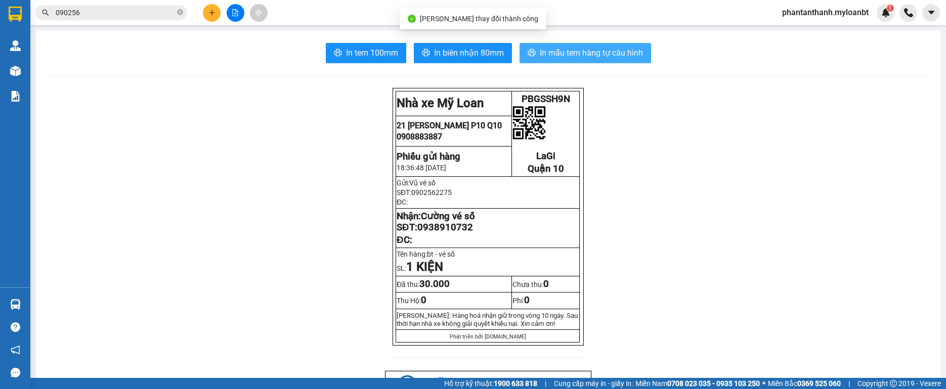
click at [592, 55] on span "In mẫu tem hàng tự cấu hình" at bounding box center [591, 53] width 103 height 13
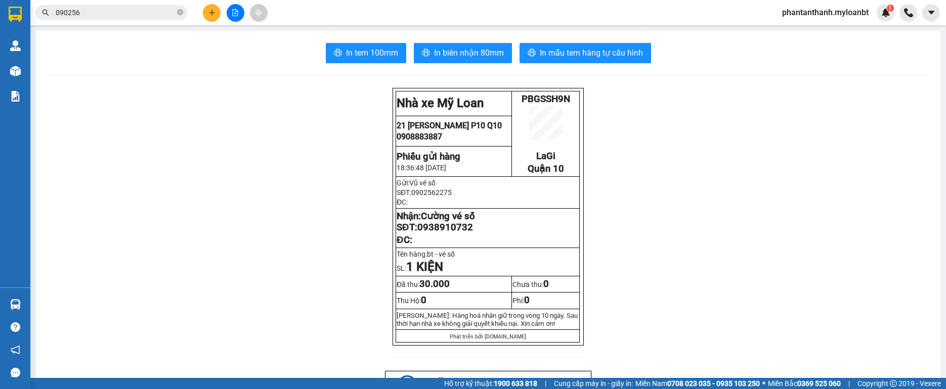
click at [221, 15] on div at bounding box center [235, 13] width 76 height 18
click at [218, 15] on button at bounding box center [212, 13] width 18 height 18
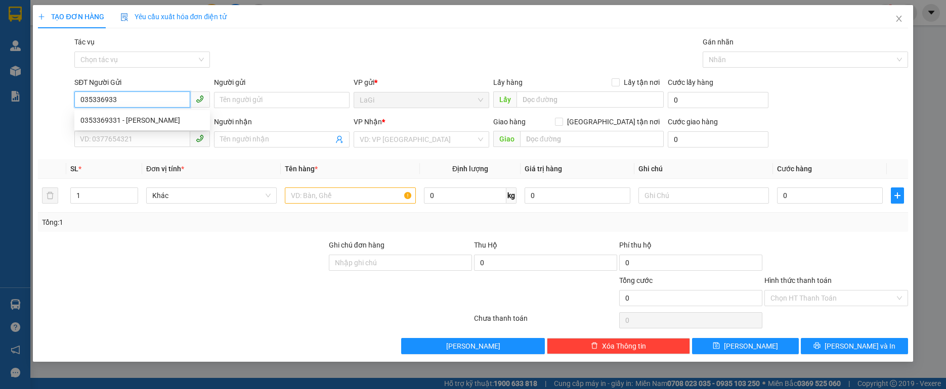
type input "0353369331"
type input "[PERSON_NAME]"
type input "0353369331"
type input "[PERSON_NAME]"
type input "0353369331"
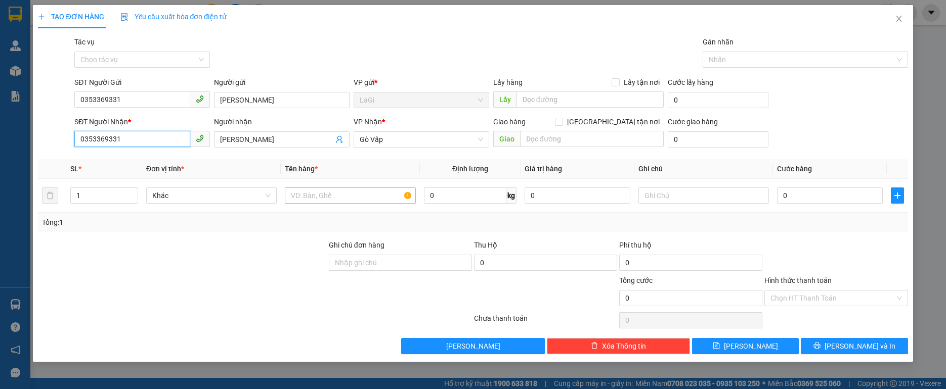
click at [162, 144] on input "0353369331" at bounding box center [132, 139] width 116 height 16
click at [162, 145] on input "0353369331" at bounding box center [132, 139] width 116 height 16
click at [146, 141] on input "0353369331" at bounding box center [132, 139] width 116 height 16
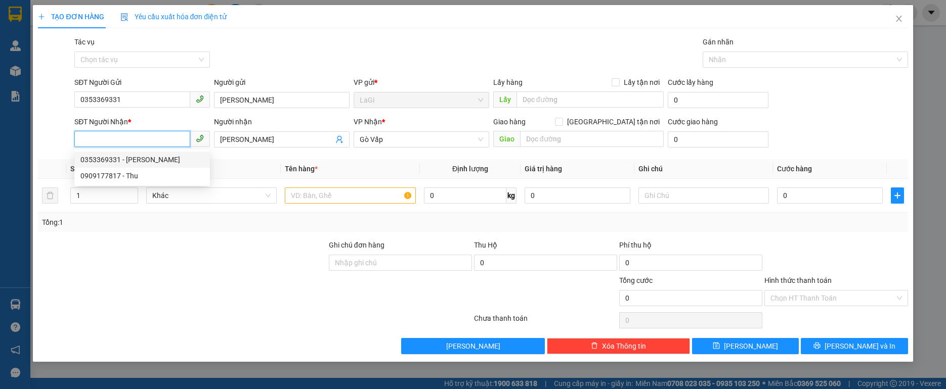
click at [168, 157] on div "0353369331 - [PERSON_NAME]" at bounding box center [141, 159] width 123 height 11
type input "0353369331"
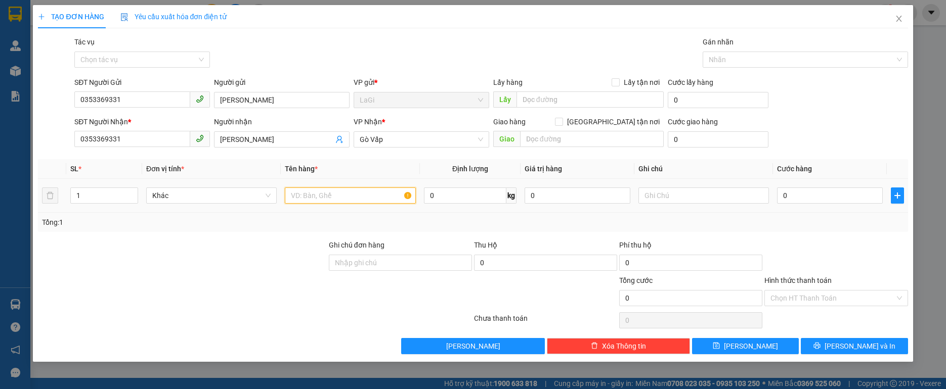
click at [353, 196] on input "text" at bounding box center [350, 196] width 130 height 16
type input "t - hs"
click at [902, 197] on span "plus" at bounding box center [897, 196] width 12 height 8
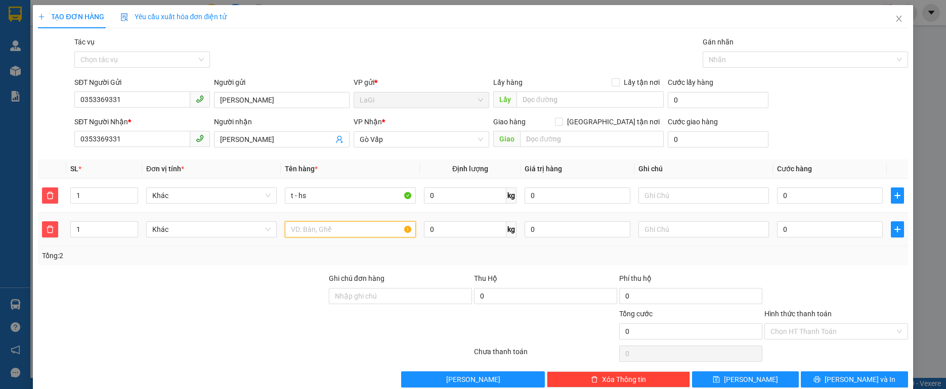
click at [320, 231] on input "text" at bounding box center [350, 230] width 130 height 16
type input "t - hs"
click at [457, 189] on input "0" at bounding box center [465, 196] width 83 height 16
type input "20"
click at [465, 223] on input "0" at bounding box center [465, 230] width 83 height 16
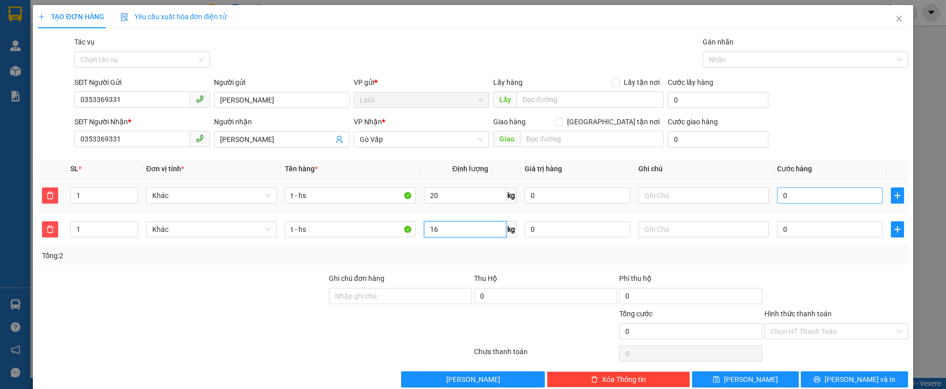
type input "16"
click at [846, 199] on input "0" at bounding box center [830, 196] width 106 height 16
type input "7"
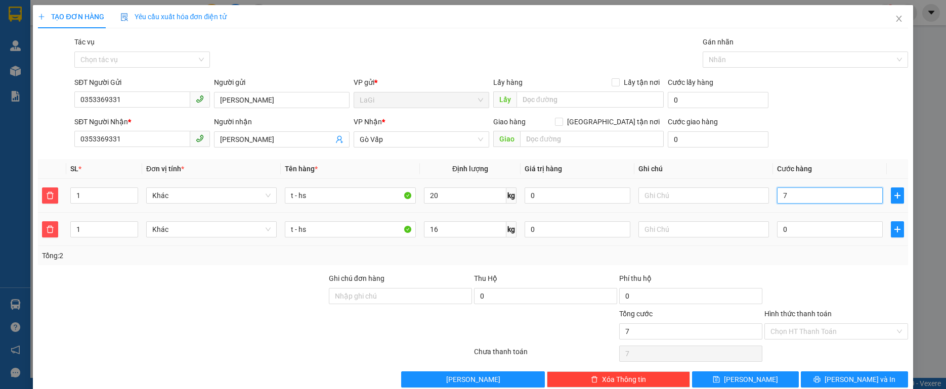
type input "70"
type input "70.000"
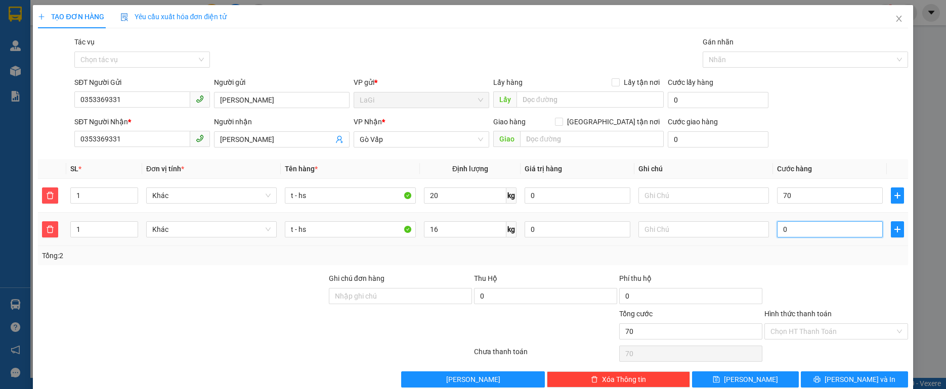
type input "70.000"
click at [833, 225] on input "0" at bounding box center [830, 230] width 106 height 16
type input "70.006"
type input "6"
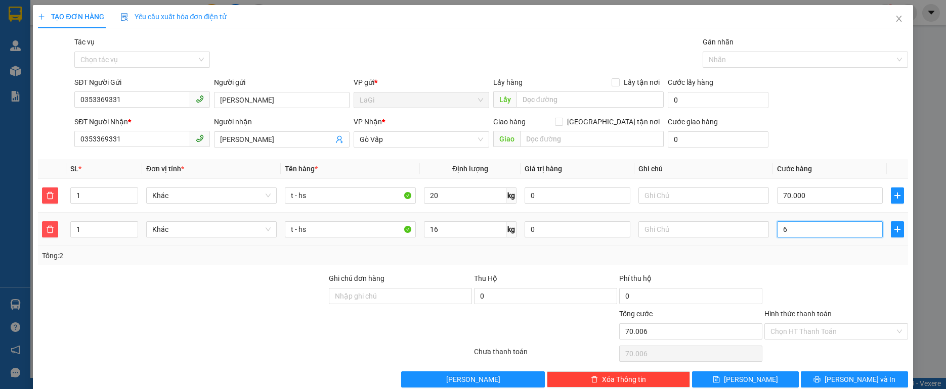
type input "70.060"
type input "60"
click at [792, 345] on div "Chọn HT Thanh Toán" at bounding box center [835, 354] width 145 height 20
type input "130.000"
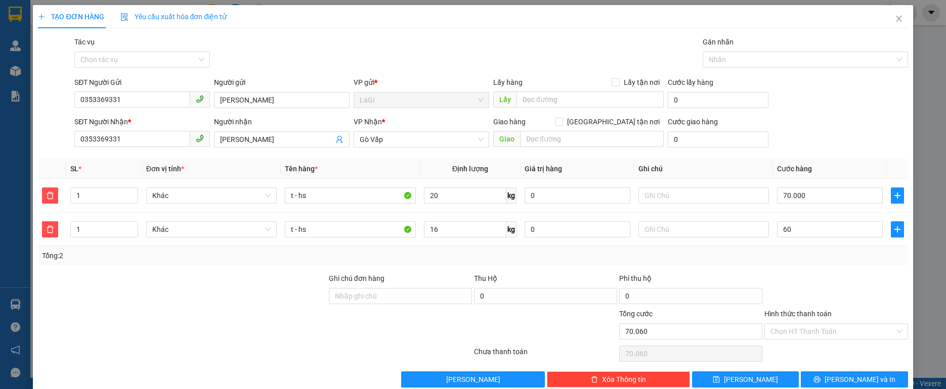
type input "130.000"
type input "60.000"
click at [791, 341] on div "Hình thức thanh toán Chọn HT Thanh Toán" at bounding box center [835, 326] width 143 height 35
click at [791, 339] on div "Chọn HT Thanh Toán" at bounding box center [835, 332] width 143 height 16
click at [796, 338] on input "Hình thức thanh toán" at bounding box center [832, 331] width 124 height 15
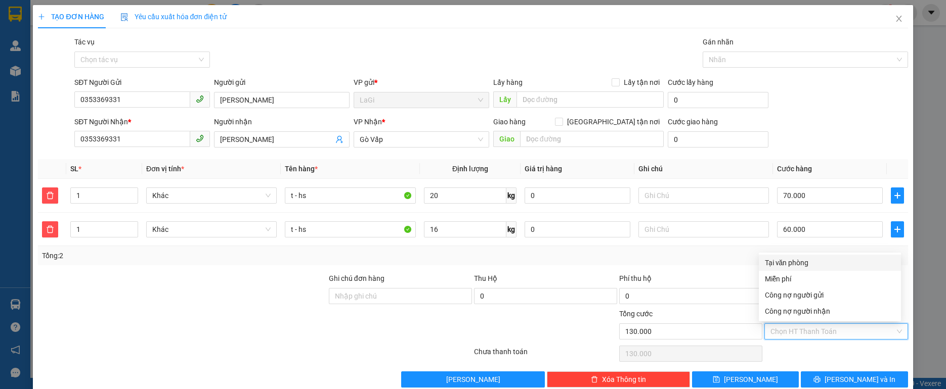
click at [806, 261] on div "Tại văn phòng" at bounding box center [830, 262] width 130 height 11
type input "0"
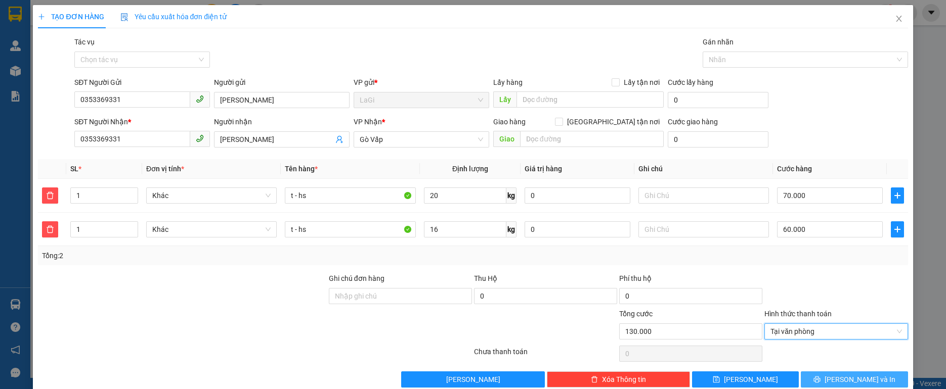
click at [837, 380] on button "[PERSON_NAME] và In" at bounding box center [854, 380] width 107 height 16
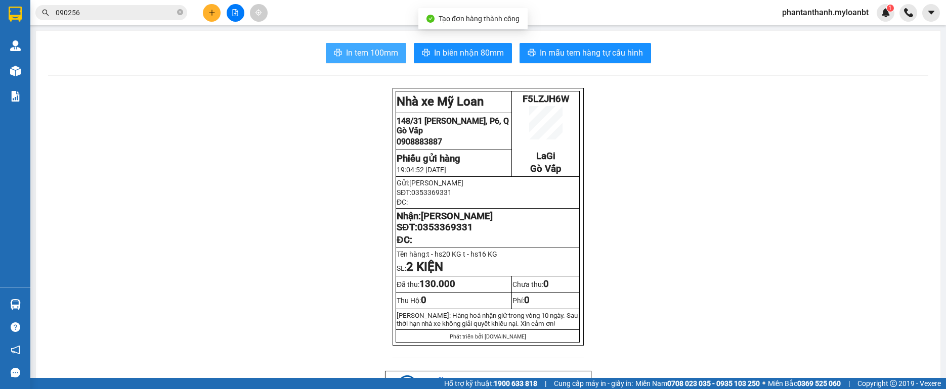
click at [362, 54] on span "In tem 100mm" at bounding box center [372, 53] width 52 height 13
click at [208, 23] on div "Kết quả tìm kiếm ( 3320 ) Bộ lọc Mã ĐH Trạng thái Món hàng Thu hộ Tổng cước Chư…" at bounding box center [473, 12] width 946 height 25
click at [209, 15] on icon "plus" at bounding box center [211, 12] width 7 height 7
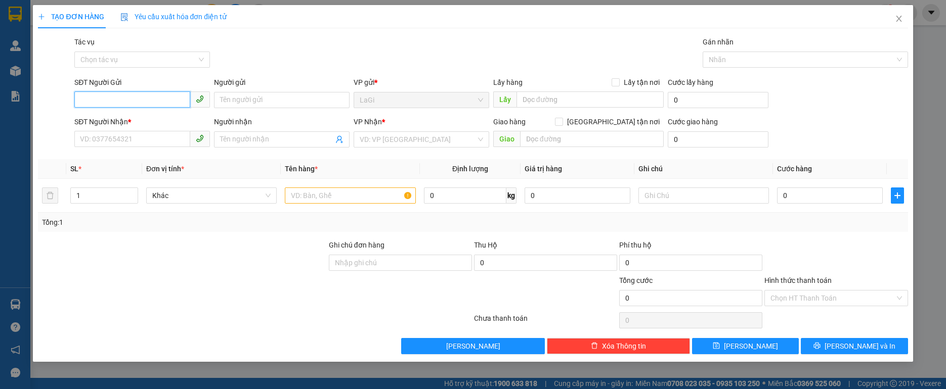
click at [117, 98] on input "SĐT Người Gửi" at bounding box center [132, 100] width 116 height 16
type input "02526502689"
click at [123, 119] on div "02526502689 - NK TÂM ĐỨC" at bounding box center [141, 120] width 123 height 11
type input "NK TÂM ĐỨC"
type input "0919061091"
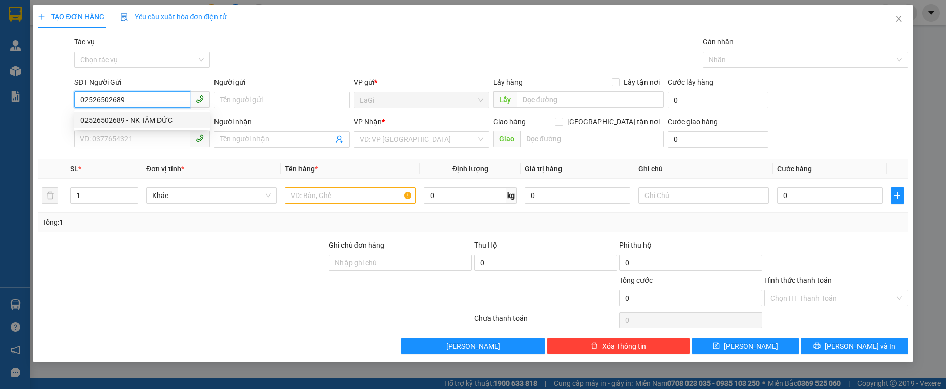
type input "Thảo sg"
type input "02526502689"
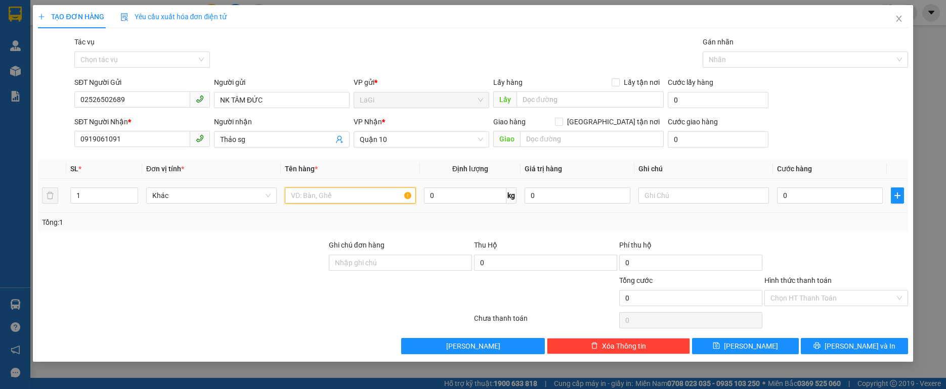
click at [308, 194] on input "text" at bounding box center [350, 196] width 130 height 16
type input "h - răng"
type input "1"
type input "30"
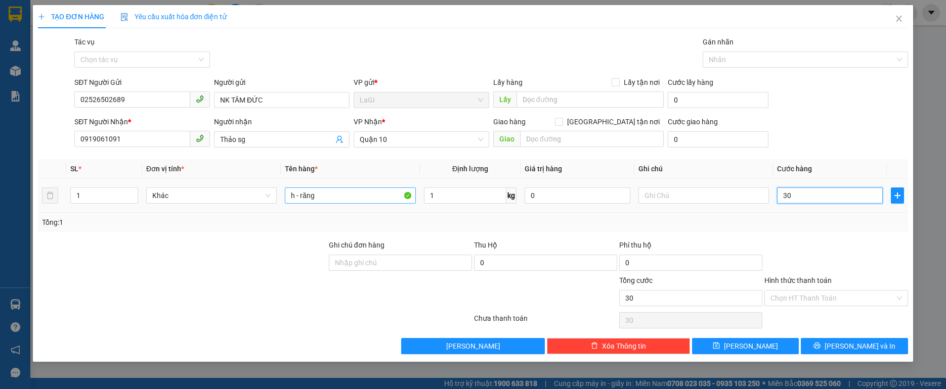
type input "30"
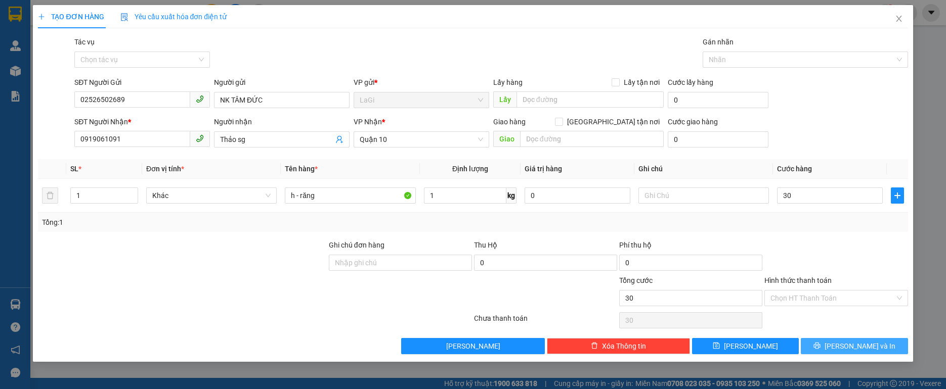
type input "30.000"
click at [855, 349] on span "[PERSON_NAME] và In" at bounding box center [859, 346] width 71 height 11
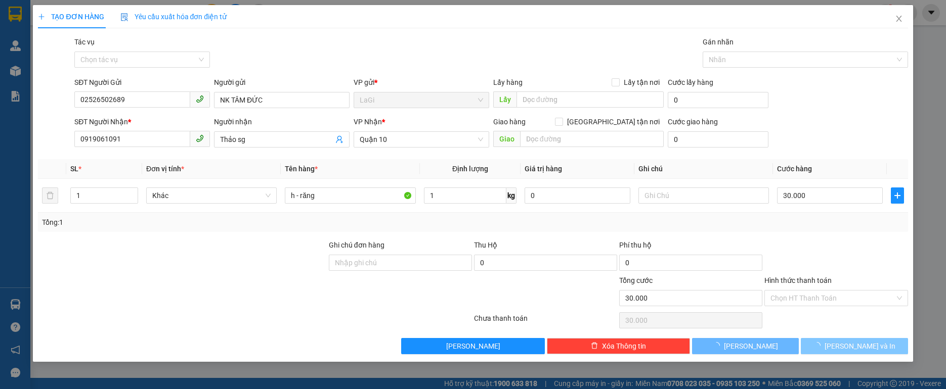
click at [855, 349] on span "[PERSON_NAME] và In" at bounding box center [859, 346] width 71 height 11
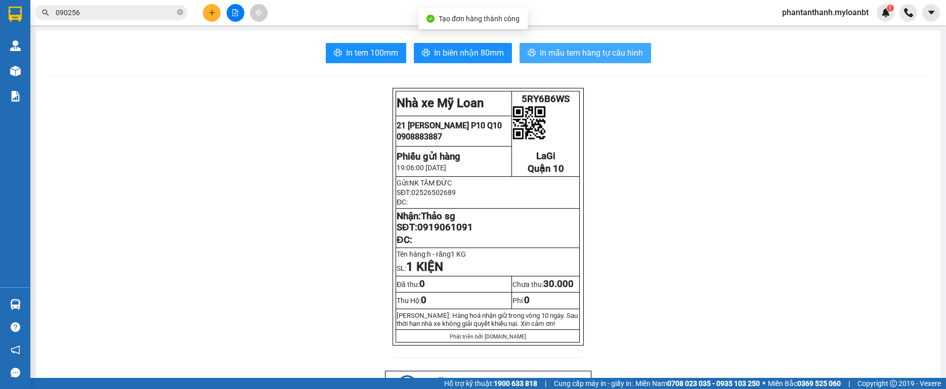
click at [620, 55] on span "In mẫu tem hàng tự cấu hình" at bounding box center [591, 53] width 103 height 13
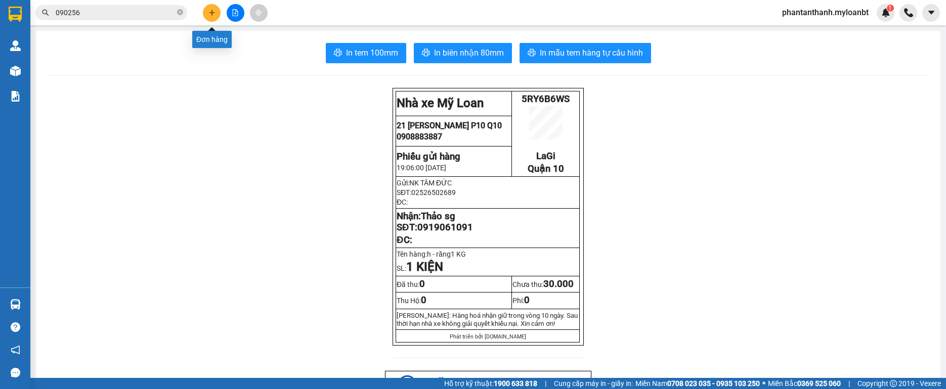
click at [208, 7] on button at bounding box center [212, 13] width 18 height 18
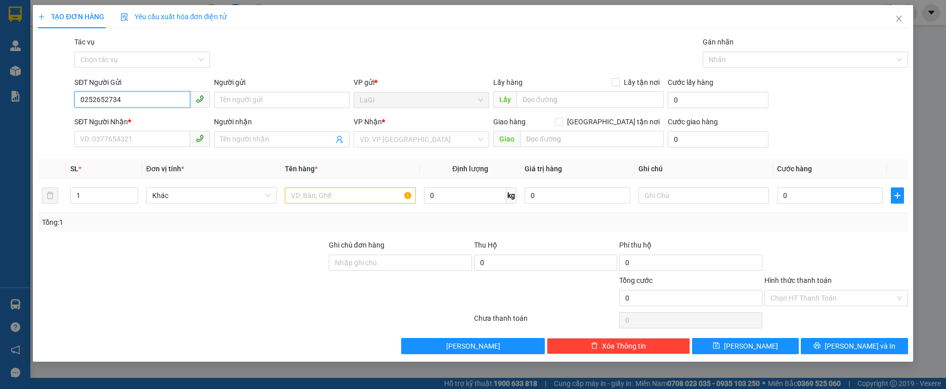
type input "02526527345"
type input "NK Bến Thành"
type input "0919061091"
type input "Thảo sg"
type input "02526527345"
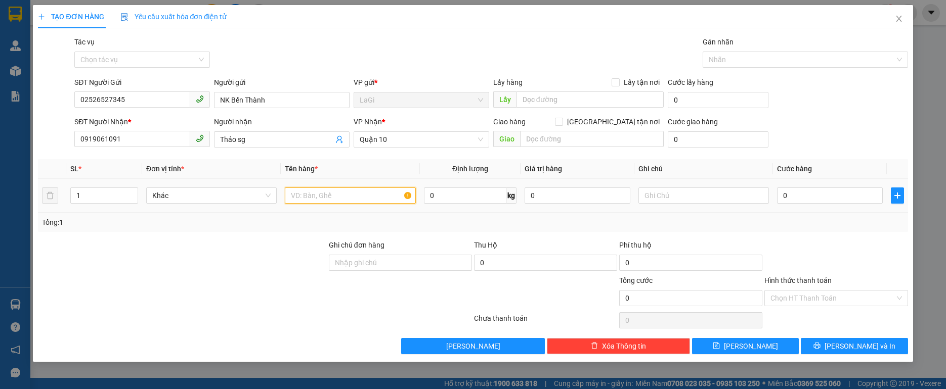
click at [322, 197] on input "text" at bounding box center [350, 196] width 130 height 16
type input "h - răng"
type input "1"
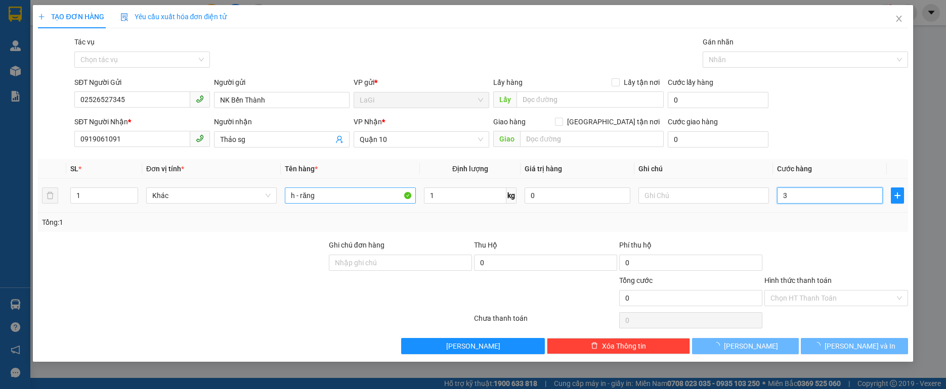
type input "30"
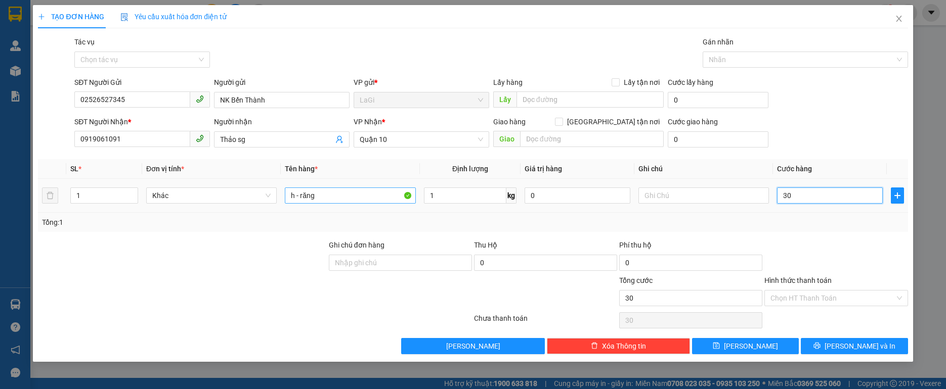
type input "30"
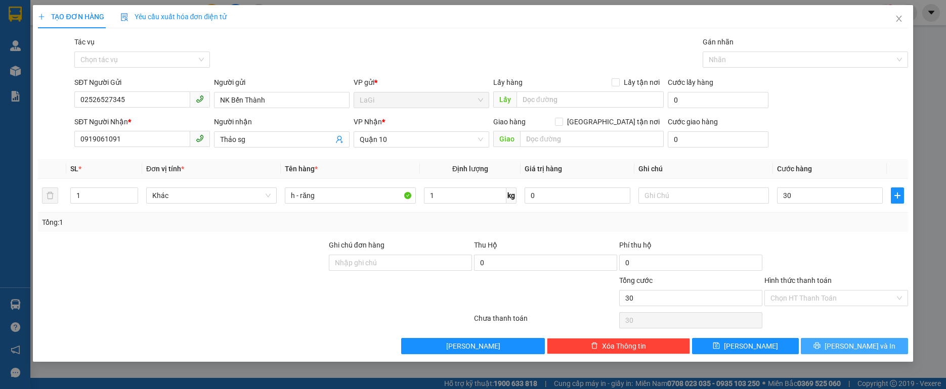
type input "30.000"
click at [871, 349] on span "[PERSON_NAME] và In" at bounding box center [859, 346] width 71 height 11
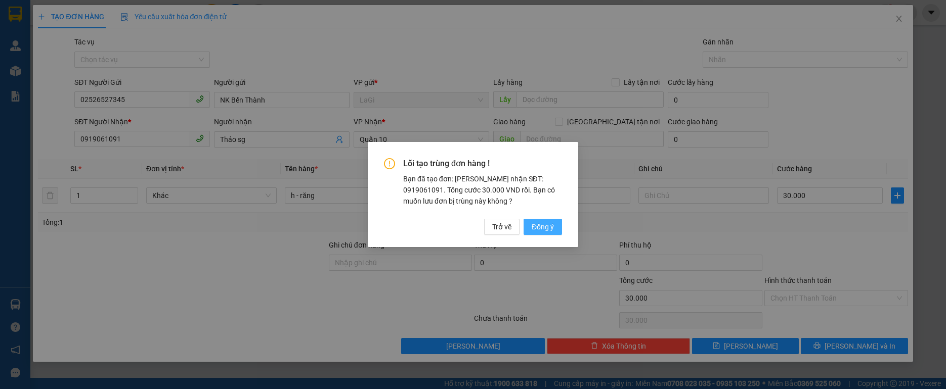
click at [560, 221] on button "Đồng ý" at bounding box center [542, 227] width 38 height 16
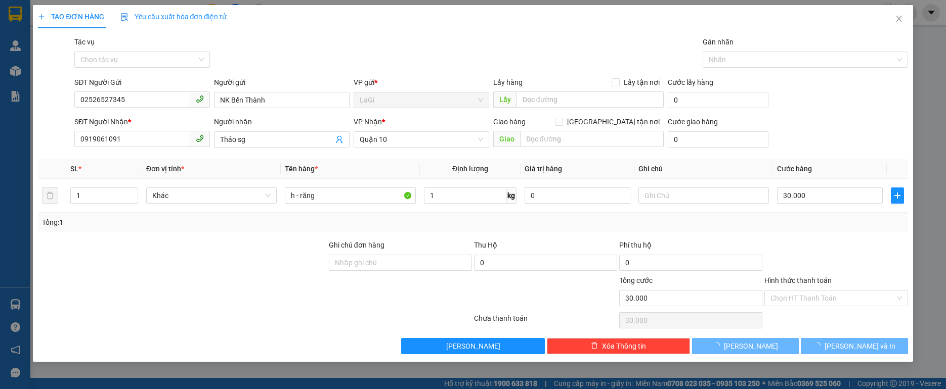
click at [548, 223] on div "Lỗi tạo trùng đơn hàng ! Bạn đã tạo đơn: Khách nhận SĐT: 0919061091. Tổng cước …" at bounding box center [473, 194] width 946 height 389
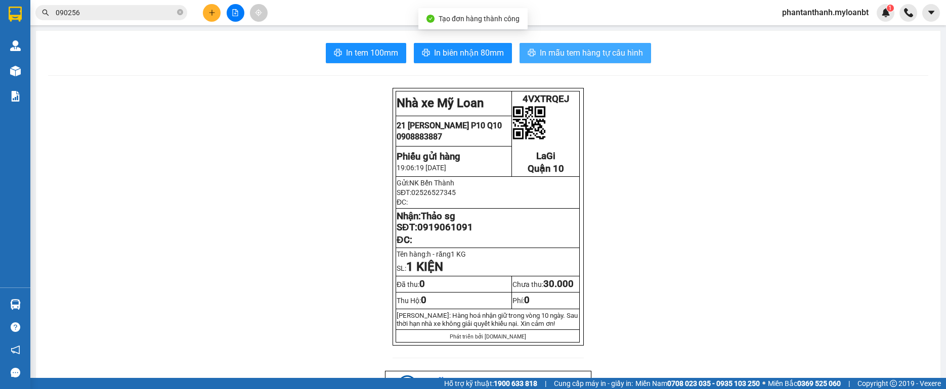
drag, startPoint x: 562, startPoint y: 38, endPoint x: 561, endPoint y: 59, distance: 20.3
click at [561, 59] on span "In mẫu tem hàng tự cấu hình" at bounding box center [591, 53] width 103 height 13
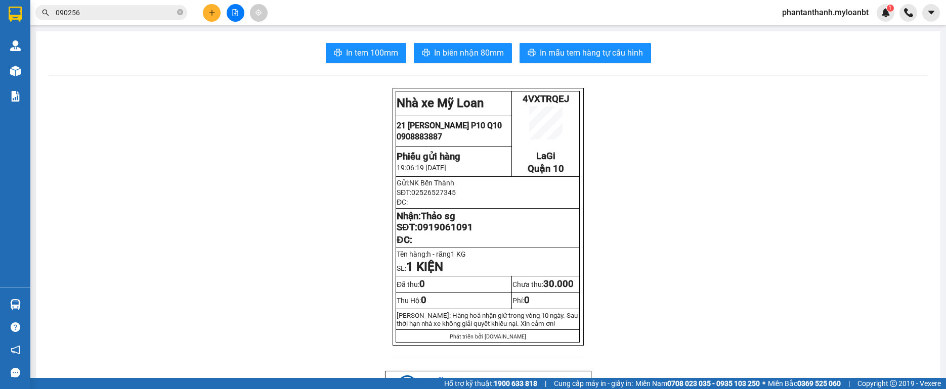
click at [80, 6] on span "090256" at bounding box center [111, 12] width 152 height 15
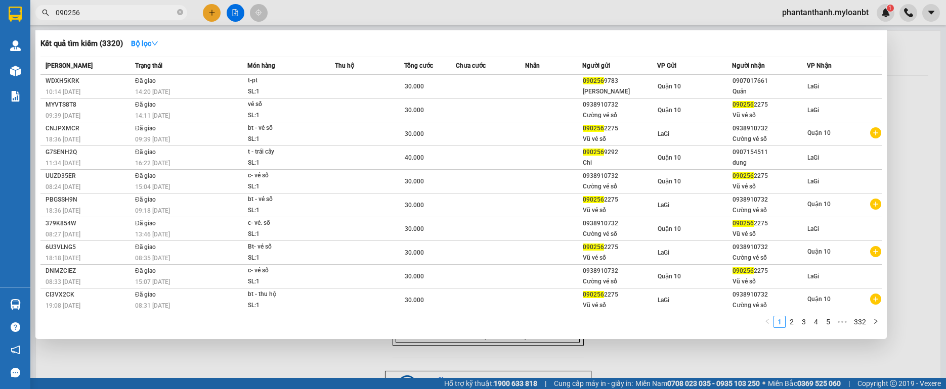
click at [80, 6] on span "090256" at bounding box center [111, 12] width 152 height 15
click at [80, 7] on span "090256" at bounding box center [111, 12] width 152 height 15
click at [88, 14] on input "090256" at bounding box center [115, 12] width 119 height 11
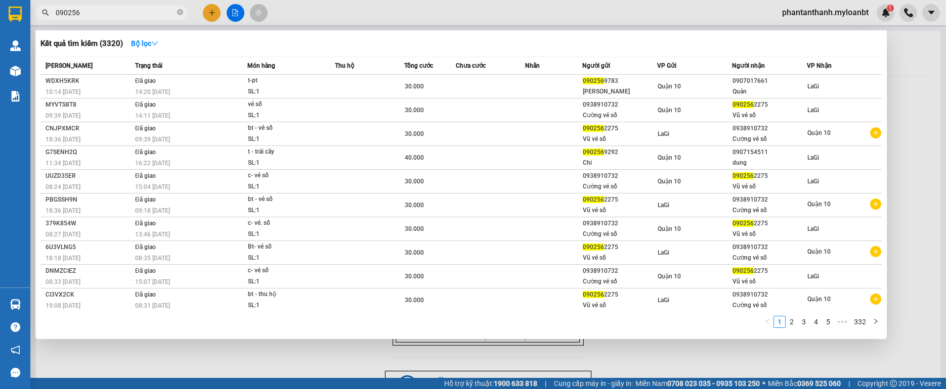
click at [142, 9] on input "090256" at bounding box center [115, 12] width 119 height 11
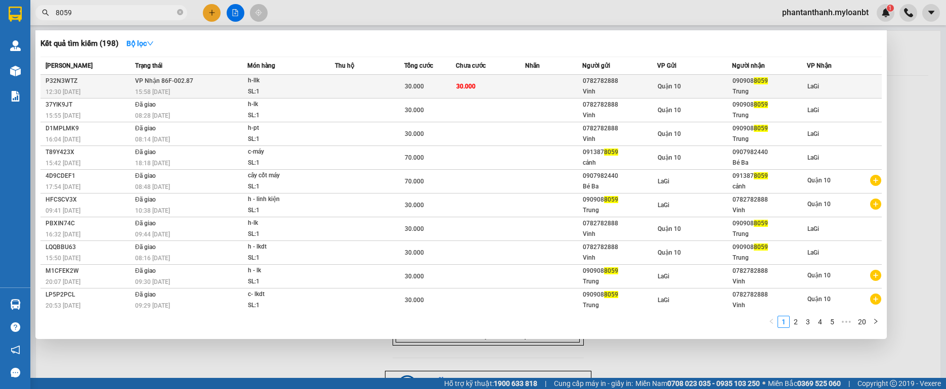
type input "8059"
click at [180, 84] on span "VP Nhận 86F-002.87" at bounding box center [164, 80] width 58 height 7
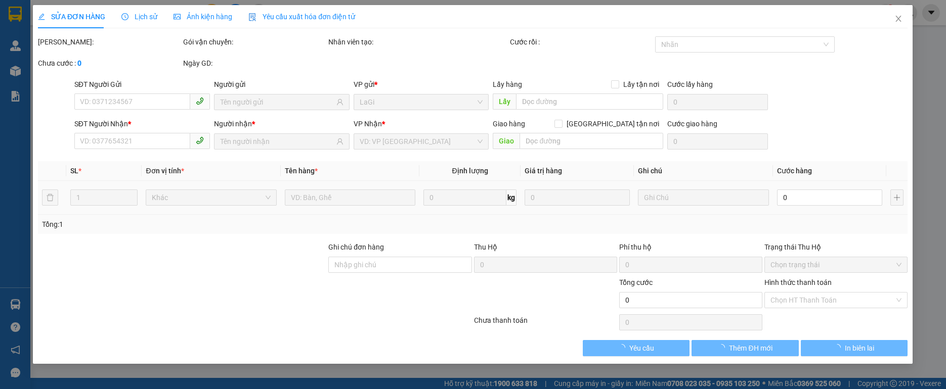
type input "0782782888"
type input "Vinh"
type input "0909088059"
type input "Trung"
type input "30.000"
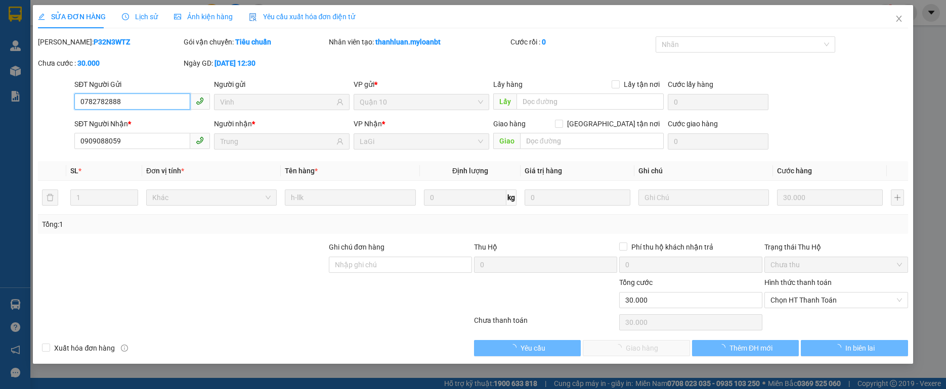
click at [836, 295] on span "Chọn HT Thanh Toán" at bounding box center [835, 300] width 131 height 15
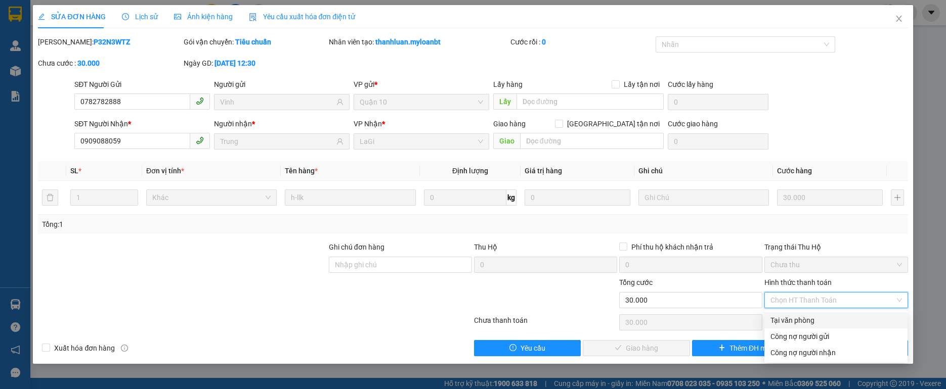
click at [798, 325] on div "Tại văn phòng" at bounding box center [835, 320] width 131 height 11
type input "0"
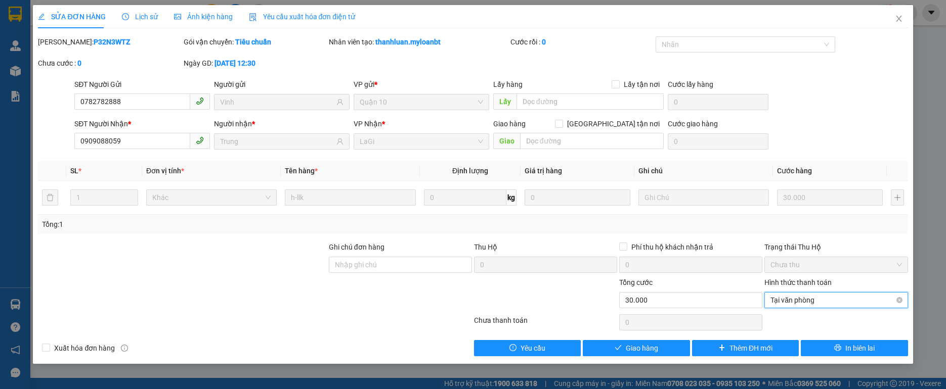
click at [833, 304] on span "Tại văn phòng" at bounding box center [835, 300] width 131 height 15
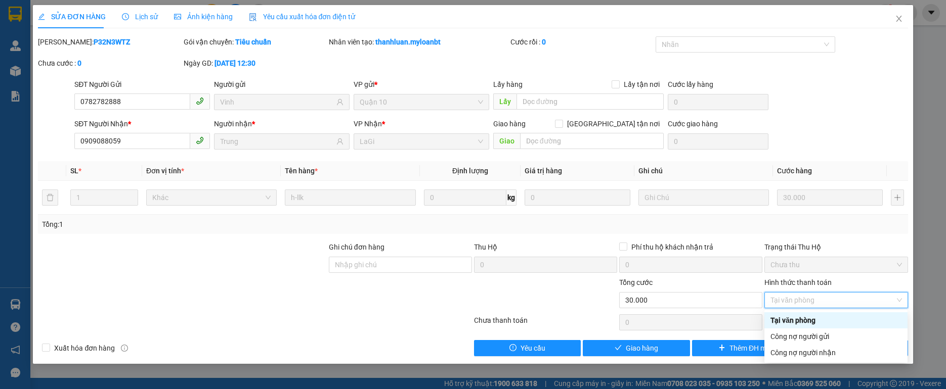
click at [814, 321] on div "Tại văn phòng" at bounding box center [835, 320] width 131 height 11
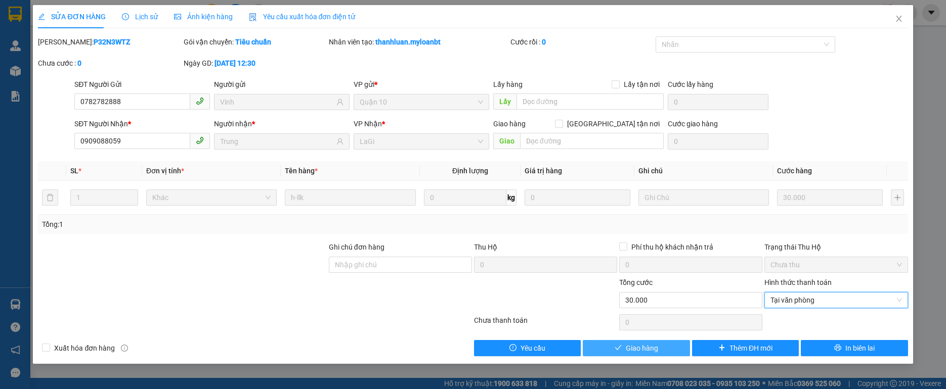
click at [625, 348] on button "Giao hàng" at bounding box center [636, 348] width 107 height 16
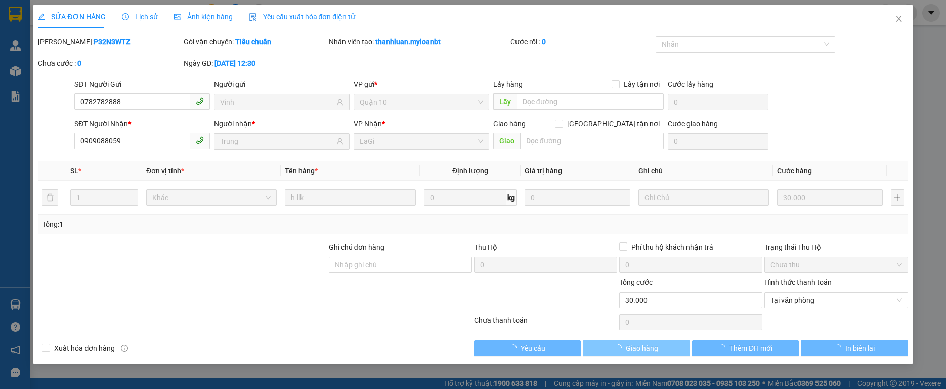
click at [625, 348] on span "loading" at bounding box center [620, 347] width 11 height 7
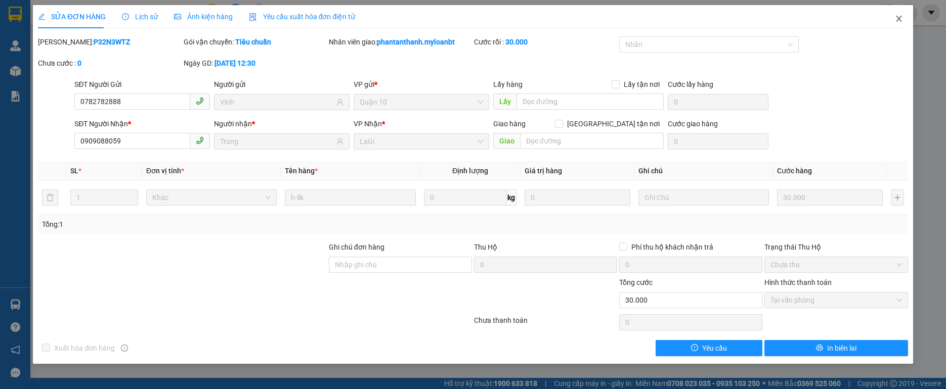
click at [896, 11] on span "Close" at bounding box center [899, 19] width 28 height 28
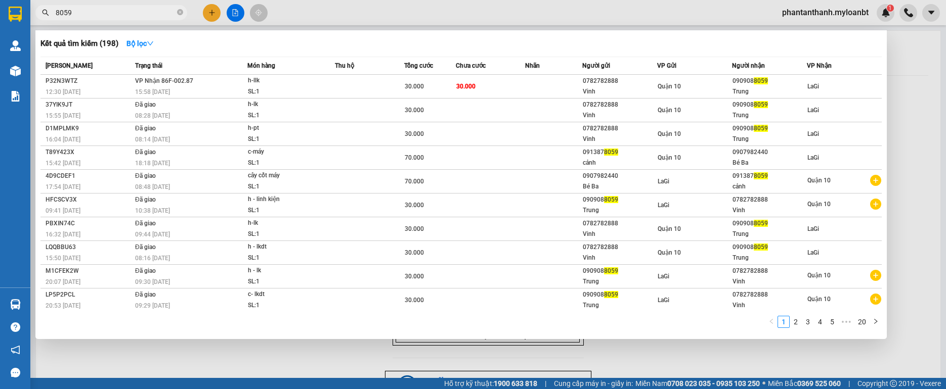
click at [93, 8] on input "8059" at bounding box center [115, 12] width 119 height 11
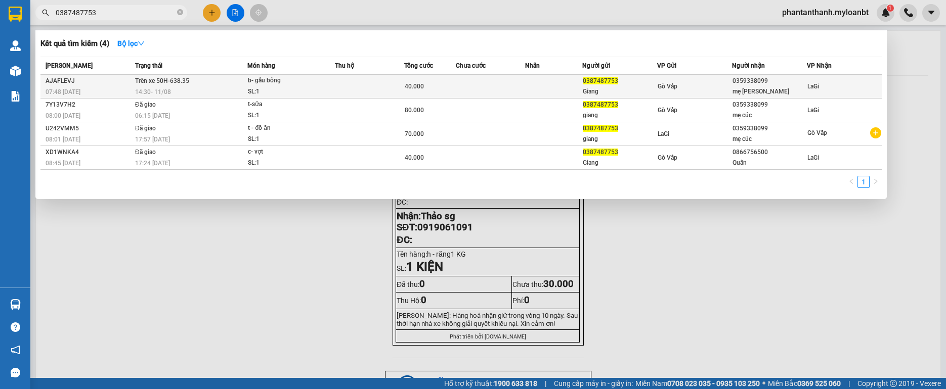
type input "0387487753"
click at [439, 75] on td "40.000" at bounding box center [430, 87] width 52 height 24
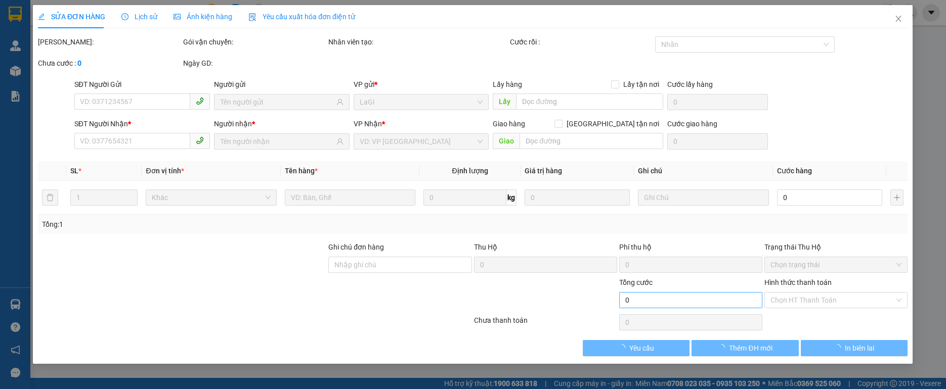
type input "0387487753"
type input "Giang"
type input "0359338099"
type input "mẹ [PERSON_NAME]"
type input "40.000"
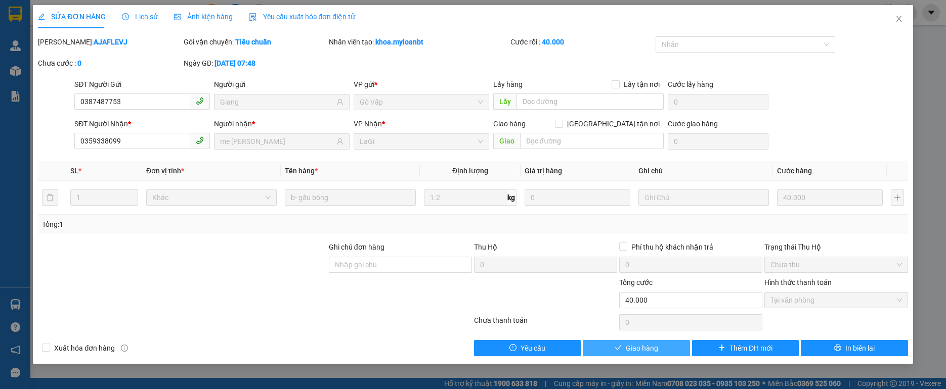
click at [641, 341] on button "Giao hàng" at bounding box center [636, 348] width 107 height 16
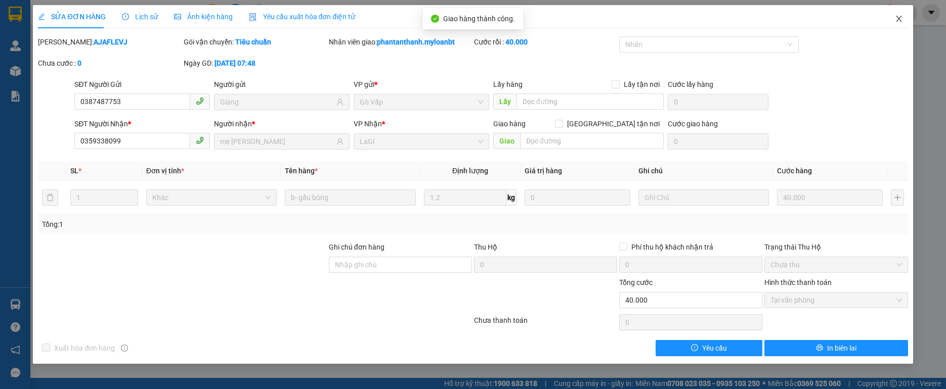
click at [906, 16] on span "Close" at bounding box center [899, 19] width 28 height 28
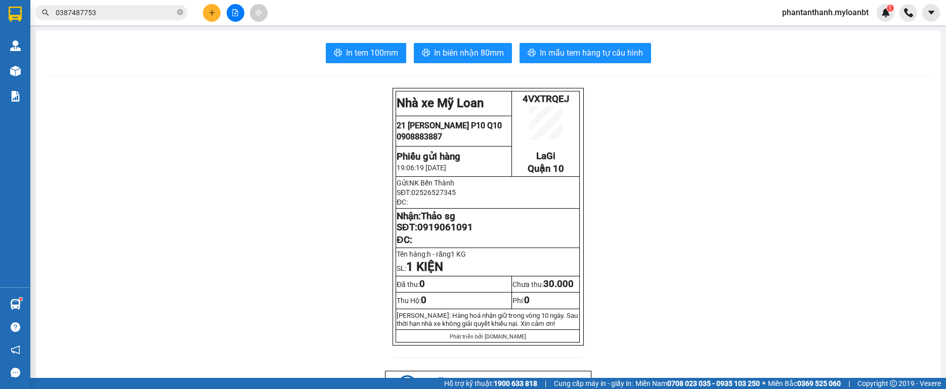
click at [80, 13] on input "0387487753" at bounding box center [115, 12] width 119 height 11
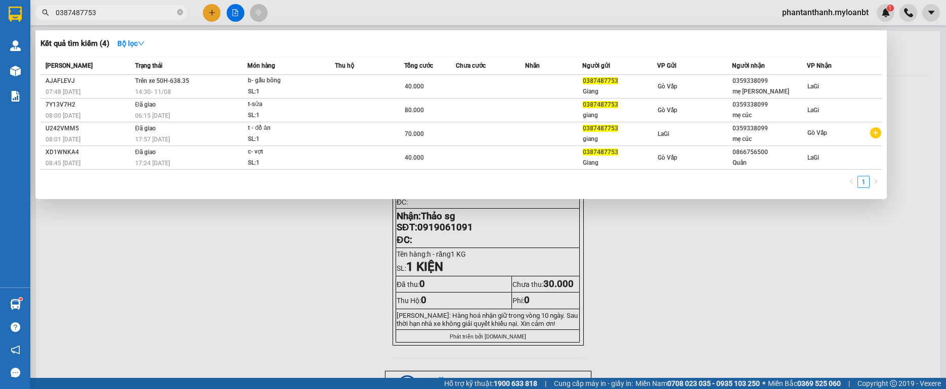
click at [80, 13] on input "0387487753" at bounding box center [115, 12] width 119 height 11
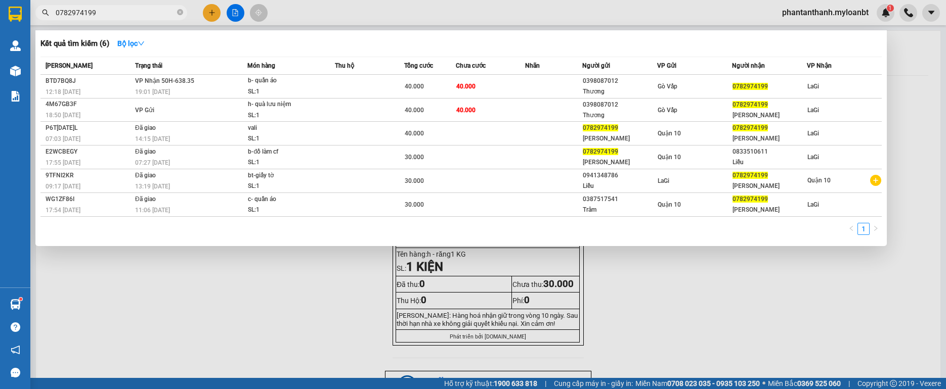
type input "0782974199"
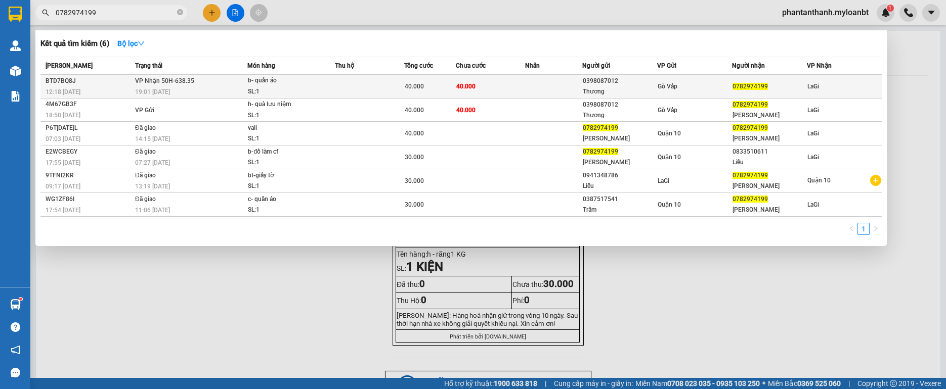
click at [546, 91] on td at bounding box center [554, 87] width 58 height 24
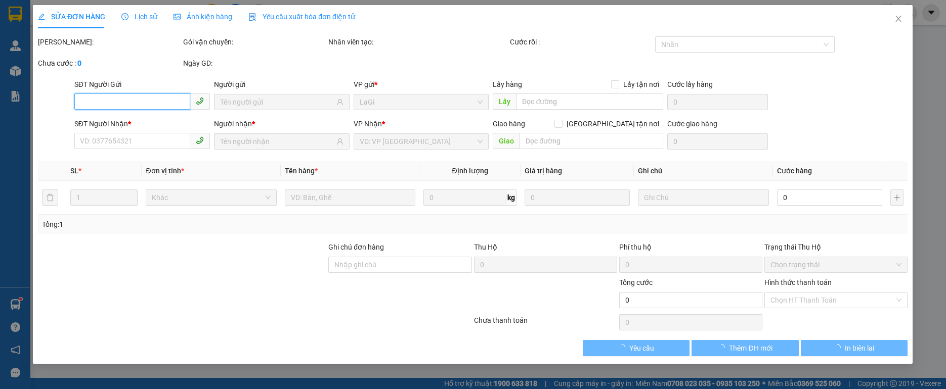
type input "0398087012"
type input "Thương"
type input "0782974199"
type input "40.000"
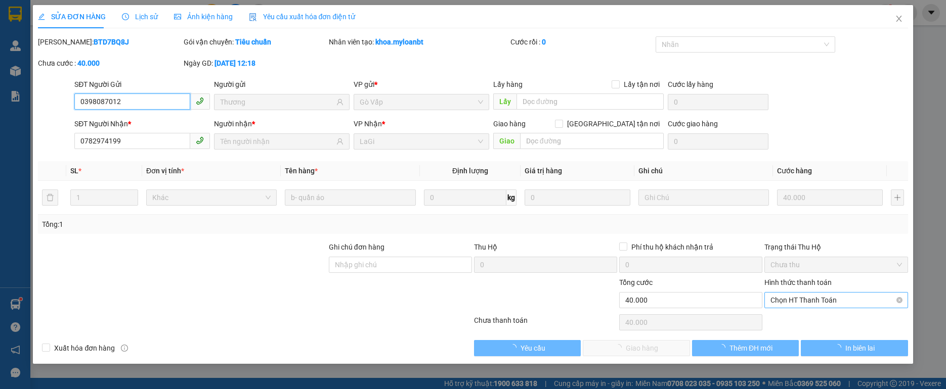
click at [811, 303] on span "Chọn HT Thanh Toán" at bounding box center [835, 300] width 131 height 15
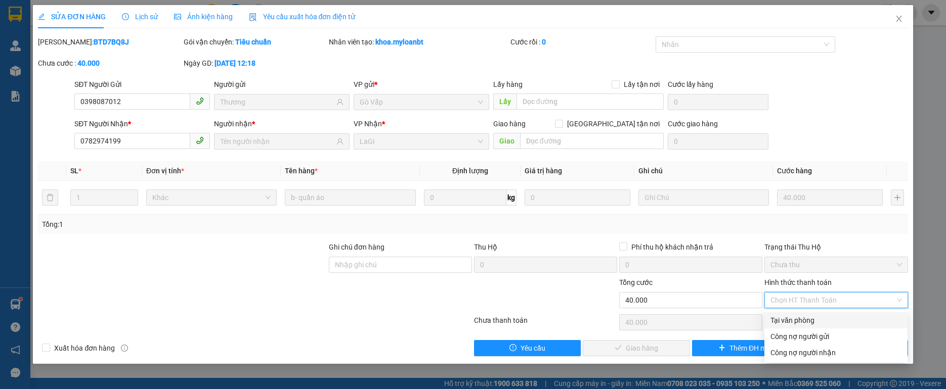
click at [793, 319] on div "Tại văn phòng" at bounding box center [835, 320] width 131 height 11
type input "0"
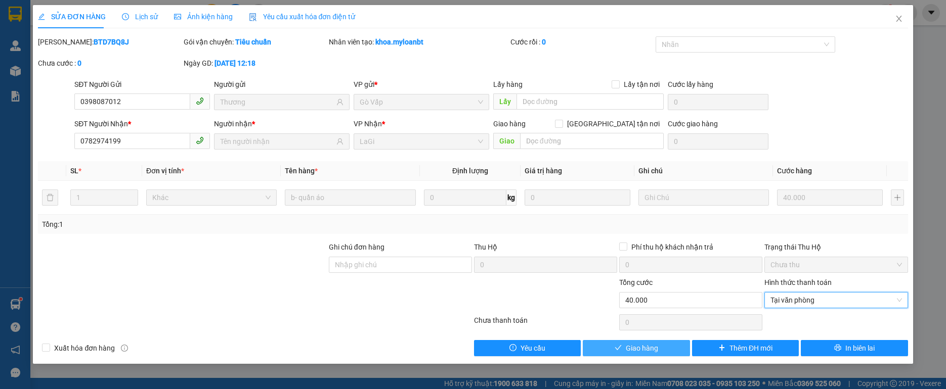
click at [650, 343] on span "Giao hàng" at bounding box center [642, 348] width 32 height 11
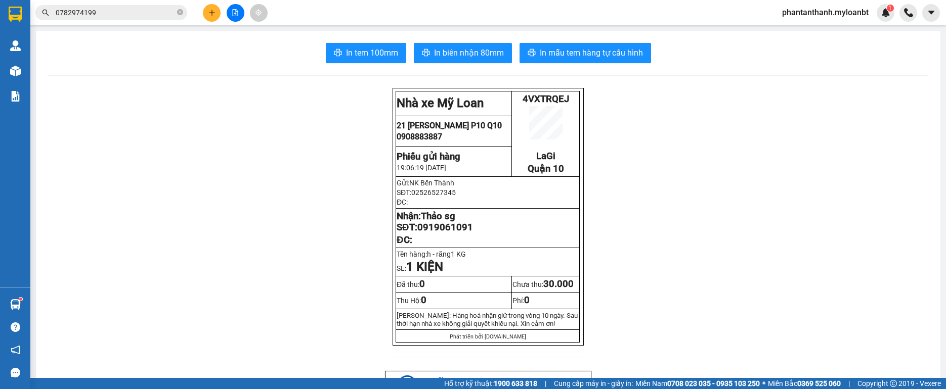
click at [212, 8] on button at bounding box center [212, 13] width 18 height 18
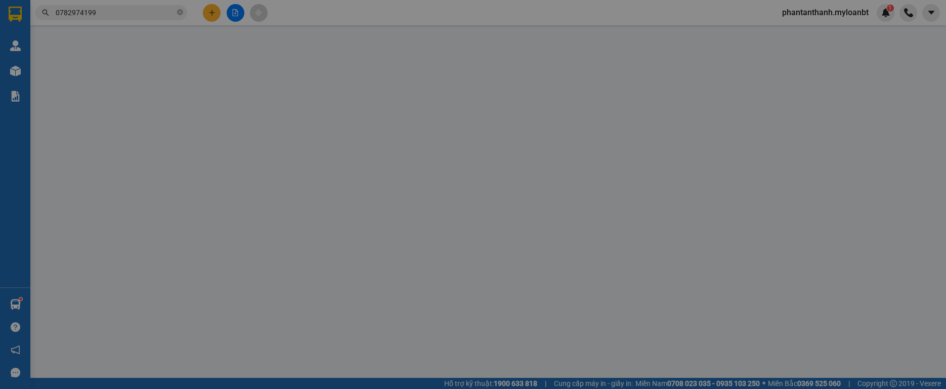
click at [212, 8] on div "Yêu cầu xuất hóa đơn điện tử" at bounding box center [173, 16] width 107 height 23
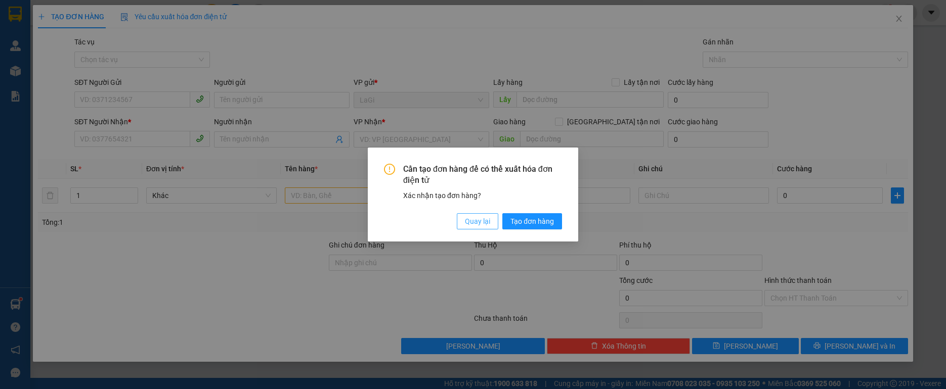
click at [488, 229] on button "Quay lại" at bounding box center [477, 221] width 41 height 16
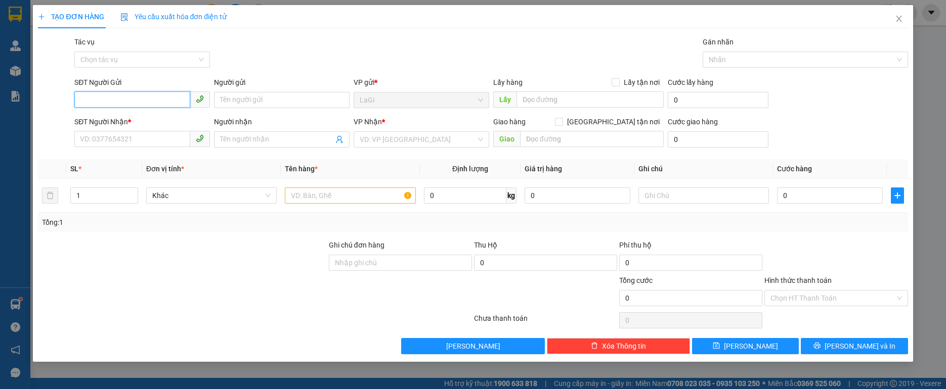
click at [165, 94] on input "SĐT Người Gửi" at bounding box center [132, 100] width 116 height 16
type input "0969670516"
click at [151, 122] on div "0969670516 - NK hoàng gia" at bounding box center [141, 120] width 123 height 11
type input "NK hoàng gia"
type input "0982592319"
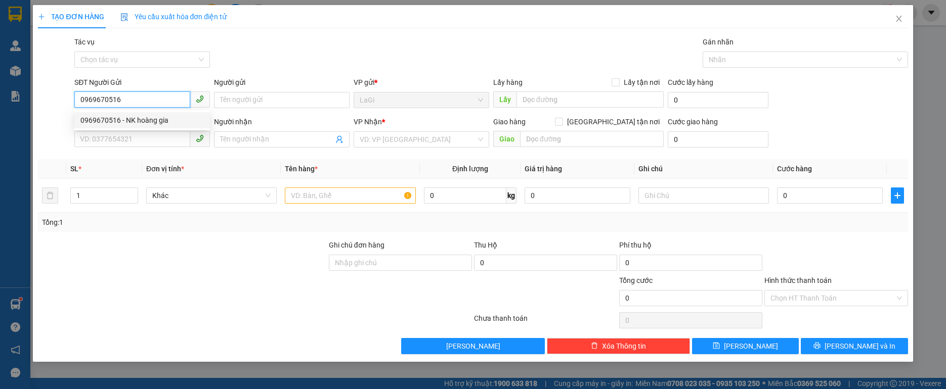
type input "Tùng"
type input "0969670516"
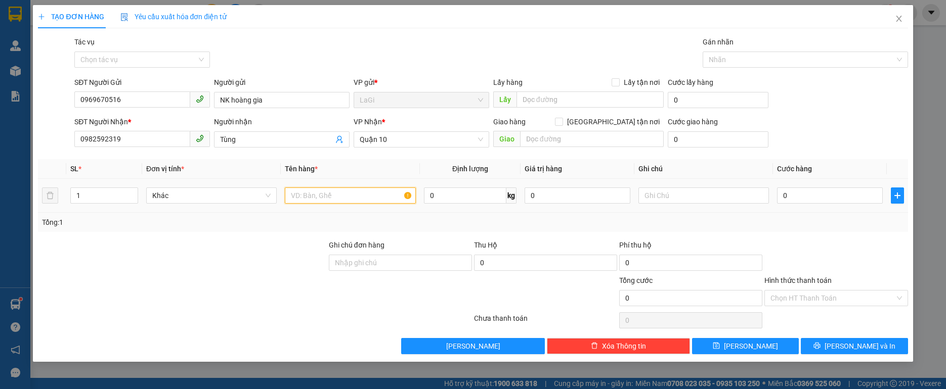
click at [324, 190] on input "text" at bounding box center [350, 196] width 130 height 16
type input "h - răng"
type input "1"
type input "30"
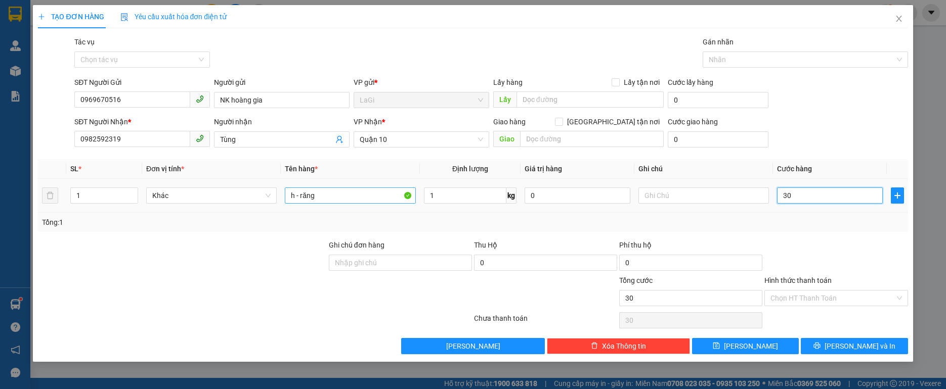
type input "30"
type input "30.000"
click at [865, 300] on input "Hình thức thanh toán" at bounding box center [832, 298] width 124 height 15
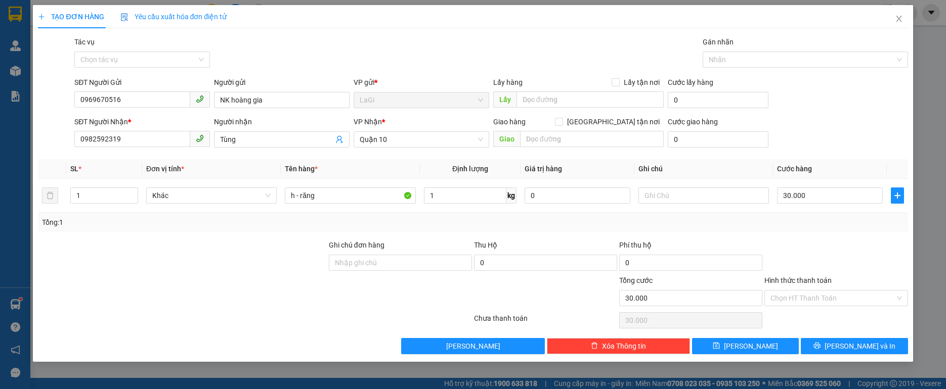
click at [822, 255] on div at bounding box center [835, 257] width 145 height 35
drag, startPoint x: 843, startPoint y: 330, endPoint x: 844, endPoint y: 339, distance: 9.2
click at [843, 331] on div "Transit Pickup Surcharge Ids Transit Deliver Surcharge Ids Transit Deliver Surc…" at bounding box center [472, 195] width 869 height 318
click at [844, 339] on button "[PERSON_NAME] và In" at bounding box center [854, 346] width 107 height 16
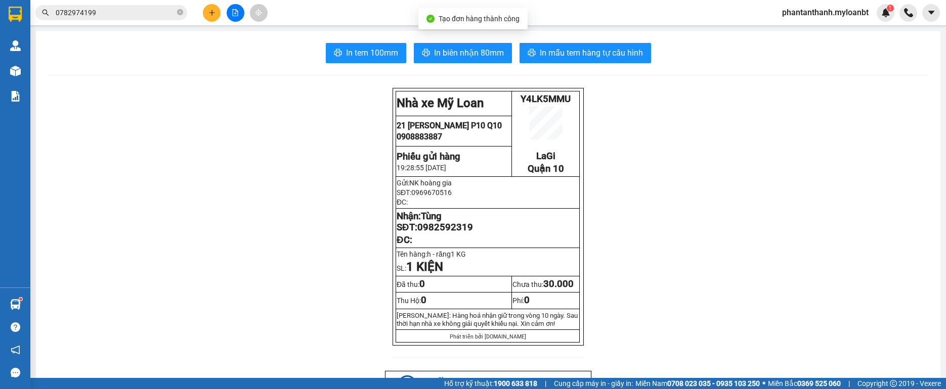
click at [522, 27] on div "Tạo đơn hàng thành công" at bounding box center [472, 18] width 109 height 21
click at [531, 46] on button "In mẫu tem hàng tự cấu hình" at bounding box center [585, 53] width 132 height 20
click at [128, 7] on input "0782974199" at bounding box center [115, 12] width 119 height 11
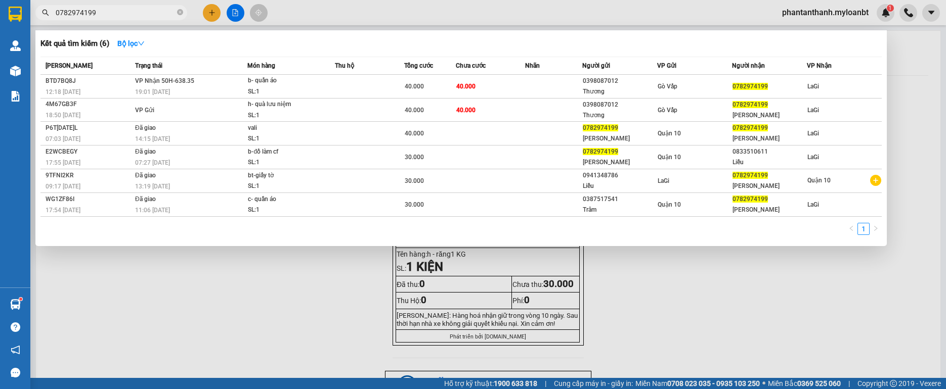
click at [128, 7] on input "0782974199" at bounding box center [115, 12] width 119 height 11
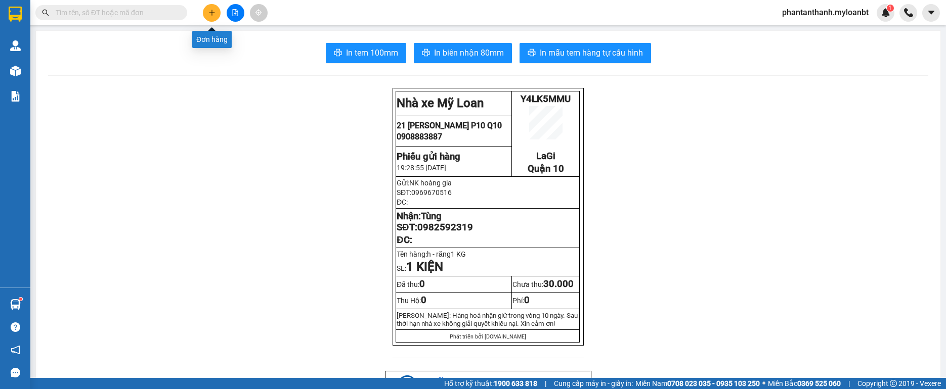
click at [212, 14] on icon "plus" at bounding box center [211, 12] width 7 height 7
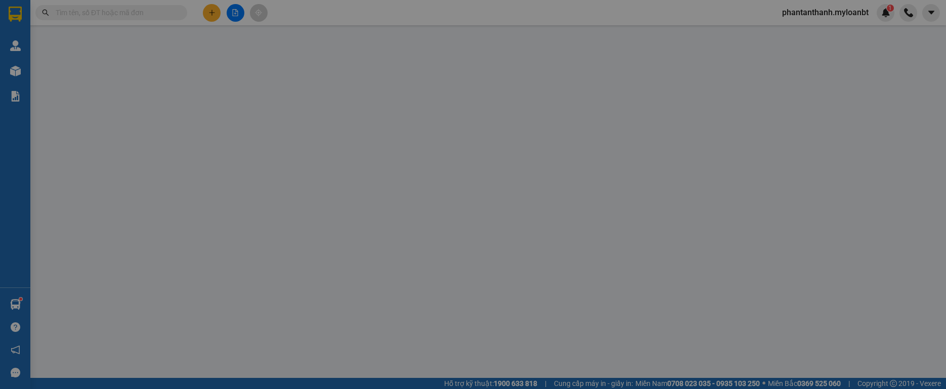
click at [213, 14] on span "Yêu cầu xuất hóa đơn điện tử" at bounding box center [173, 17] width 107 height 8
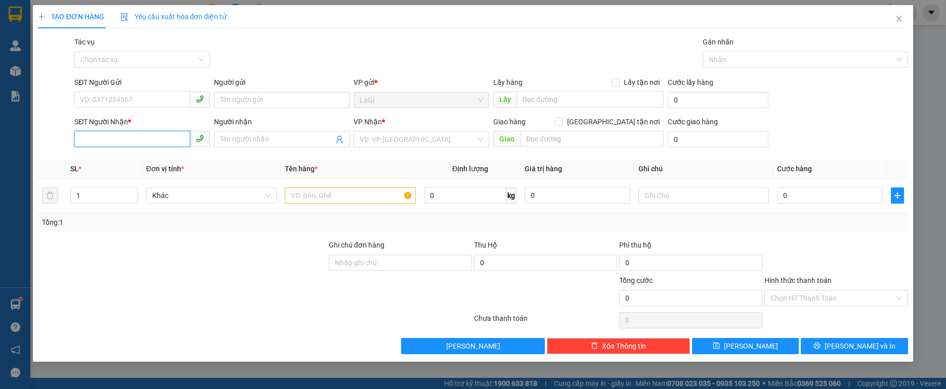
click at [151, 135] on input "SĐT Người Nhận *" at bounding box center [132, 139] width 116 height 16
type input "0"
type input "0931781588"
click at [145, 164] on div "0931781588 - Liên" at bounding box center [141, 159] width 123 height 11
type input "Liên"
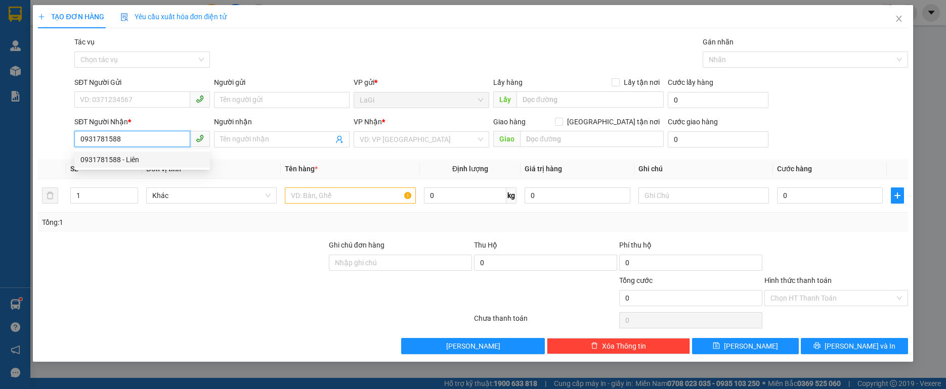
checkbox input "true"
type input "352b [PERSON_NAME], p.5, q.6"
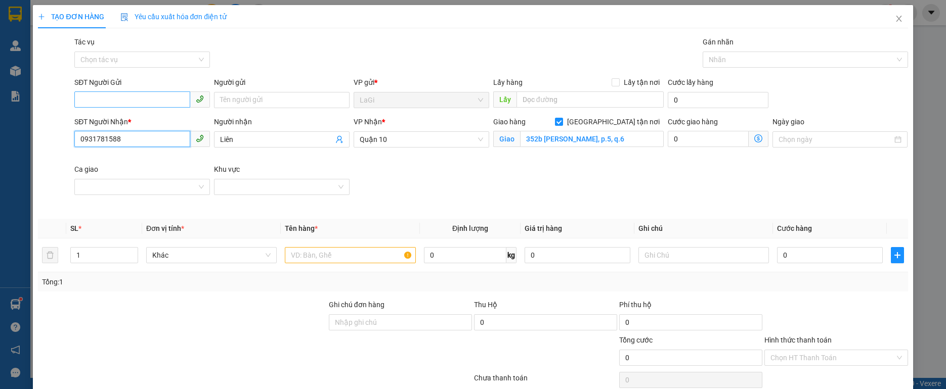
type input "0931781588"
click at [142, 105] on input "SĐT Người Gửi" at bounding box center [132, 100] width 116 height 16
click at [167, 136] on div "0904584847 - Quệ" at bounding box center [141, 136] width 122 height 11
type input "0904584847"
type input "Quệ"
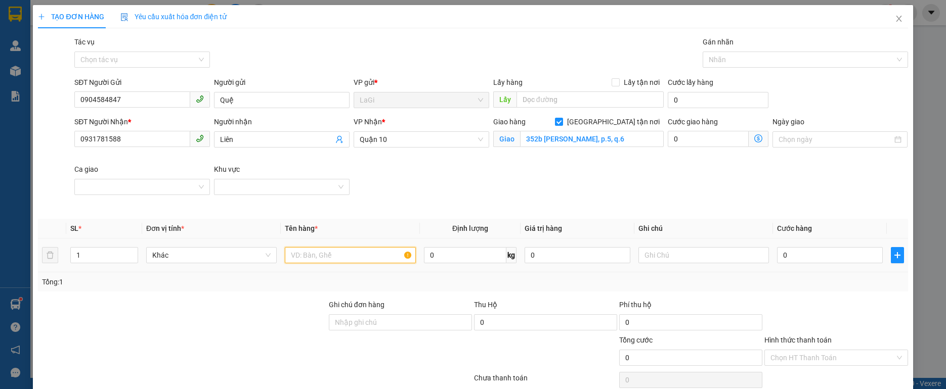
drag, startPoint x: 391, startPoint y: 259, endPoint x: 388, endPoint y: 249, distance: 11.0
click at [391, 259] on input "text" at bounding box center [350, 255] width 130 height 16
type input "t - hs"
click at [458, 257] on input "85" at bounding box center [465, 255] width 83 height 16
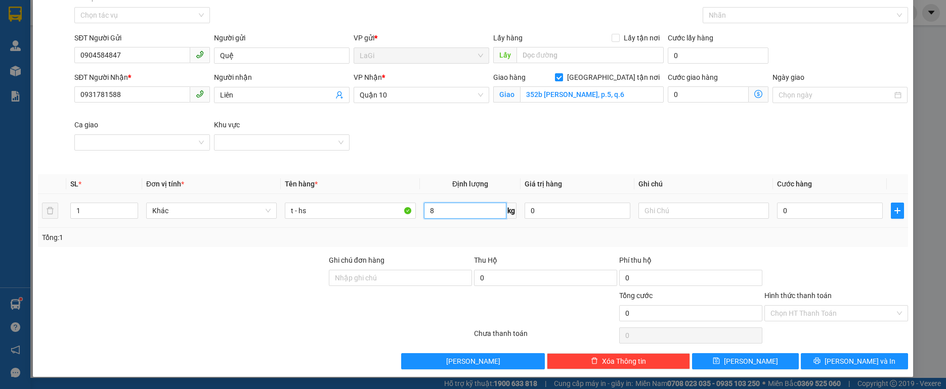
type input "8"
click at [790, 202] on div "0" at bounding box center [830, 211] width 106 height 20
click at [790, 206] on input "0" at bounding box center [830, 211] width 106 height 16
click at [562, 77] on input "[GEOGRAPHIC_DATA] tận nơi" at bounding box center [558, 76] width 7 height 7
checkbox input "false"
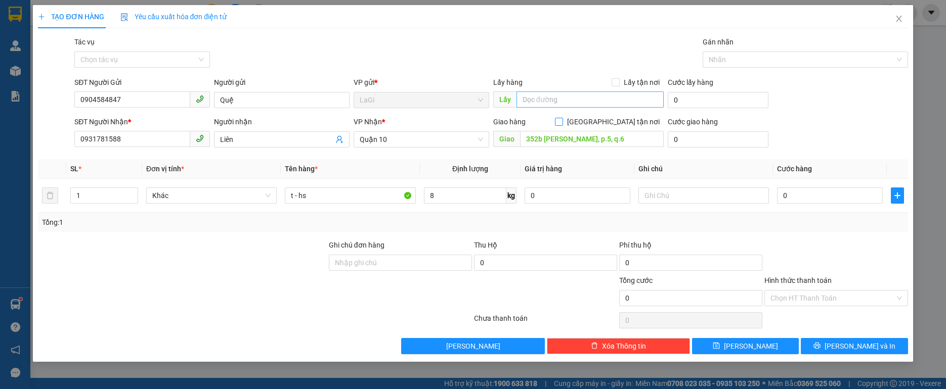
scroll to position [0, 0]
click at [798, 196] on input "0" at bounding box center [830, 196] width 106 height 16
type input "4"
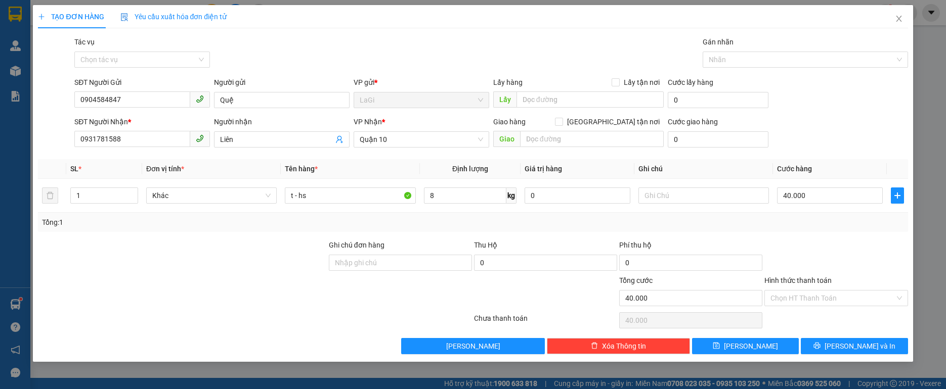
click at [801, 271] on div at bounding box center [835, 257] width 145 height 35
click at [814, 296] on input "Hình thức thanh toán" at bounding box center [832, 298] width 124 height 15
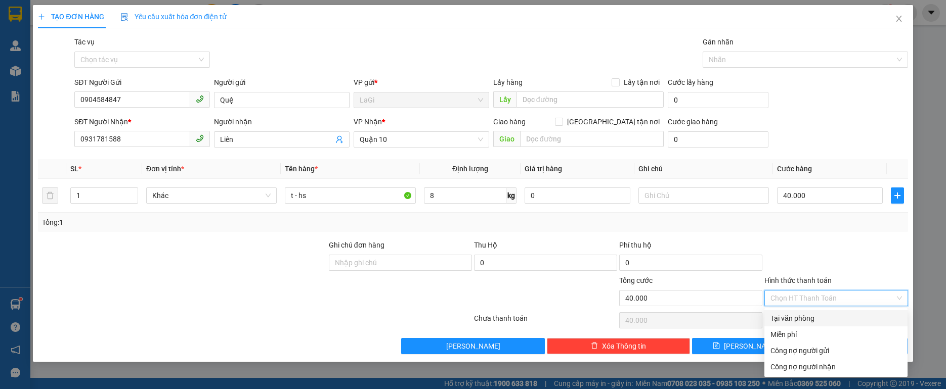
click at [818, 315] on div "Tại văn phòng" at bounding box center [835, 318] width 131 height 11
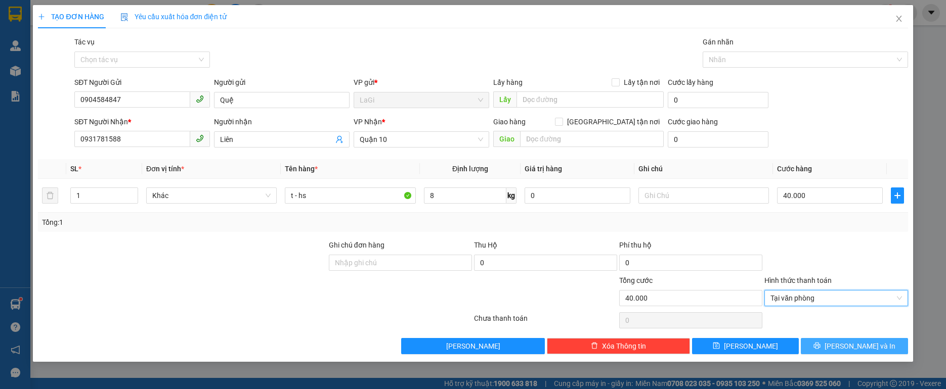
click at [864, 347] on span "[PERSON_NAME] và In" at bounding box center [859, 346] width 71 height 11
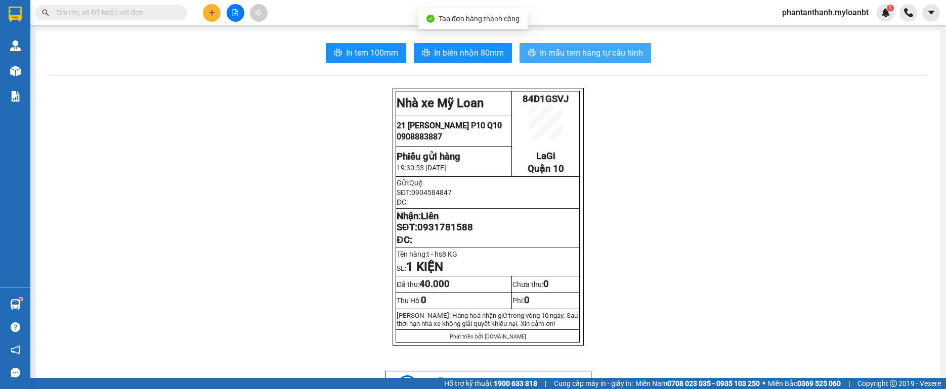
click at [585, 49] on span "In mẫu tem hàng tự cấu hình" at bounding box center [591, 53] width 103 height 13
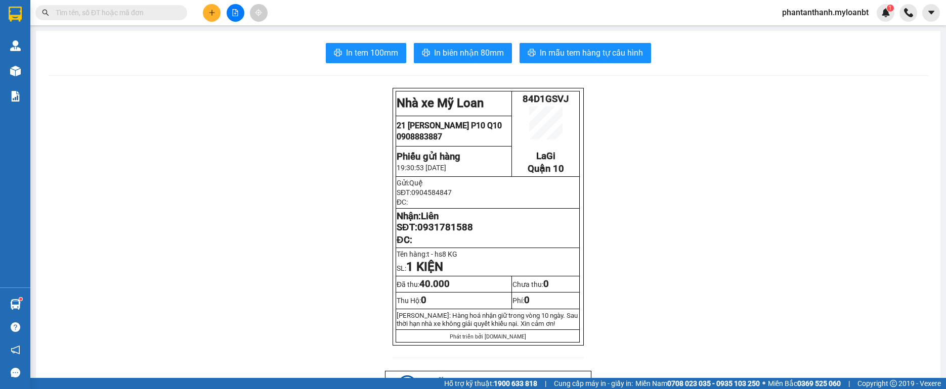
click at [221, 16] on div at bounding box center [235, 13] width 76 height 18
click at [211, 14] on icon "plus" at bounding box center [211, 12] width 7 height 7
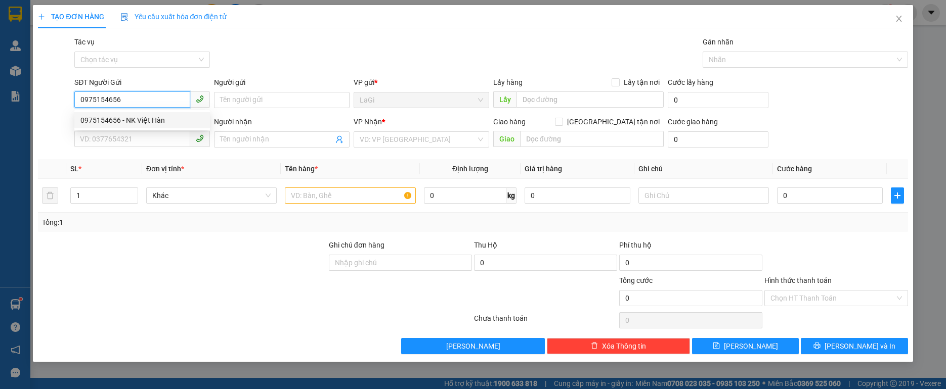
click at [155, 112] on div "0975154656 - NK Việt Hàn" at bounding box center [142, 120] width 136 height 16
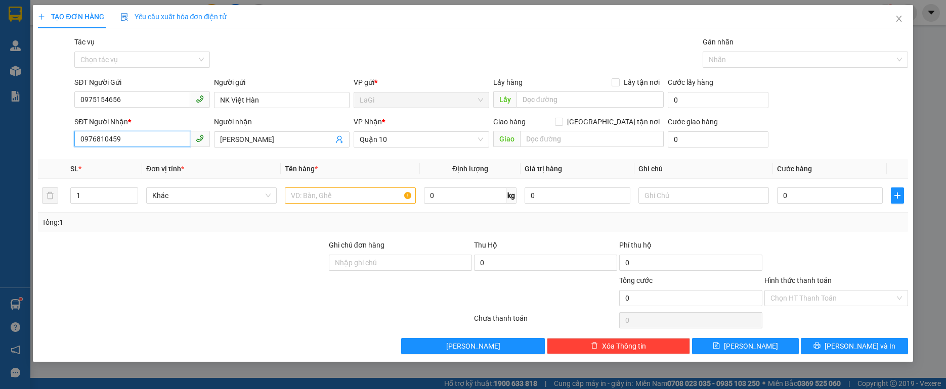
click at [173, 139] on input "0976810459" at bounding box center [132, 139] width 116 height 16
click at [347, 198] on input "text" at bounding box center [350, 196] width 130 height 16
click at [869, 337] on div "Transit Pickup Surcharge Ids Transit Deliver Surcharge Ids Transit Deliver Surc…" at bounding box center [472, 195] width 869 height 318
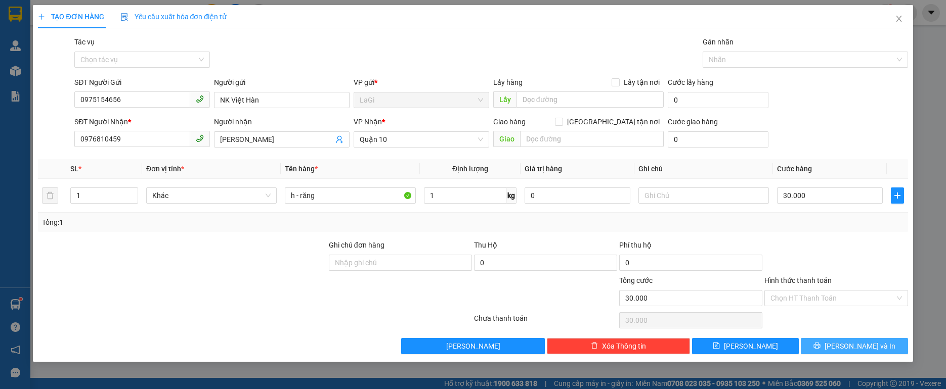
click at [864, 342] on span "[PERSON_NAME] và In" at bounding box center [859, 346] width 71 height 11
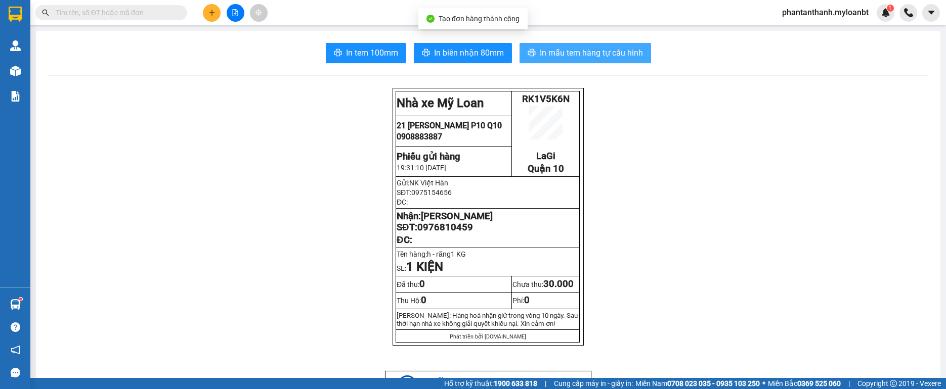
click at [573, 55] on span "In mẫu tem hàng tự cấu hình" at bounding box center [591, 53] width 103 height 13
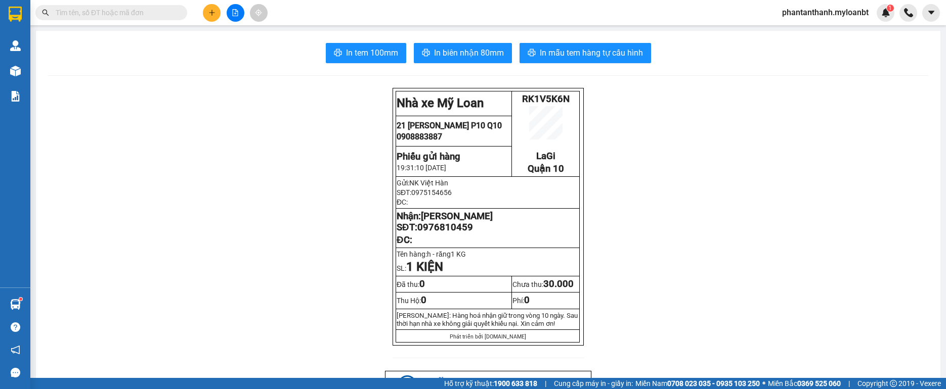
click at [216, 19] on button at bounding box center [212, 13] width 18 height 18
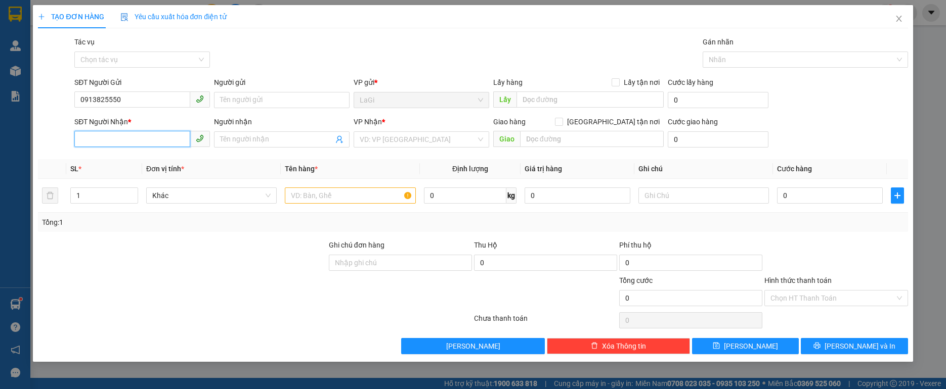
click at [141, 136] on input "SĐT Người Nhận *" at bounding box center [132, 139] width 116 height 16
click at [343, 211] on td at bounding box center [350, 196] width 139 height 34
click at [329, 186] on div at bounding box center [350, 196] width 130 height 20
click at [320, 189] on input "text" at bounding box center [350, 196] width 130 height 16
click at [322, 190] on input "text" at bounding box center [350, 196] width 130 height 16
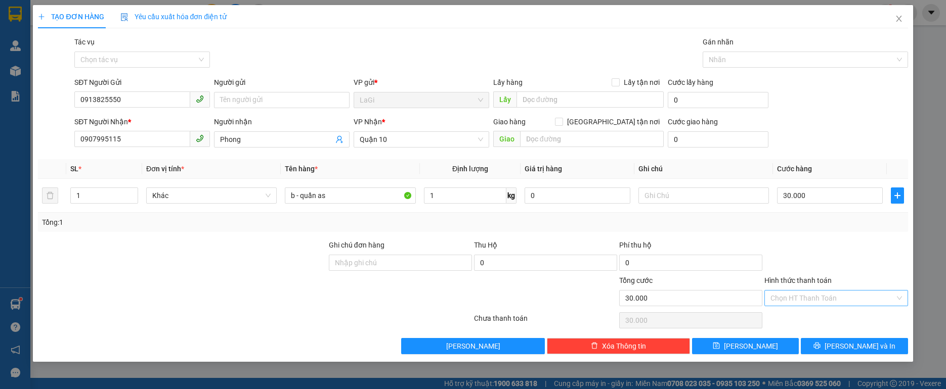
click at [848, 303] on input "Hình thức thanh toán" at bounding box center [832, 298] width 124 height 15
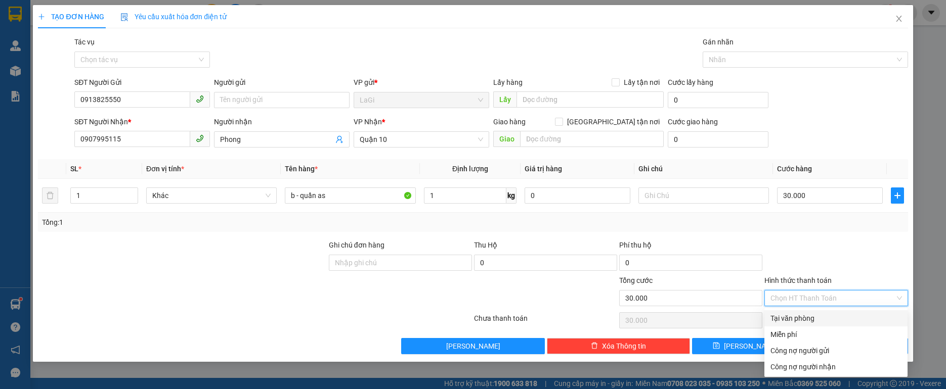
click at [829, 317] on div "Tại văn phòng" at bounding box center [835, 318] width 131 height 11
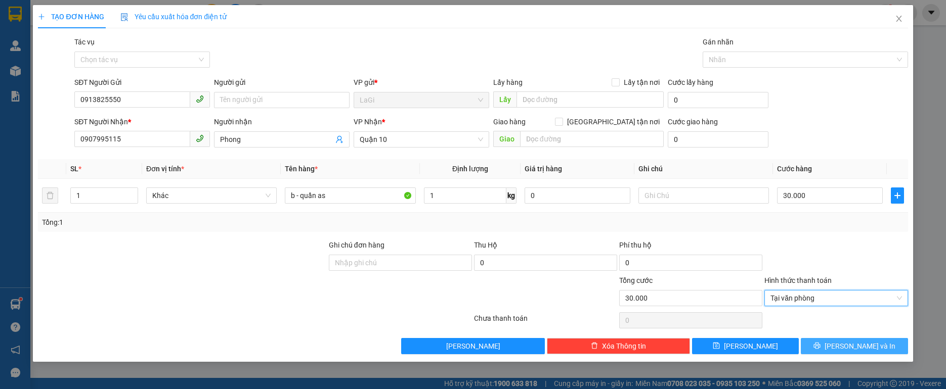
click at [859, 352] on span "[PERSON_NAME] và In" at bounding box center [859, 346] width 71 height 11
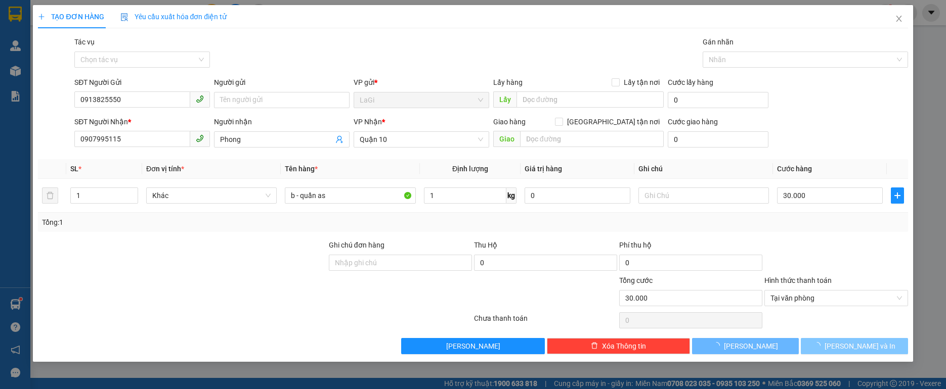
click at [860, 347] on span "[PERSON_NAME] và In" at bounding box center [859, 346] width 71 height 11
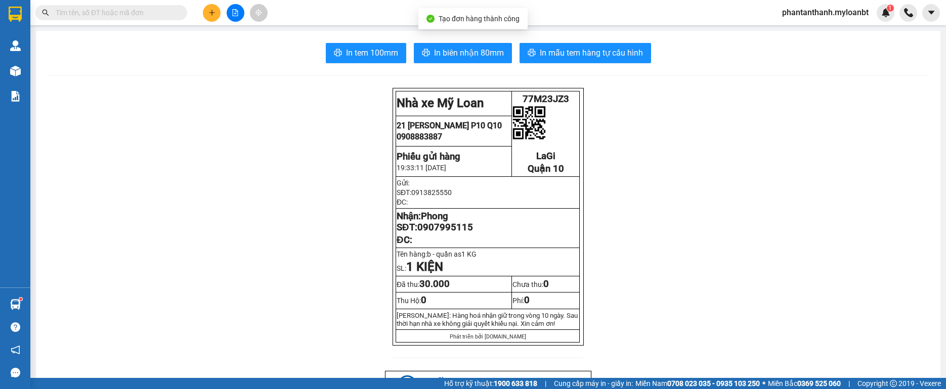
drag, startPoint x: 535, startPoint y: 40, endPoint x: 549, endPoint y: 53, distance: 19.0
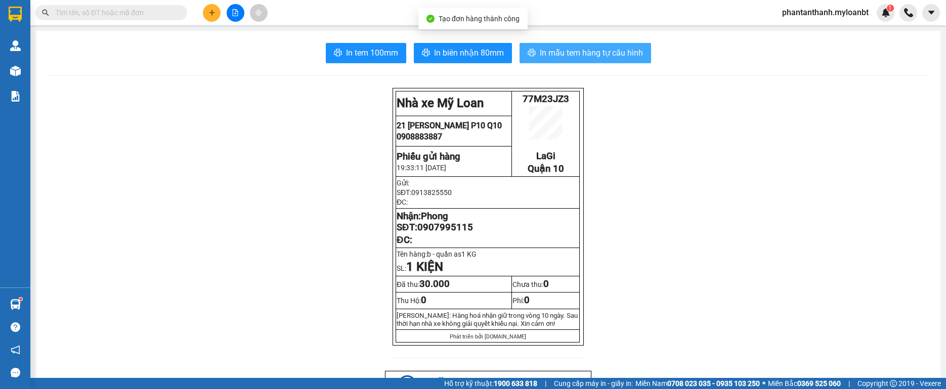
click at [549, 53] on span "In mẫu tem hàng tự cấu hình" at bounding box center [591, 53] width 103 height 13
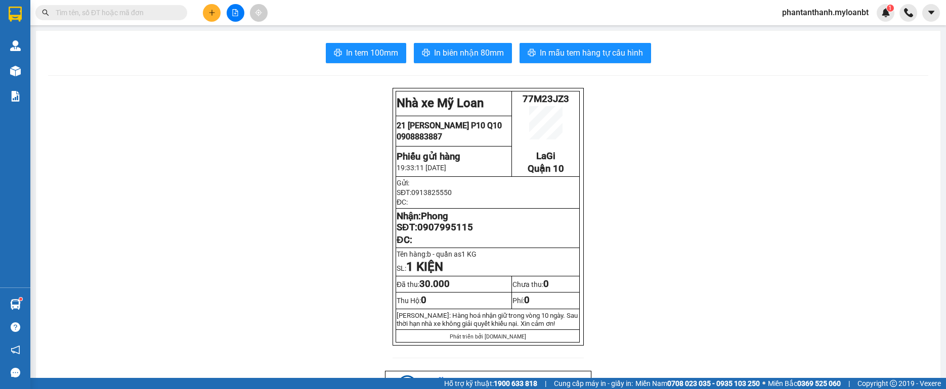
click at [209, 12] on icon "plus" at bounding box center [211, 12] width 7 height 7
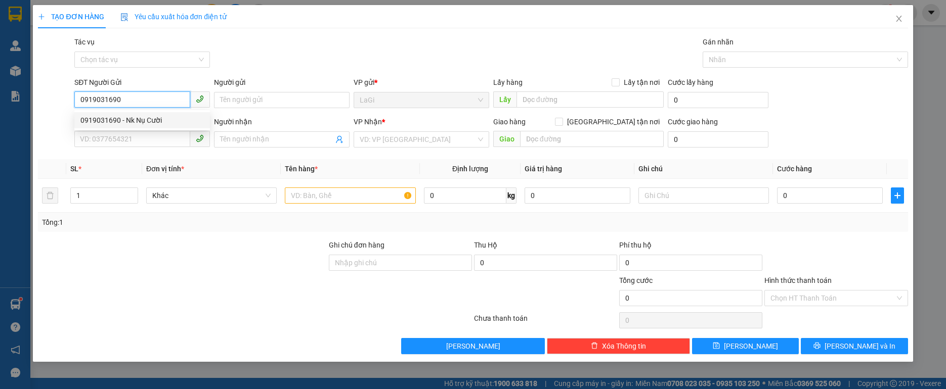
click at [164, 123] on div "0919031690 - Nk Nụ Cười" at bounding box center [141, 120] width 123 height 11
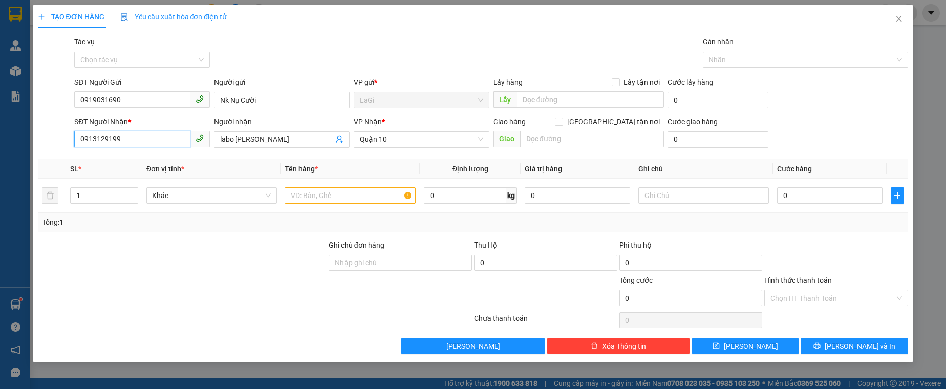
click at [172, 146] on input "0913129199" at bounding box center [132, 139] width 116 height 16
click at [318, 194] on input "text" at bounding box center [350, 196] width 130 height 16
click at [866, 287] on div "Hình thức thanh toán" at bounding box center [835, 282] width 143 height 15
click at [845, 311] on div "Chọn HT Thanh Toán" at bounding box center [835, 321] width 145 height 20
click at [840, 299] on input "Hình thức thanh toán" at bounding box center [832, 298] width 124 height 15
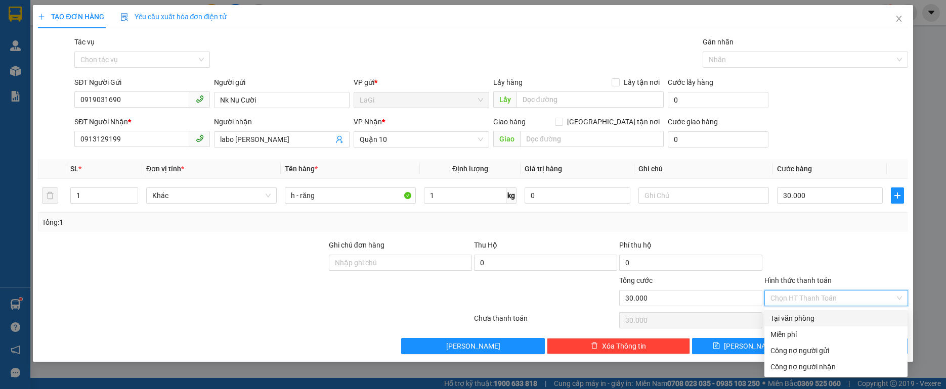
click at [824, 314] on div "Tại văn phòng" at bounding box center [835, 318] width 131 height 11
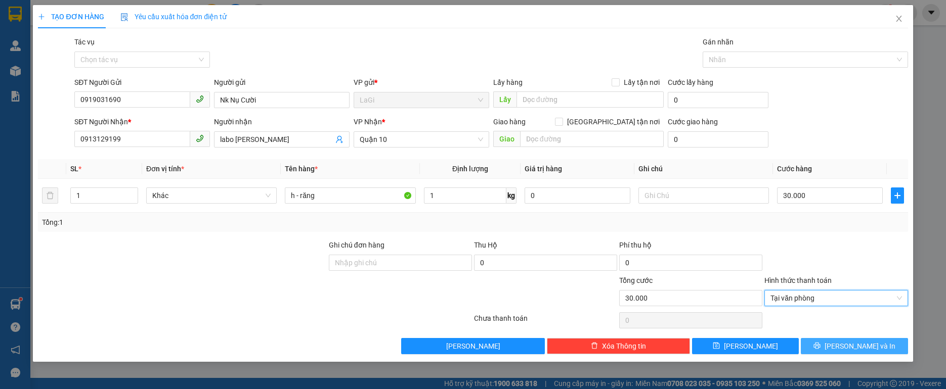
click at [832, 342] on button "[PERSON_NAME] và In" at bounding box center [854, 346] width 107 height 16
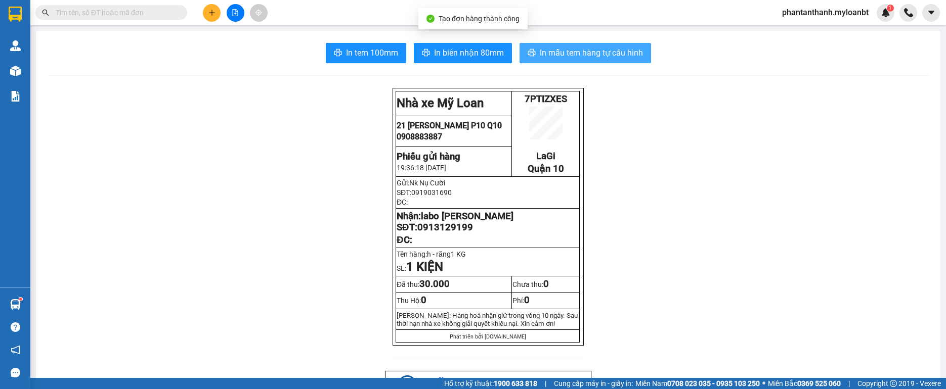
click at [581, 62] on button "In mẫu tem hàng tự cấu hình" at bounding box center [585, 53] width 132 height 20
drag, startPoint x: 581, startPoint y: 62, endPoint x: 388, endPoint y: 92, distance: 194.9
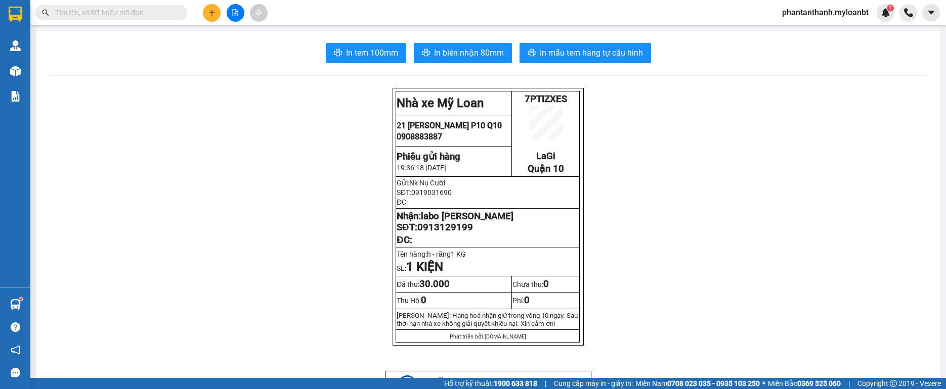
click at [33, 70] on span "Kho hàng" at bounding box center [50, 71] width 35 height 10
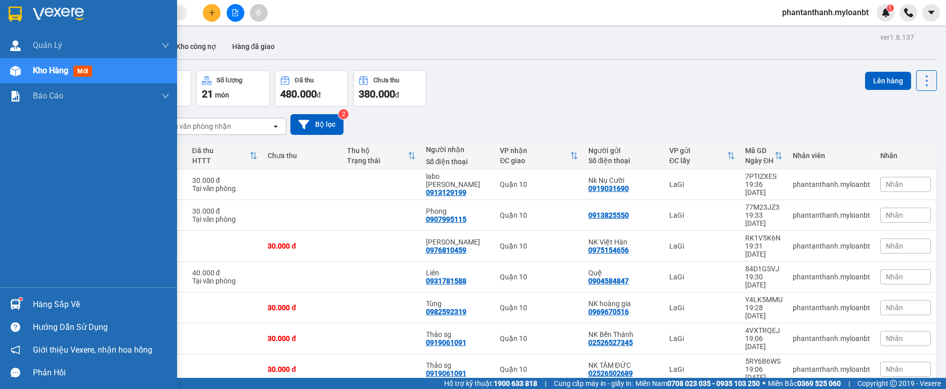
click at [29, 301] on div "Hàng sắp về" at bounding box center [88, 304] width 177 height 23
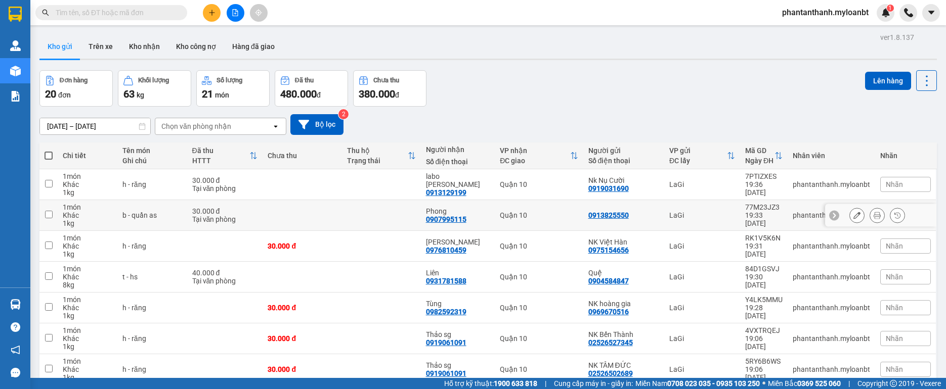
click at [585, 228] on section "Kết quả tìm kiếm ( 6 ) Bộ lọc Mã ĐH Trạng thái Món hàng Thu hộ Tổng cước Chưa c…" at bounding box center [473, 194] width 946 height 389
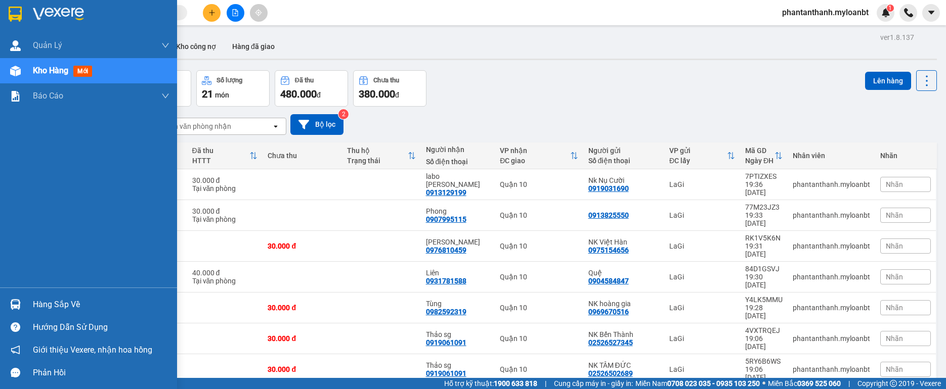
click at [22, 306] on div at bounding box center [16, 305] width 18 height 18
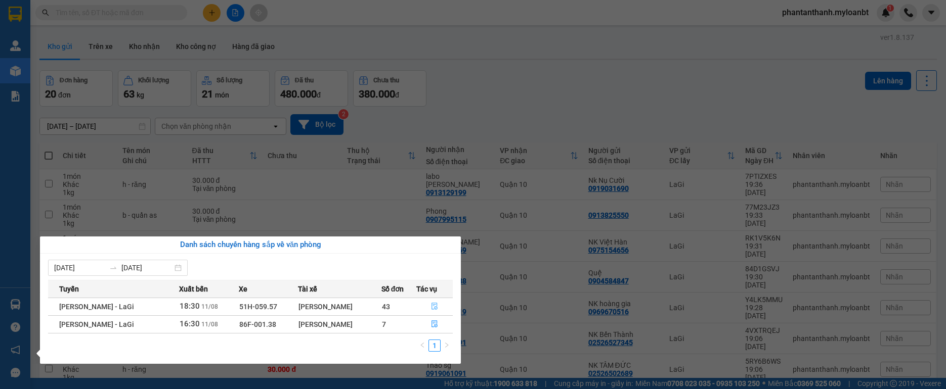
click at [437, 305] on icon "file-done" at bounding box center [434, 306] width 6 height 7
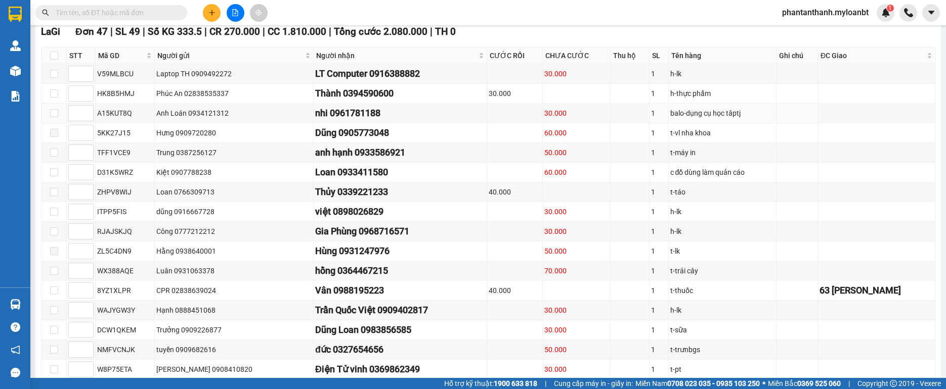
scroll to position [362, 0]
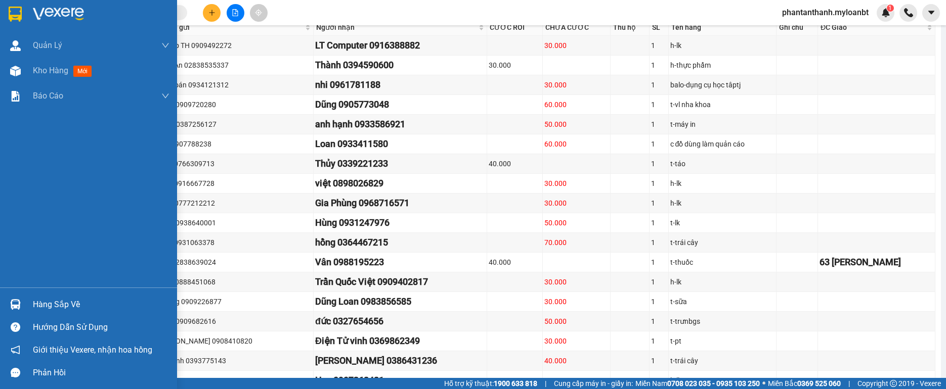
click at [28, 297] on div "Hàng sắp về" at bounding box center [88, 304] width 177 height 23
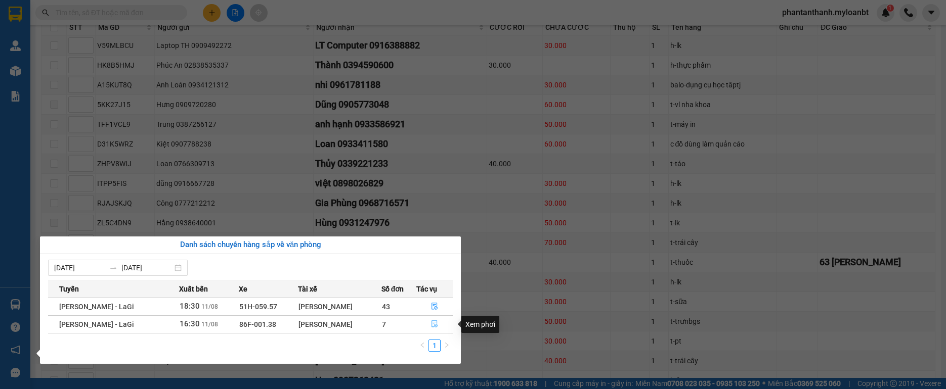
click at [438, 320] on button "button" at bounding box center [435, 325] width 36 height 16
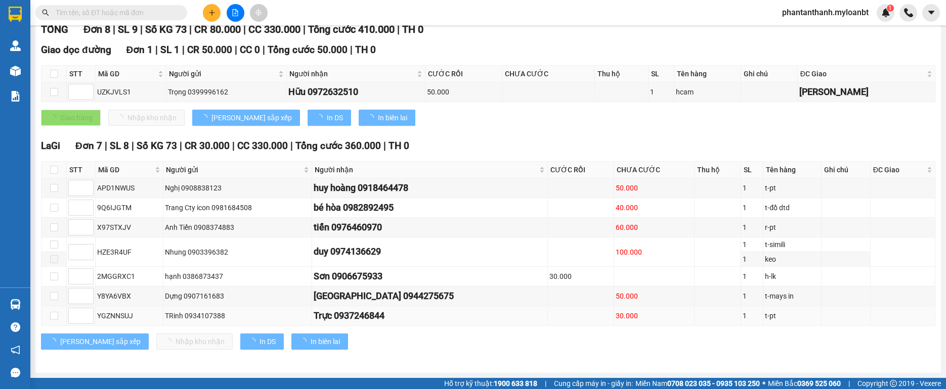
scroll to position [157, 0]
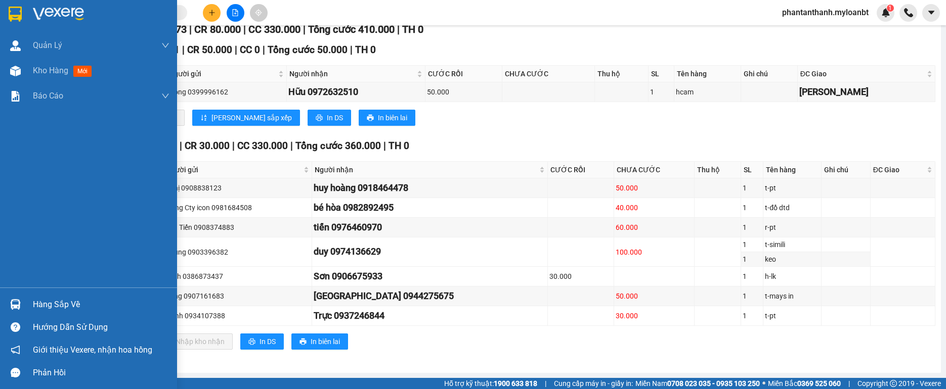
click at [19, 299] on div at bounding box center [16, 305] width 18 height 18
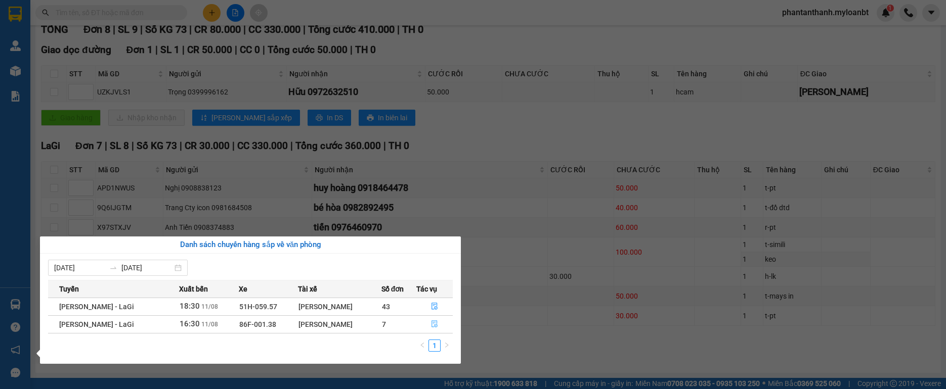
click at [432, 317] on button "button" at bounding box center [435, 325] width 36 height 16
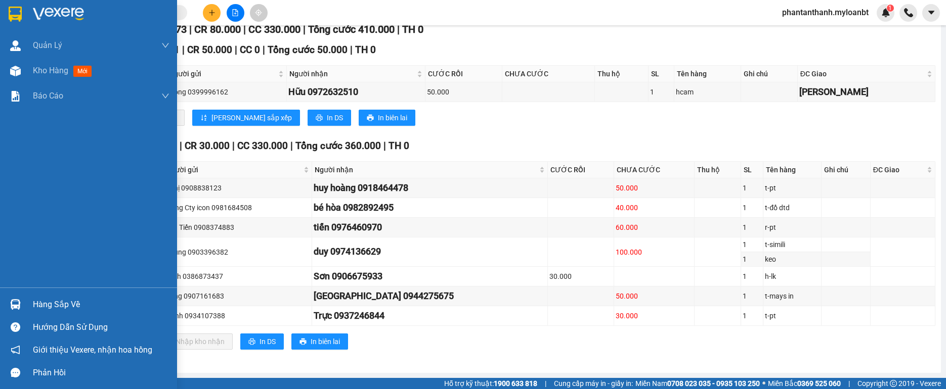
click at [12, 299] on div at bounding box center [16, 305] width 18 height 18
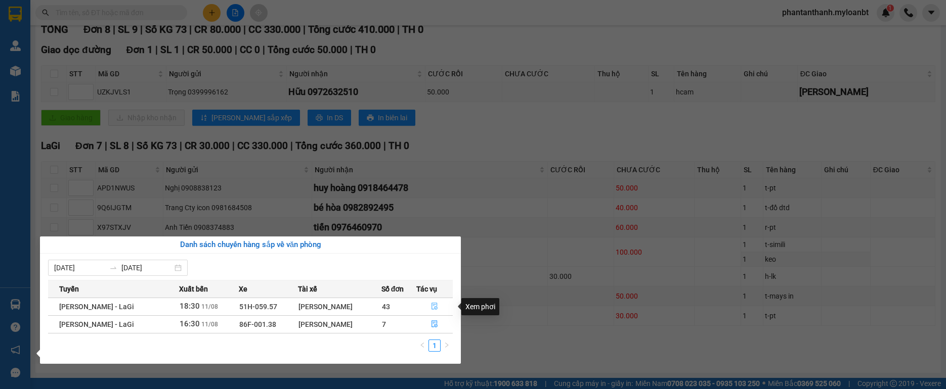
click at [433, 307] on icon "file-done" at bounding box center [434, 306] width 7 height 7
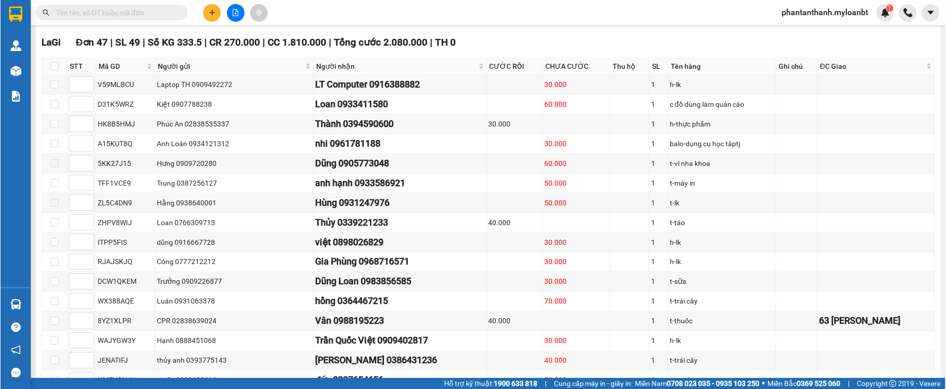
scroll to position [312, 0]
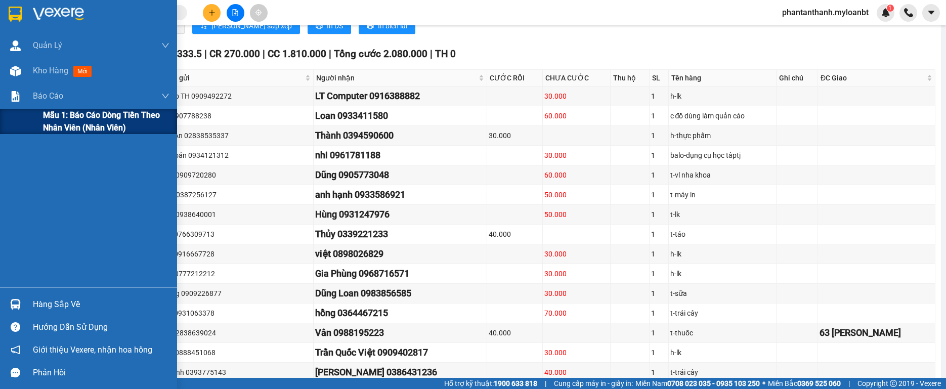
click at [26, 106] on div "Báo cáo" at bounding box center [88, 95] width 177 height 25
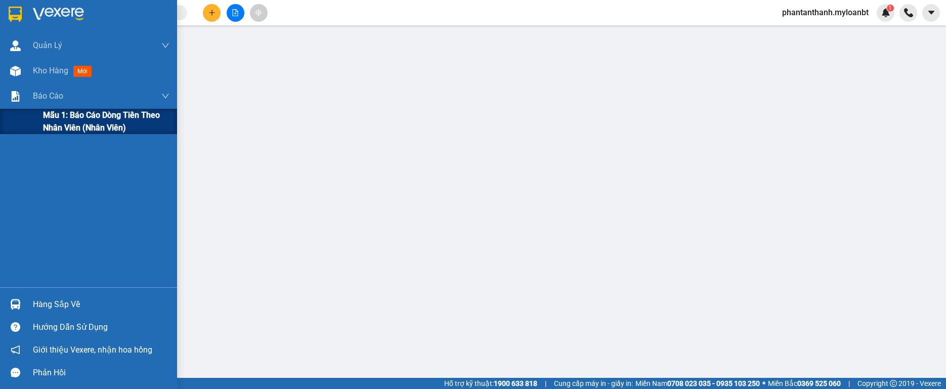
click at [36, 125] on div "Mẫu 1: Báo cáo dòng tiền theo nhân viên (Nhân viên)" at bounding box center [88, 121] width 177 height 25
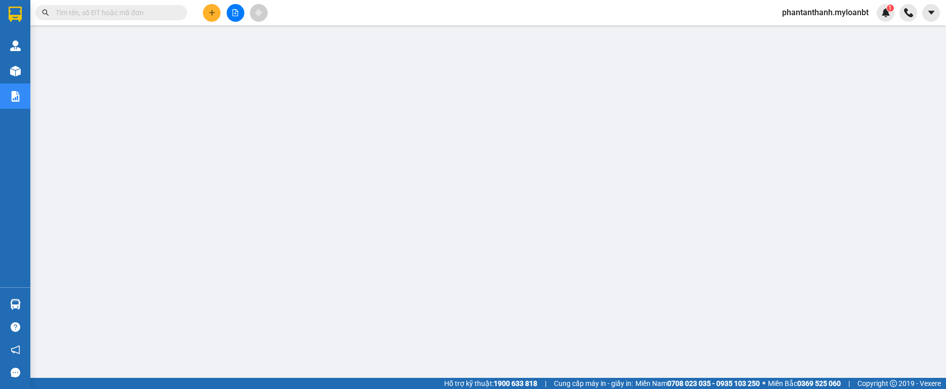
click at [210, 16] on button at bounding box center [212, 13] width 18 height 18
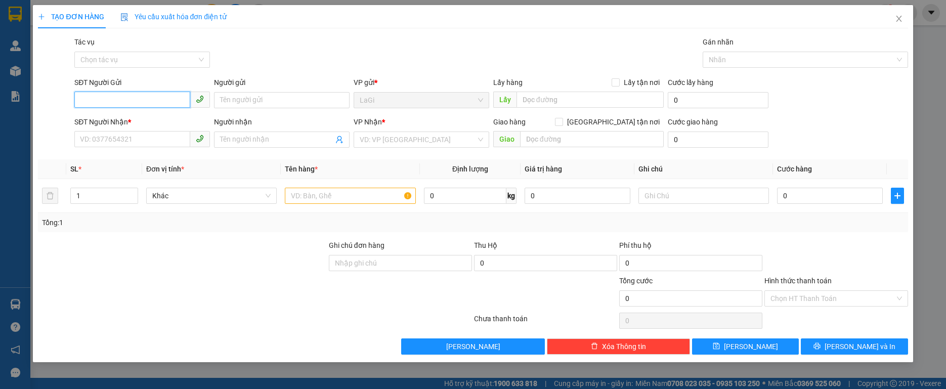
click at [119, 100] on input "SĐT Người Gửi" at bounding box center [132, 100] width 116 height 16
click at [167, 116] on div "0373521577 - Tâm" at bounding box center [141, 120] width 123 height 11
click at [315, 192] on input "text" at bounding box center [350, 196] width 130 height 16
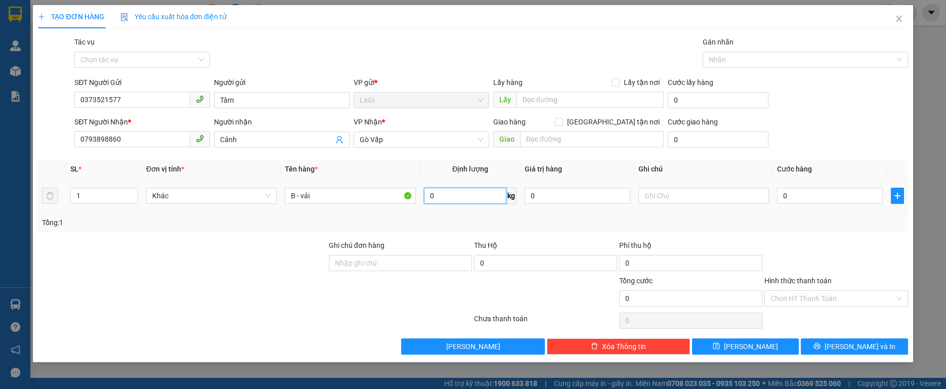
click at [457, 192] on input "0" at bounding box center [465, 196] width 83 height 16
click at [830, 195] on input "0" at bounding box center [830, 196] width 106 height 16
click at [828, 235] on div "Transit Pickup Surcharge Ids Transit Deliver Surcharge Ids Transit Deliver Surc…" at bounding box center [472, 195] width 869 height 318
click at [454, 196] on input "11.1" at bounding box center [465, 196] width 83 height 16
click at [826, 342] on button "[PERSON_NAME] và In" at bounding box center [854, 346] width 107 height 16
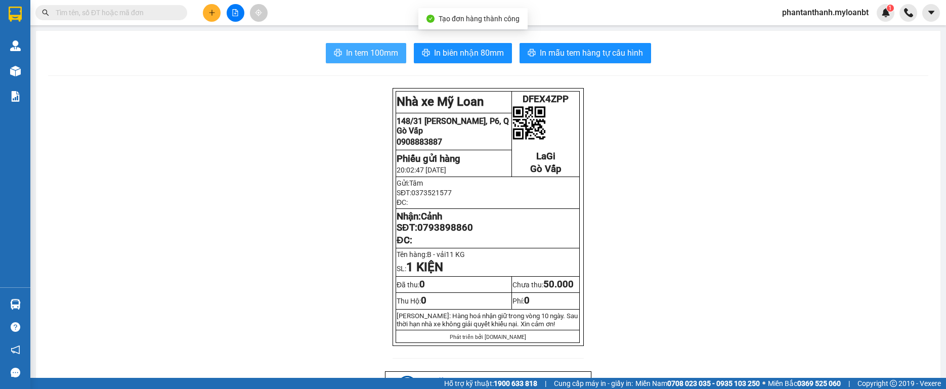
click at [365, 57] on span "In tem 100mm" at bounding box center [372, 53] width 52 height 13
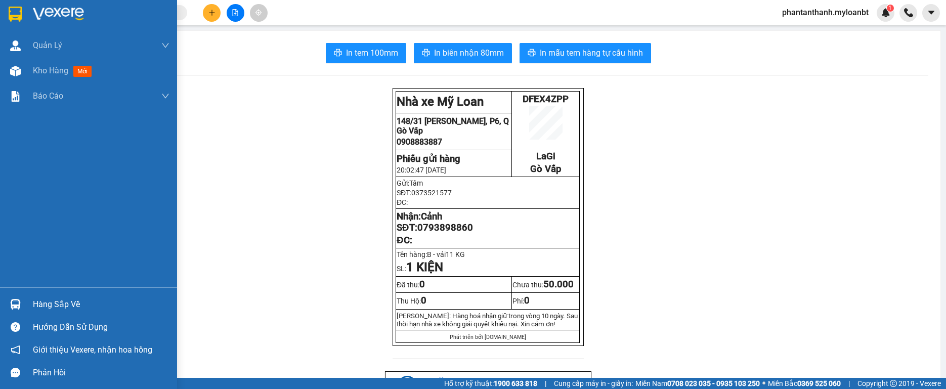
click at [30, 292] on div "Hàng sắp về Hướng dẫn sử dụng Giới thiệu Vexere, nhận hoa hồng Phản hồi" at bounding box center [88, 335] width 177 height 97
click at [25, 303] on div "Hàng sắp về" at bounding box center [88, 304] width 177 height 23
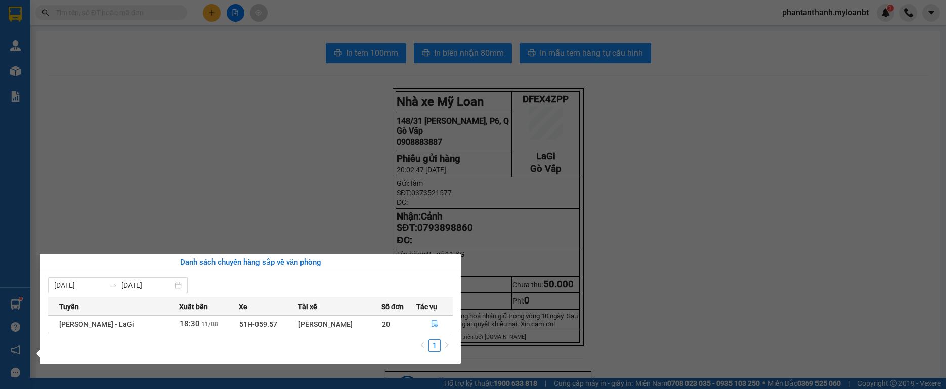
click at [228, 195] on section "Kết quả tìm kiếm ( 6 ) Bộ lọc Mã ĐH Trạng thái Món hàng Thu hộ Tổng cước Chưa c…" at bounding box center [473, 194] width 946 height 389
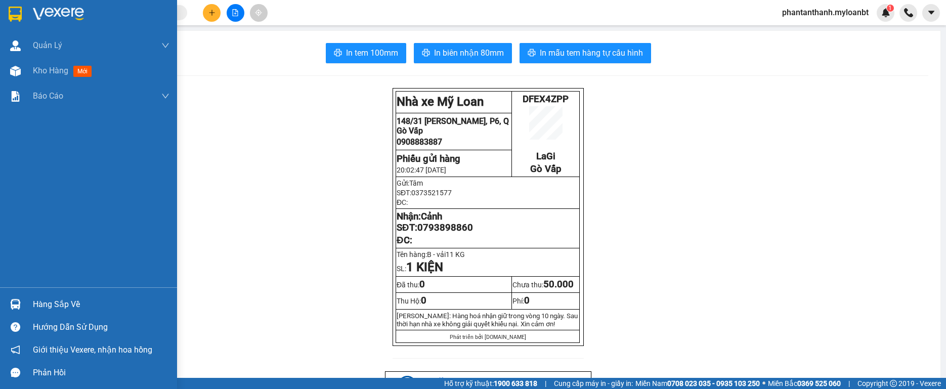
click at [20, 300] on img at bounding box center [15, 304] width 11 height 11
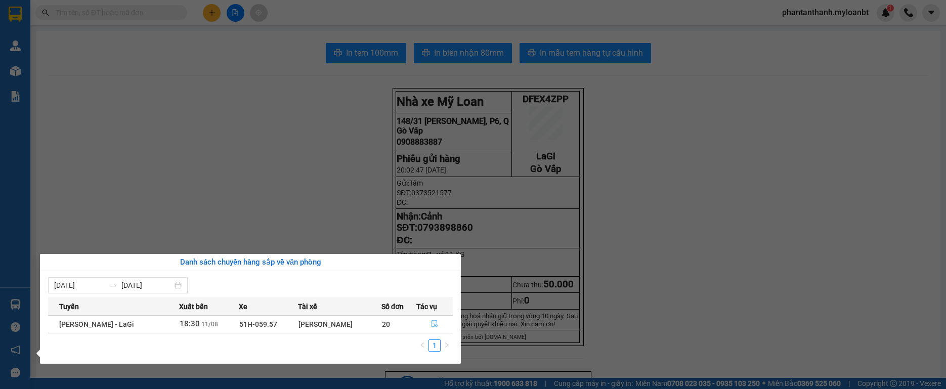
click at [438, 326] on icon "file-done" at bounding box center [434, 323] width 7 height 7
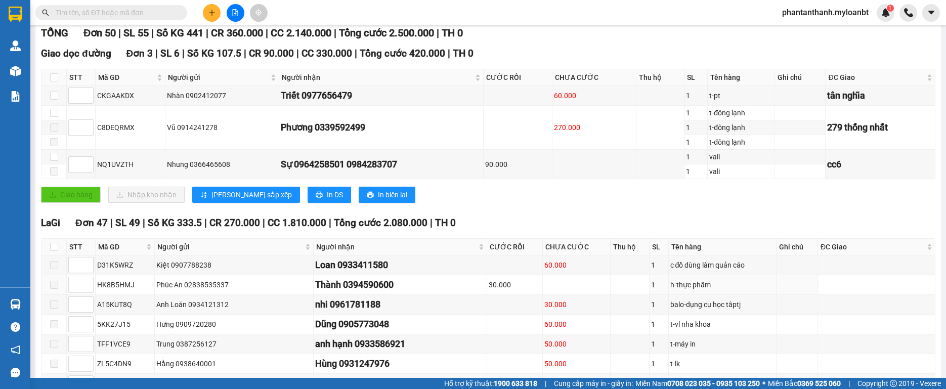
scroll to position [51, 0]
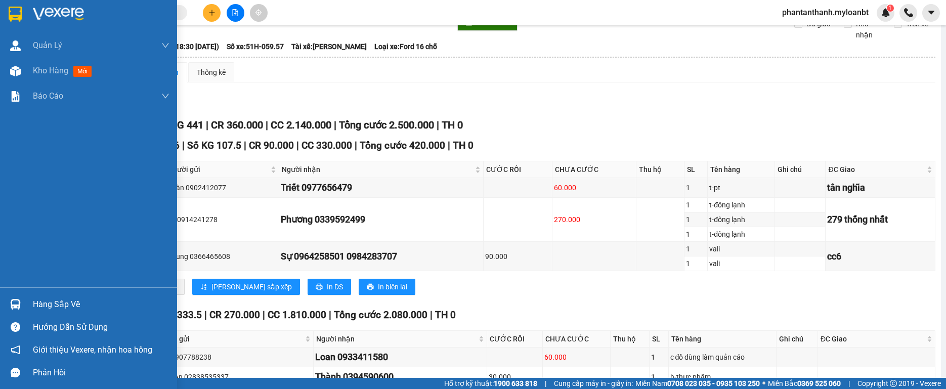
click at [4, 299] on div "Hàng sắp về" at bounding box center [88, 304] width 177 height 23
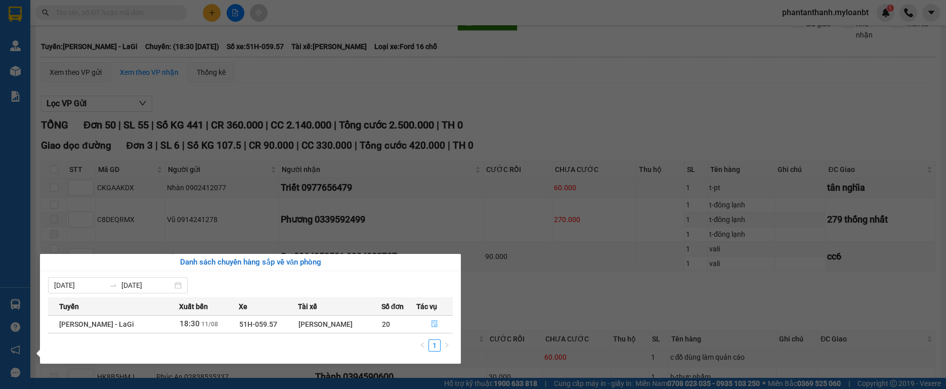
click at [432, 320] on icon "file-done" at bounding box center [434, 323] width 7 height 7
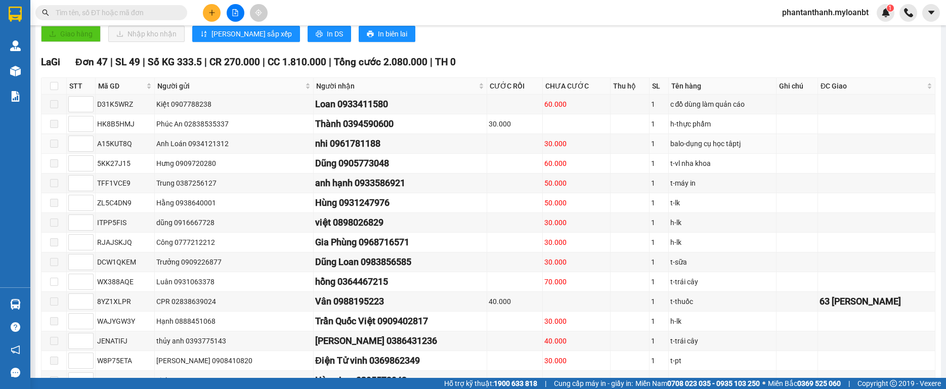
scroll to position [261, 0]
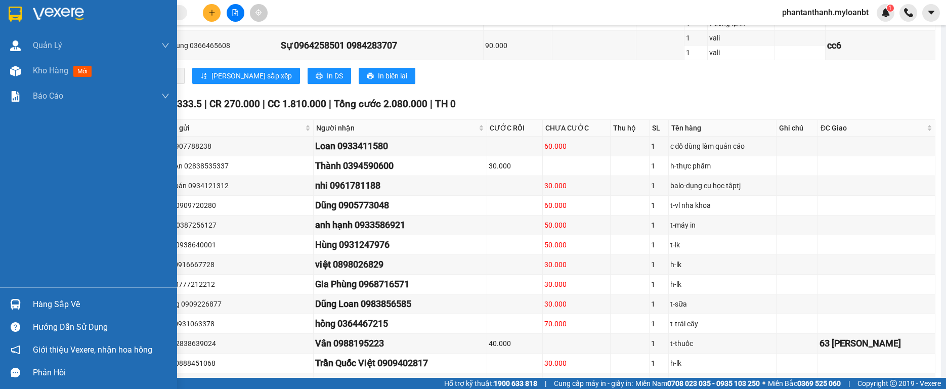
click at [62, 313] on div "Hàng sắp về" at bounding box center [88, 304] width 177 height 23
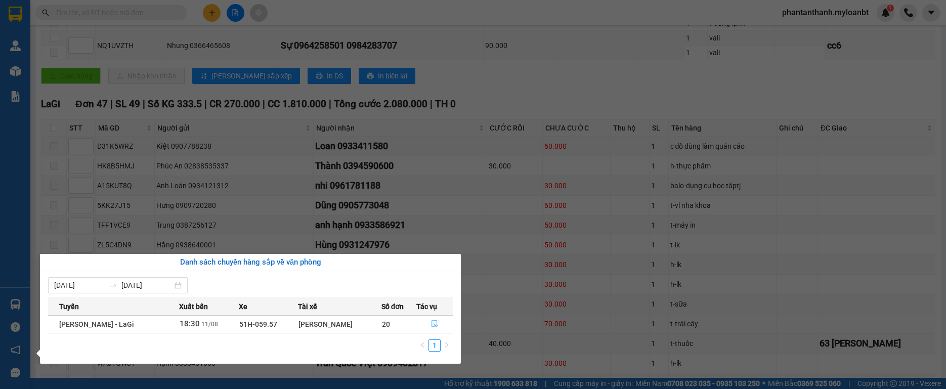
click at [430, 329] on button "button" at bounding box center [435, 324] width 36 height 16
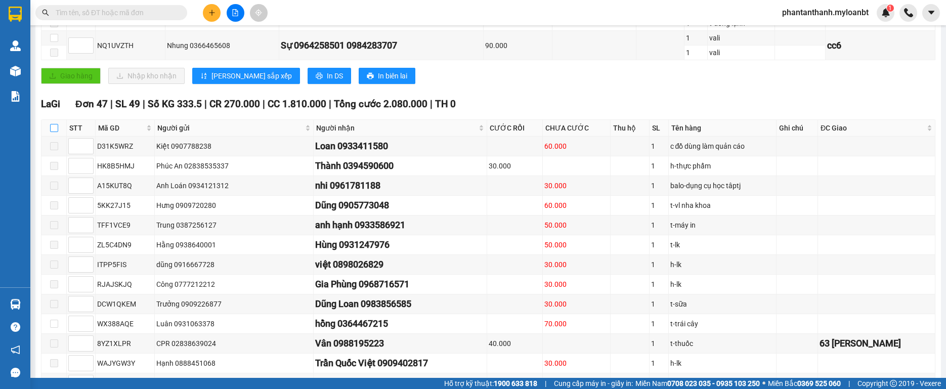
click at [54, 132] on input "checkbox" at bounding box center [54, 128] width 8 height 8
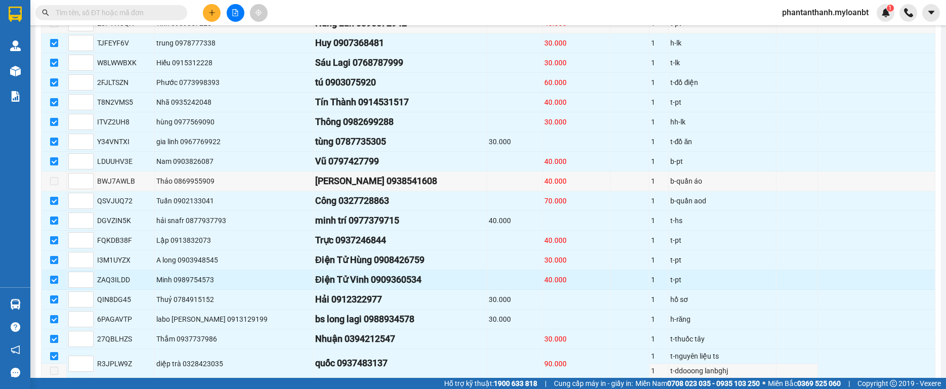
scroll to position [717, 0]
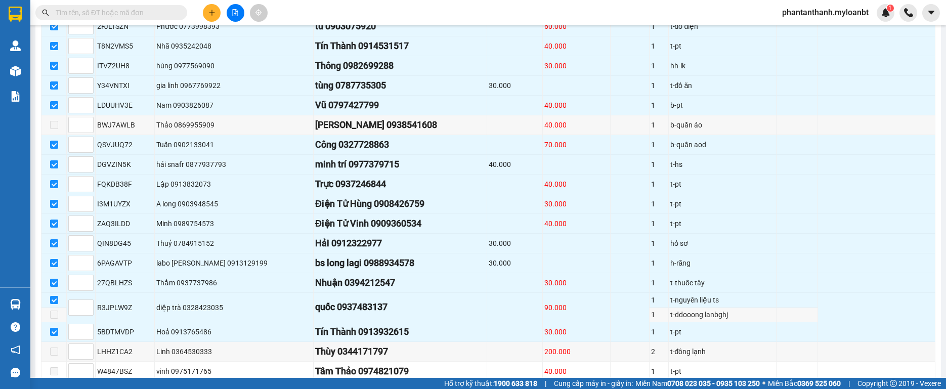
click at [142, 9] on input "text" at bounding box center [115, 12] width 119 height 11
click at [132, 16] on input "text" at bounding box center [115, 12] width 119 height 11
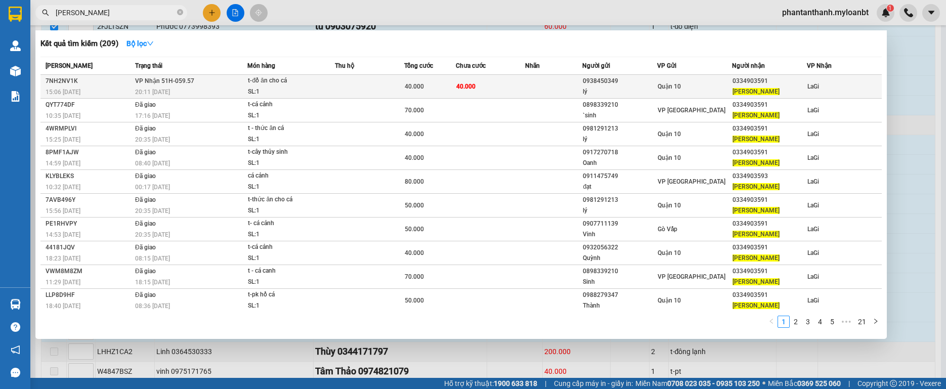
click at [317, 80] on div "t-đồ ăn cho cá" at bounding box center [286, 80] width 76 height 11
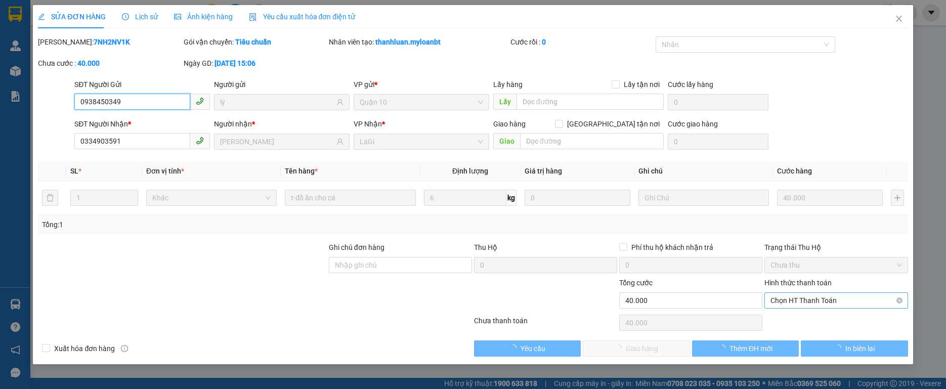
click at [845, 305] on span "Chọn HT Thanh Toán" at bounding box center [835, 300] width 131 height 15
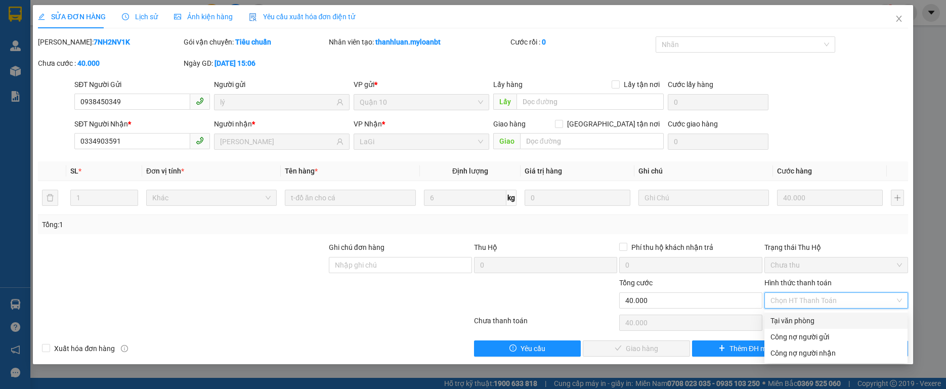
click at [814, 324] on div "Tại văn phòng" at bounding box center [835, 320] width 131 height 11
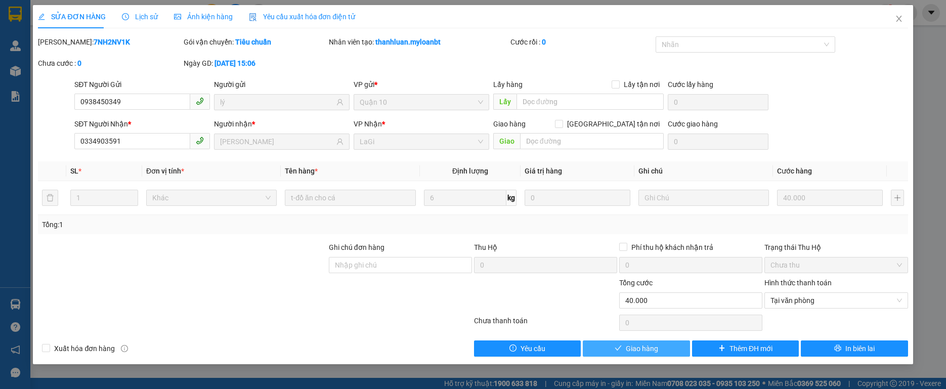
click at [662, 348] on button "Giao hàng" at bounding box center [636, 348] width 107 height 16
click at [662, 349] on button "Giao hàng" at bounding box center [636, 348] width 107 height 16
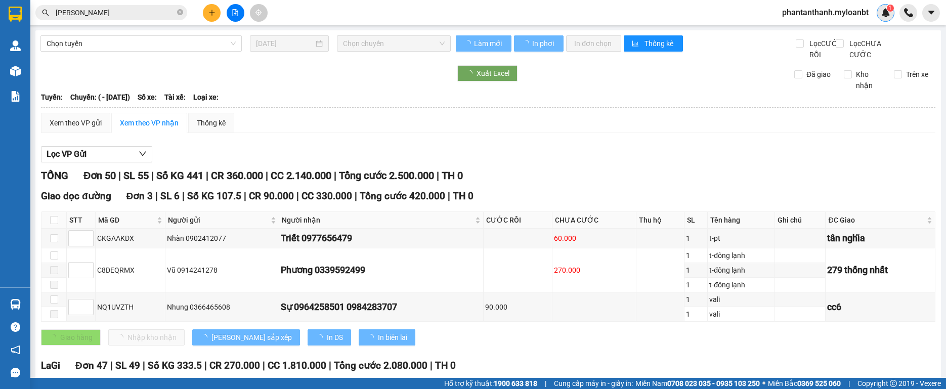
click at [892, 17] on div "1" at bounding box center [886, 13] width 18 height 18
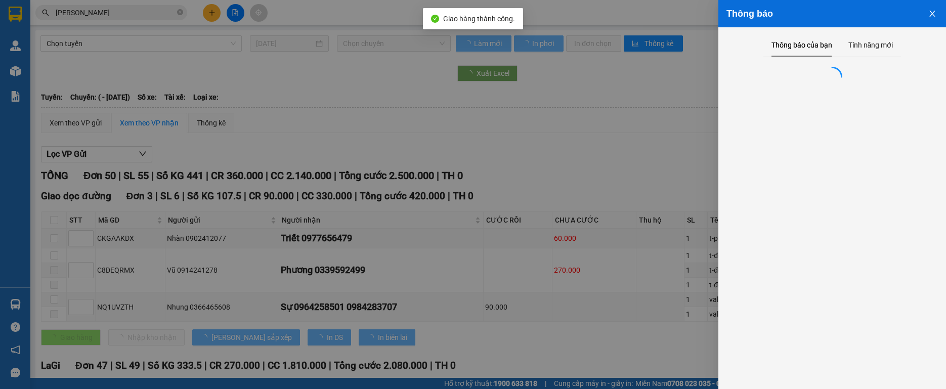
click at [135, 7] on div at bounding box center [473, 194] width 946 height 389
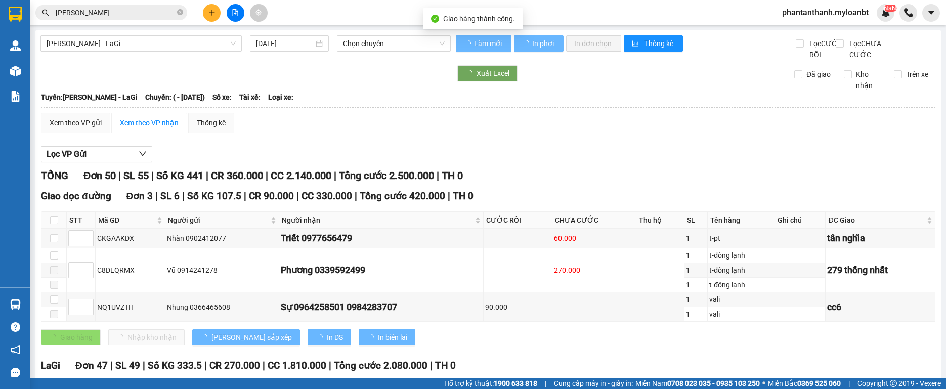
click at [945, 14] on div "Thông báo Thông báo của bạn Tính năng mới Chưa có thông báo mới" at bounding box center [946, 194] width 0 height 389
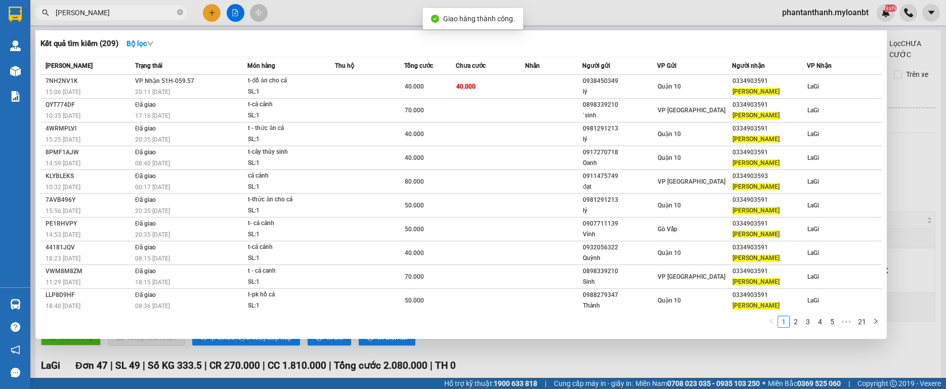
click at [134, 14] on input "[PERSON_NAME]" at bounding box center [115, 12] width 119 height 11
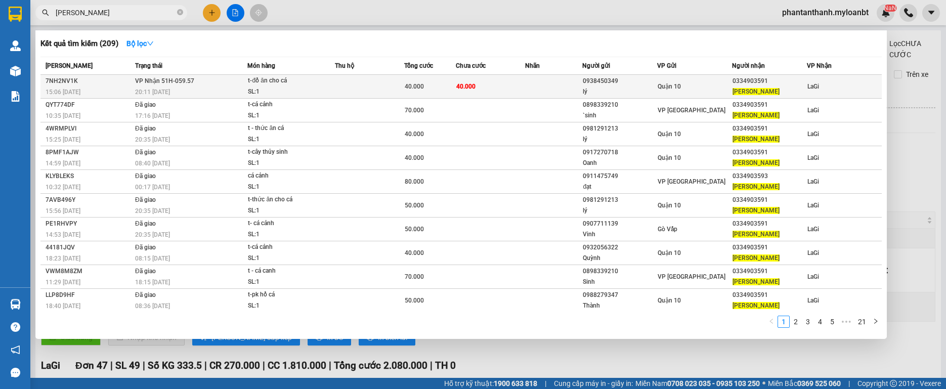
click at [420, 94] on td "40.000" at bounding box center [430, 87] width 52 height 24
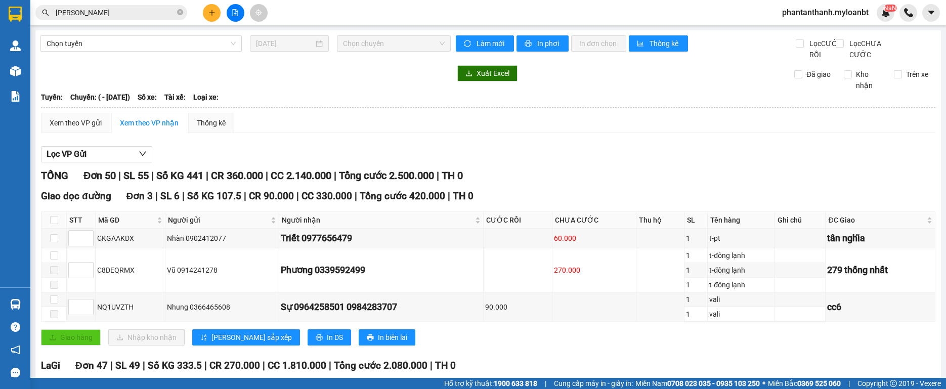
click at [894, 18] on div "phantanthanh.myloanbt NaN" at bounding box center [860, 13] width 172 height 18
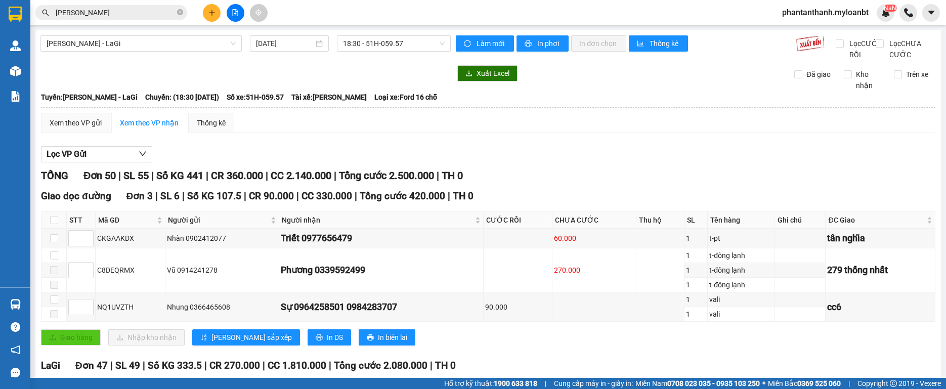
click at [119, 21] on div "Kết quả tìm kiếm ( 209 ) Bộ lọc Mã ĐH Trạng thái Món hàng Thu hộ Tổng cước Chưa…" at bounding box center [98, 13] width 197 height 18
click at [120, 18] on input "[PERSON_NAME]" at bounding box center [115, 12] width 119 height 11
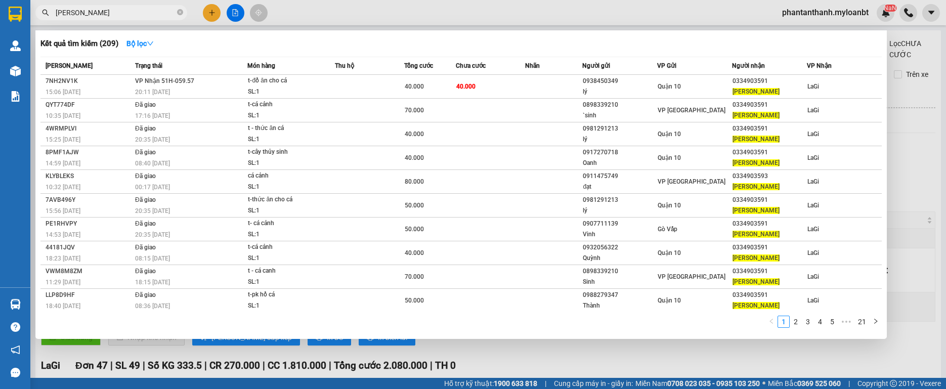
click at [121, 16] on input "[PERSON_NAME]" at bounding box center [115, 12] width 119 height 11
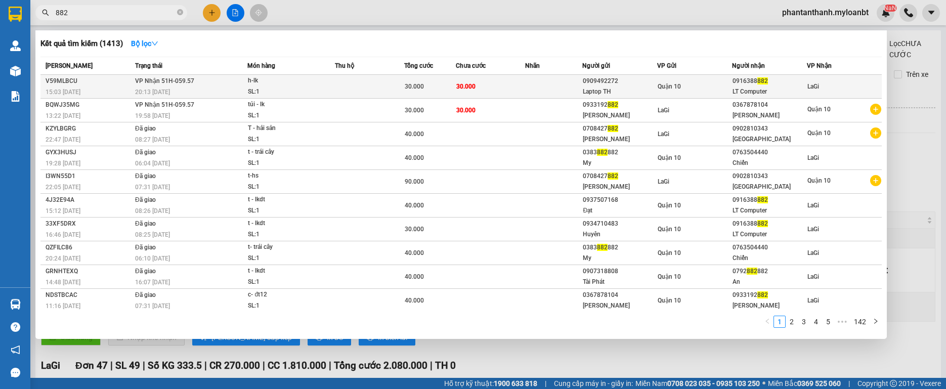
click at [626, 81] on div "0909492272" at bounding box center [620, 81] width 74 height 11
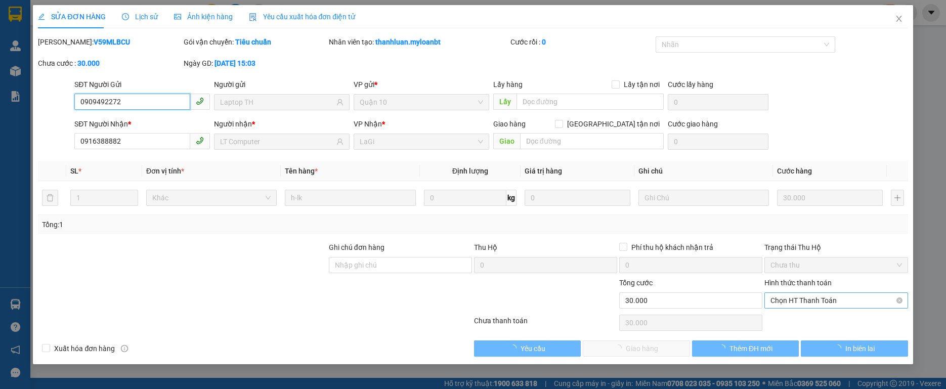
click at [838, 307] on span "Chọn HT Thanh Toán" at bounding box center [835, 300] width 131 height 15
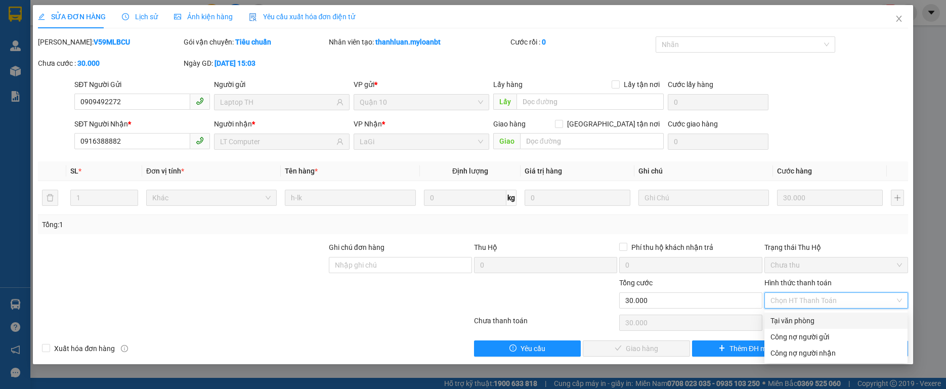
click at [795, 321] on div "Tại văn phòng" at bounding box center [835, 320] width 131 height 11
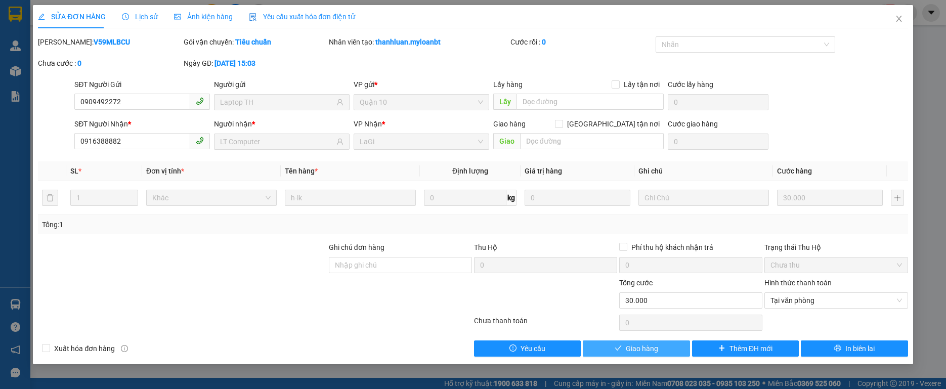
click at [645, 343] on span "Giao hàng" at bounding box center [642, 348] width 32 height 11
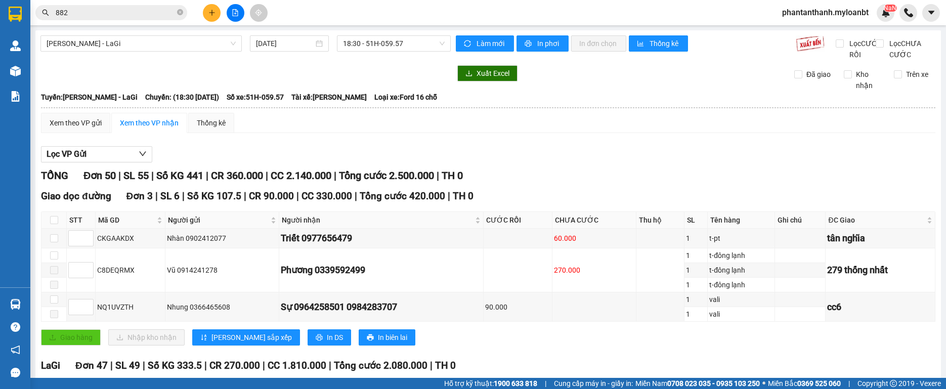
click at [102, 15] on input "882" at bounding box center [115, 12] width 119 height 11
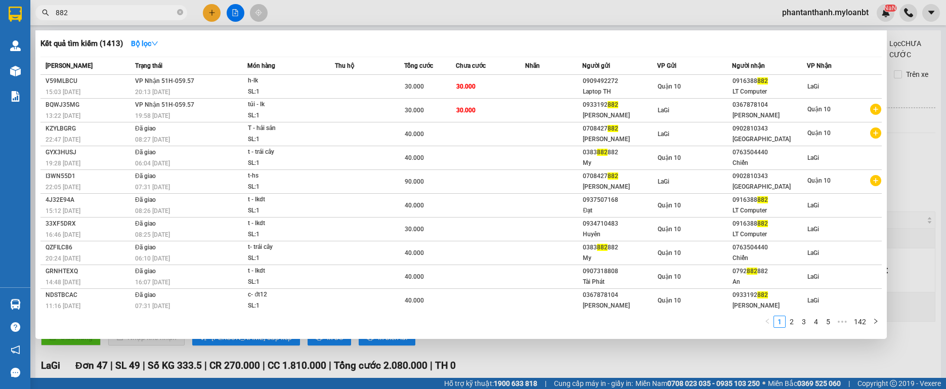
click at [102, 15] on input "882" at bounding box center [115, 12] width 119 height 11
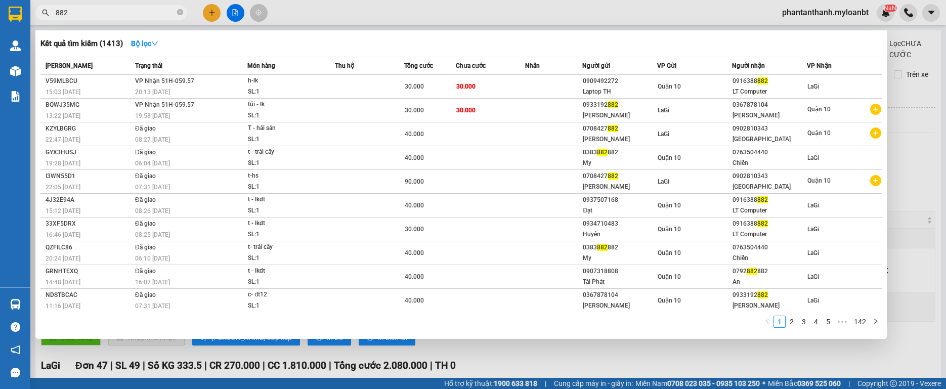
click at [102, 15] on input "882" at bounding box center [115, 12] width 119 height 11
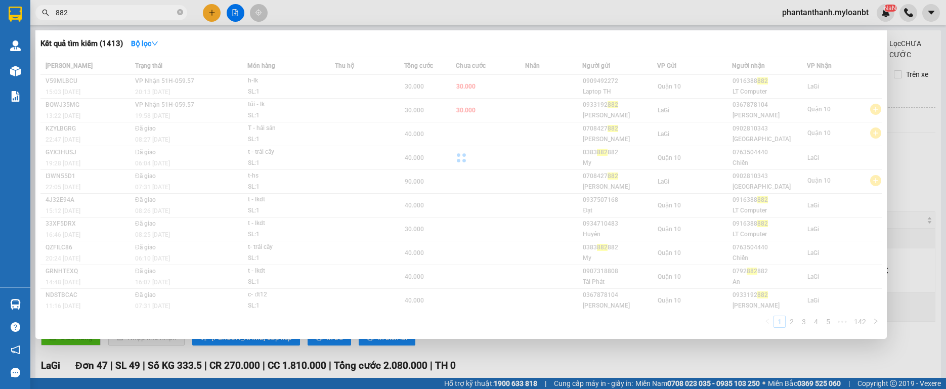
click at [102, 15] on input "882" at bounding box center [115, 12] width 119 height 11
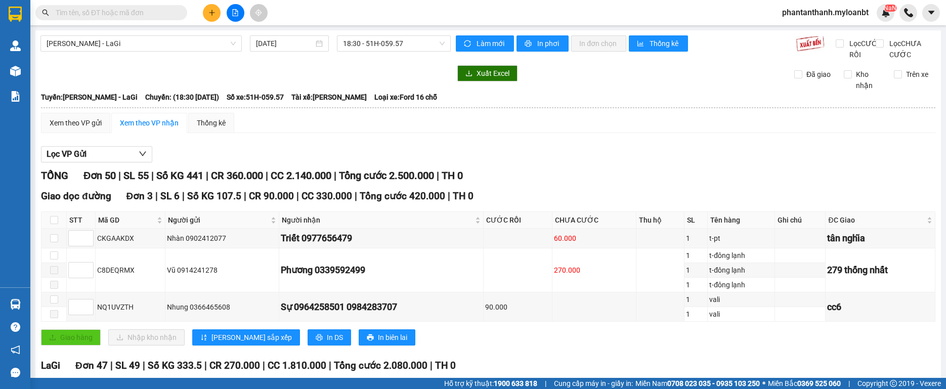
click at [133, 11] on input "text" at bounding box center [115, 12] width 119 height 11
click at [231, 12] on button at bounding box center [236, 13] width 18 height 18
click at [212, 14] on icon "plus" at bounding box center [211, 12] width 7 height 7
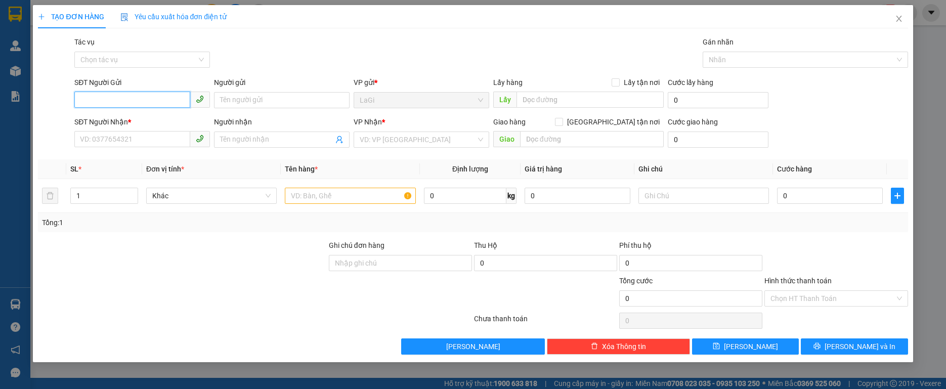
click at [162, 95] on input "SĐT Người Gửi" at bounding box center [132, 100] width 116 height 16
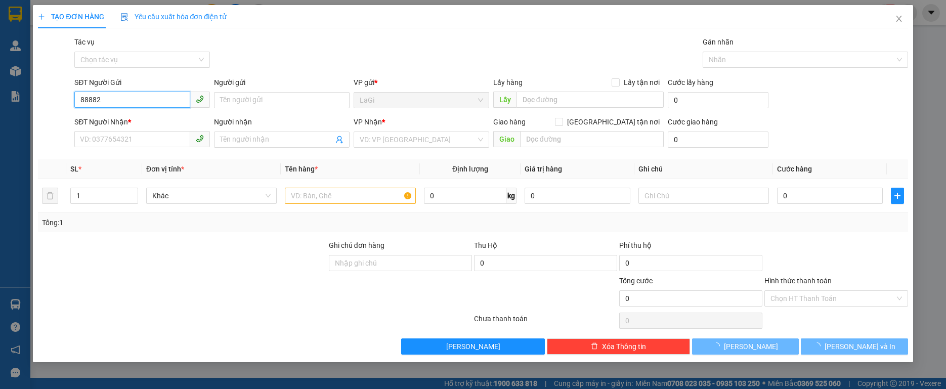
click at [162, 95] on input "88882" at bounding box center [132, 100] width 116 height 16
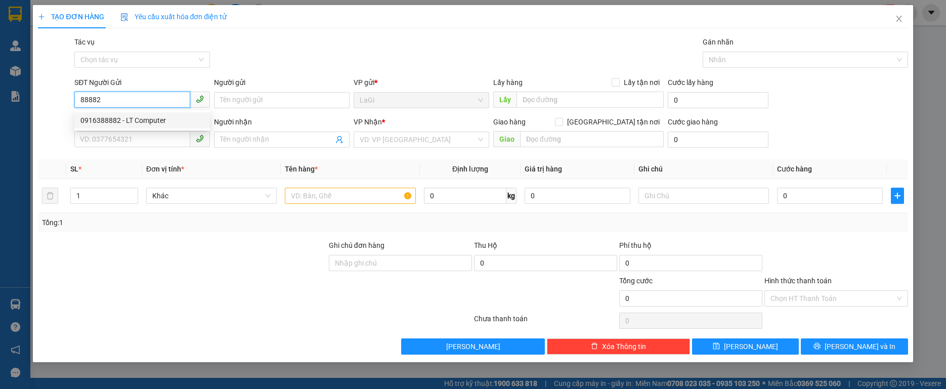
click at [145, 114] on div "0916388882 - LT Computer" at bounding box center [142, 120] width 136 height 16
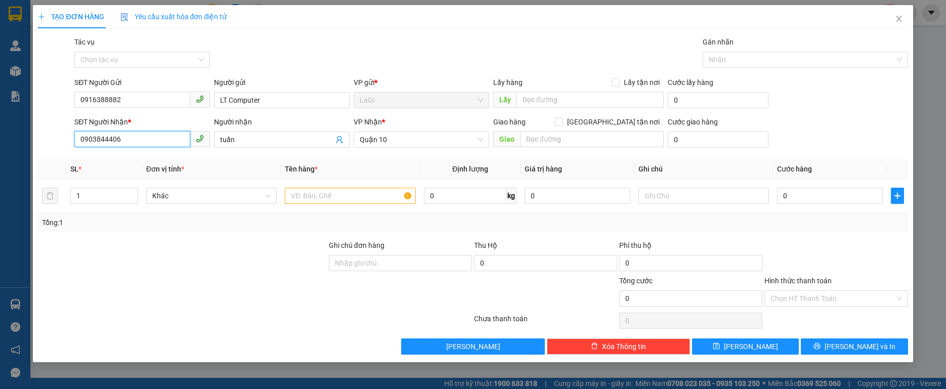
click at [181, 143] on input "0903844406" at bounding box center [132, 139] width 116 height 16
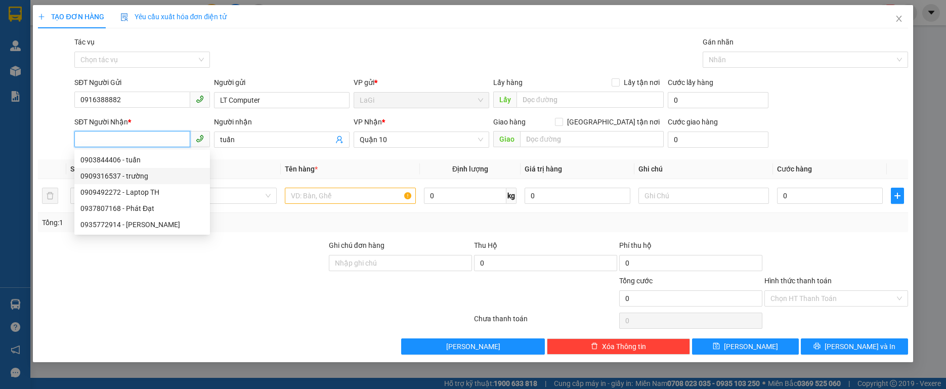
click at [151, 168] on div "0909316537 - trường" at bounding box center [142, 176] width 136 height 16
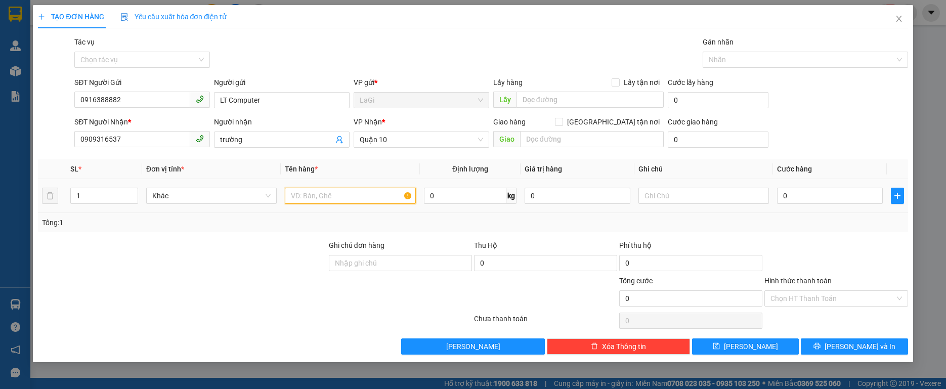
click at [289, 195] on input "text" at bounding box center [350, 196] width 130 height 16
click at [827, 188] on input "0" at bounding box center [830, 196] width 106 height 16
click at [817, 248] on div at bounding box center [835, 257] width 145 height 35
click at [789, 293] on input "Hình thức thanh toán" at bounding box center [832, 298] width 124 height 15
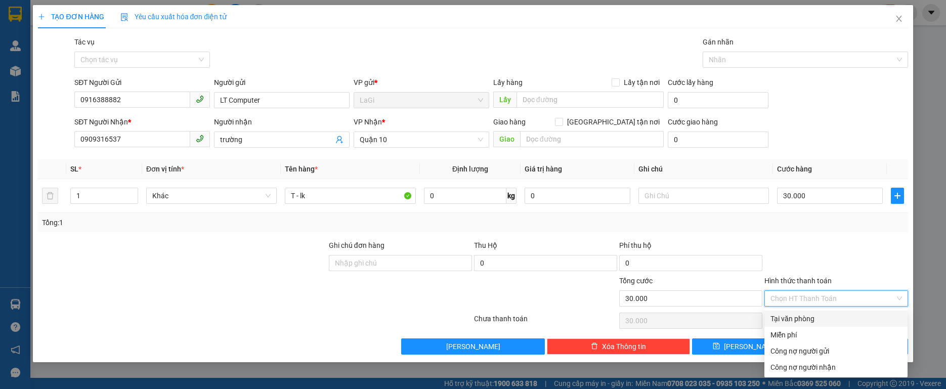
click at [787, 318] on div "Tại văn phòng" at bounding box center [835, 318] width 131 height 11
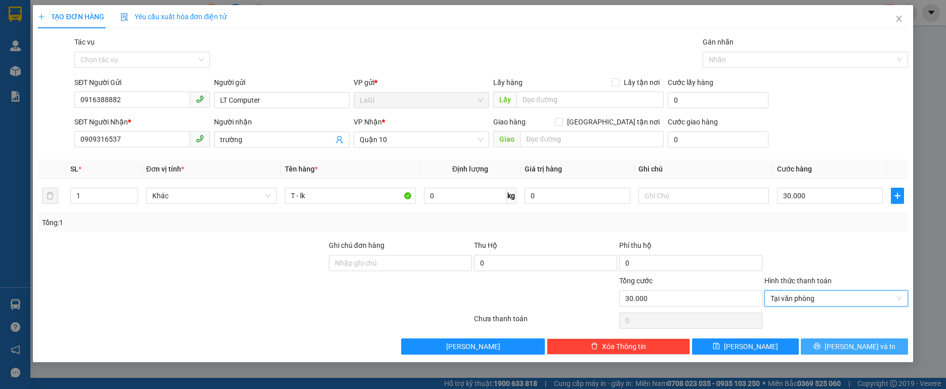
click at [832, 346] on button "[PERSON_NAME] và In" at bounding box center [854, 346] width 107 height 16
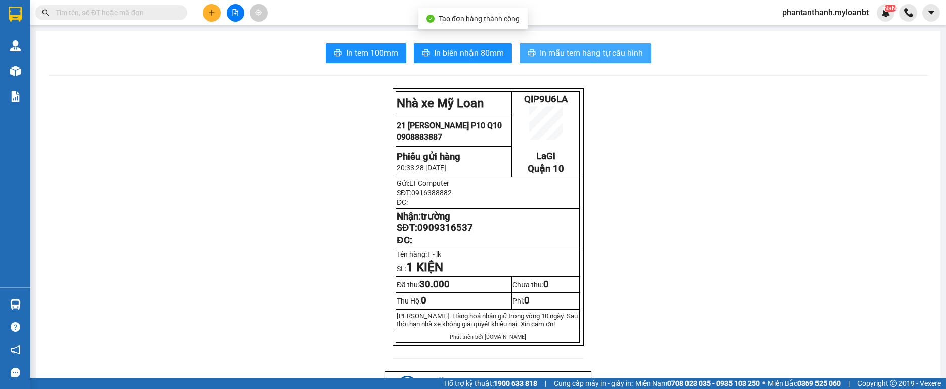
click at [547, 49] on span "In mẫu tem hàng tự cấu hình" at bounding box center [591, 53] width 103 height 13
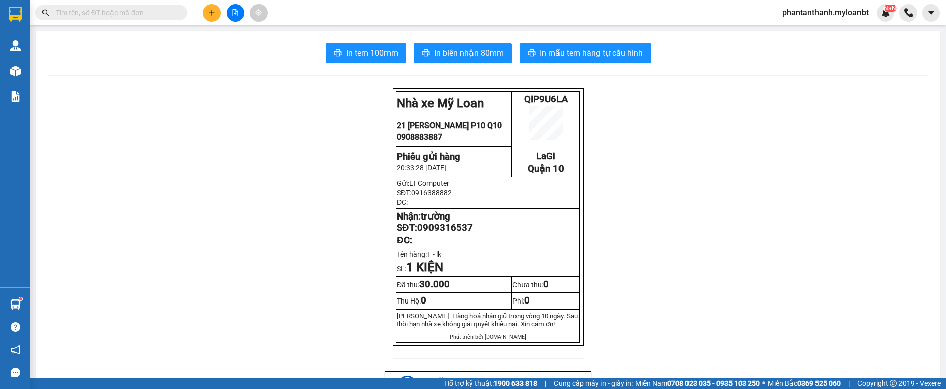
click at [96, 4] on div "Kết quả tìm kiếm ( 1413 ) Bộ lọc Mã ĐH Trạng thái Món hàng Thu hộ Tổng cước Chư…" at bounding box center [473, 12] width 946 height 25
click at [100, 8] on input "text" at bounding box center [115, 12] width 119 height 11
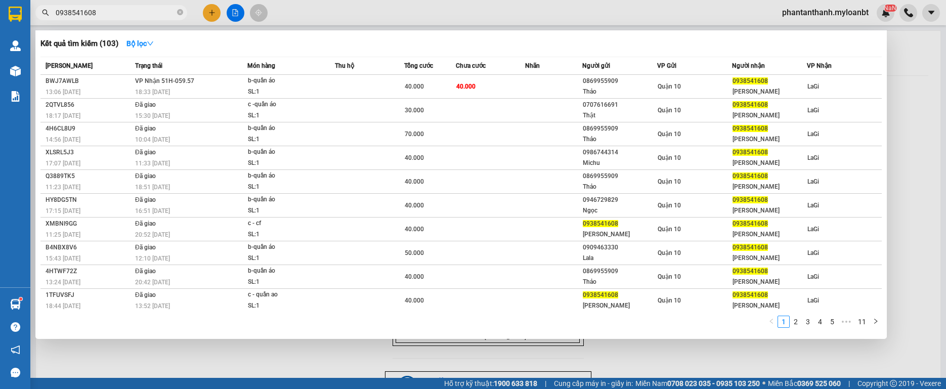
click at [265, 64] on span "Món hàng" at bounding box center [261, 65] width 28 height 7
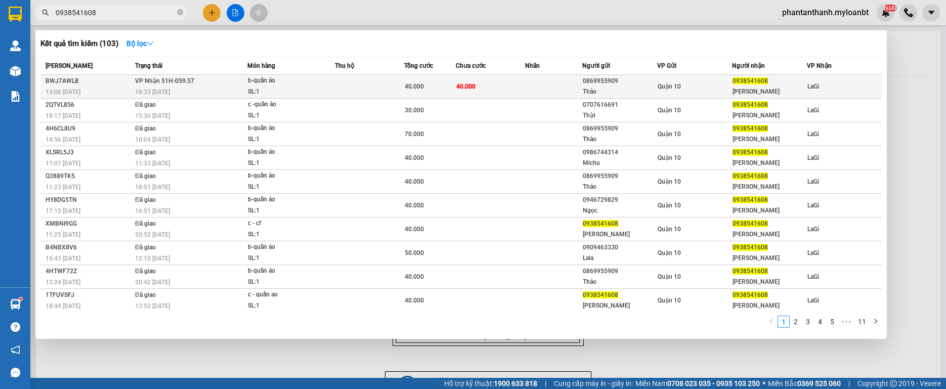
click at [263, 79] on div "b-quần áo" at bounding box center [286, 80] width 76 height 11
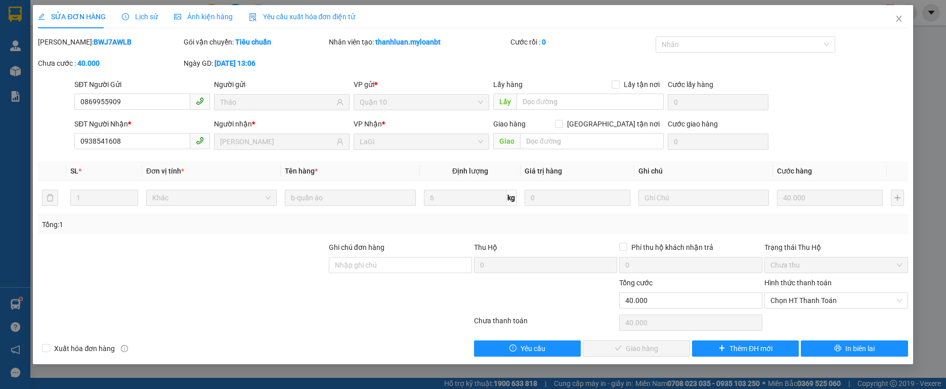
drag, startPoint x: 889, startPoint y: 287, endPoint x: 879, endPoint y: 276, distance: 15.0
click at [888, 287] on div "Hình thức thanh toán" at bounding box center [835, 284] width 143 height 15
click at [828, 303] on span "Chọn HT Thanh Toán" at bounding box center [835, 300] width 131 height 15
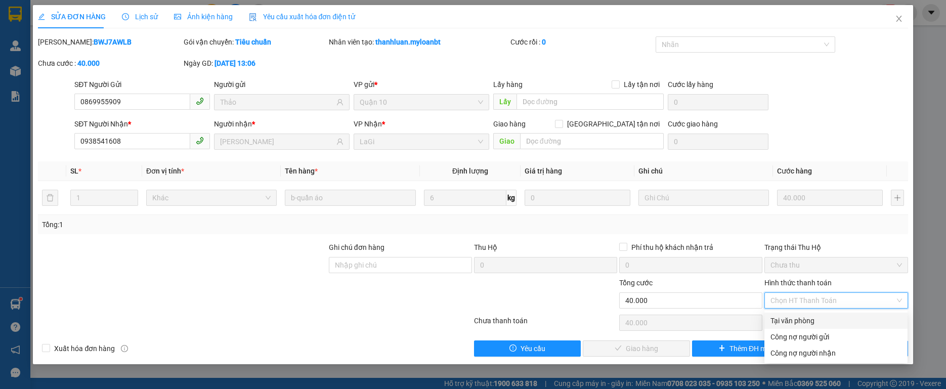
click at [810, 316] on div "Tại văn phòng" at bounding box center [835, 320] width 131 height 11
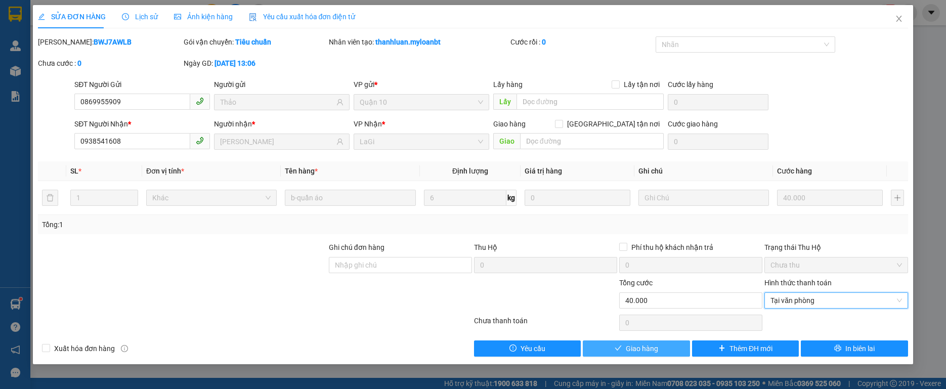
click at [633, 344] on span "Giao hàng" at bounding box center [642, 348] width 32 height 11
click at [634, 344] on span "Giao hàng" at bounding box center [642, 348] width 32 height 11
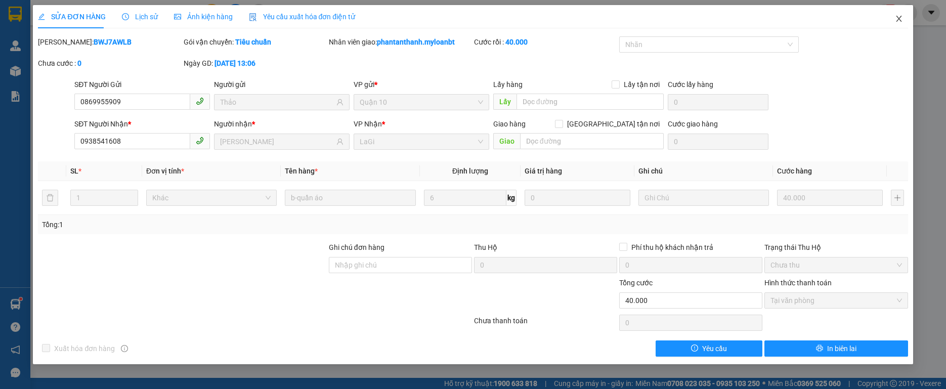
click at [902, 21] on icon "close" at bounding box center [899, 19] width 8 height 8
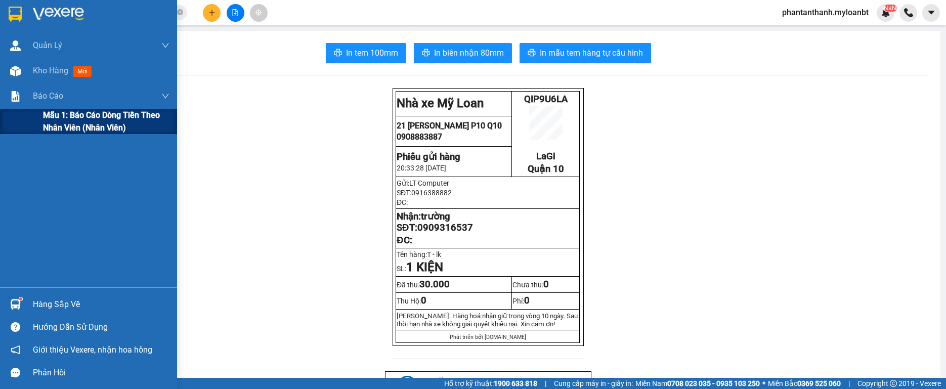
click at [41, 124] on div "Mẫu 1: Báo cáo dòng tiền theo nhân viên (Nhân viên)" at bounding box center [88, 121] width 177 height 25
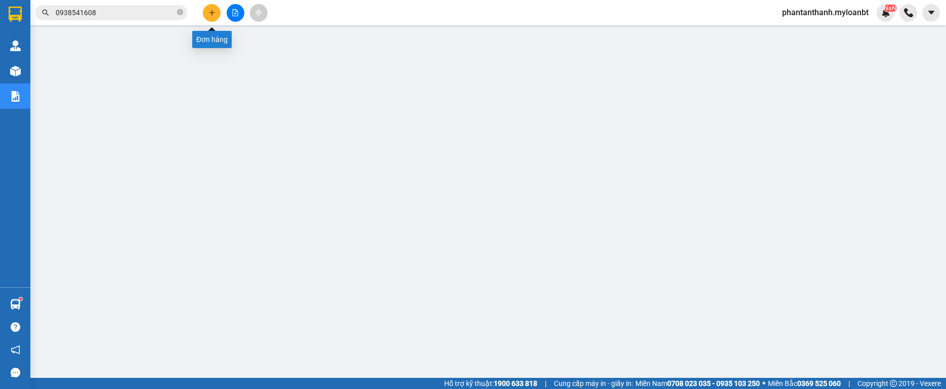
click at [208, 15] on icon "plus" at bounding box center [211, 12] width 7 height 7
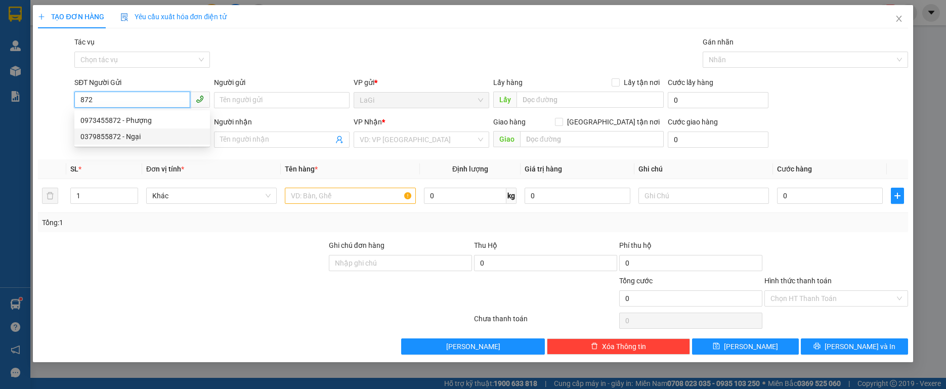
click at [147, 124] on div "0973455872 - Phượng" at bounding box center [141, 120] width 123 height 11
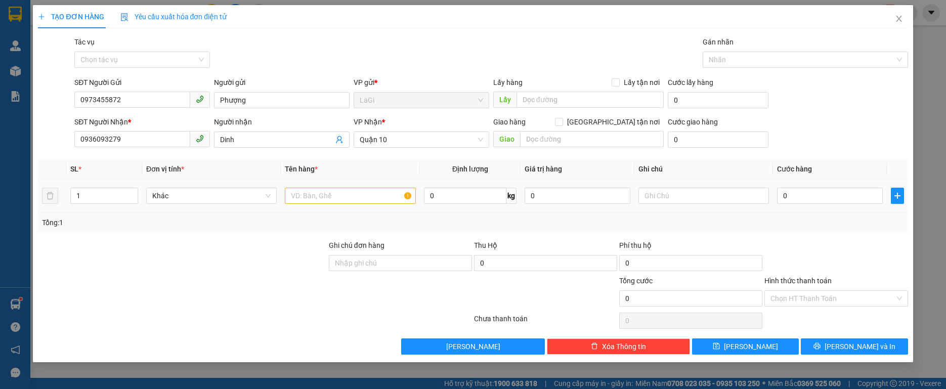
click at [360, 205] on div at bounding box center [350, 196] width 130 height 20
click at [355, 195] on input "text" at bounding box center [350, 196] width 130 height 16
click at [832, 294] on input "Hình thức thanh toán" at bounding box center [832, 298] width 124 height 15
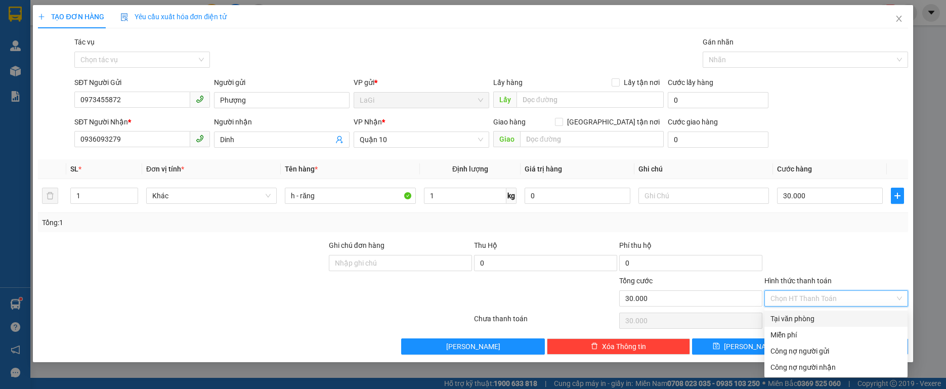
click at [821, 315] on div "Tại văn phòng" at bounding box center [835, 318] width 131 height 11
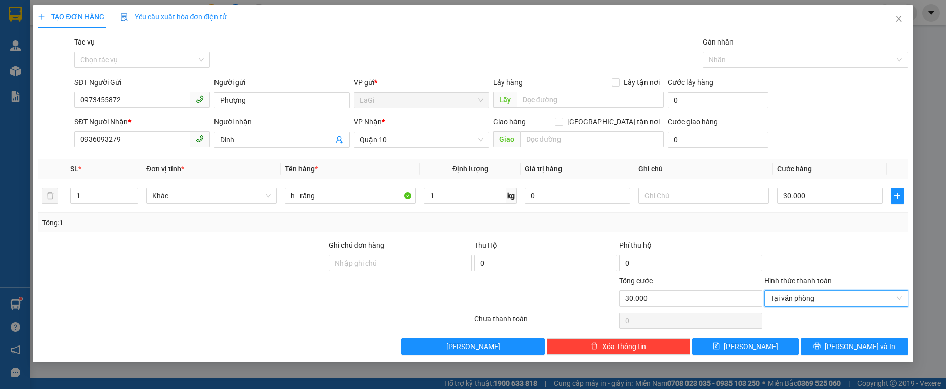
click at [865, 357] on div "TẠO ĐƠN HÀNG Yêu cầu xuất hóa đơn điện tử Transit Pickup Surcharge Ids Transit …" at bounding box center [473, 183] width 880 height 357
click at [863, 345] on span "[PERSON_NAME] và In" at bounding box center [859, 346] width 71 height 11
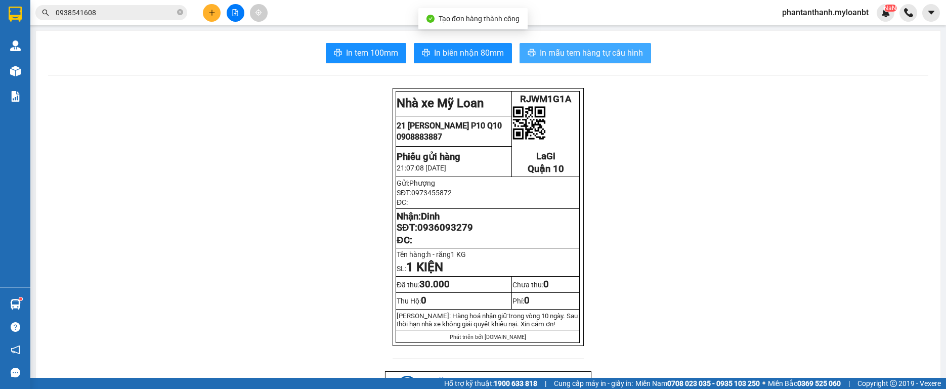
drag, startPoint x: 567, startPoint y: 54, endPoint x: 577, endPoint y: 42, distance: 15.4
click at [566, 55] on span "In mẫu tem hàng tự cấu hình" at bounding box center [591, 53] width 103 height 13
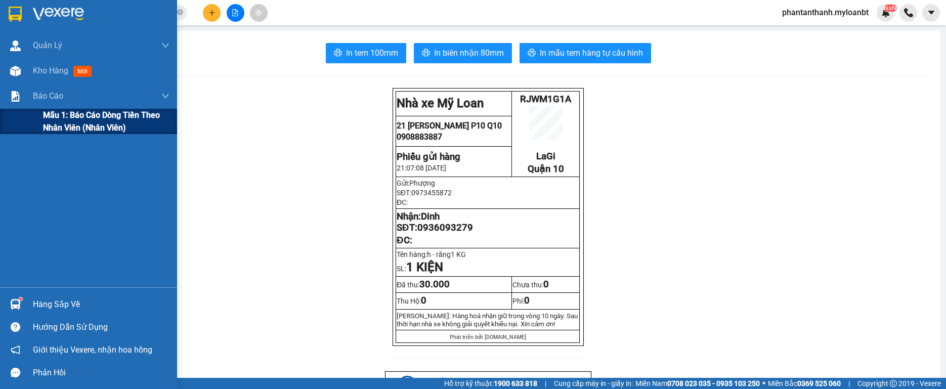
click at [38, 120] on div "Mẫu 1: Báo cáo dòng tiền theo nhân viên (Nhân viên)" at bounding box center [88, 121] width 177 height 25
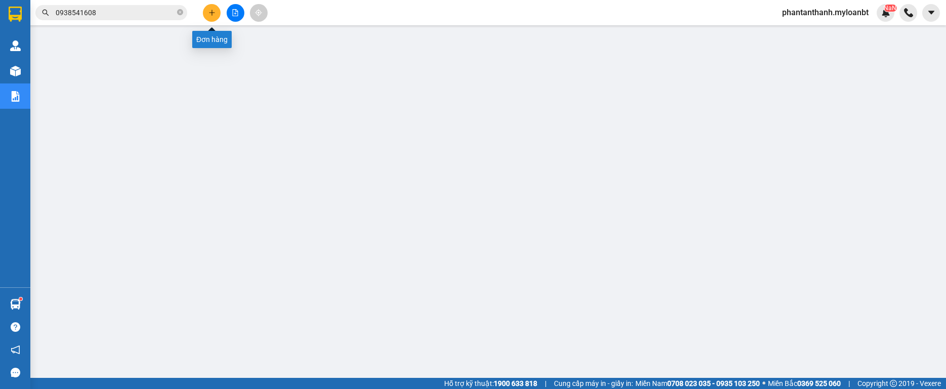
click at [208, 12] on icon "plus" at bounding box center [211, 12] width 7 height 7
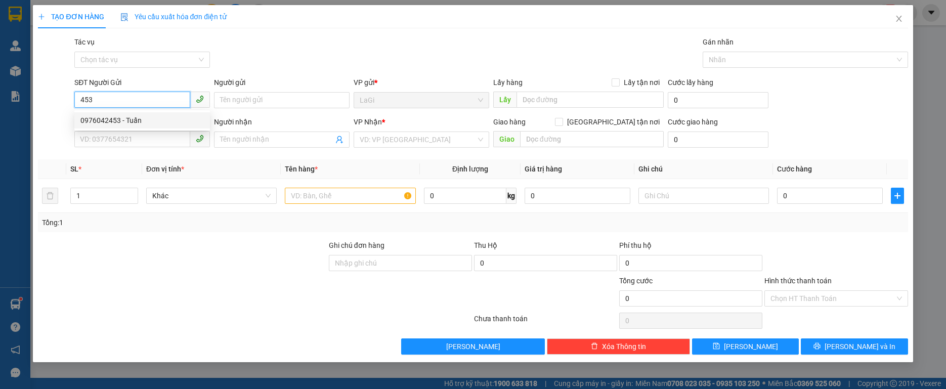
click at [155, 125] on div "0976042453 - Tuấn" at bounding box center [141, 120] width 123 height 11
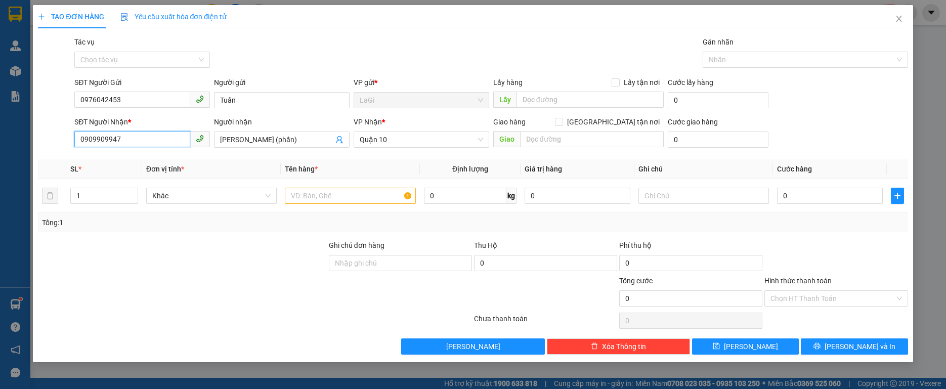
click at [163, 138] on input "0909909947" at bounding box center [132, 139] width 116 height 16
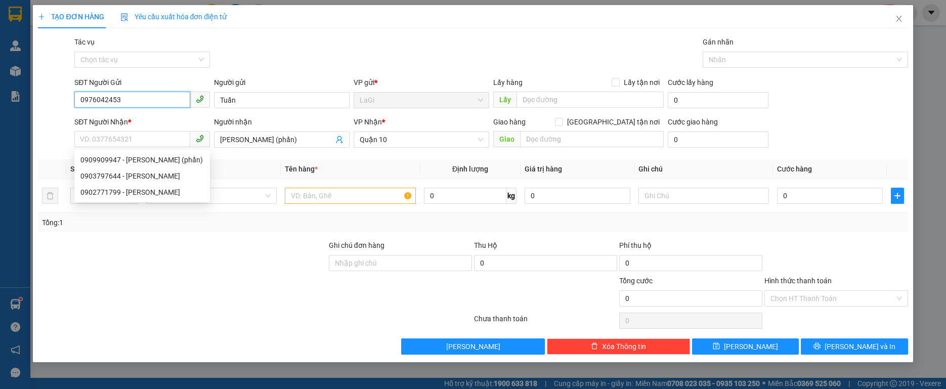
click at [160, 95] on input "0976042453" at bounding box center [132, 100] width 116 height 16
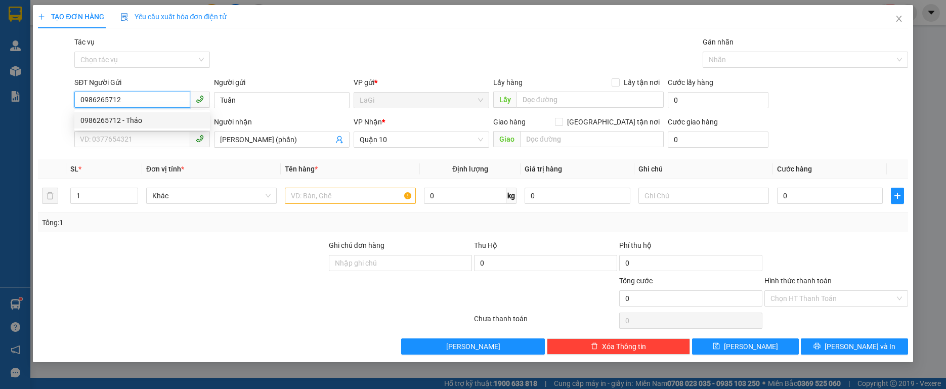
click at [127, 124] on div "0986265712 - Thảo" at bounding box center [141, 120] width 123 height 11
click at [143, 99] on input "0986265712" at bounding box center [132, 100] width 116 height 16
click at [157, 120] on div "0986265712 - Thảo" at bounding box center [141, 120] width 123 height 11
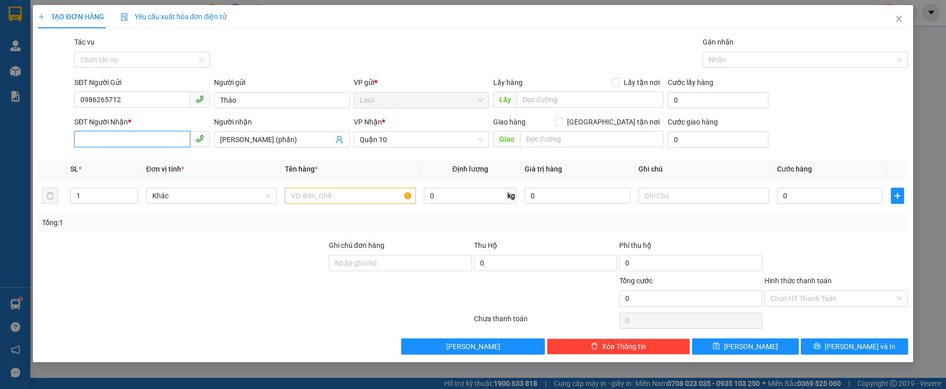
click at [146, 137] on input "SĐT Người Nhận *" at bounding box center [132, 139] width 116 height 16
click at [164, 156] on div "0975421454 - chú bín" at bounding box center [141, 159] width 123 height 11
click at [289, 142] on input "chú bín" at bounding box center [276, 139] width 113 height 11
click at [391, 190] on input "text" at bounding box center [350, 196] width 130 height 16
click at [91, 191] on input "1" at bounding box center [104, 195] width 67 height 15
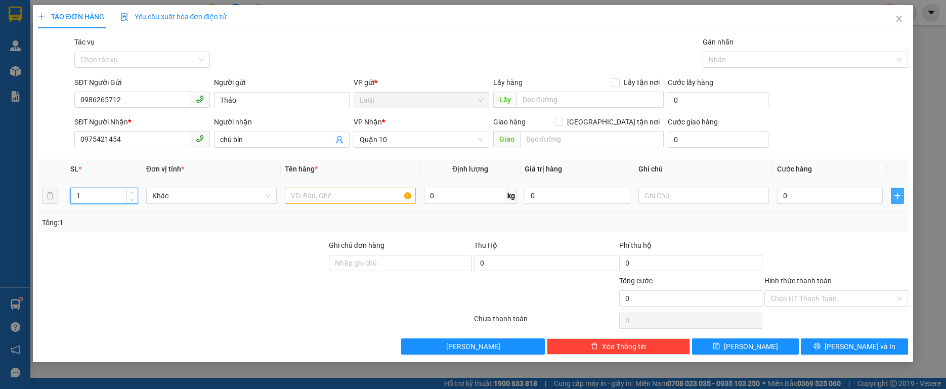
click at [896, 198] on icon "plus" at bounding box center [897, 196] width 8 height 8
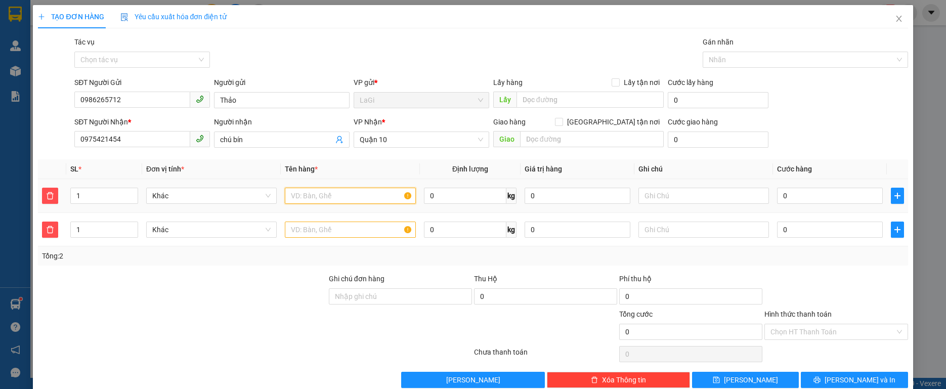
click at [336, 191] on input "text" at bounding box center [350, 196] width 130 height 16
click at [89, 196] on input "1" at bounding box center [104, 195] width 67 height 15
drag, startPoint x: 89, startPoint y: 196, endPoint x: 53, endPoint y: 198, distance: 36.0
click at [53, 198] on tr "1 Khác t - vải 0 kg 0 0" at bounding box center [472, 196] width 869 height 34
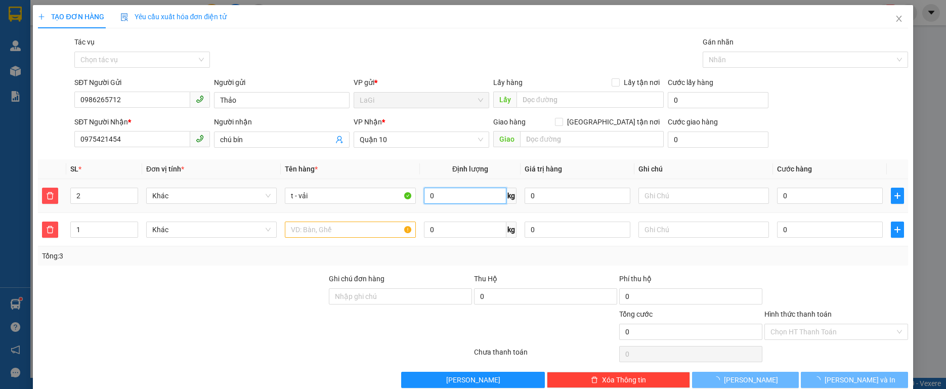
click at [457, 197] on input "0" at bounding box center [465, 196] width 83 height 16
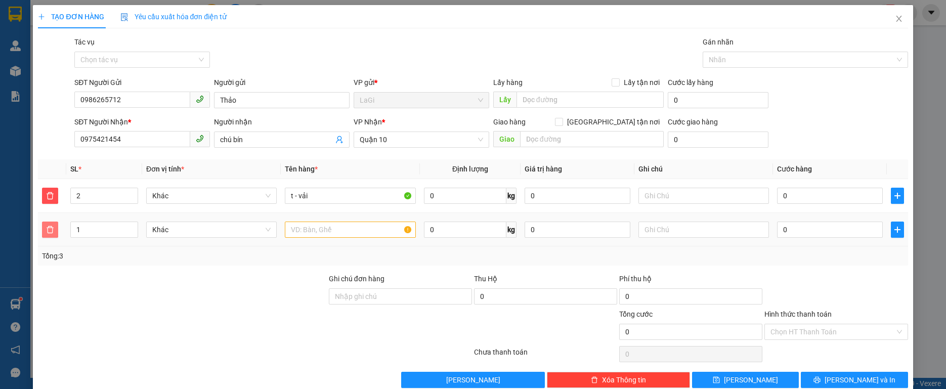
drag, startPoint x: 43, startPoint y: 231, endPoint x: 67, endPoint y: 229, distance: 23.9
click at [44, 231] on span "delete" at bounding box center [49, 230] width 15 height 8
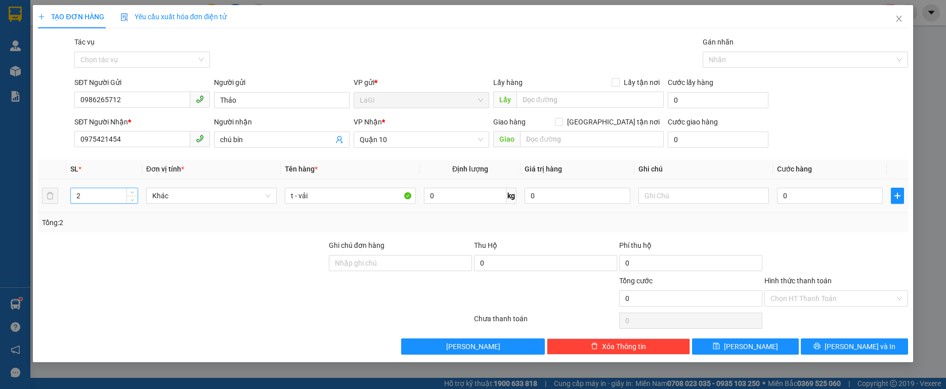
click at [94, 200] on input "2" at bounding box center [104, 195] width 67 height 15
drag, startPoint x: 94, startPoint y: 200, endPoint x: 69, endPoint y: 199, distance: 24.3
click at [69, 199] on td "2" at bounding box center [104, 196] width 76 height 34
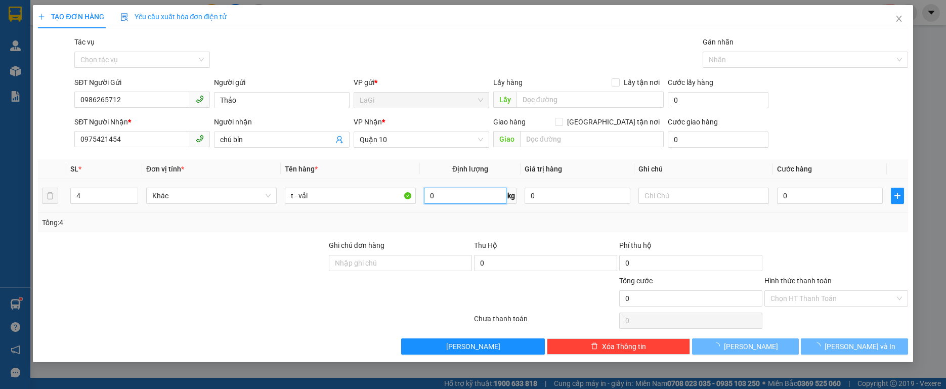
click at [447, 193] on input "0" at bounding box center [465, 196] width 83 height 16
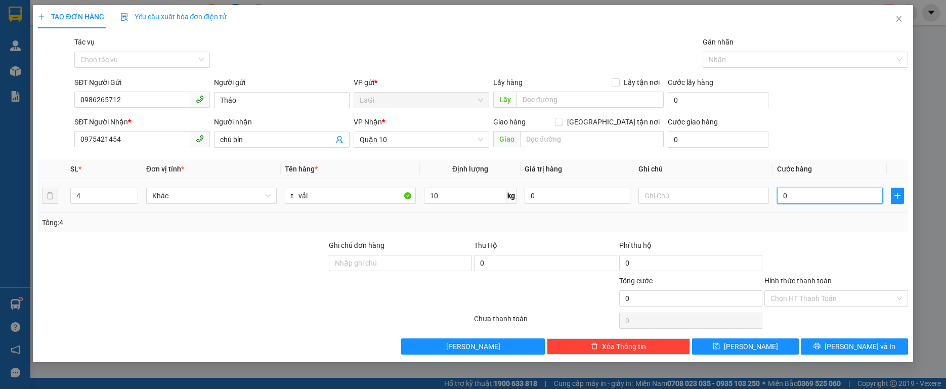
click at [810, 196] on input "0" at bounding box center [830, 196] width 106 height 16
click at [825, 243] on div at bounding box center [835, 257] width 145 height 35
click at [845, 305] on input "Hình thức thanh toán" at bounding box center [832, 298] width 124 height 15
click at [848, 302] on input "Hình thức thanh toán" at bounding box center [832, 298] width 124 height 15
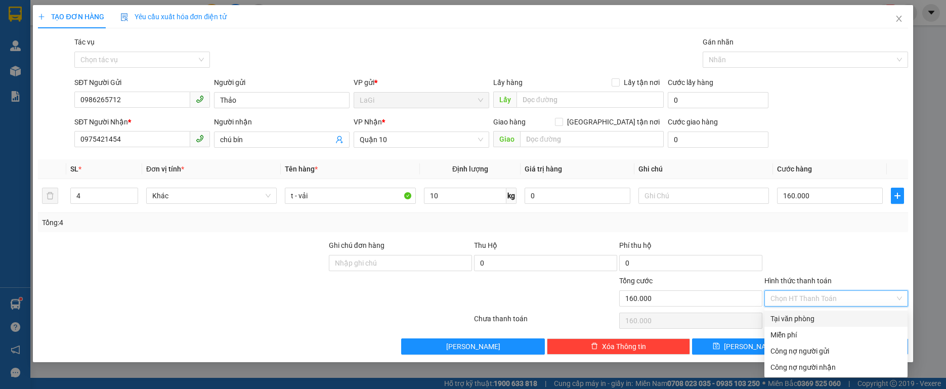
click at [821, 317] on div "Tại văn phòng" at bounding box center [835, 318] width 131 height 11
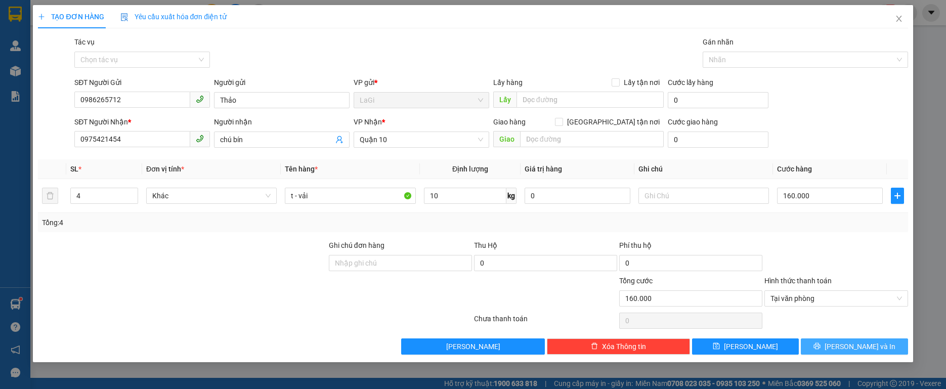
click at [867, 338] on button "[PERSON_NAME] và In" at bounding box center [854, 346] width 107 height 16
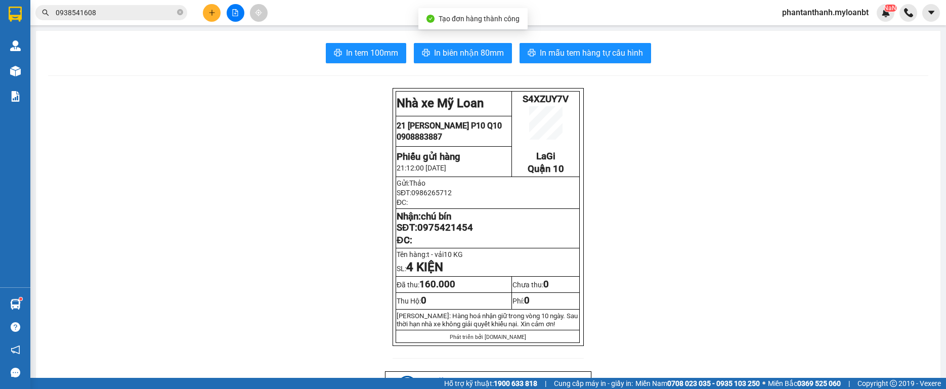
click at [574, 55] on span "In mẫu tem hàng tự cấu hình" at bounding box center [591, 53] width 103 height 13
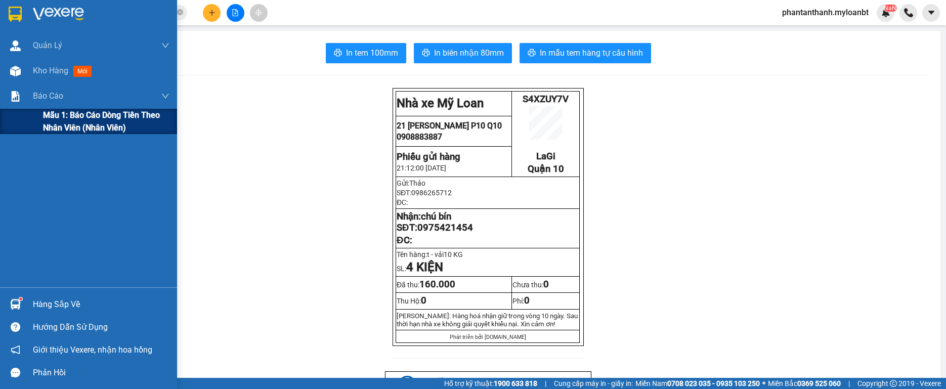
click at [30, 122] on div "Mẫu 1: Báo cáo dòng tiền theo nhân viên (Nhân viên)" at bounding box center [88, 121] width 177 height 25
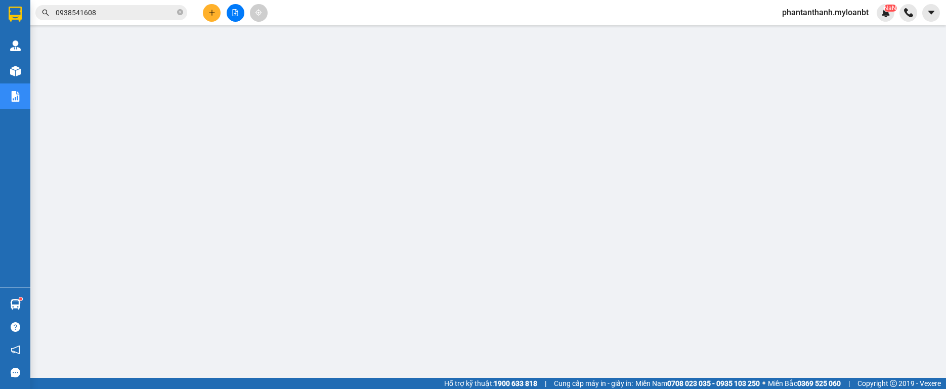
drag, startPoint x: 31, startPoint y: 72, endPoint x: 25, endPoint y: 72, distance: 6.1
click at [30, 73] on section "Kết quả tìm kiếm ( 103 ) Bộ lọc Mã ĐH Trạng thái Món hàng Thu hộ Tổng cước Chưa…" at bounding box center [473, 194] width 946 height 389
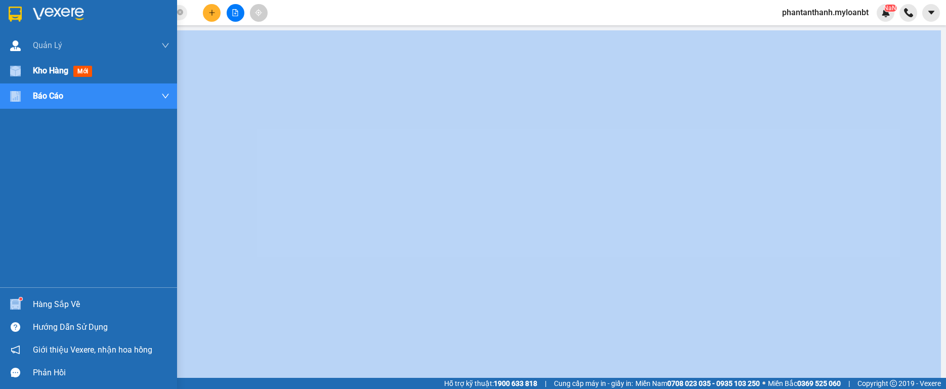
click at [24, 72] on div at bounding box center [16, 71] width 18 height 18
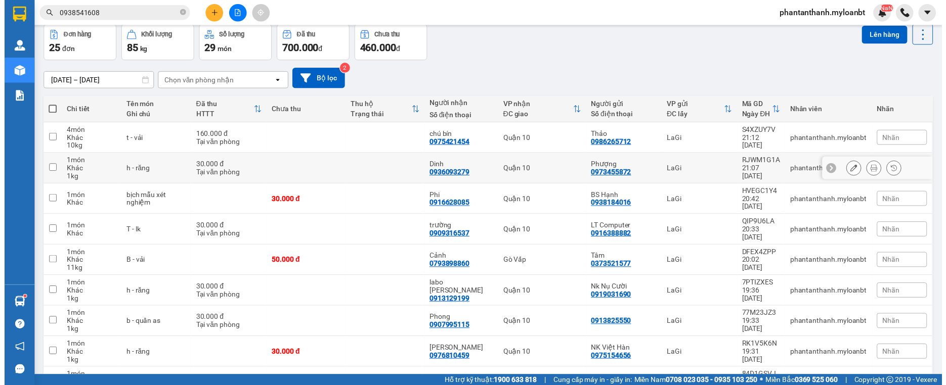
scroll to position [51, 0]
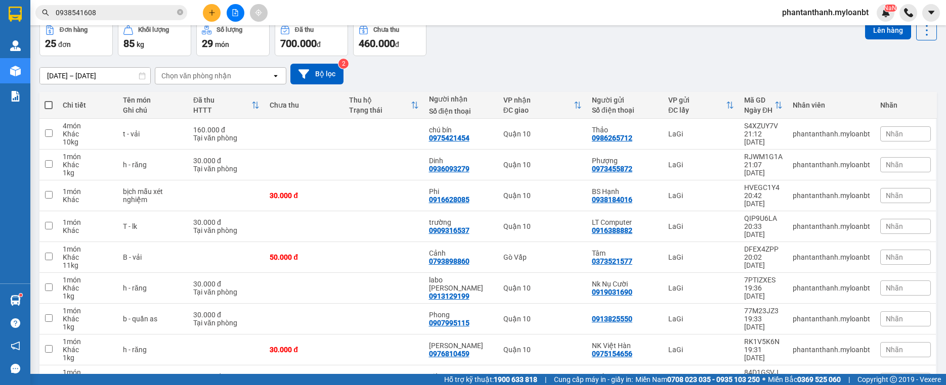
click at [135, 7] on input "0938541608" at bounding box center [115, 12] width 119 height 11
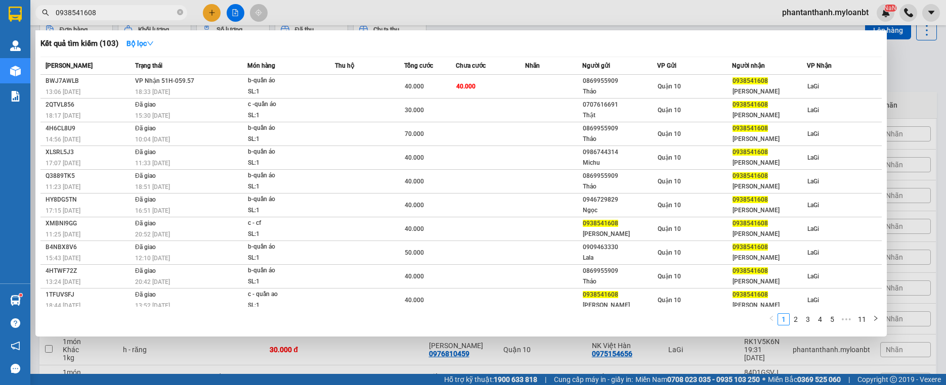
click at [135, 7] on input "0938541608" at bounding box center [115, 12] width 119 height 11
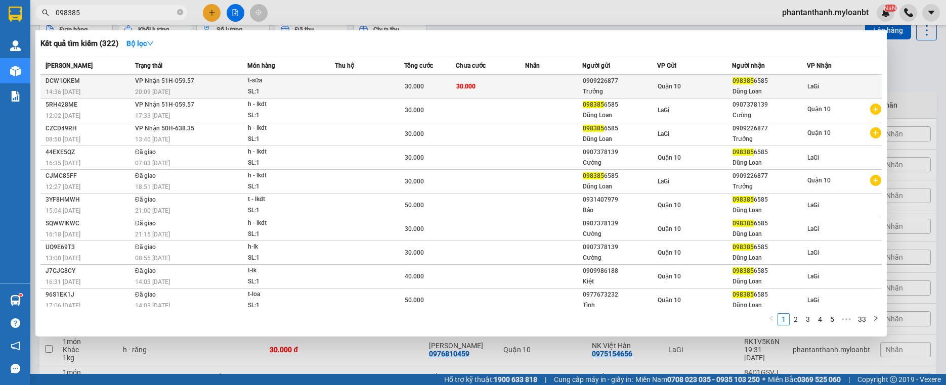
click at [553, 92] on td at bounding box center [554, 87] width 58 height 24
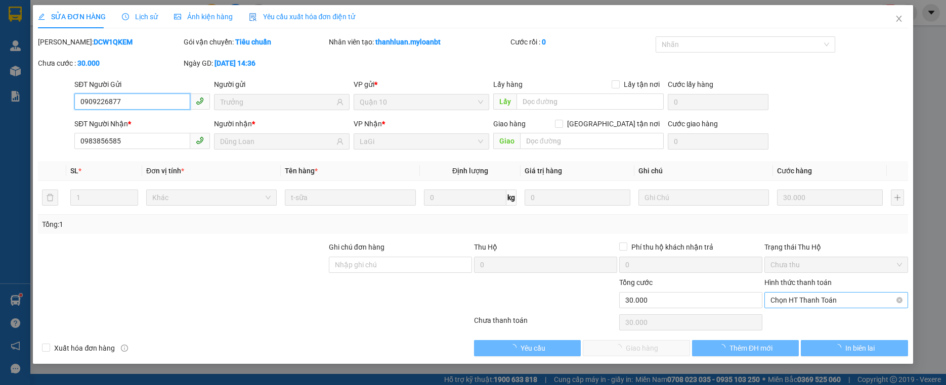
click at [846, 294] on span "Chọn HT Thanh Toán" at bounding box center [835, 300] width 131 height 15
click at [845, 295] on span "Chọn HT Thanh Toán" at bounding box center [835, 300] width 131 height 15
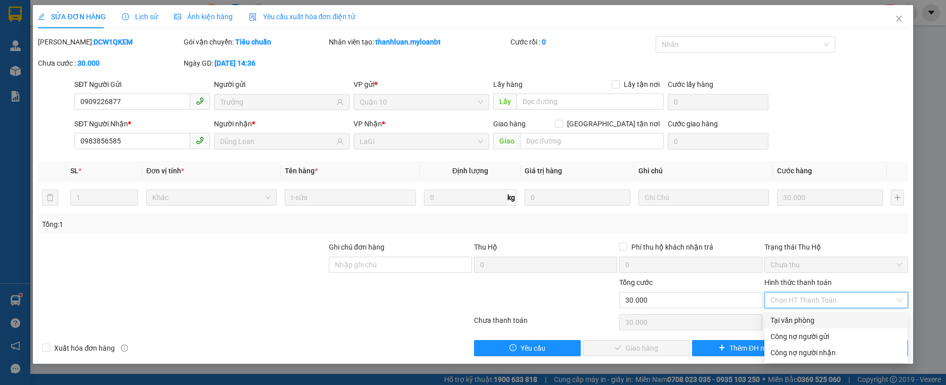
drag, startPoint x: 810, startPoint y: 317, endPoint x: 804, endPoint y: 320, distance: 6.8
click at [809, 318] on div "Tại văn phòng" at bounding box center [835, 320] width 131 height 11
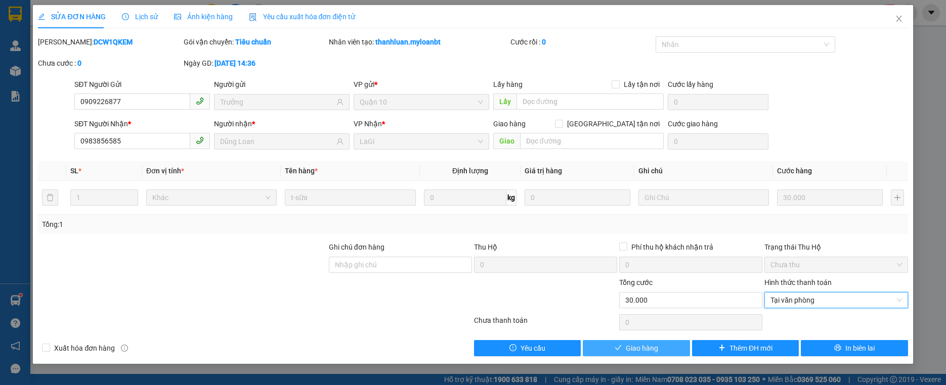
click at [664, 354] on button "Giao hàng" at bounding box center [636, 348] width 107 height 16
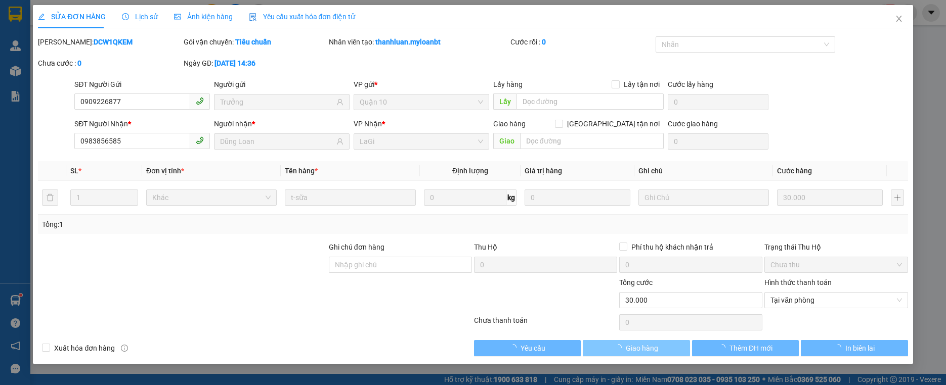
click at [664, 354] on button "Giao hàng" at bounding box center [636, 348] width 107 height 16
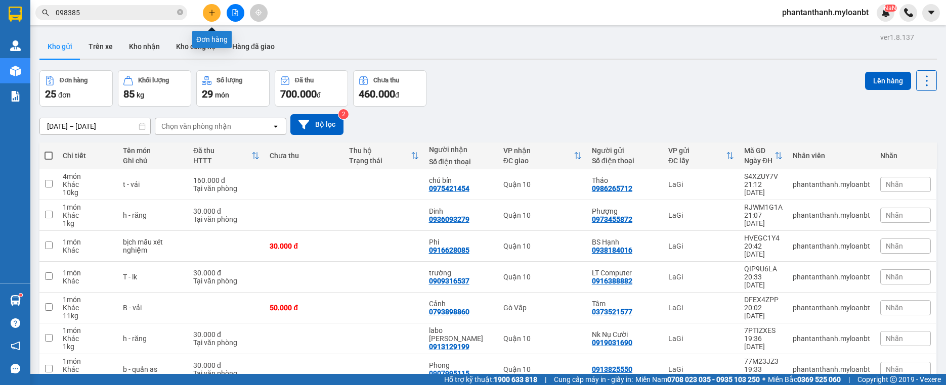
click at [220, 15] on button at bounding box center [212, 13] width 18 height 18
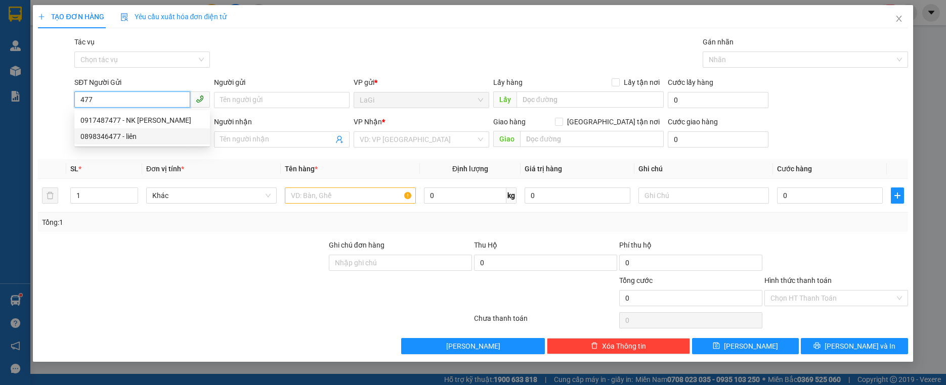
click at [157, 140] on div "0898346477 - liên" at bounding box center [141, 136] width 123 height 11
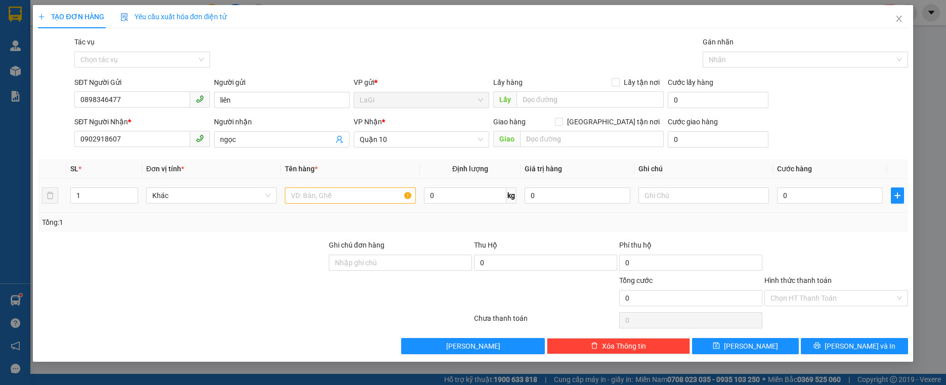
click at [354, 208] on td at bounding box center [350, 196] width 139 height 34
click at [368, 194] on input "text" at bounding box center [350, 196] width 130 height 16
click at [862, 308] on div "Hình thức thanh toán Chọn HT Thanh Toán" at bounding box center [835, 292] width 143 height 35
click at [849, 301] on input "Hình thức thanh toán" at bounding box center [832, 298] width 124 height 15
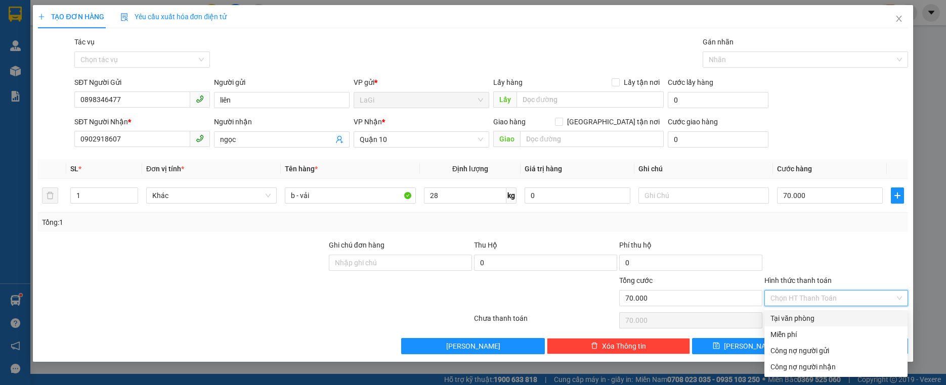
click at [823, 320] on div "Tại văn phòng" at bounding box center [835, 318] width 131 height 11
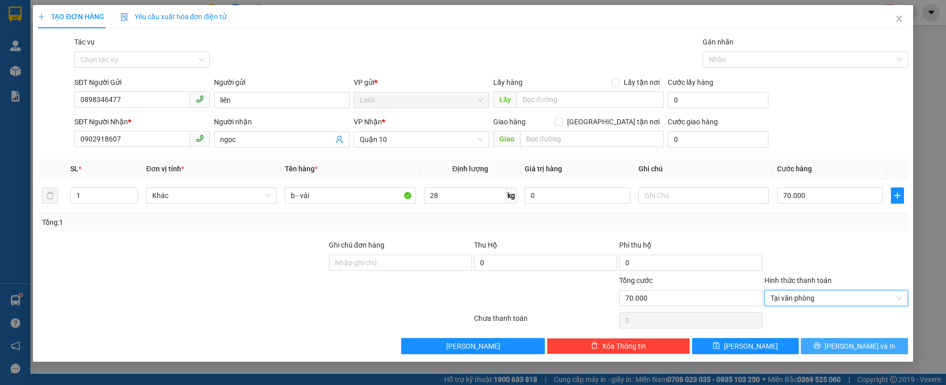
click at [842, 338] on button "[PERSON_NAME] và In" at bounding box center [854, 346] width 107 height 16
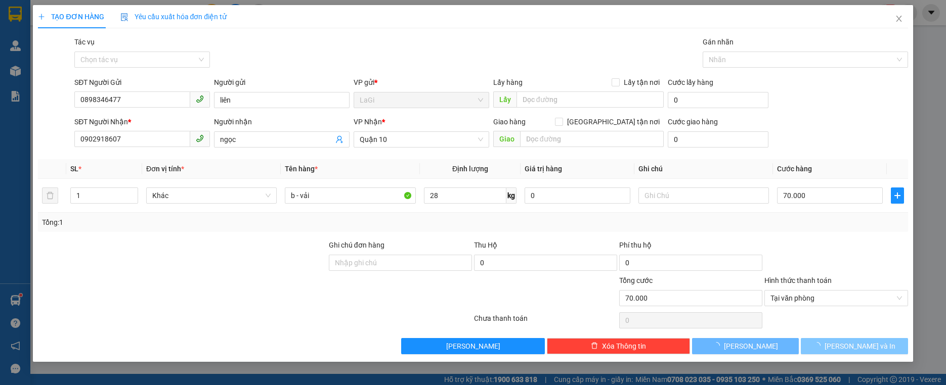
click at [842, 338] on button "[PERSON_NAME] và In" at bounding box center [854, 346] width 107 height 16
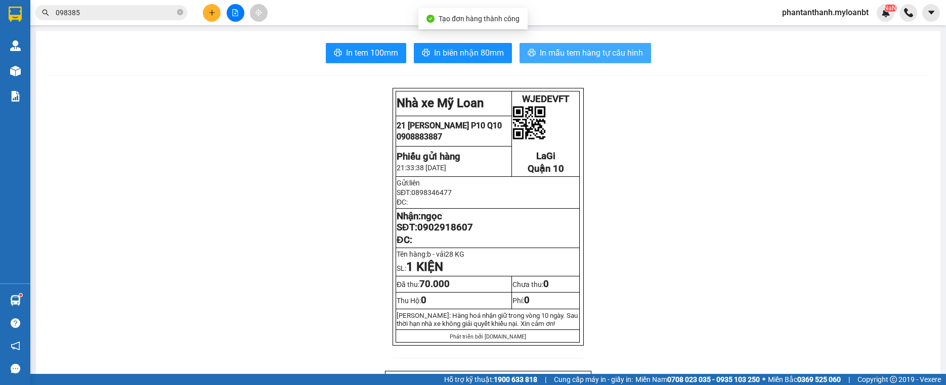
click at [596, 55] on span "In mẫu tem hàng tự cấu hình" at bounding box center [591, 53] width 103 height 13
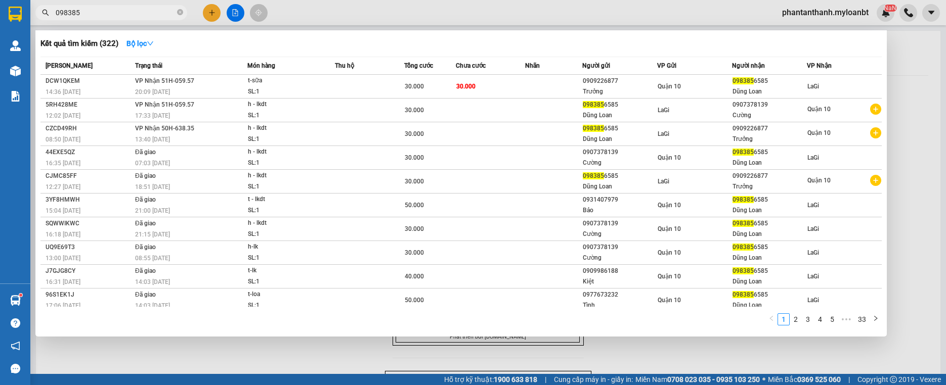
click at [150, 9] on input "098385" at bounding box center [115, 12] width 119 height 11
click at [149, 10] on input "098385" at bounding box center [115, 12] width 119 height 11
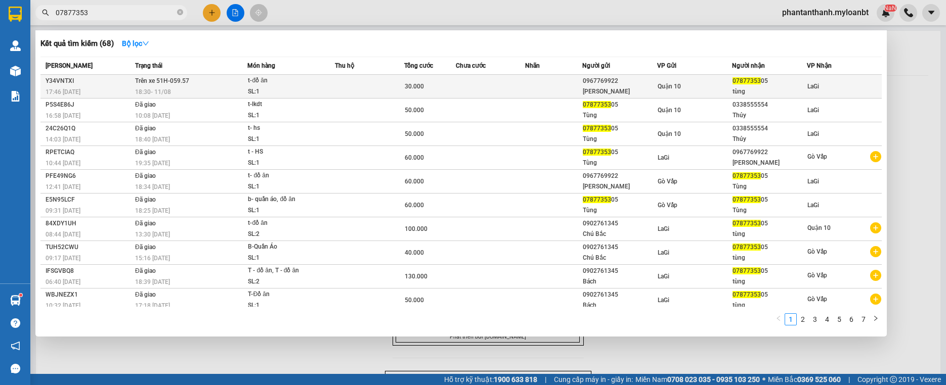
click at [278, 84] on div "t-đồ ăn" at bounding box center [286, 80] width 76 height 11
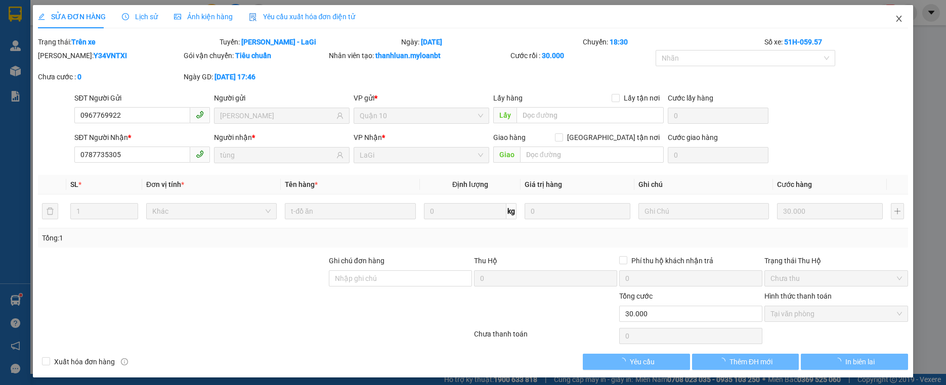
click at [895, 16] on icon "close" at bounding box center [899, 19] width 8 height 8
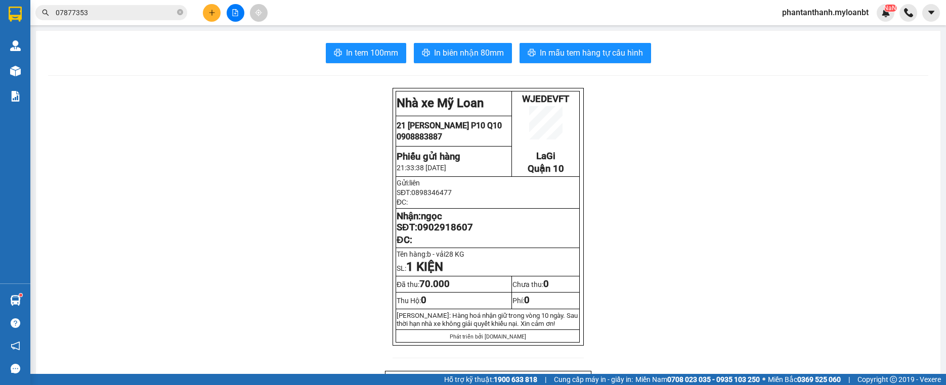
click at [201, 20] on div at bounding box center [235, 13] width 76 height 18
click at [213, 19] on button at bounding box center [212, 13] width 18 height 18
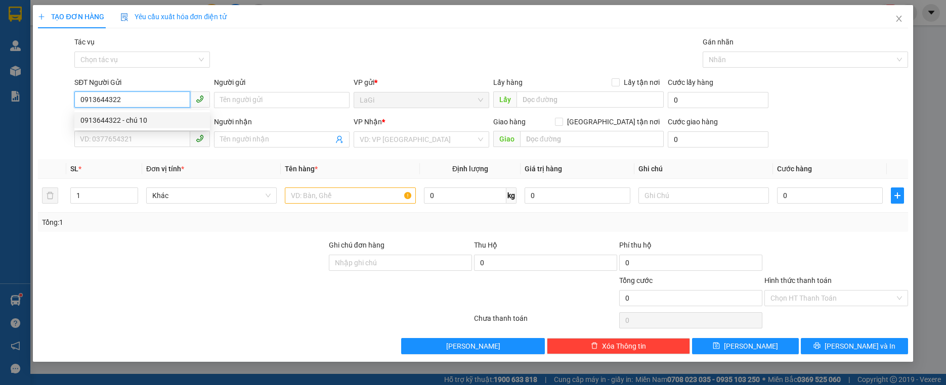
click at [115, 124] on div "0913644322 - chú 10" at bounding box center [141, 120] width 123 height 11
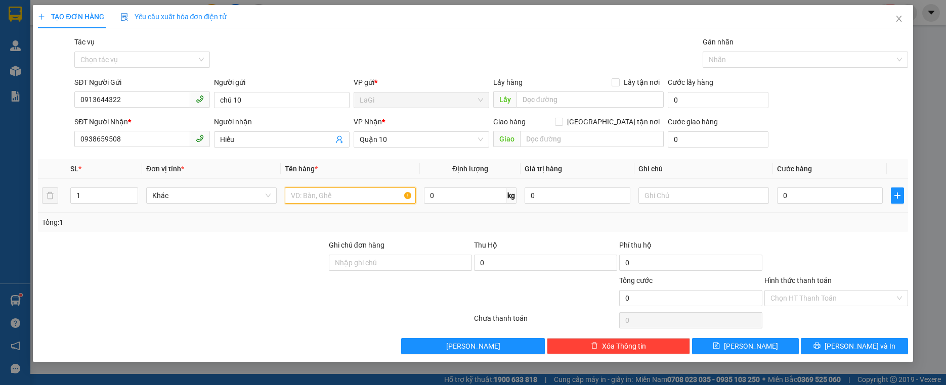
click at [328, 200] on input "text" at bounding box center [350, 196] width 130 height 16
click at [405, 153] on div "Transit Pickup Surcharge Ids Transit Deliver Surcharge Ids Transit Deliver Surc…" at bounding box center [472, 195] width 869 height 318
click at [415, 144] on span "Quận 10" at bounding box center [421, 139] width 123 height 15
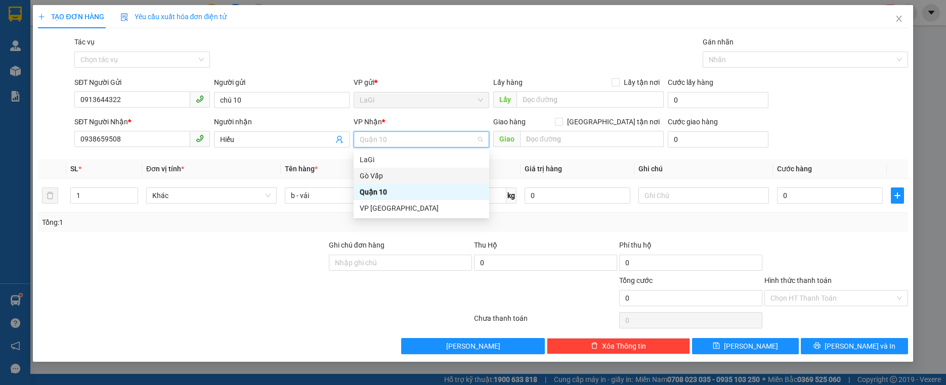
click at [391, 173] on div "Gò Vấp" at bounding box center [421, 175] width 123 height 11
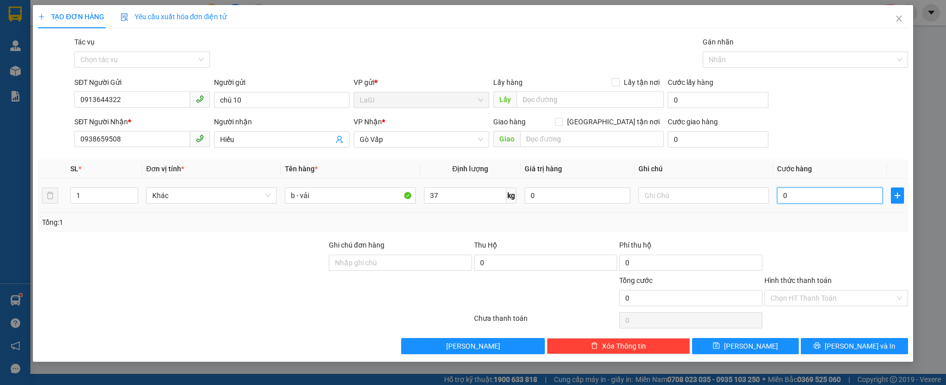
click at [820, 201] on input "0" at bounding box center [830, 196] width 106 height 16
click at [811, 292] on div "Hình thức thanh toán Chọn HT Thanh Toán" at bounding box center [835, 292] width 143 height 35
click at [825, 293] on input "Hình thức thanh toán" at bounding box center [832, 298] width 124 height 15
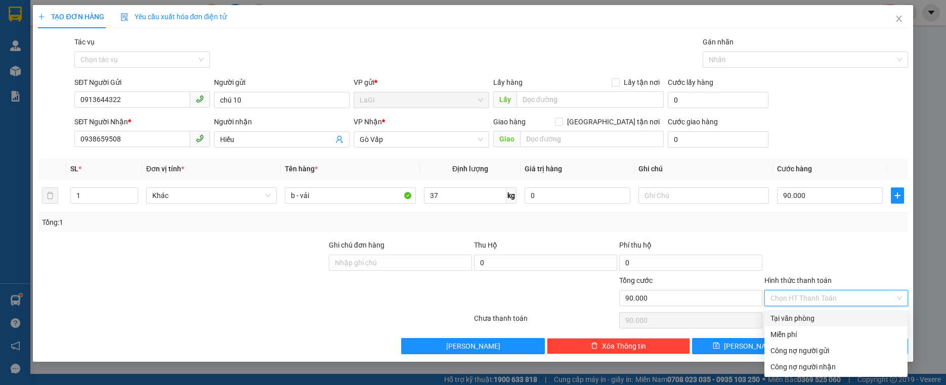
click at [806, 317] on div "Tại văn phòng" at bounding box center [835, 318] width 131 height 11
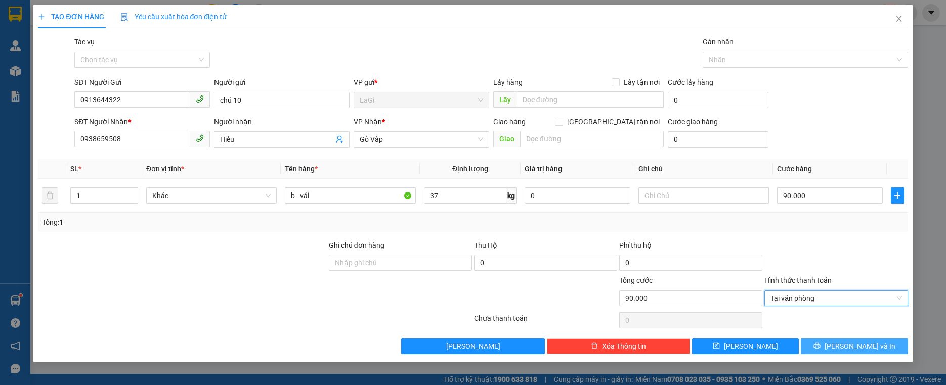
click at [845, 354] on button "[PERSON_NAME] và In" at bounding box center [854, 346] width 107 height 16
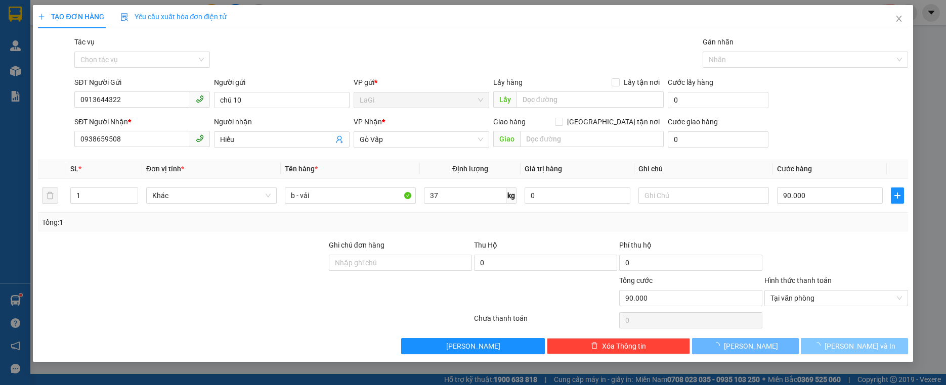
click at [846, 348] on span "[PERSON_NAME] và In" at bounding box center [859, 346] width 71 height 11
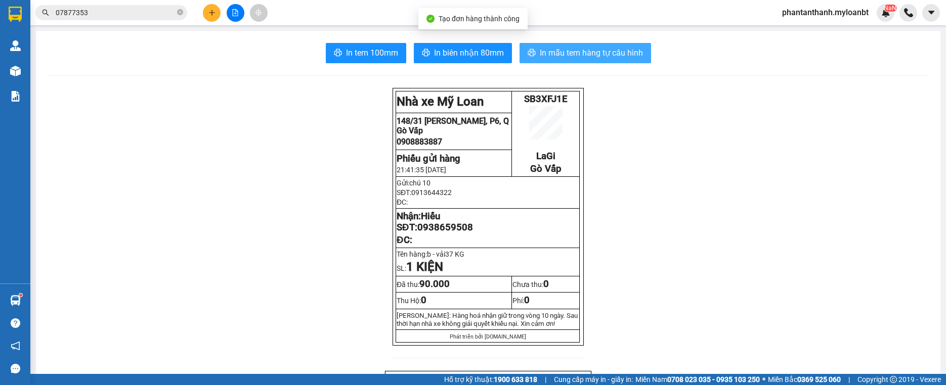
click at [588, 50] on span "In mẫu tem hàng tự cấu hình" at bounding box center [591, 53] width 103 height 13
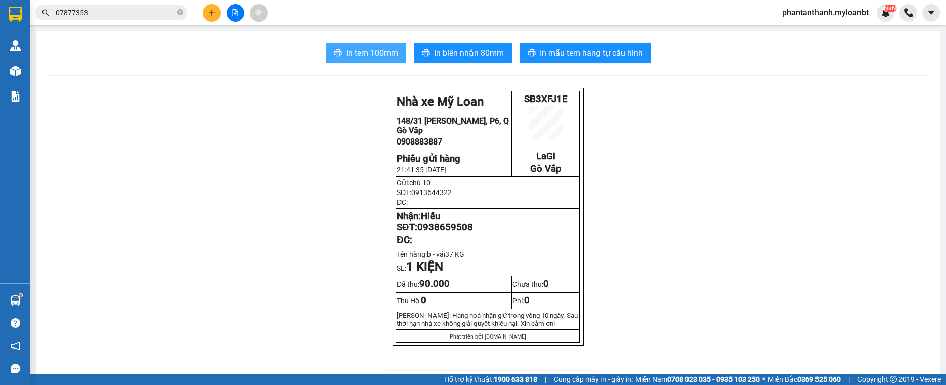
click at [361, 48] on span "In tem 100mm" at bounding box center [372, 53] width 52 height 13
click at [212, 11] on icon "plus" at bounding box center [211, 13] width 1 height 6
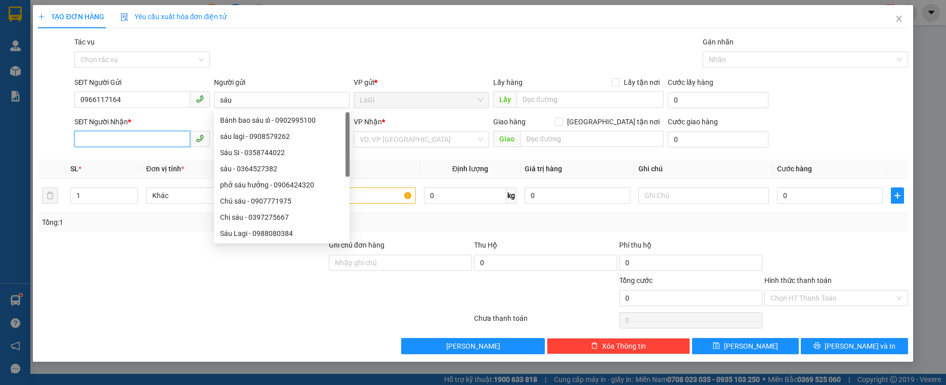
click at [147, 143] on input "SĐT Người Nhận *" at bounding box center [132, 139] width 116 height 16
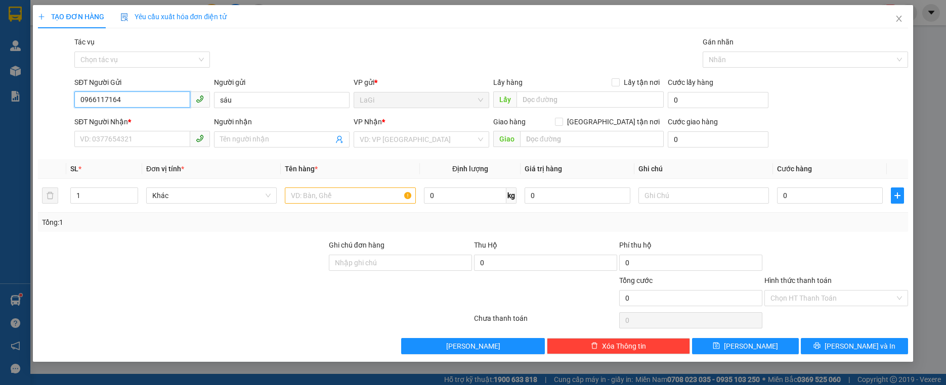
click at [150, 92] on input "0966117164" at bounding box center [132, 100] width 116 height 16
click at [150, 93] on input "0966117164" at bounding box center [132, 100] width 116 height 16
click at [142, 95] on input "0966117164" at bounding box center [132, 100] width 116 height 16
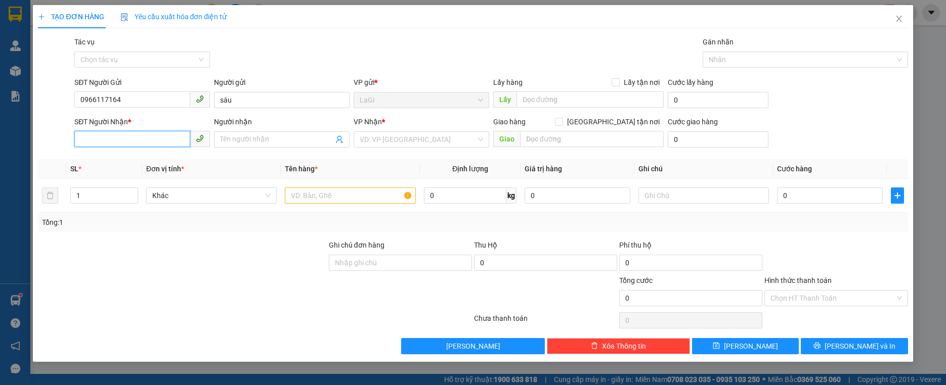
click at [153, 140] on input "SĐT Người Nhận *" at bounding box center [132, 139] width 116 height 16
click at [264, 143] on input "Người nhận" at bounding box center [276, 139] width 113 height 11
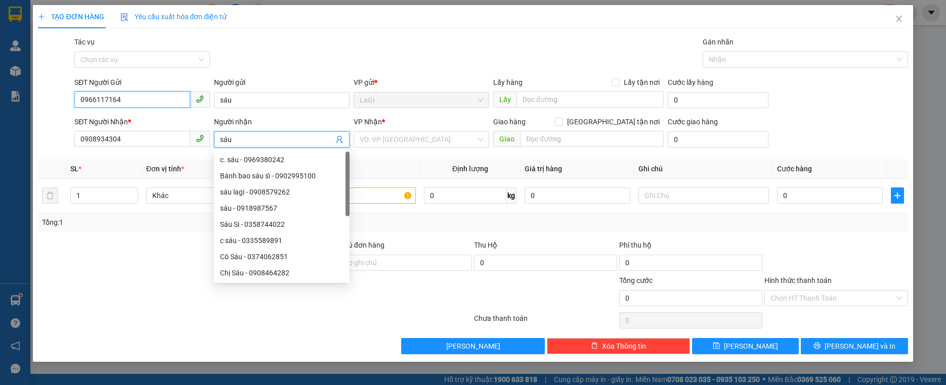
click at [163, 103] on input "0966117164" at bounding box center [132, 100] width 116 height 16
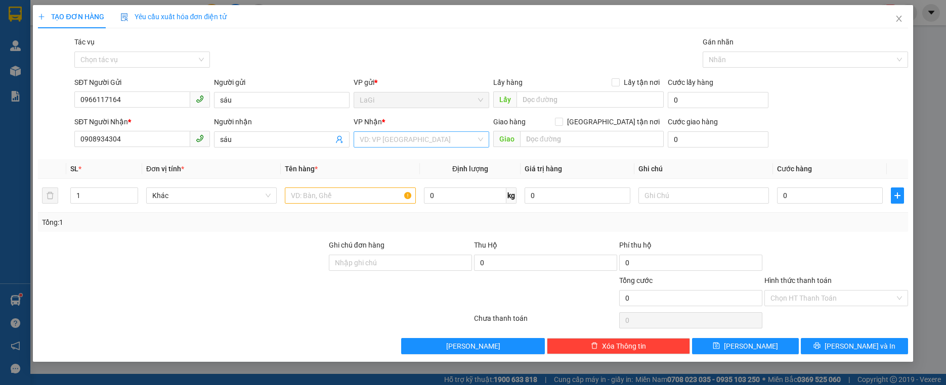
click at [433, 140] on input "search" at bounding box center [418, 139] width 116 height 15
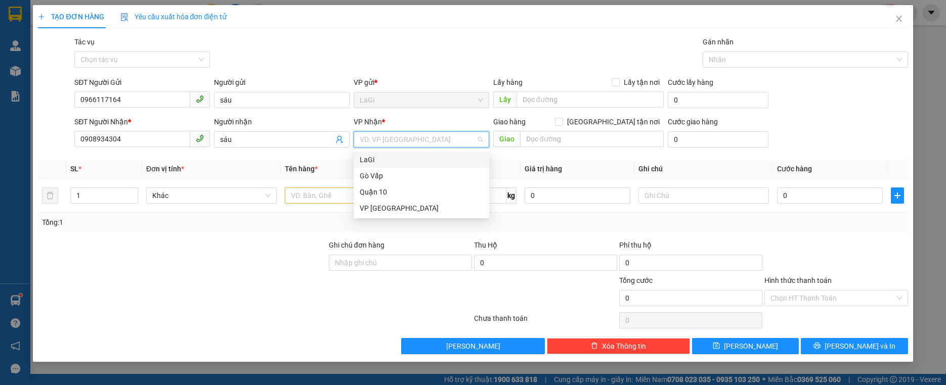
click at [389, 159] on div "LaGi" at bounding box center [421, 159] width 123 height 11
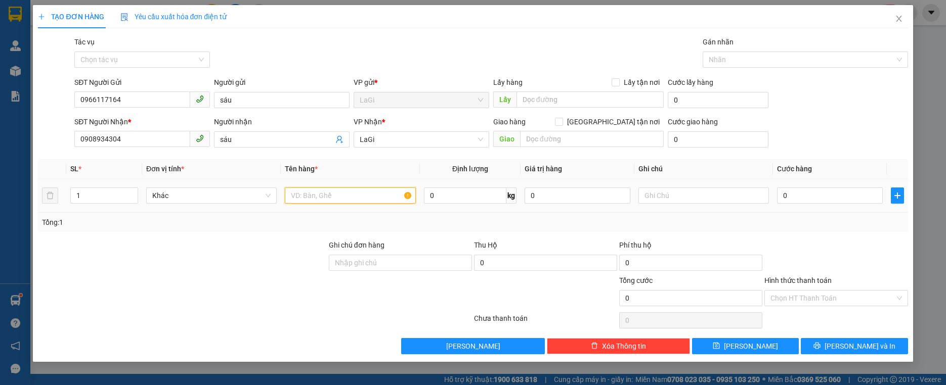
click at [375, 198] on input "text" at bounding box center [350, 196] width 130 height 16
click at [842, 301] on input "Hình thức thanh toán" at bounding box center [832, 298] width 124 height 15
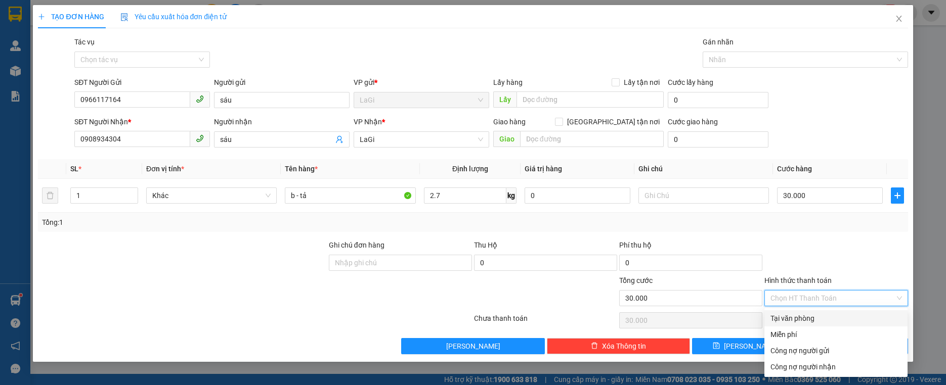
click at [834, 320] on div "Tại văn phòng" at bounding box center [835, 318] width 131 height 11
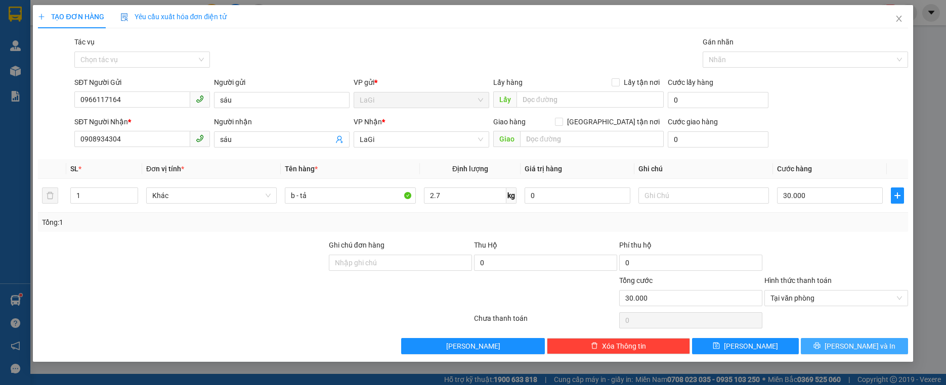
click at [848, 343] on span "[PERSON_NAME] và In" at bounding box center [859, 346] width 71 height 11
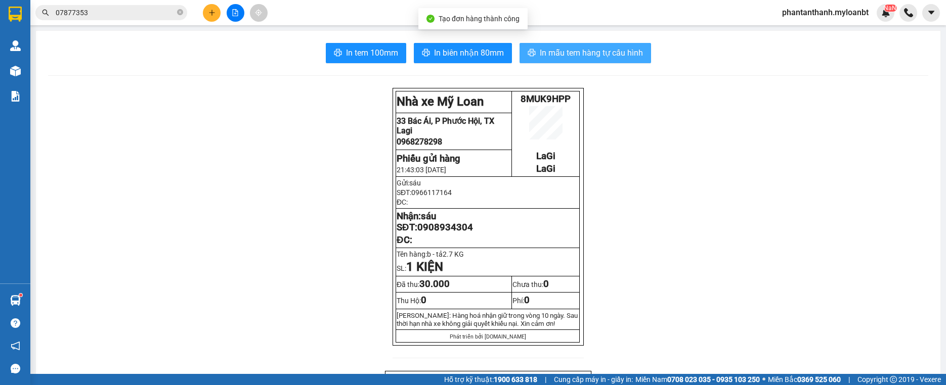
click at [593, 49] on span "In mẫu tem hàng tự cấu hình" at bounding box center [591, 53] width 103 height 13
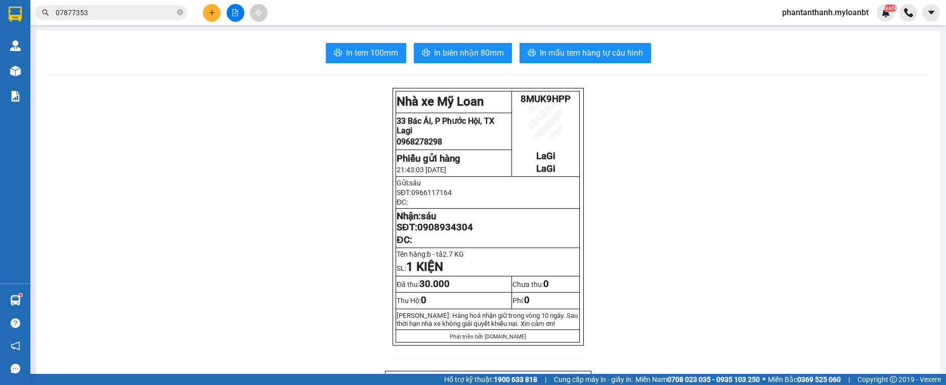
click at [101, 12] on input "07877353" at bounding box center [115, 12] width 119 height 11
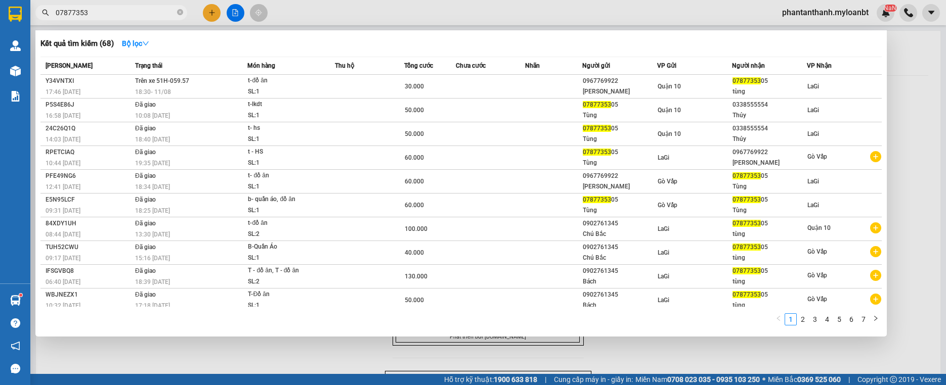
click at [101, 12] on input "07877353" at bounding box center [115, 12] width 119 height 11
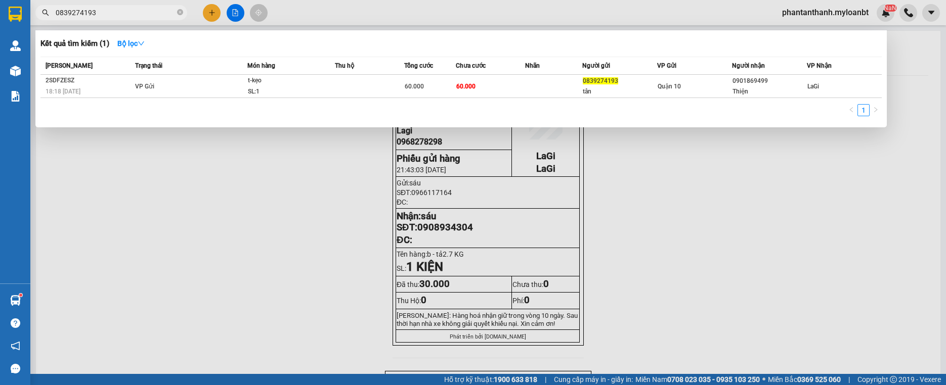
click at [684, 204] on div at bounding box center [473, 192] width 946 height 385
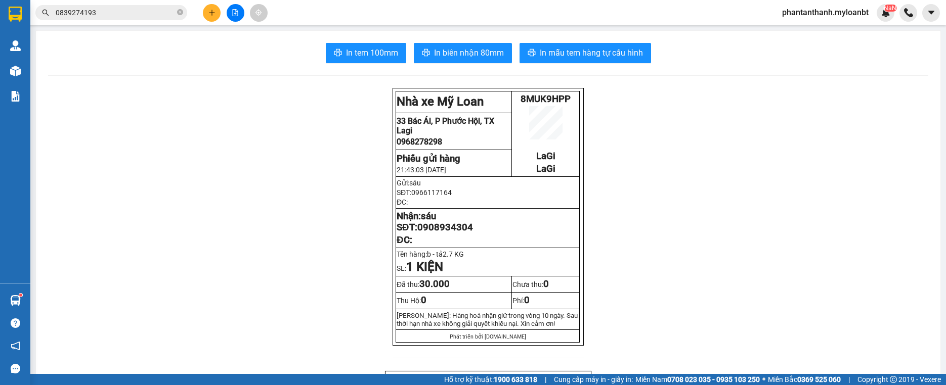
click at [97, 15] on input "0839274193" at bounding box center [115, 12] width 119 height 11
